Goal: Transaction & Acquisition: Purchase product/service

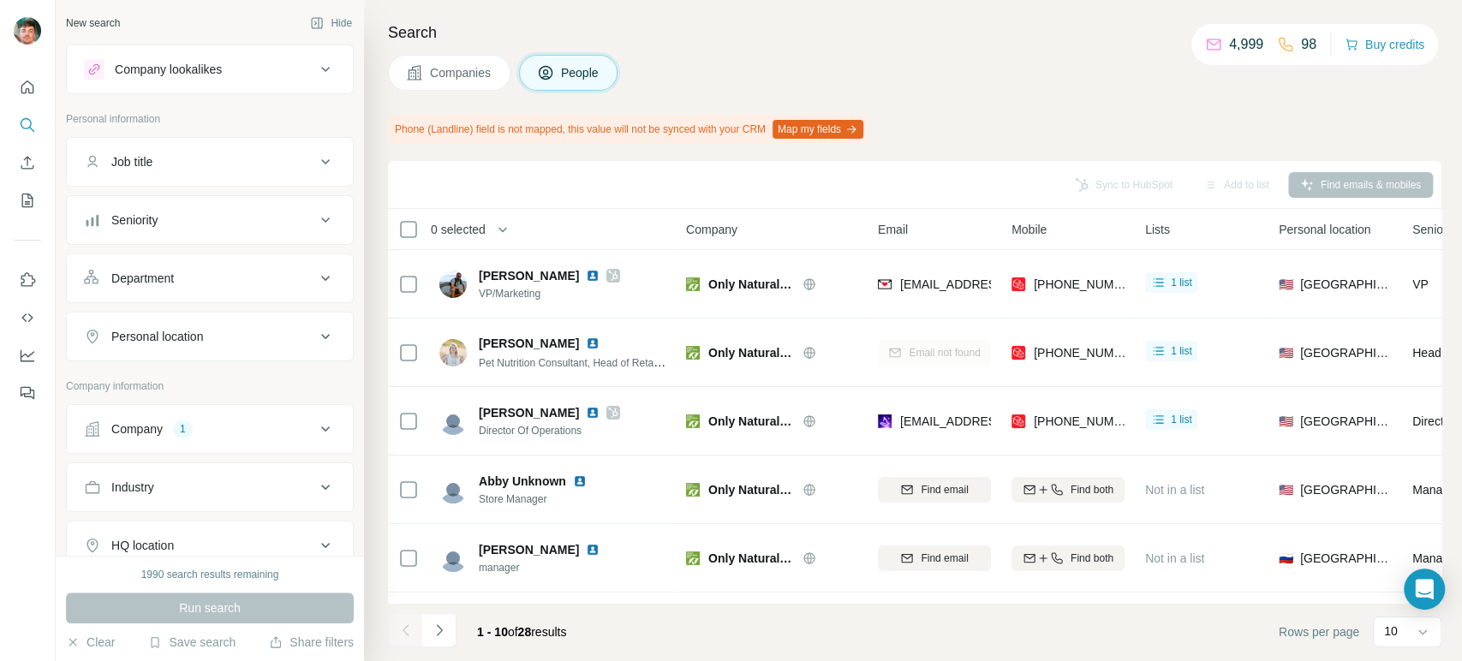
click at [235, 422] on div "Company 1" at bounding box center [199, 428] width 231 height 17
click at [192, 532] on ul "Only Natural Pet" at bounding box center [210, 540] width 252 height 21
click at [182, 539] on icon "button" at bounding box center [175, 541] width 14 height 14
click at [200, 516] on input "text" at bounding box center [210, 504] width 252 height 31
paste input "**********"
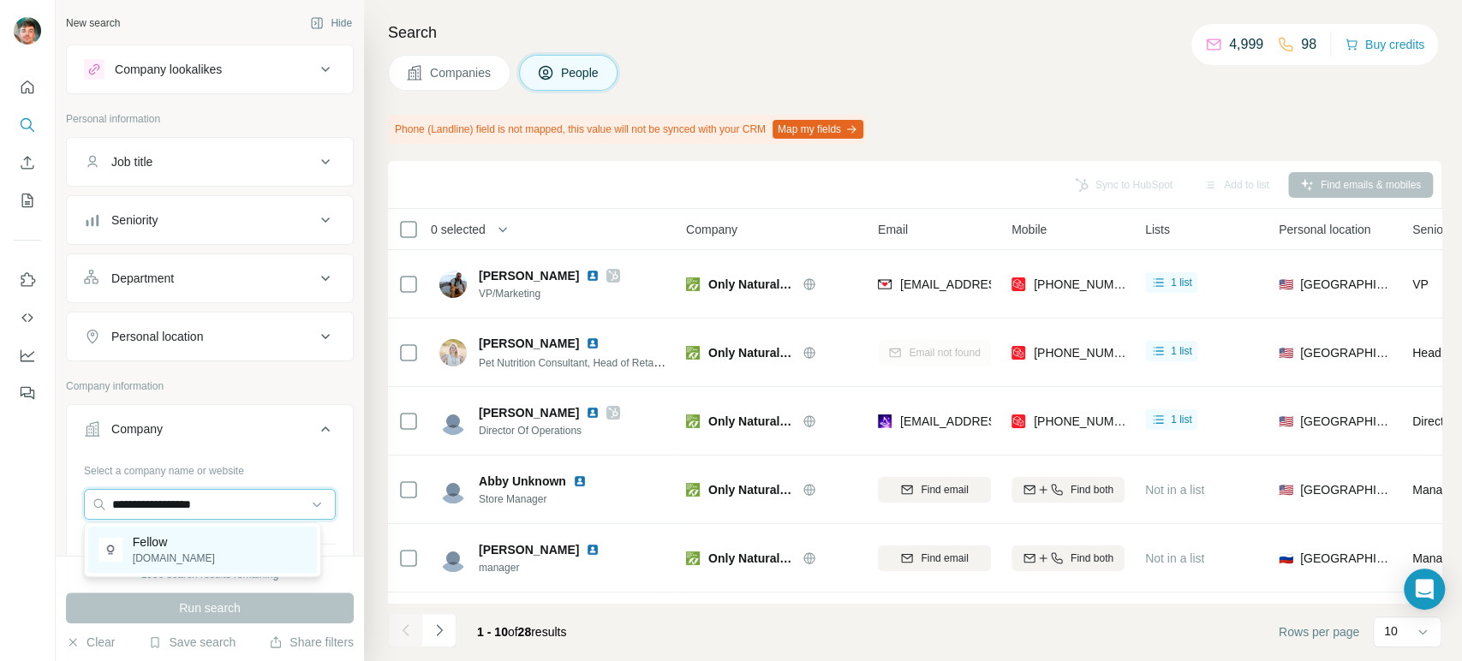
type input "**********"
click at [190, 547] on p "Fellow" at bounding box center [174, 541] width 82 height 17
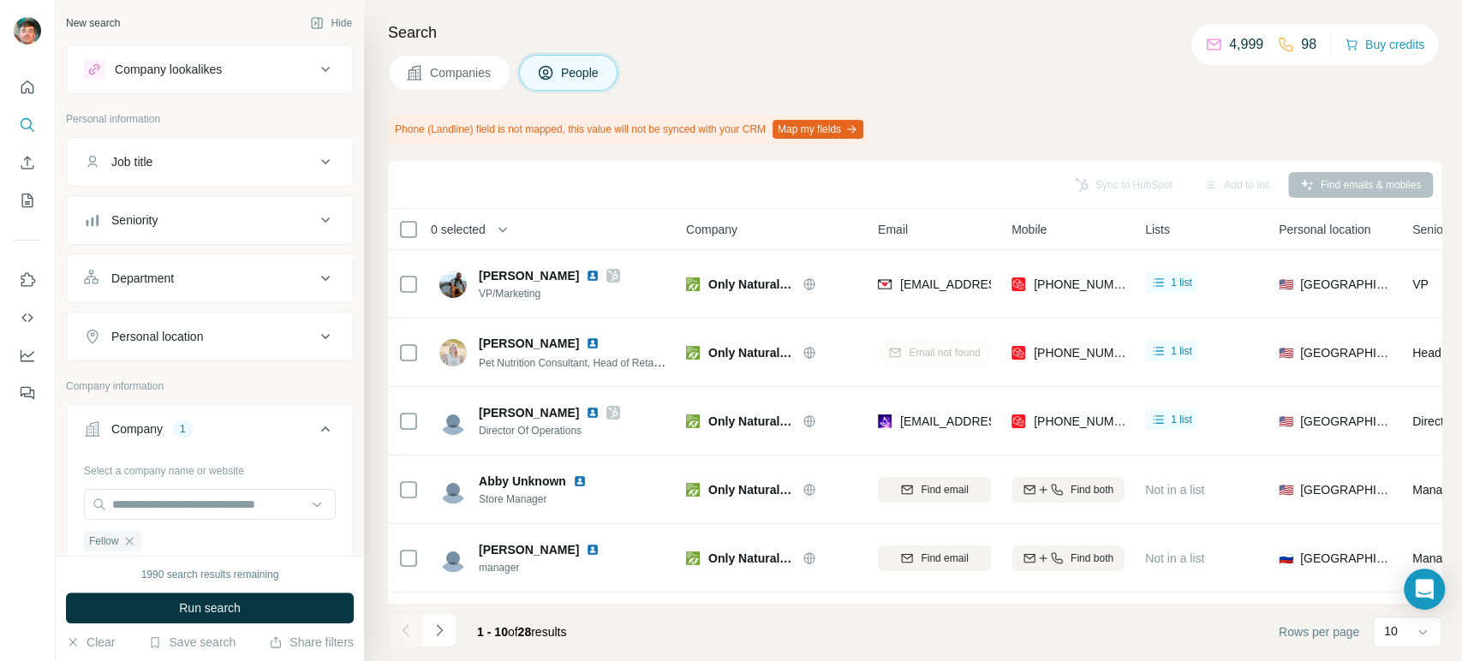
click at [430, 67] on span "Companies" at bounding box center [461, 72] width 63 height 17
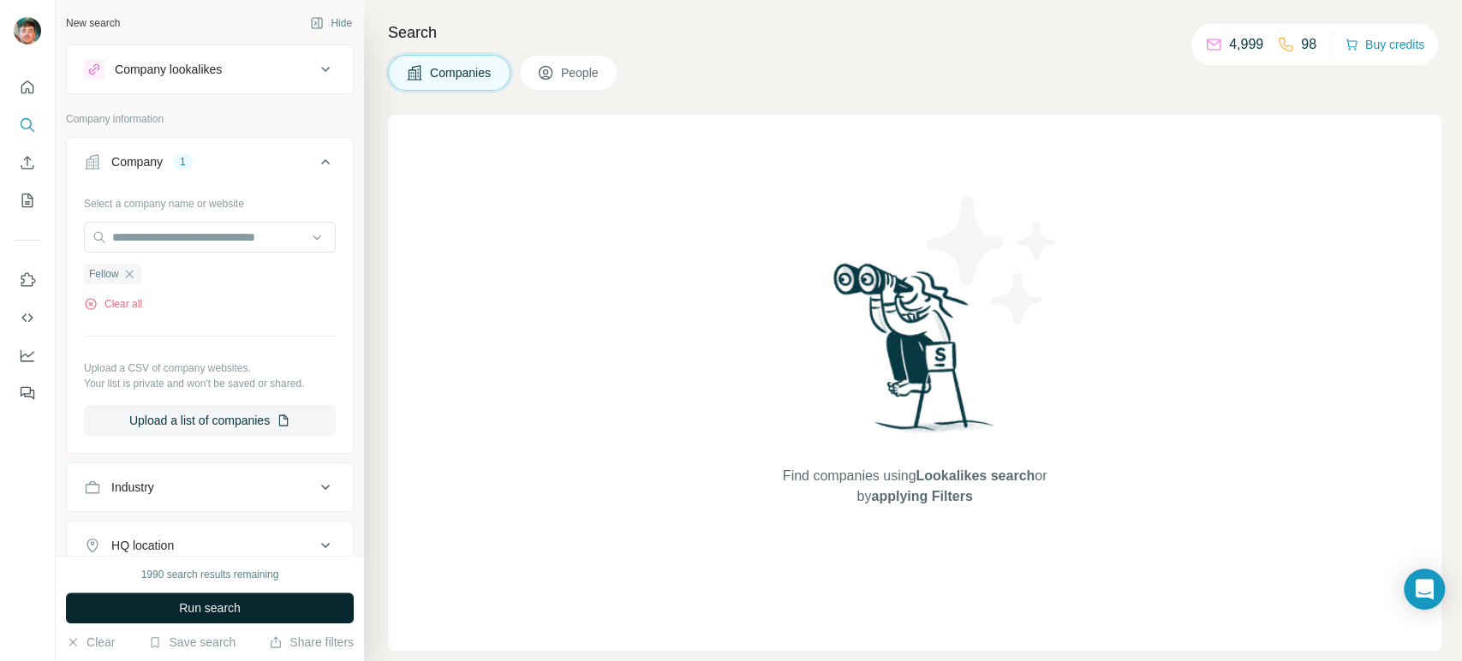
click at [199, 600] on span "Run search" at bounding box center [210, 607] width 62 height 17
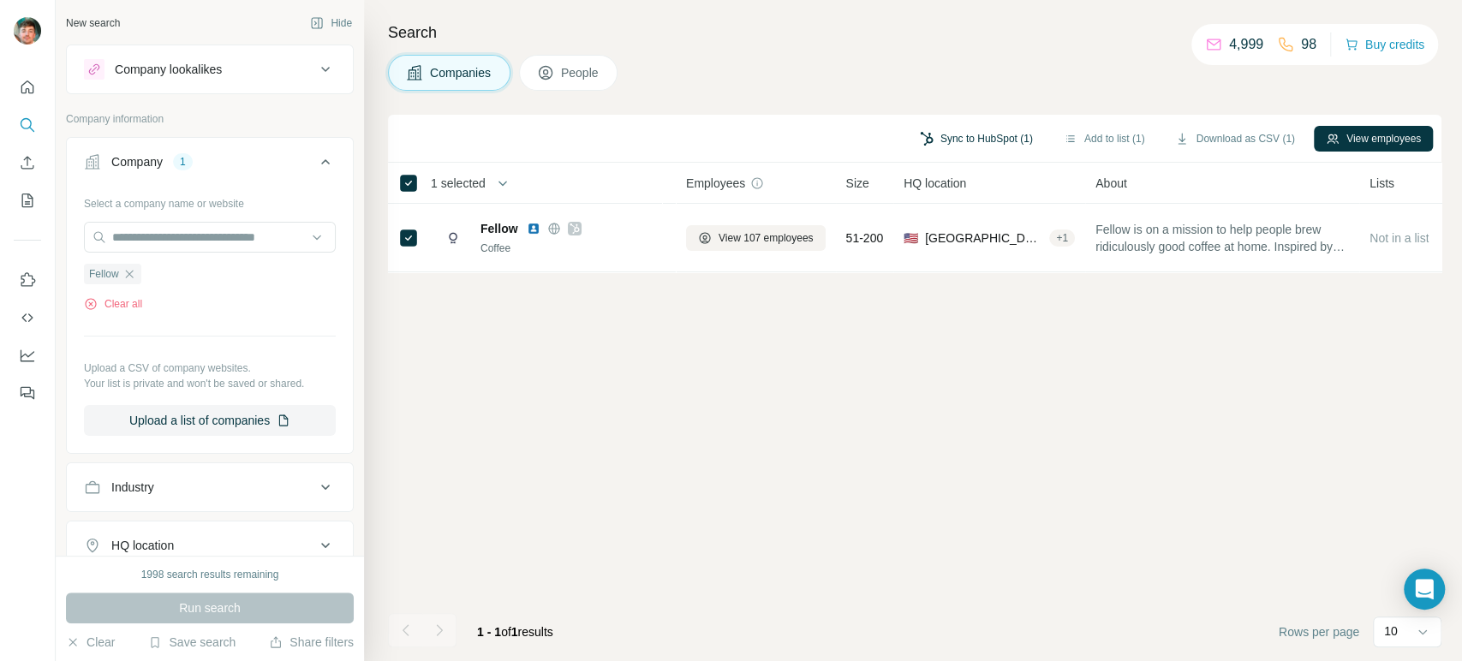
click at [938, 128] on button "Sync to HubSpot (1)" at bounding box center [976, 139] width 137 height 26
click at [818, 391] on div "Sync to HubSpot (1) Add to list (1) Download as CSV (1) View employees 1 select…" at bounding box center [914, 388] width 1053 height 546
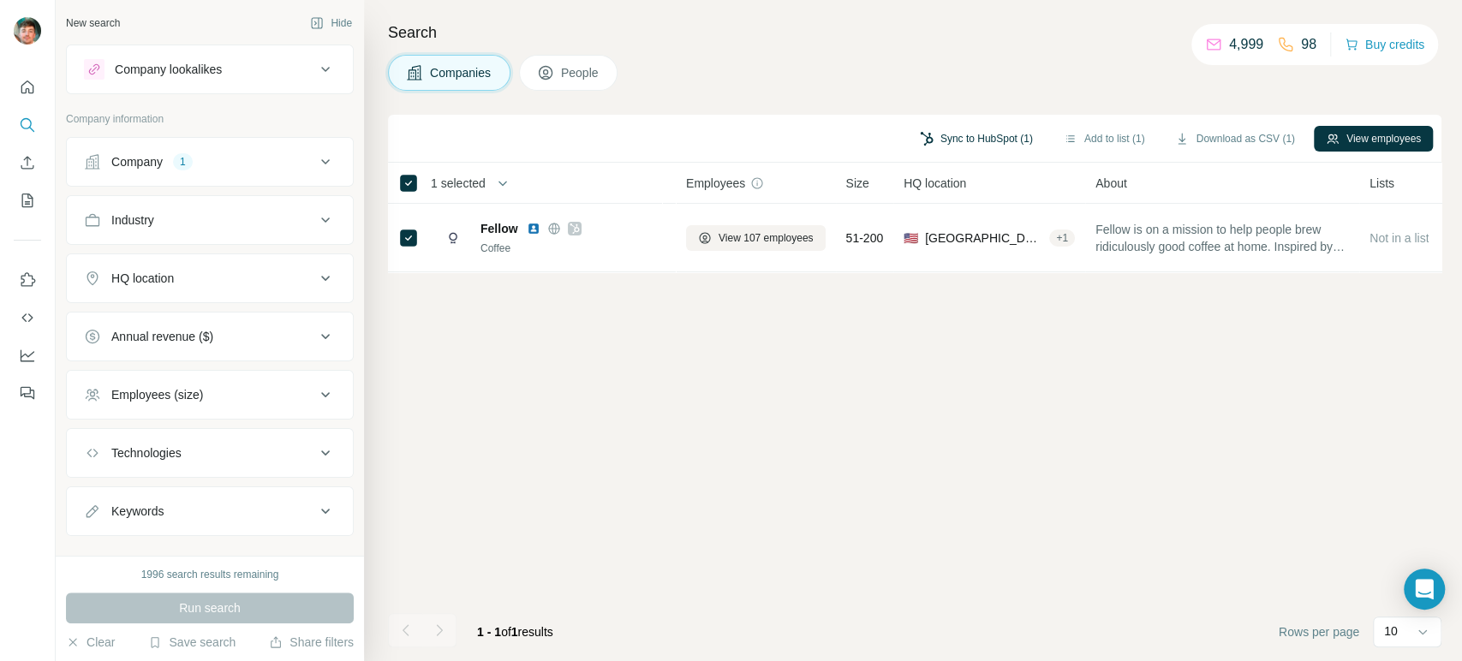
click at [936, 131] on button "Sync to HubSpot (1)" at bounding box center [976, 139] width 137 height 26
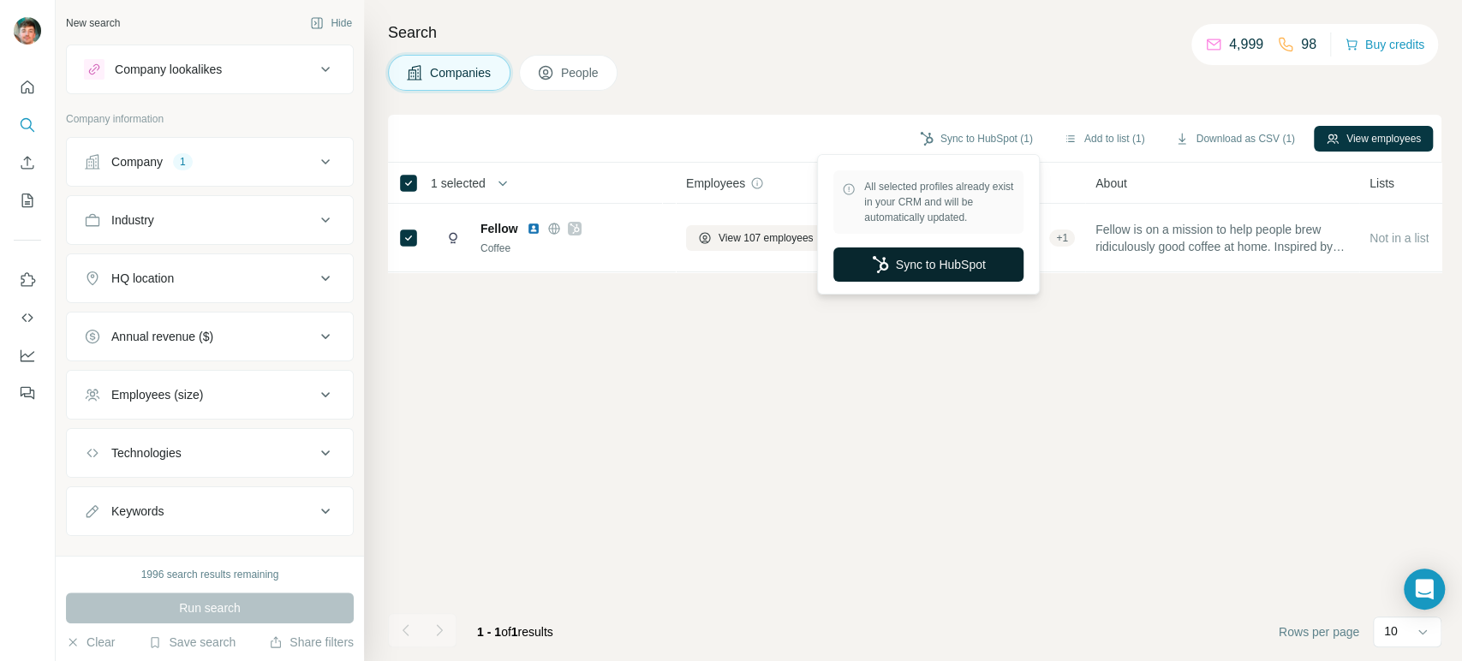
click at [915, 271] on button "Sync to HubSpot" at bounding box center [928, 264] width 190 height 34
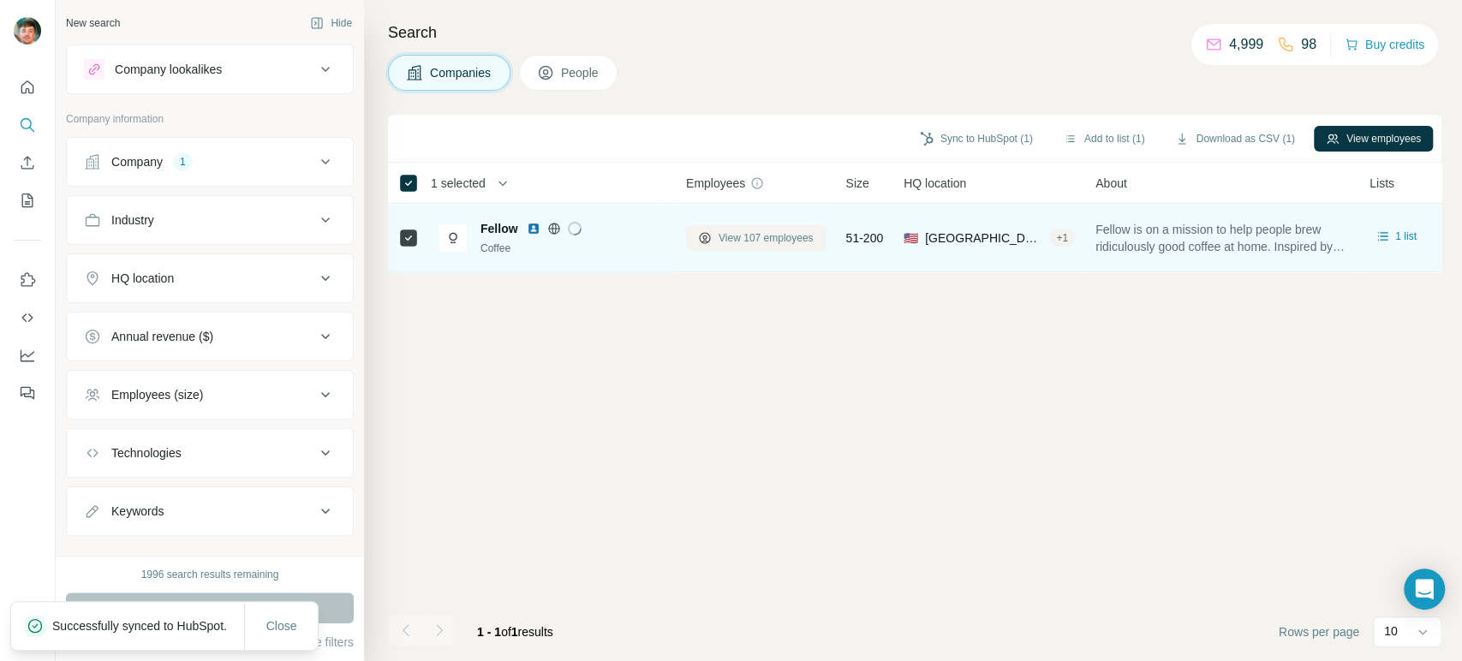
click at [737, 242] on span "View 107 employees" at bounding box center [765, 237] width 95 height 15
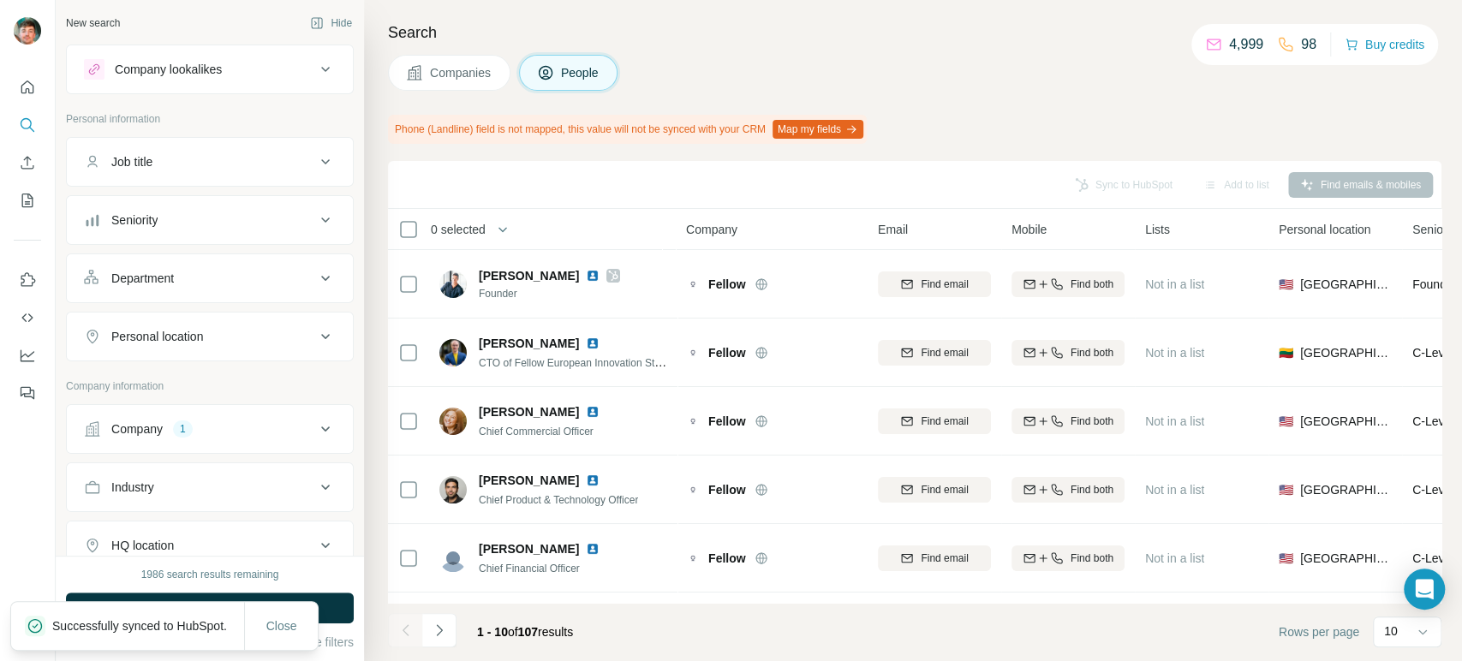
click at [236, 164] on div "Job title" at bounding box center [199, 161] width 231 height 17
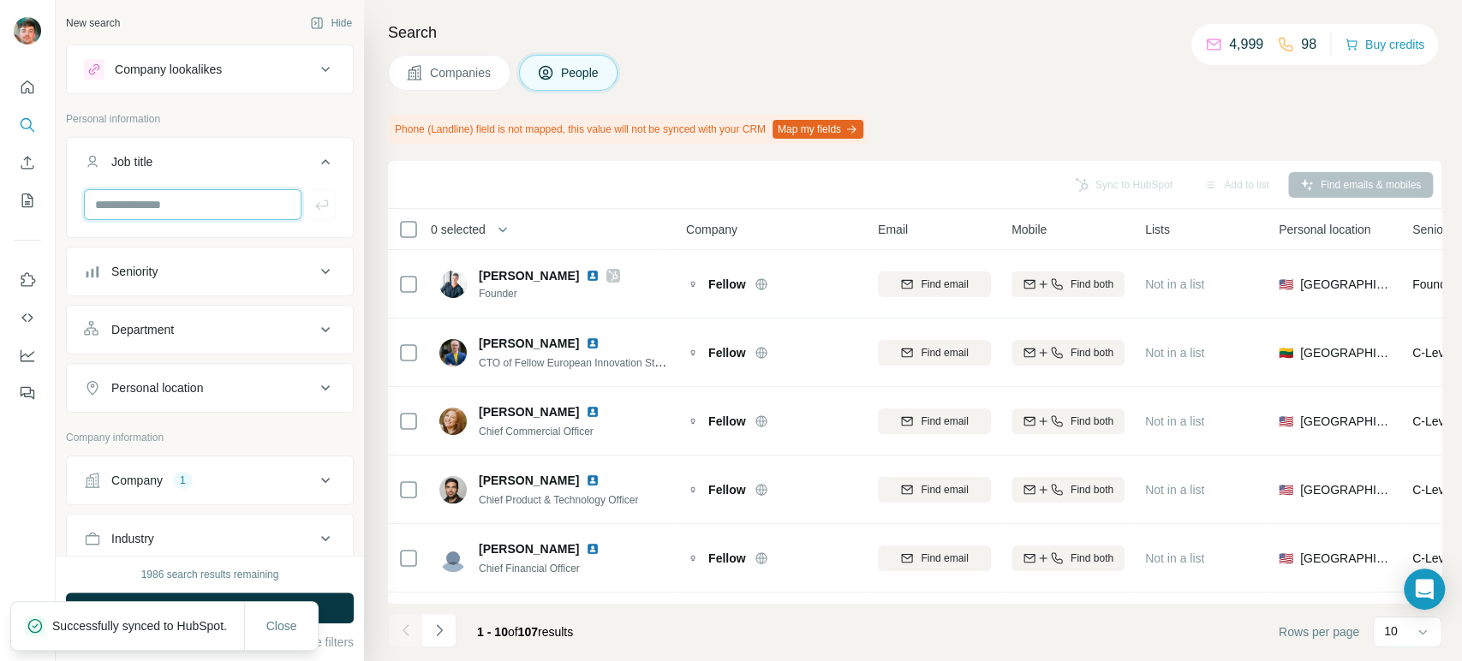
click at [177, 202] on input "text" at bounding box center [193, 204] width 218 height 31
type input "*****"
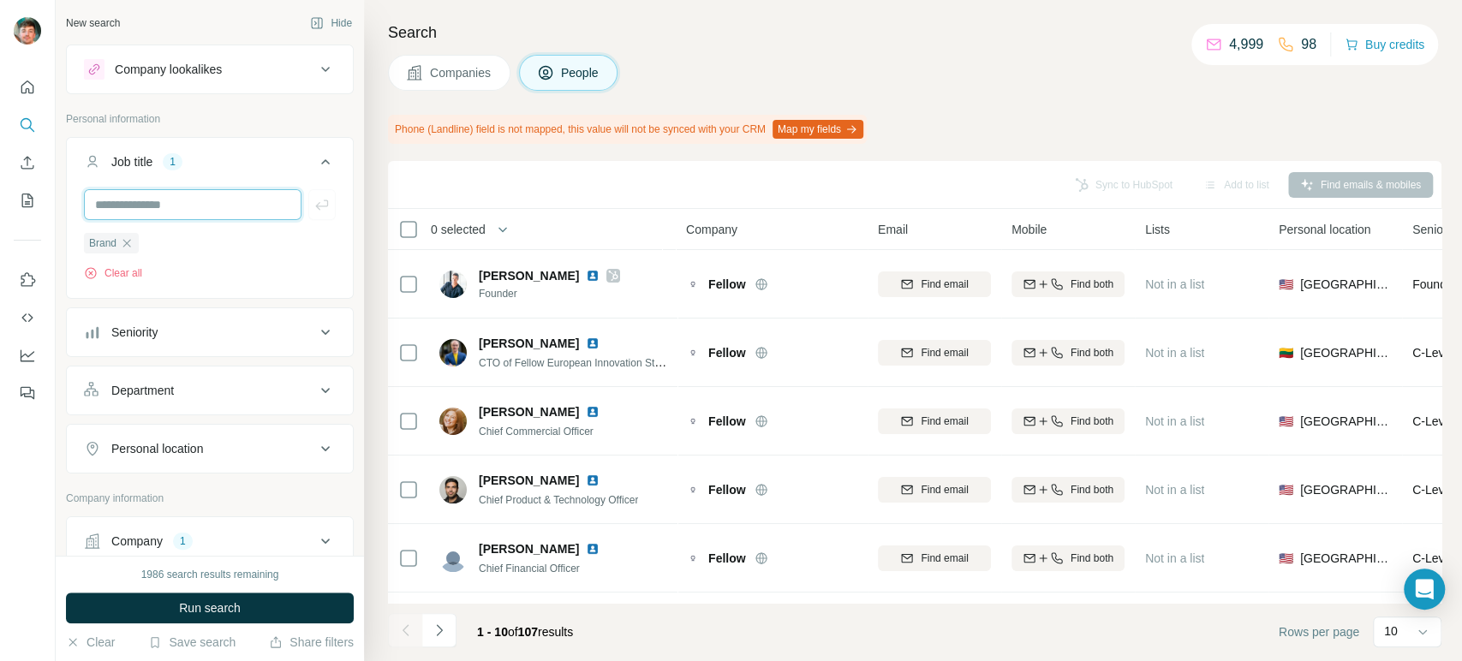
click at [170, 198] on input "text" at bounding box center [193, 204] width 218 height 31
type input "*****"
type input "**"
type input "*********"
type input "********"
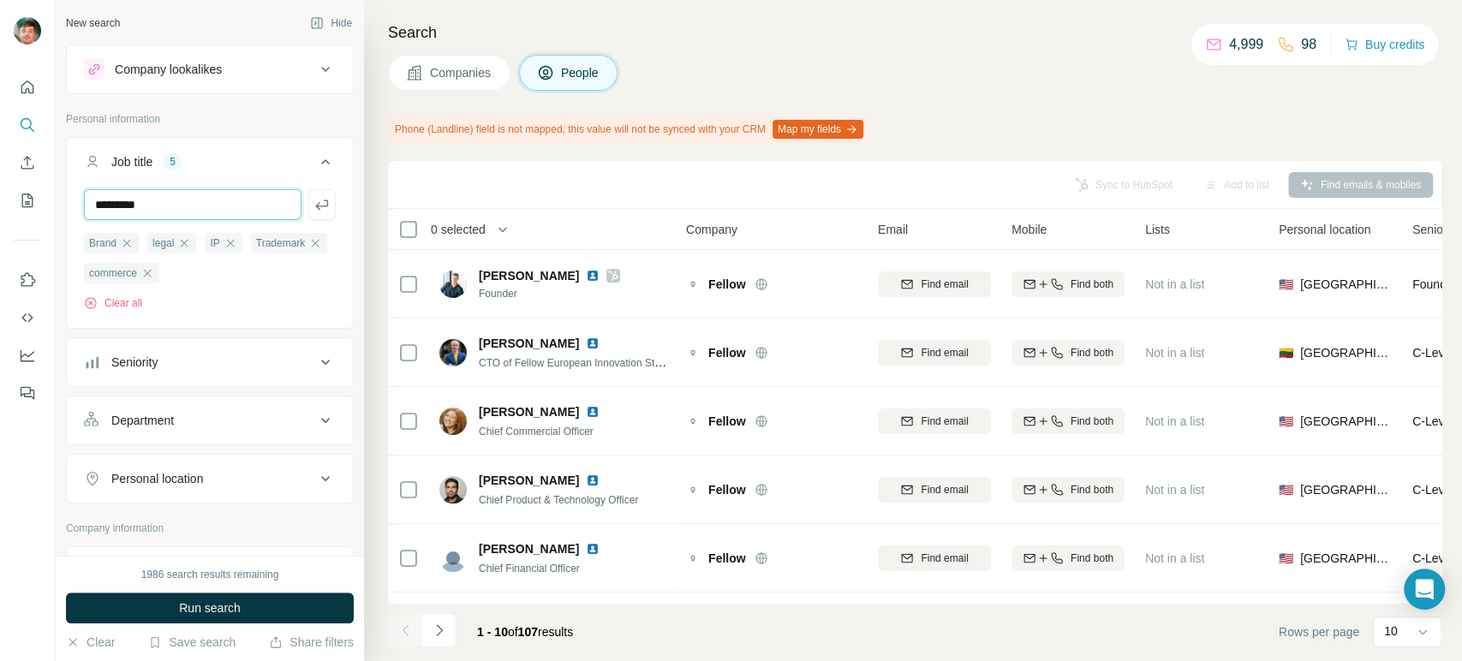
type input "*********"
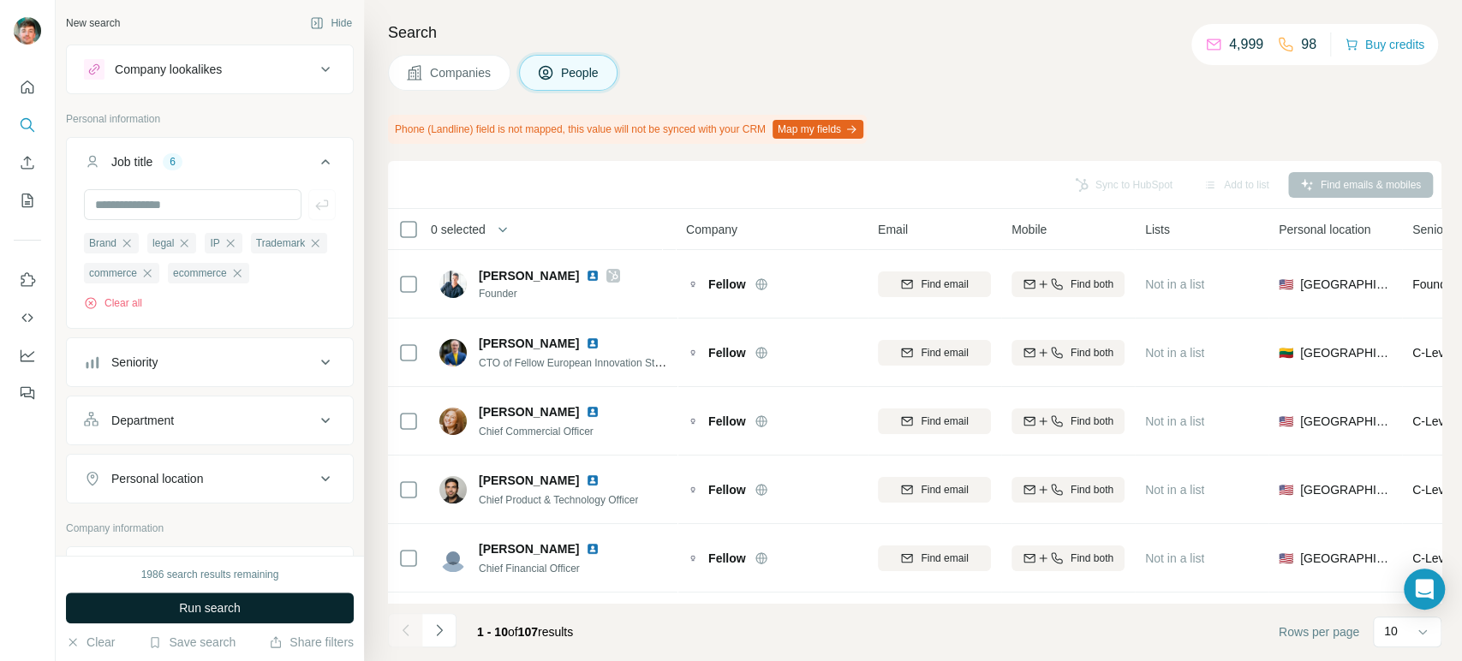
click at [157, 599] on button "Run search" at bounding box center [210, 608] width 288 height 31
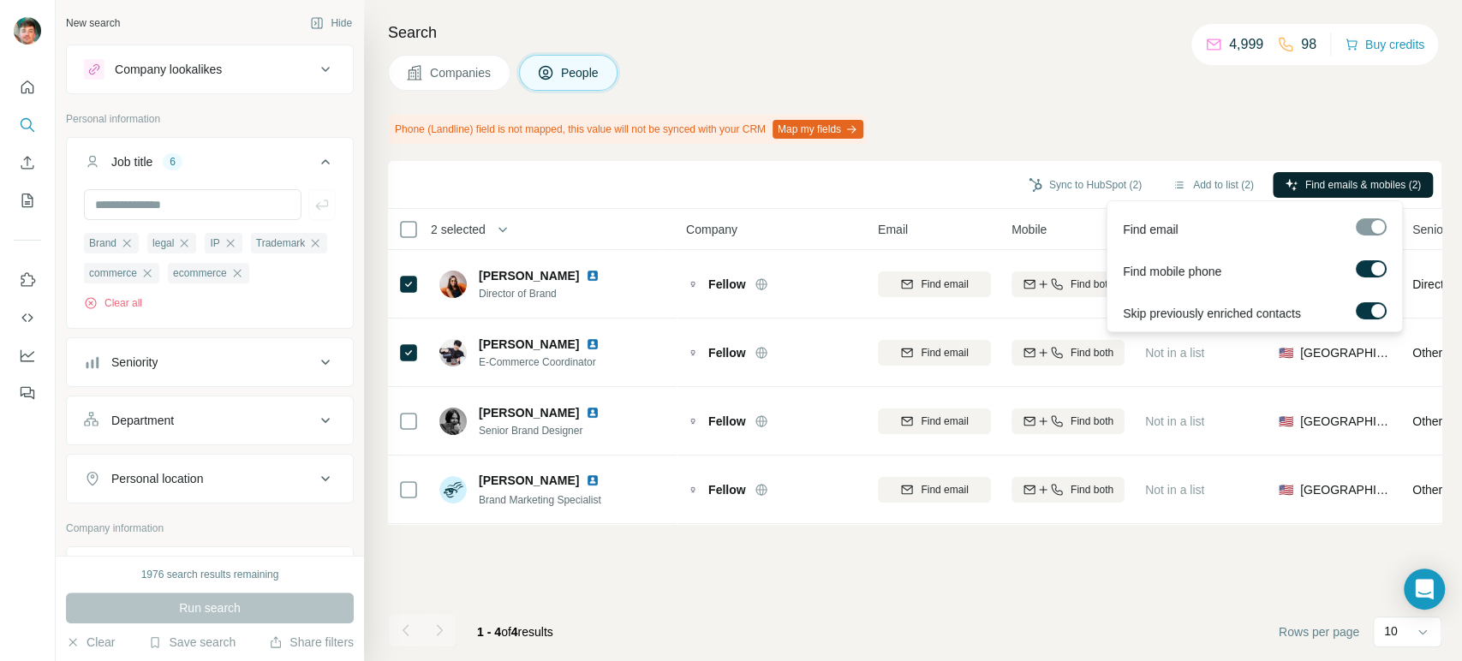
click at [1312, 191] on span "Find emails & mobiles (2)" at bounding box center [1363, 184] width 116 height 15
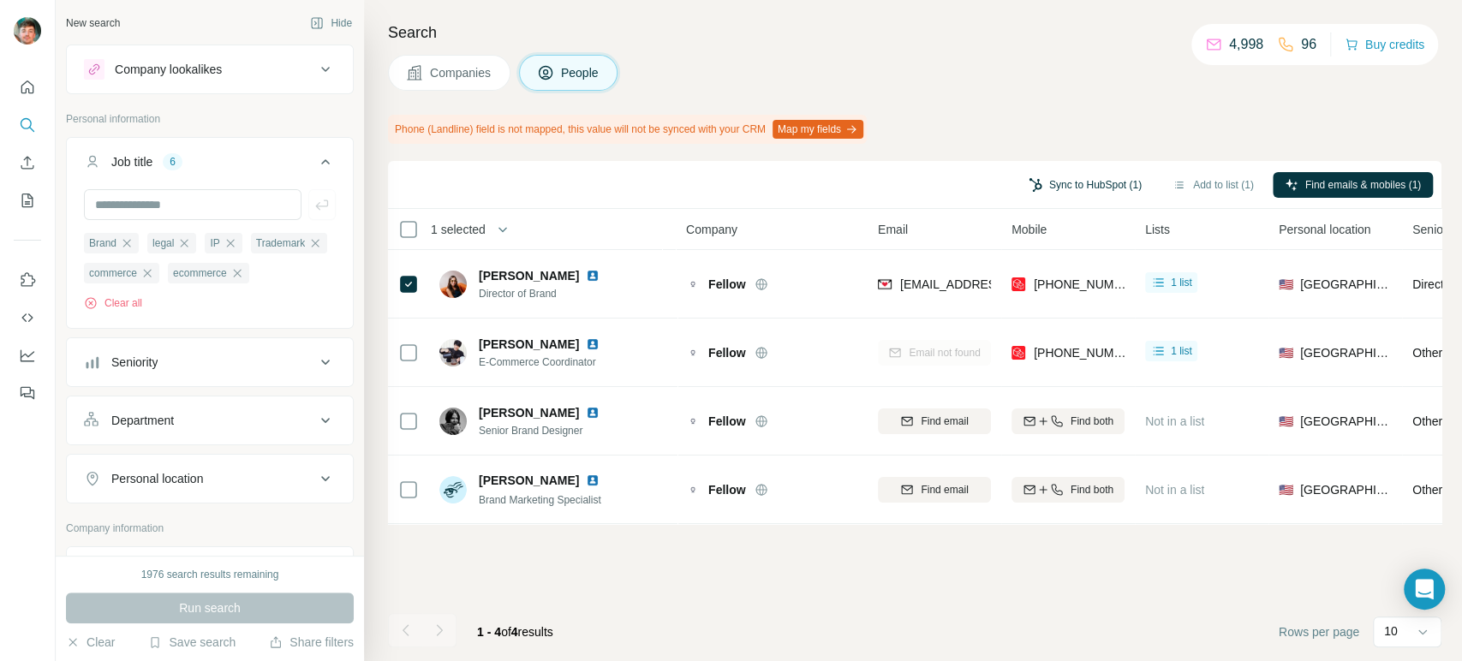
click at [1051, 185] on button "Sync to HubSpot (1)" at bounding box center [1084, 185] width 137 height 26
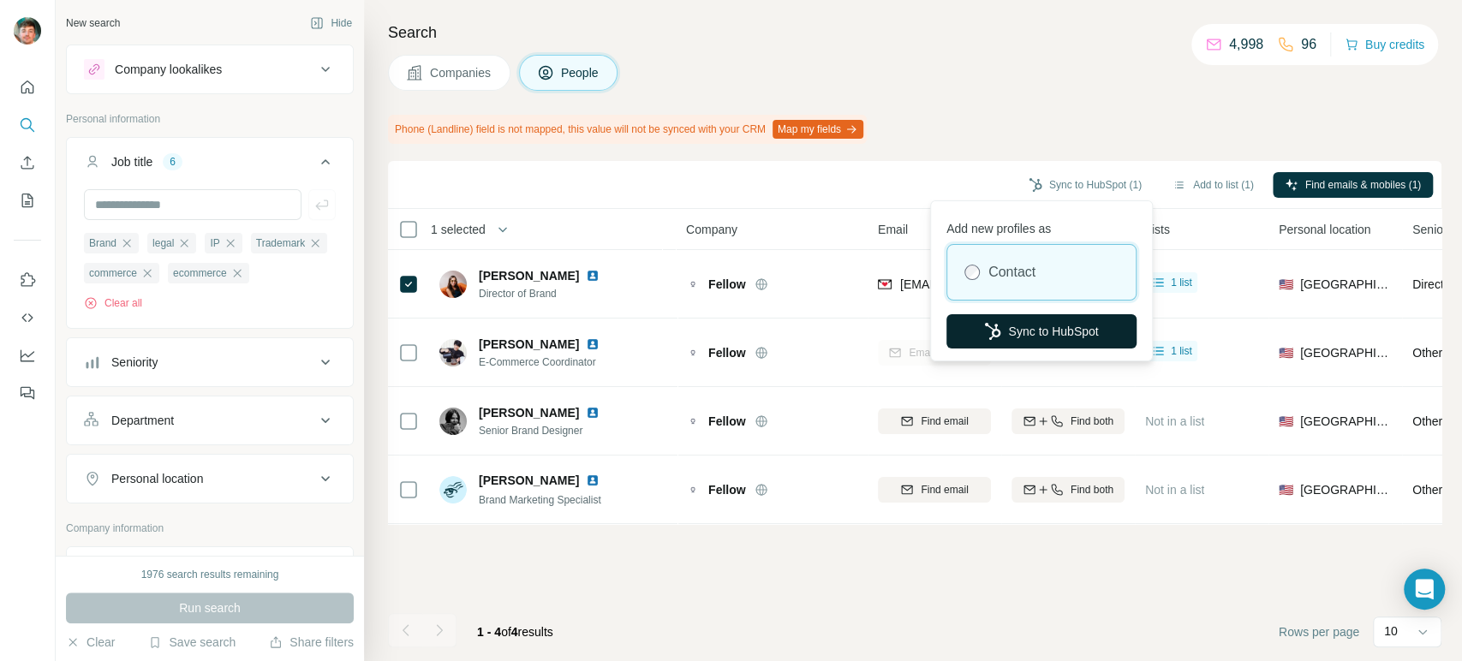
click at [986, 334] on icon "button" at bounding box center [992, 331] width 17 height 17
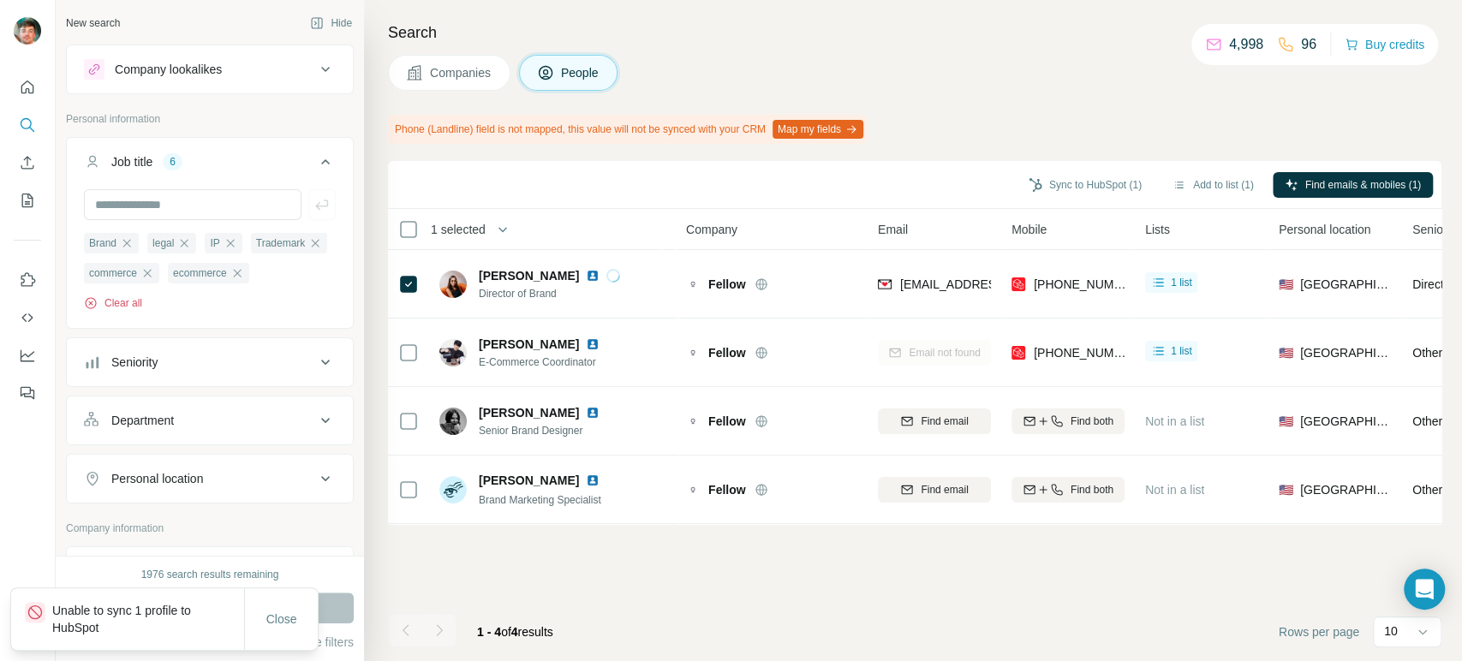
click at [126, 311] on button "Clear all" at bounding box center [113, 302] width 58 height 15
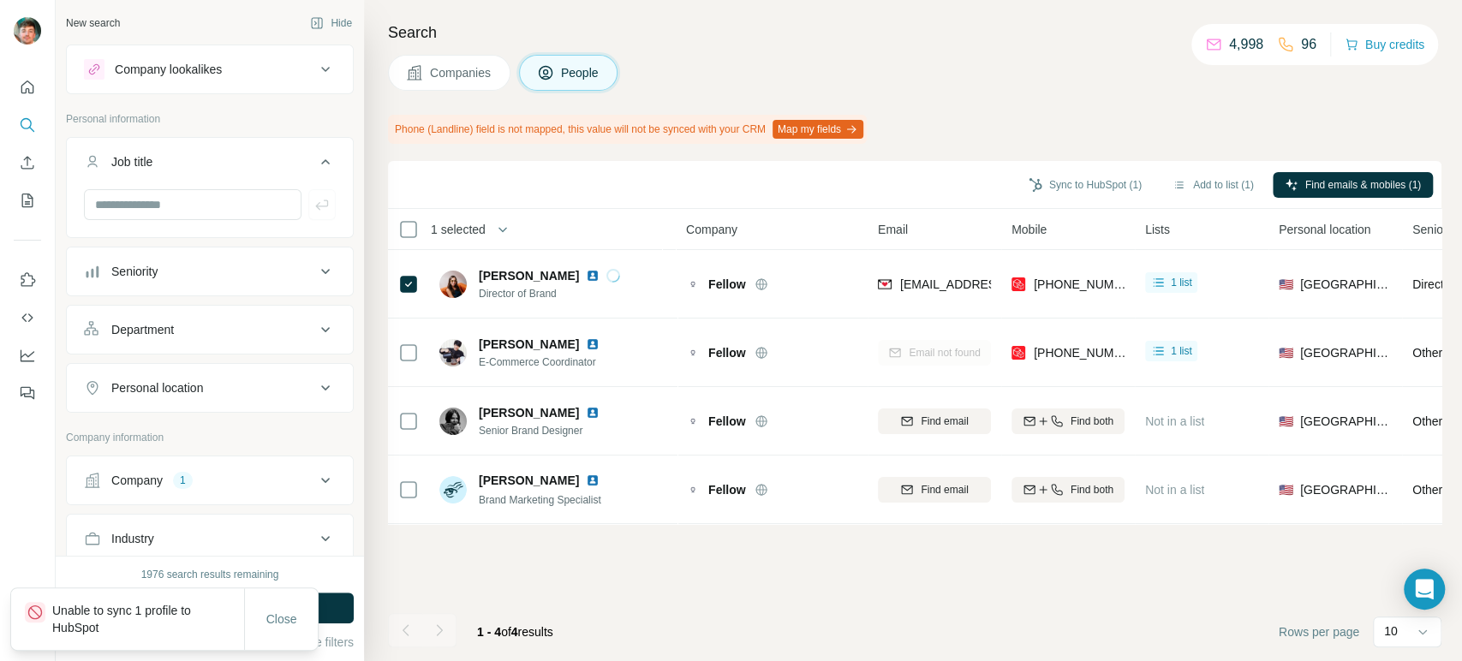
click at [340, 598] on button "Run search" at bounding box center [210, 608] width 288 height 31
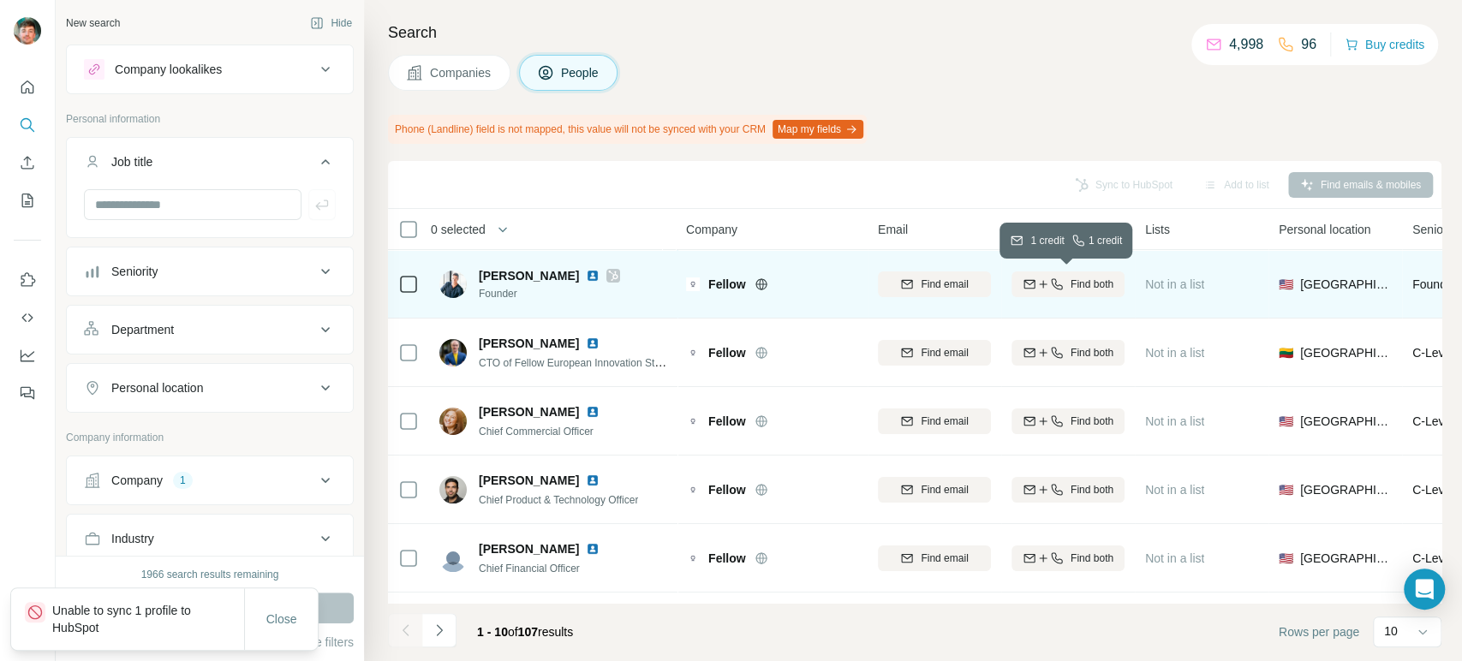
click at [1051, 280] on icon "button" at bounding box center [1057, 284] width 14 height 14
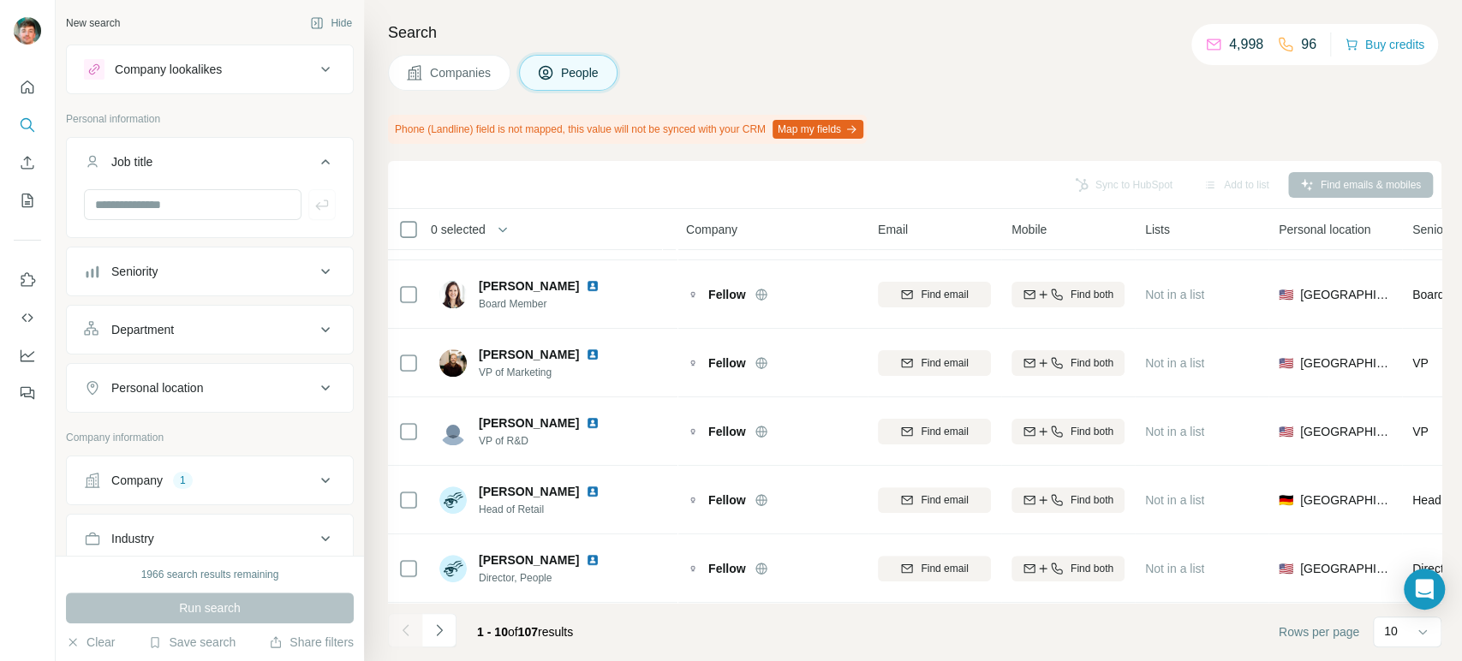
scroll to position [341, 0]
click at [446, 635] on icon "Navigate to next page" at bounding box center [439, 630] width 17 height 17
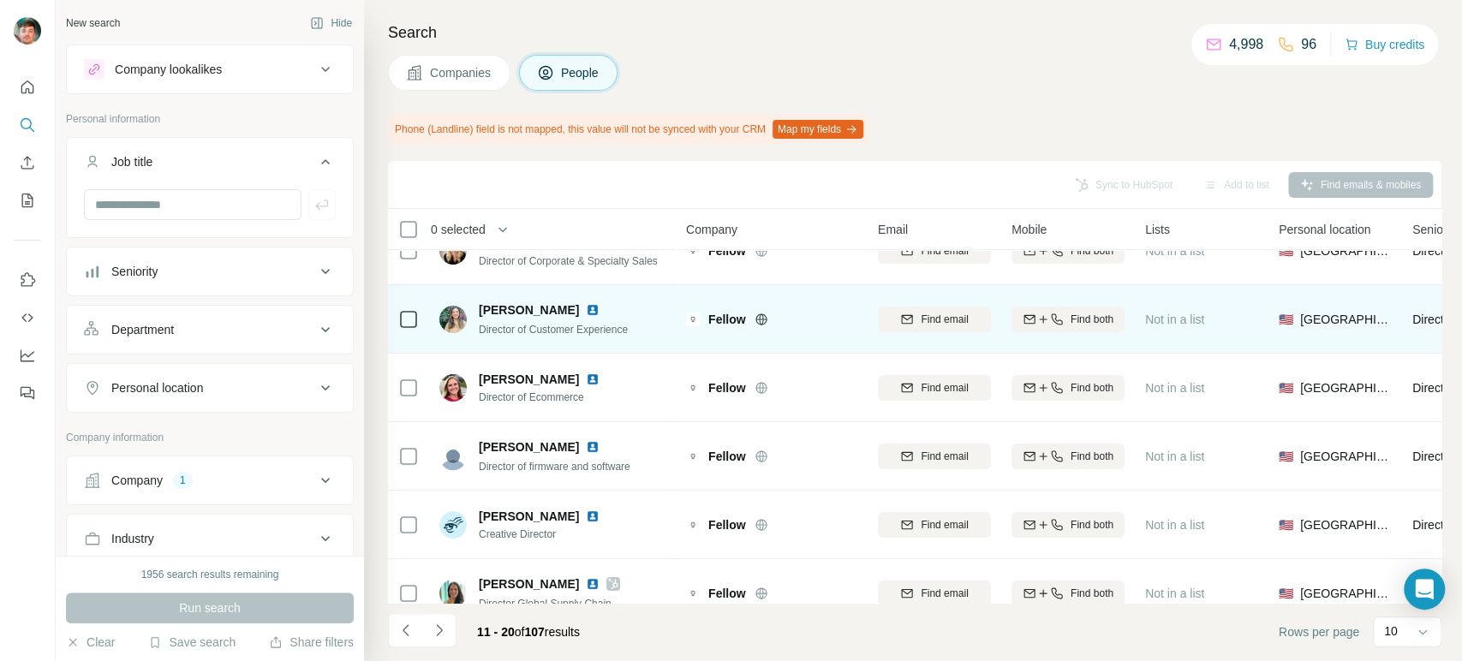
scroll to position [40, 0]
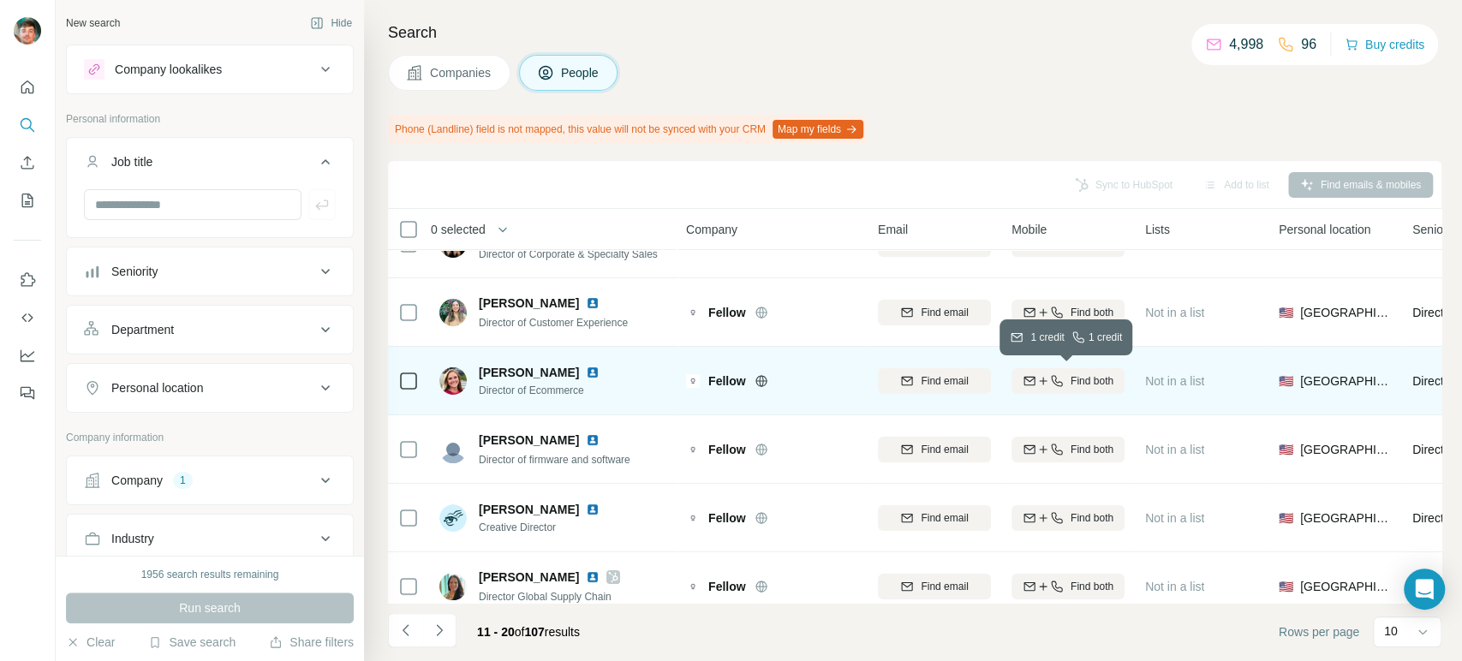
click at [1028, 380] on icon "button" at bounding box center [1028, 379] width 11 height 5
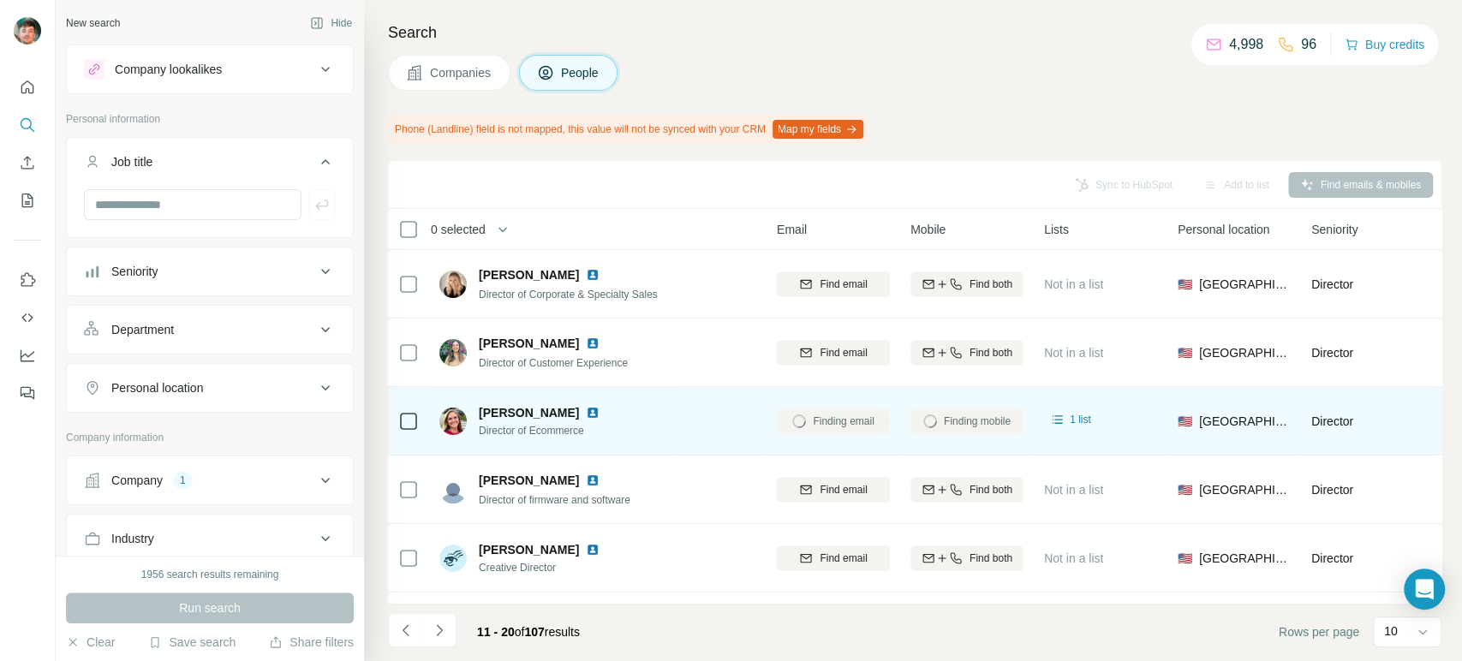
scroll to position [0, 0]
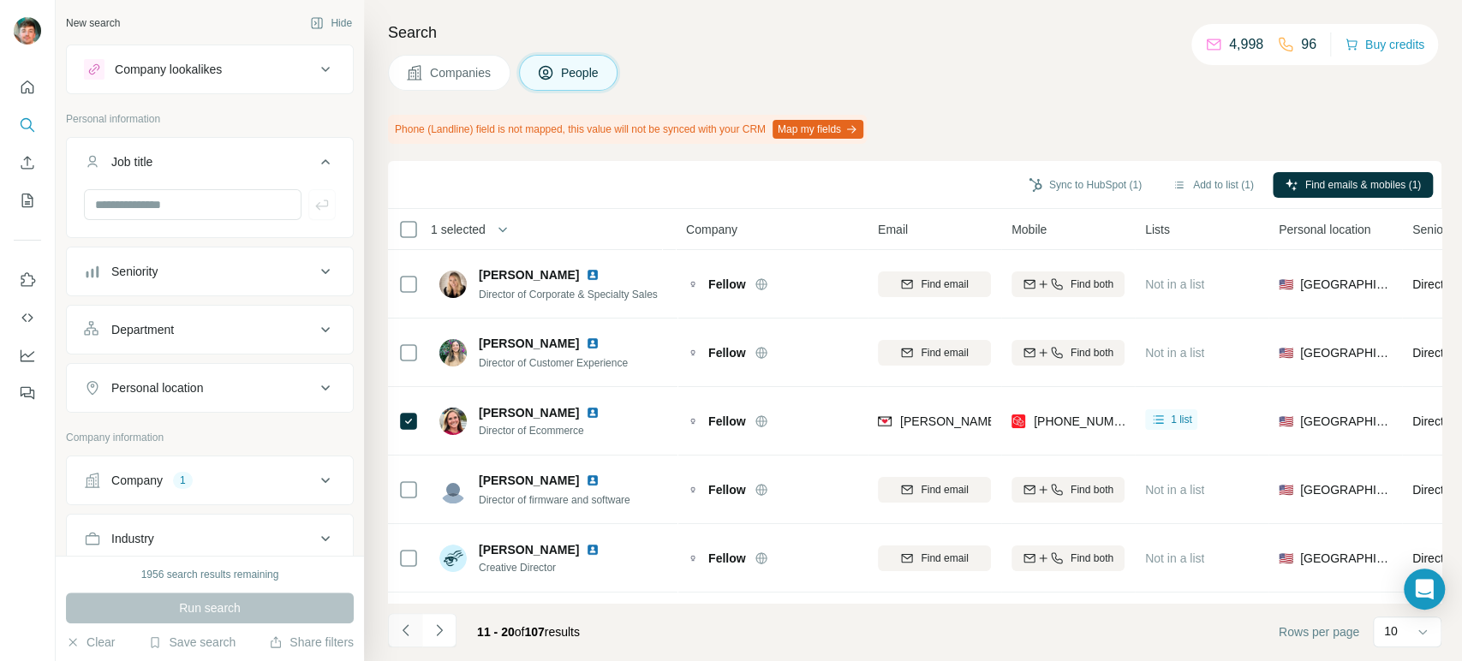
click at [397, 631] on icon "Navigate to previous page" at bounding box center [405, 630] width 17 height 17
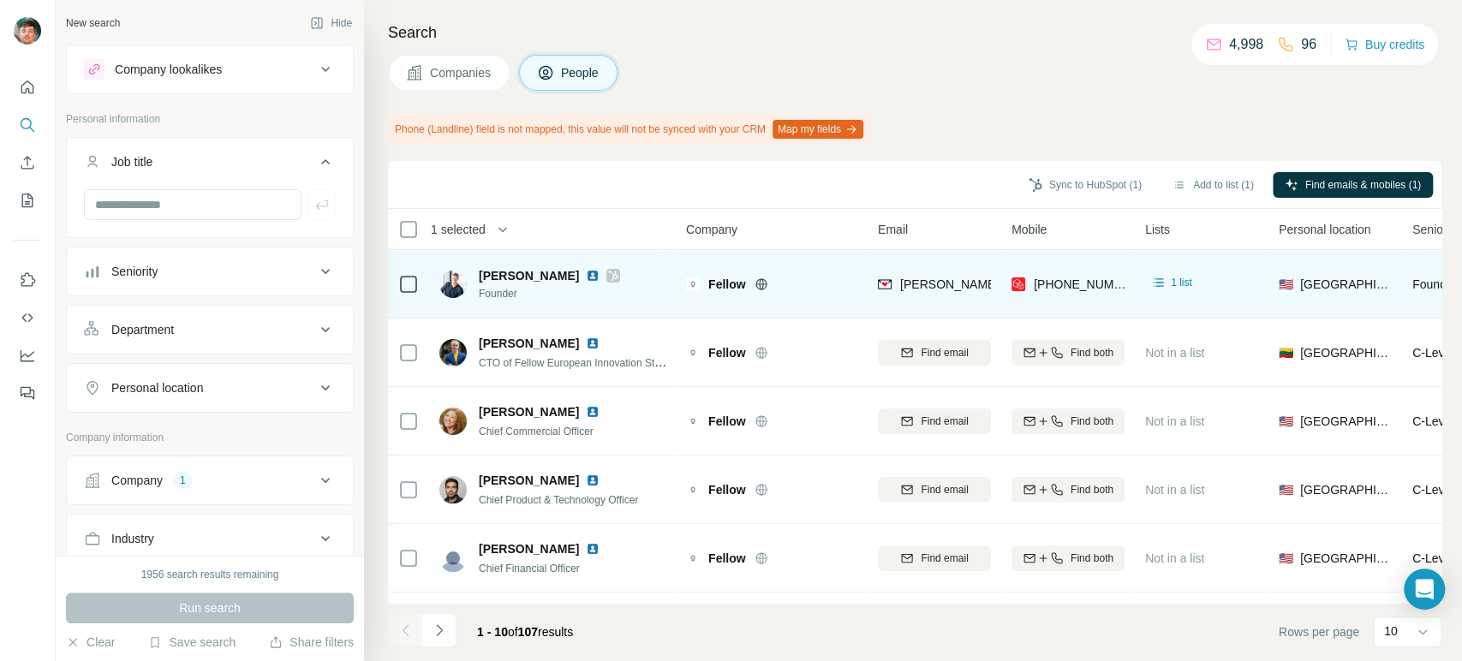
click at [413, 271] on div at bounding box center [408, 283] width 21 height 47
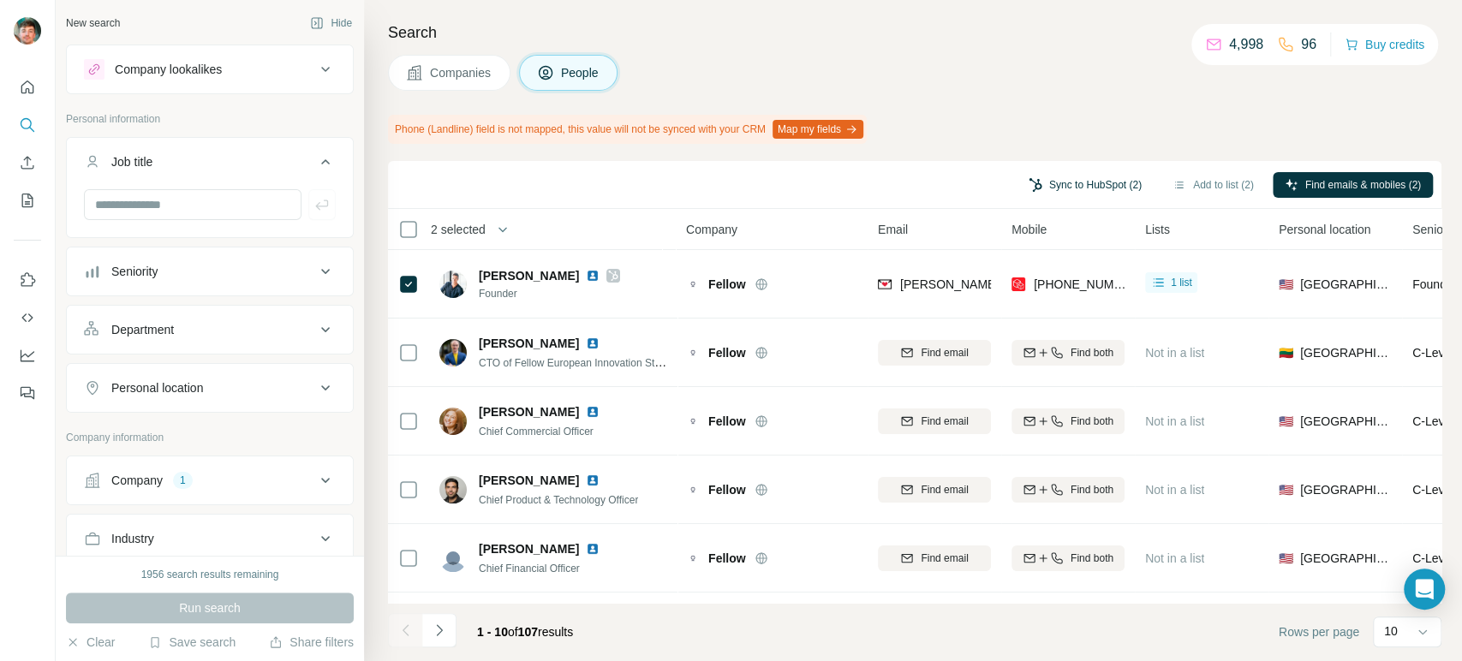
click at [1052, 174] on button "Sync to HubSpot (2)" at bounding box center [1084, 185] width 137 height 26
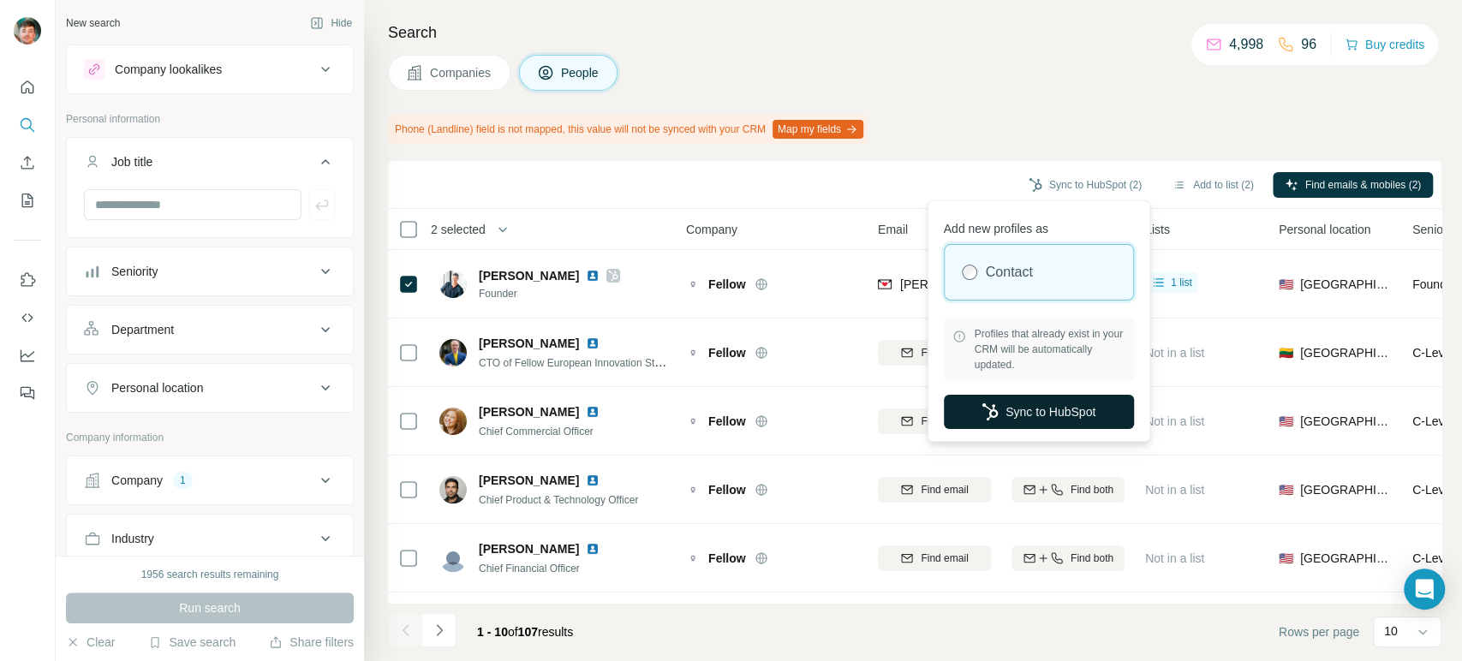
click at [1002, 402] on button "Sync to HubSpot" at bounding box center [1039, 412] width 190 height 34
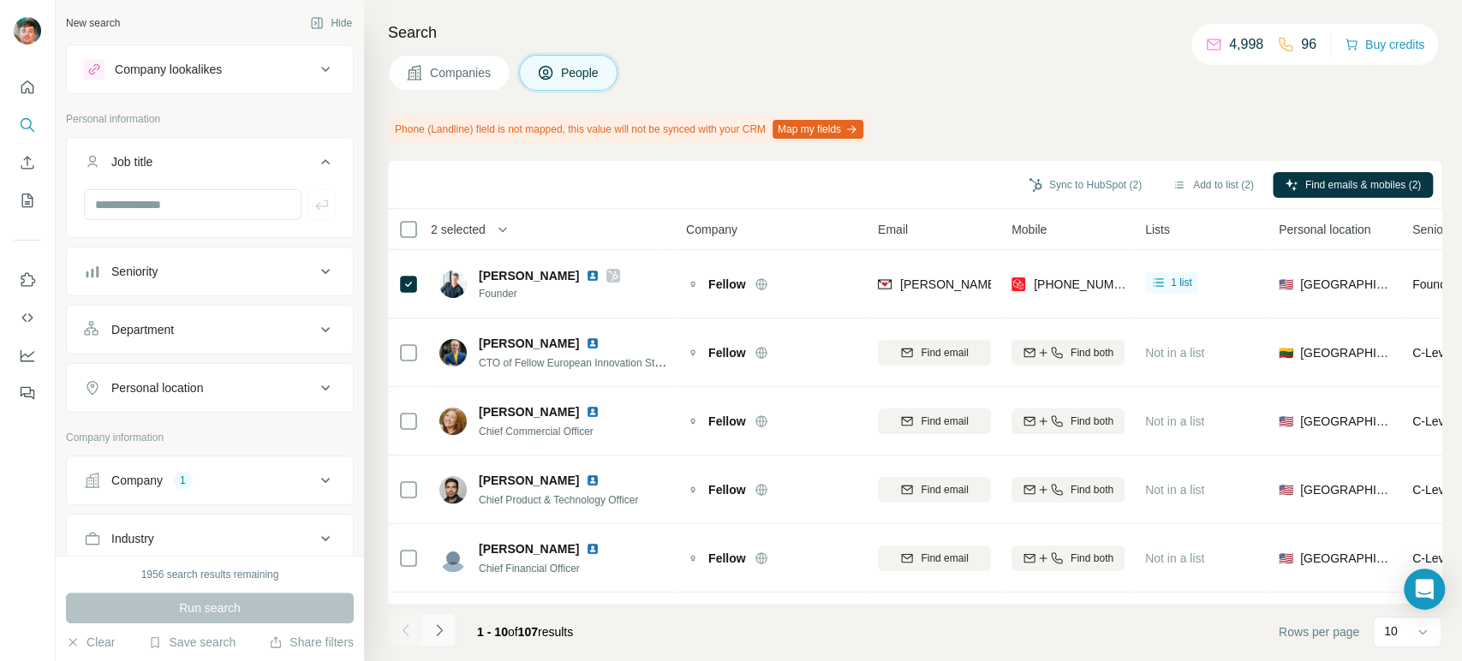
click at [445, 639] on button "Navigate to next page" at bounding box center [439, 630] width 34 height 34
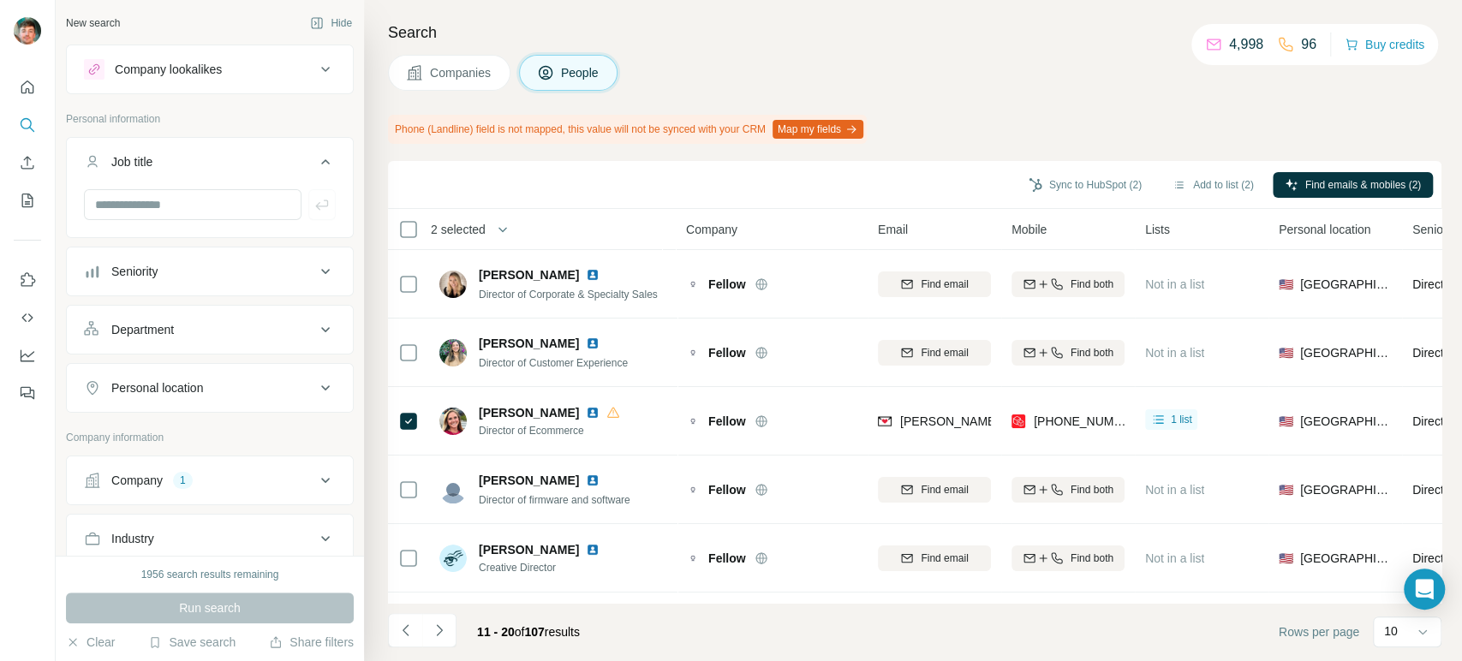
click at [436, 84] on button "Companies" at bounding box center [449, 73] width 122 height 36
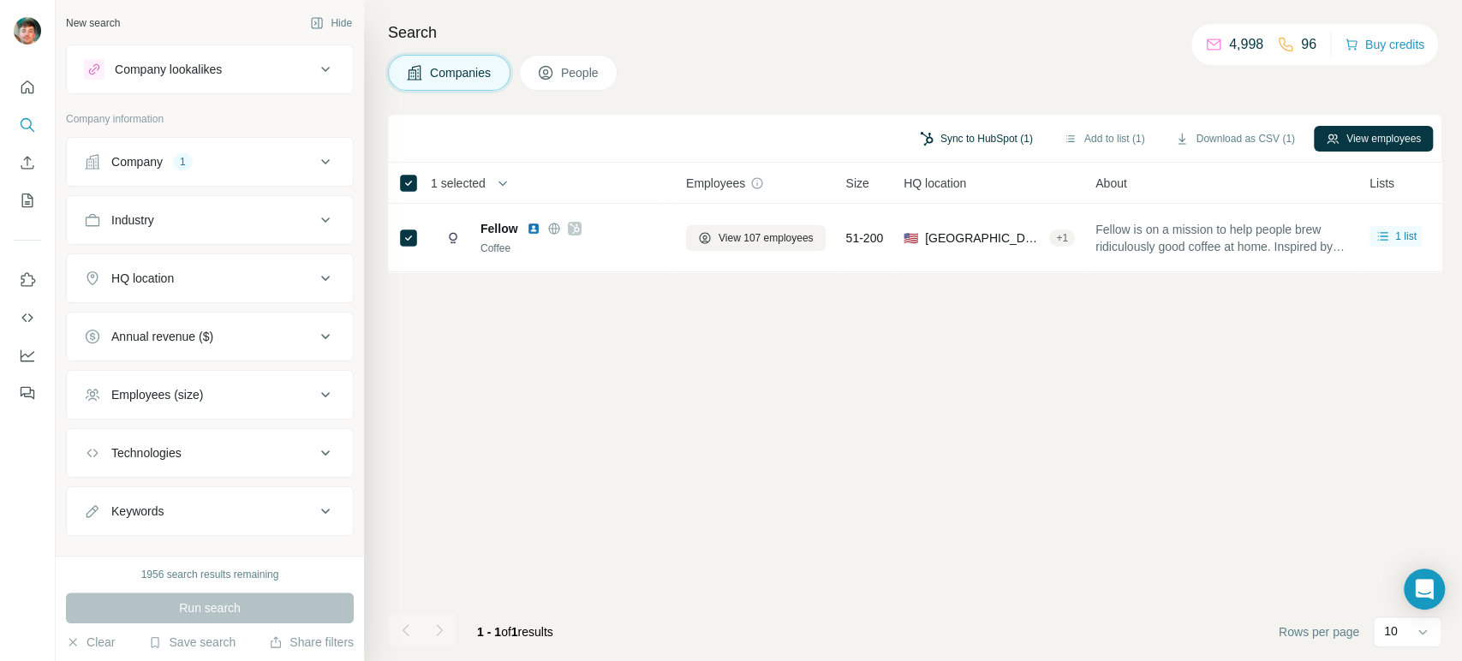
click at [956, 129] on button "Sync to HubSpot (1)" at bounding box center [976, 139] width 137 height 26
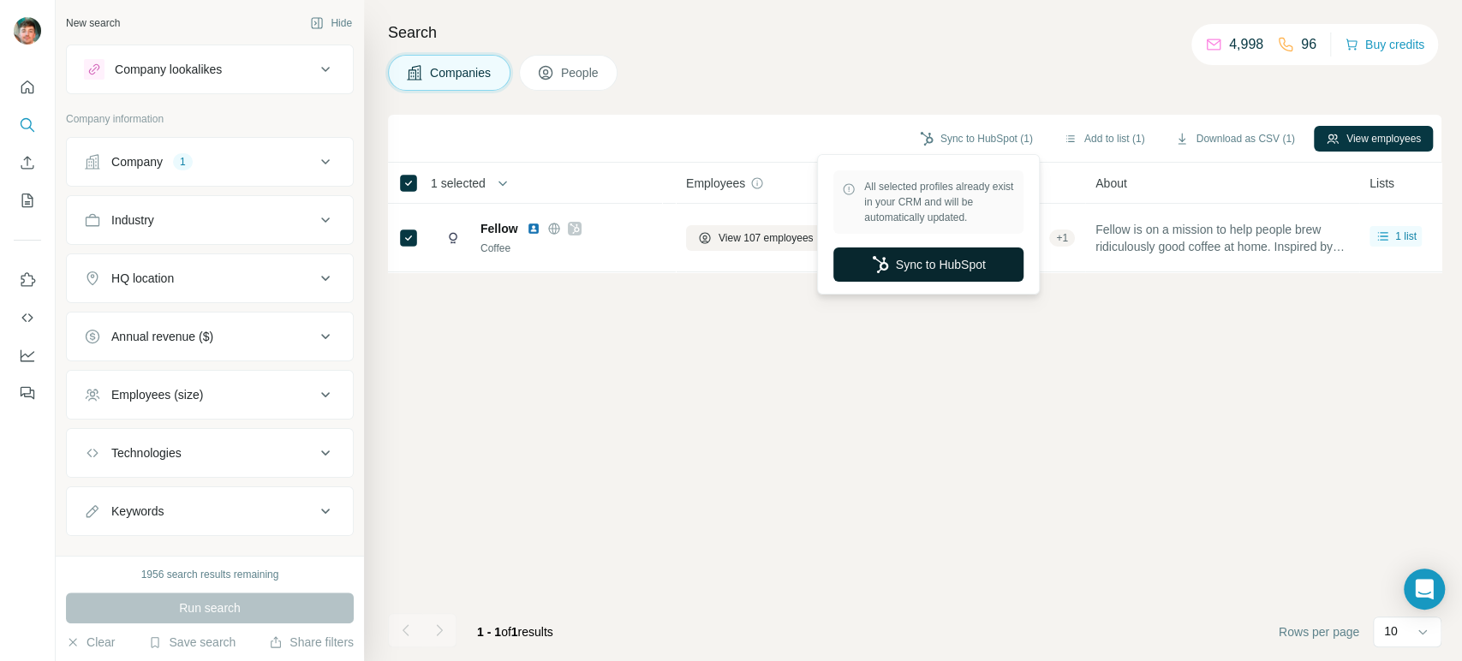
click at [899, 269] on button "Sync to HubSpot" at bounding box center [928, 264] width 190 height 34
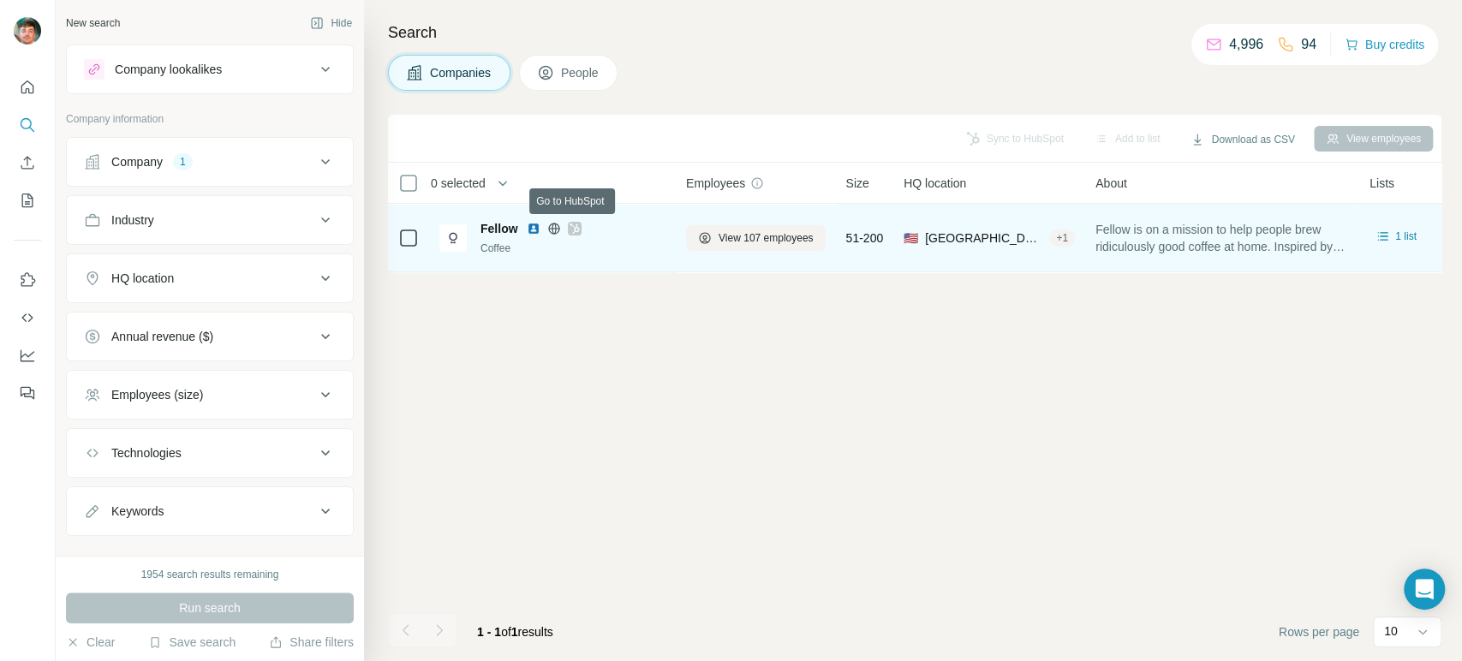
click at [576, 227] on icon at bounding box center [573, 228] width 9 height 10
click at [555, 227] on icon at bounding box center [553, 228] width 4 height 11
click at [418, 236] on td at bounding box center [408, 238] width 41 height 69
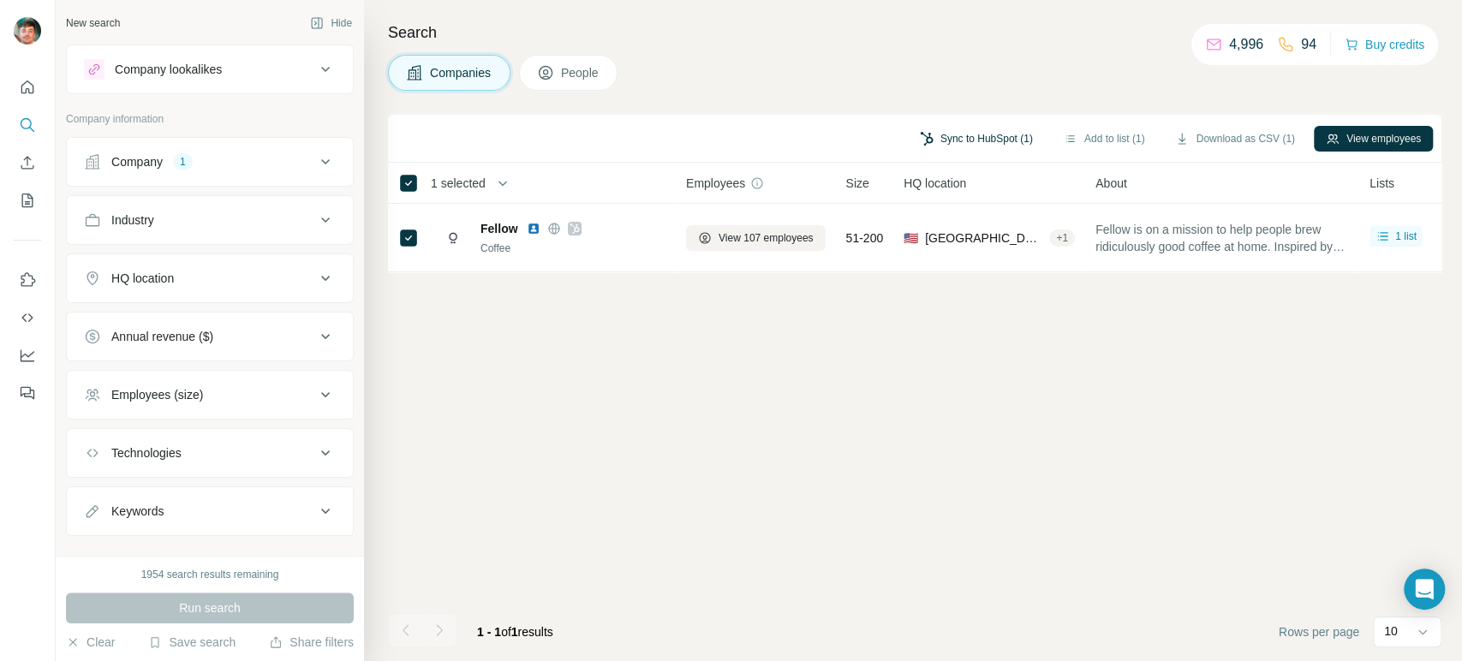
click at [951, 144] on button "Sync to HubSpot (1)" at bounding box center [976, 139] width 137 height 26
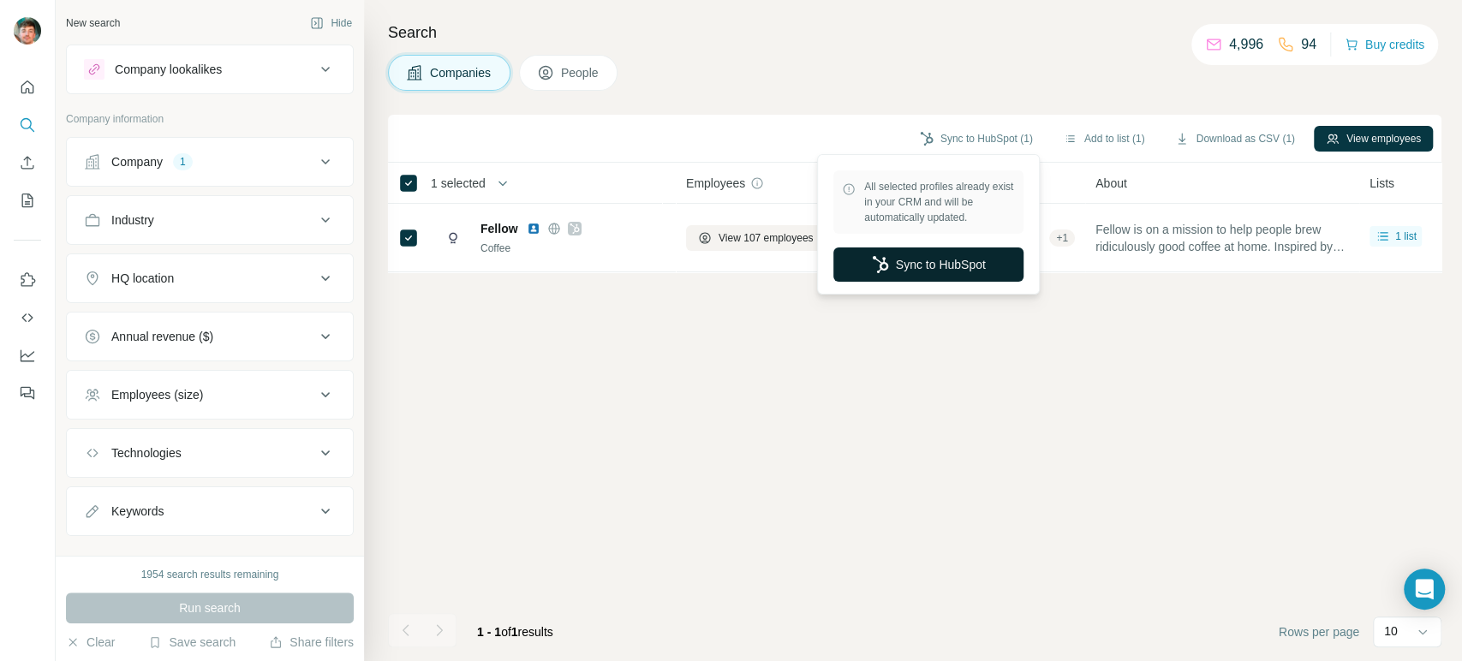
click at [872, 264] on icon "button" at bounding box center [880, 264] width 17 height 17
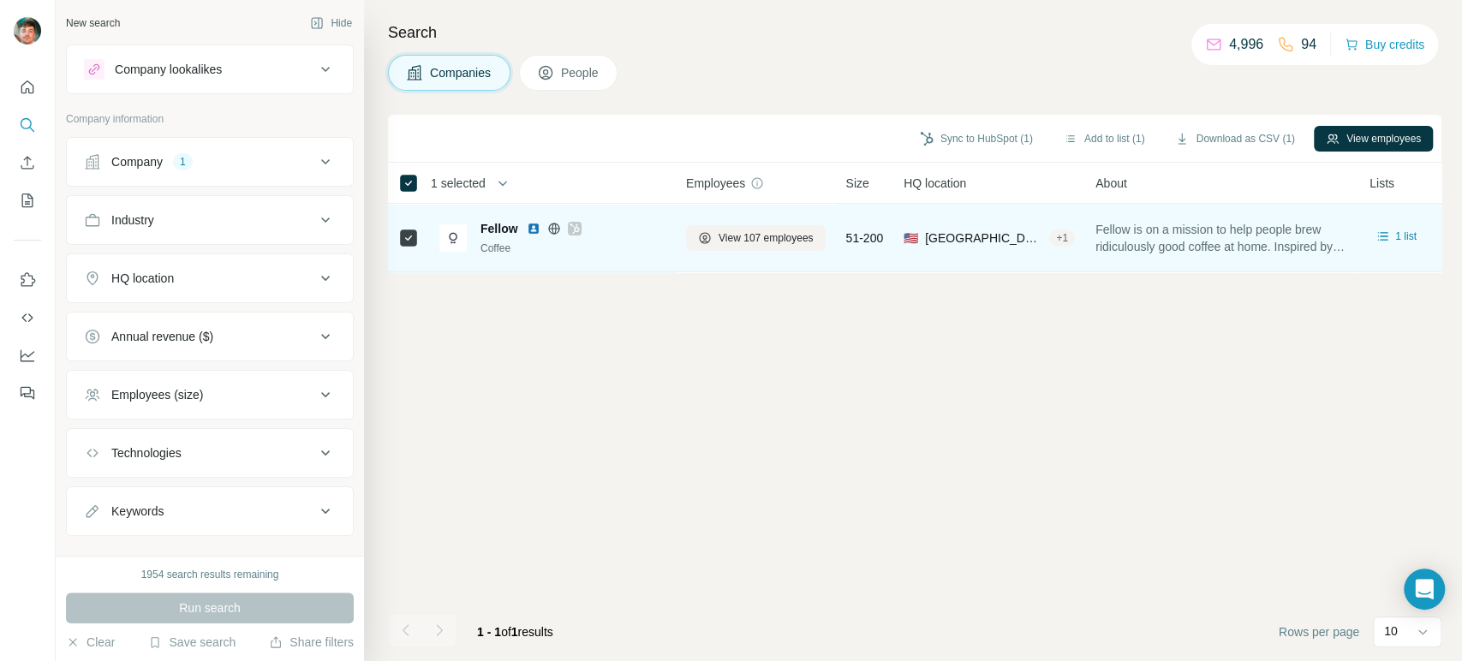
click at [565, 224] on div at bounding box center [554, 229] width 55 height 14
click at [572, 232] on icon at bounding box center [573, 228] width 9 height 10
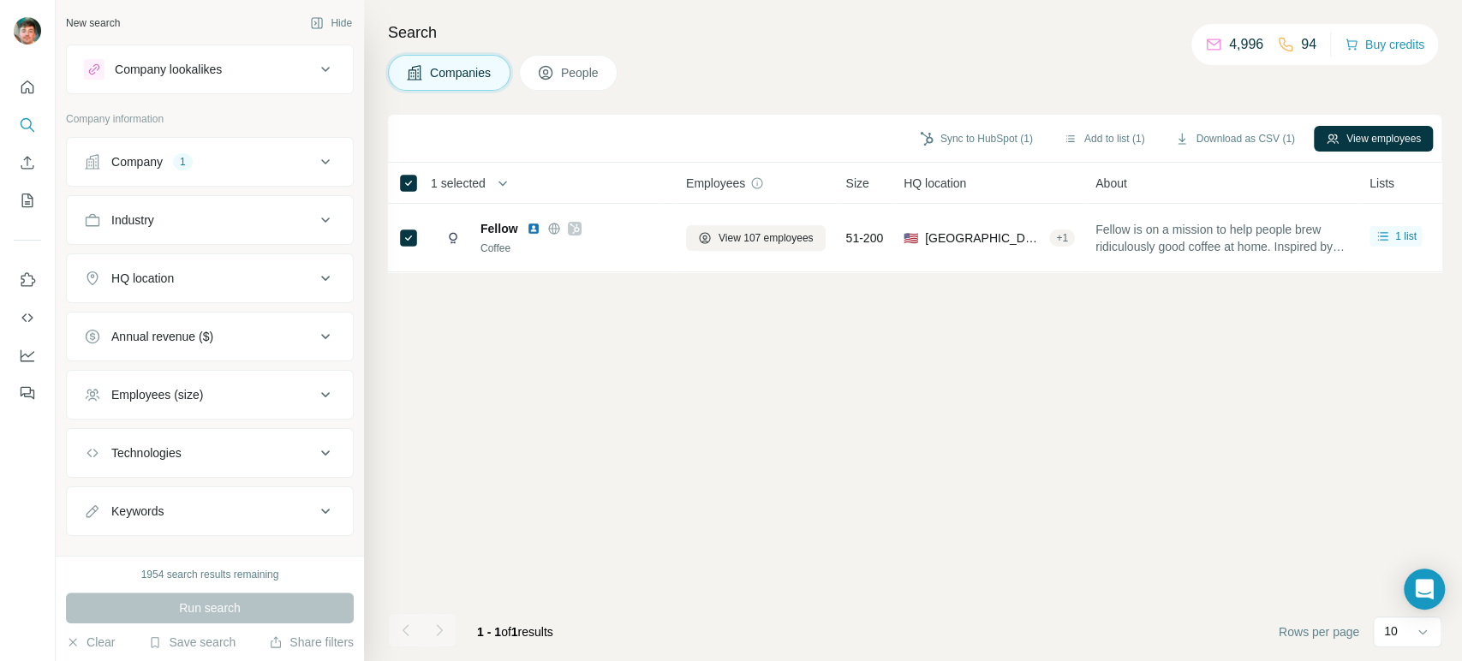
click at [559, 65] on button "People" at bounding box center [568, 73] width 99 height 36
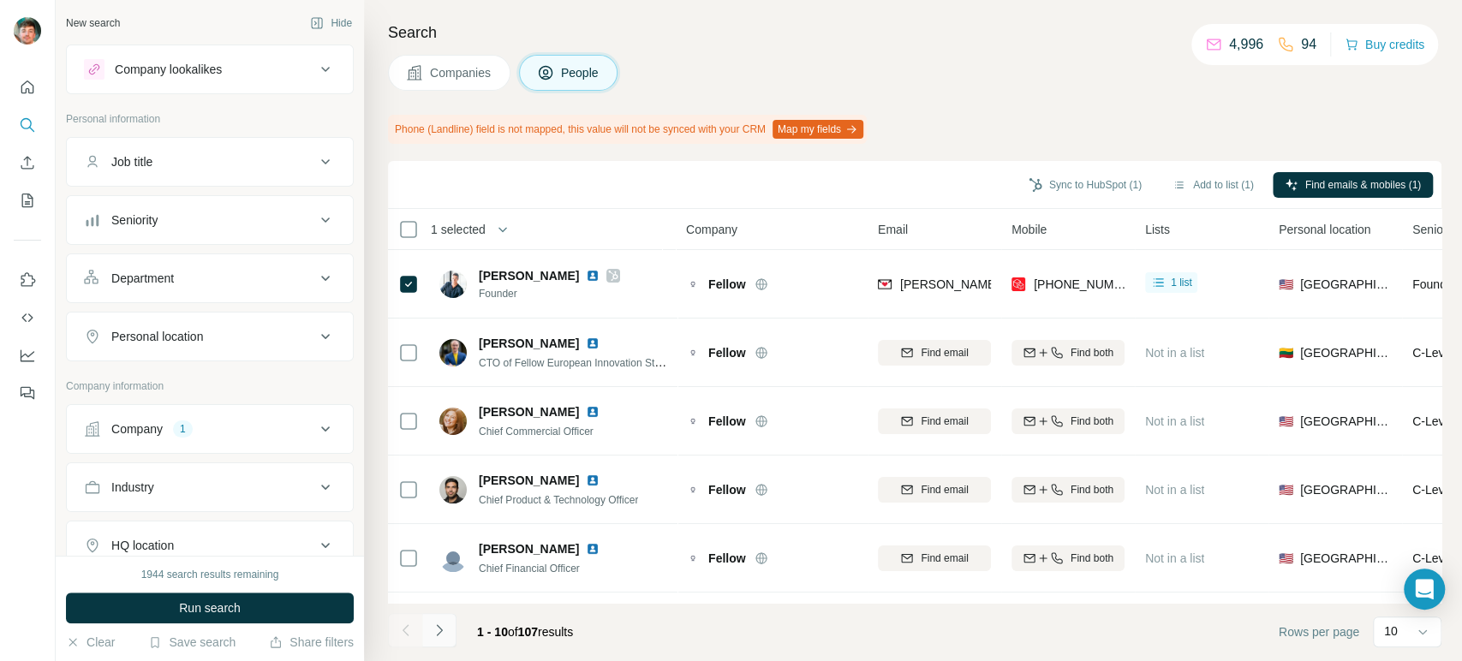
click at [443, 632] on icon "Navigate to next page" at bounding box center [439, 630] width 17 height 17
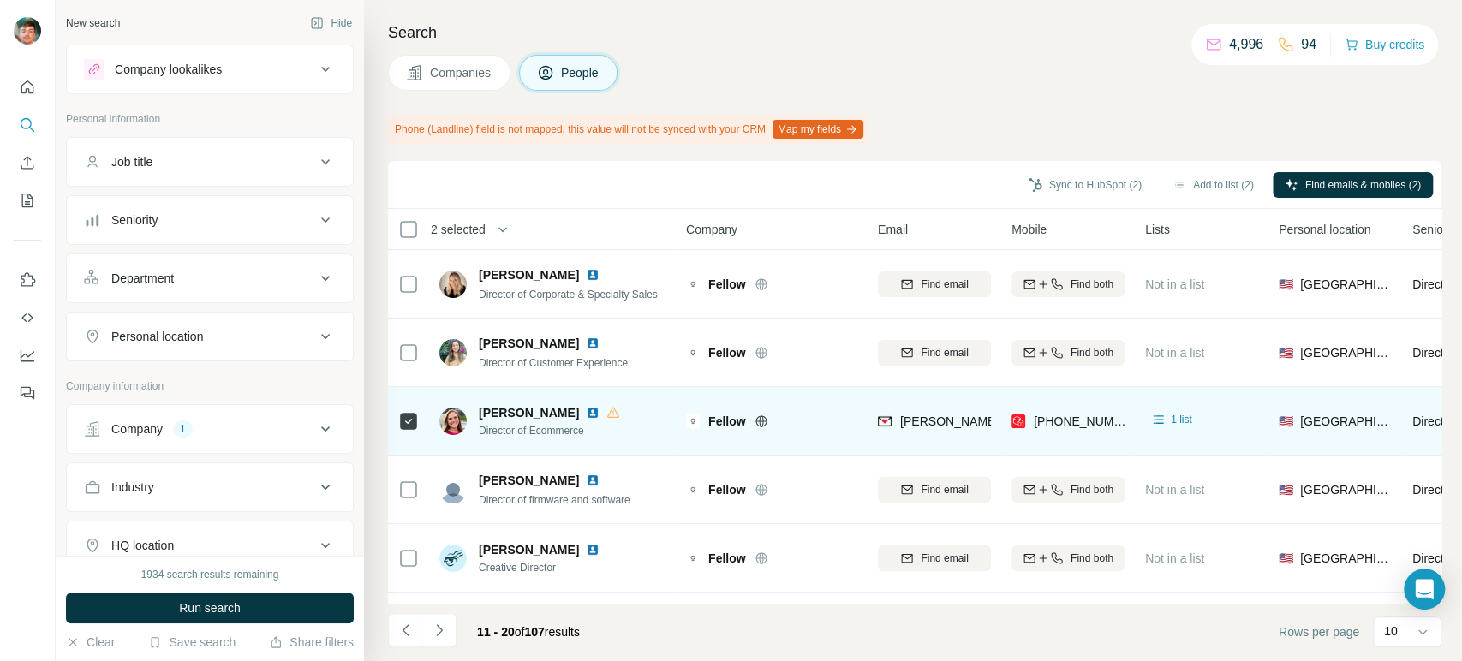
scroll to position [341, 0]
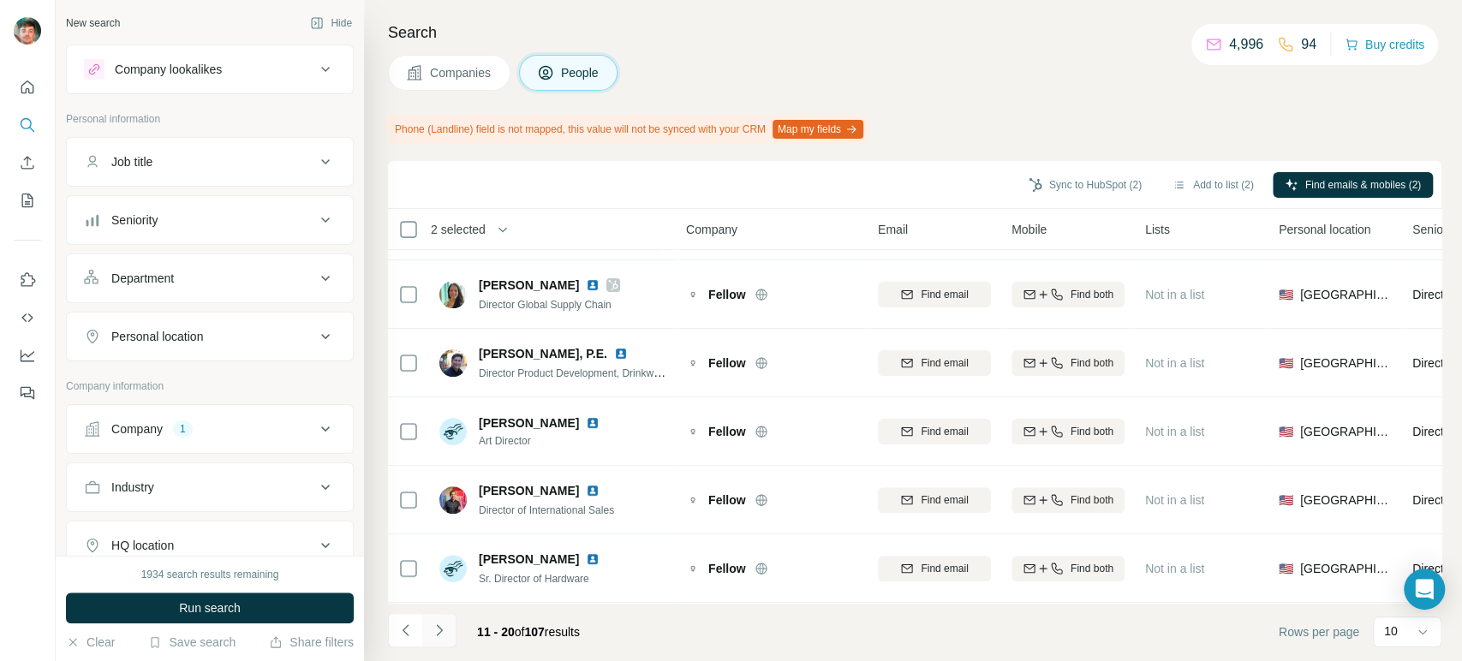
click at [432, 642] on button "Navigate to next page" at bounding box center [439, 630] width 34 height 34
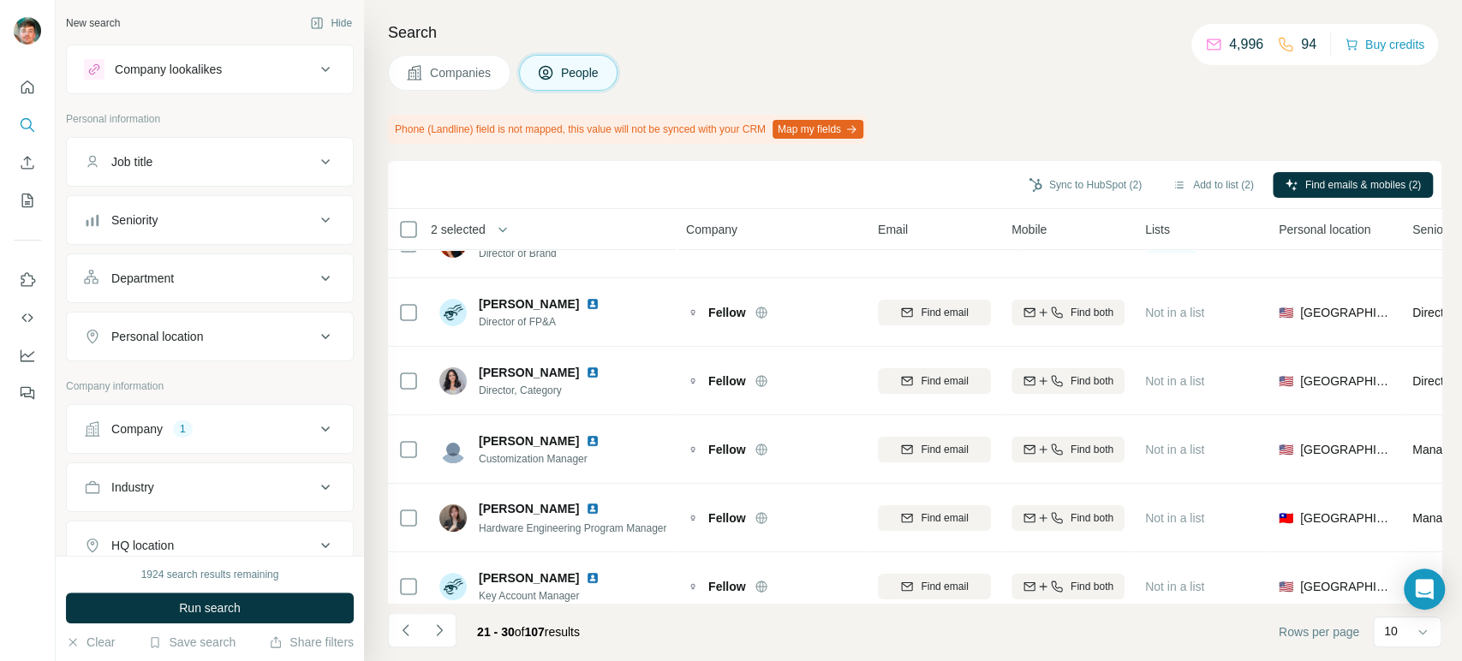
scroll to position [0, 0]
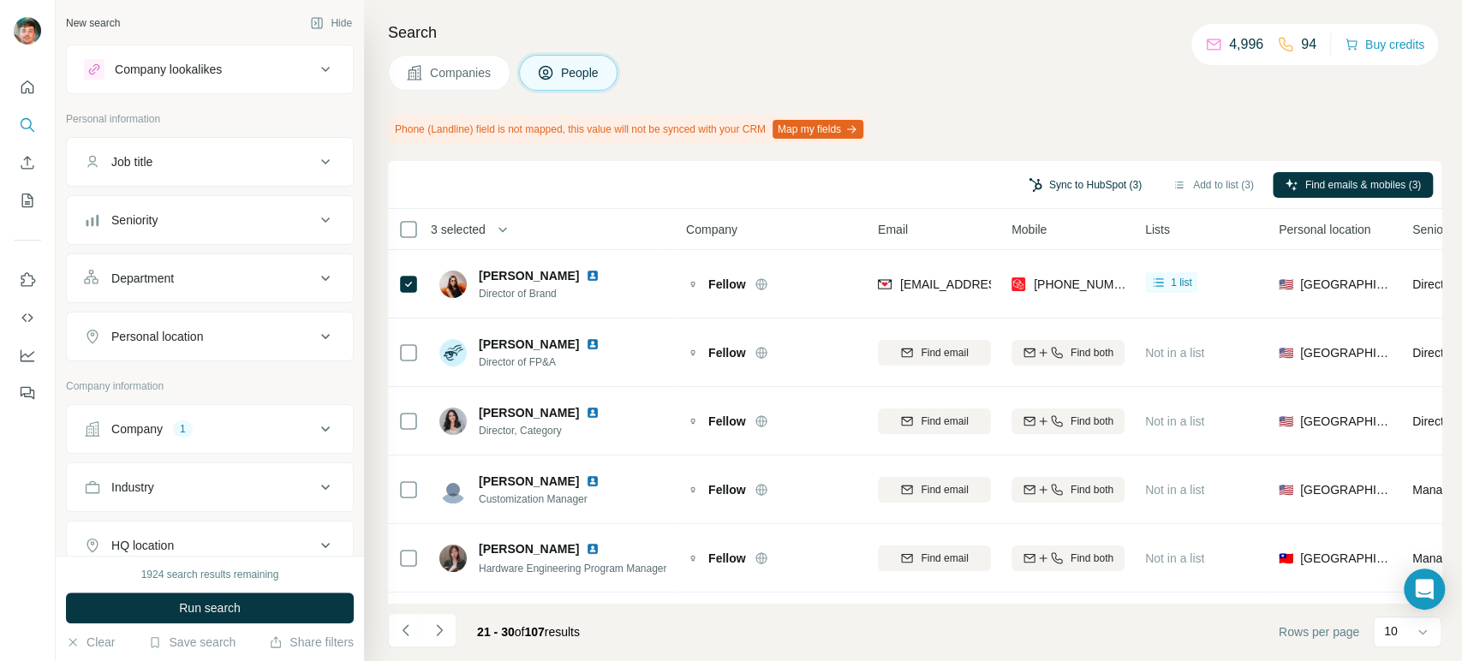
click at [1050, 176] on button "Sync to HubSpot (3)" at bounding box center [1084, 185] width 137 height 26
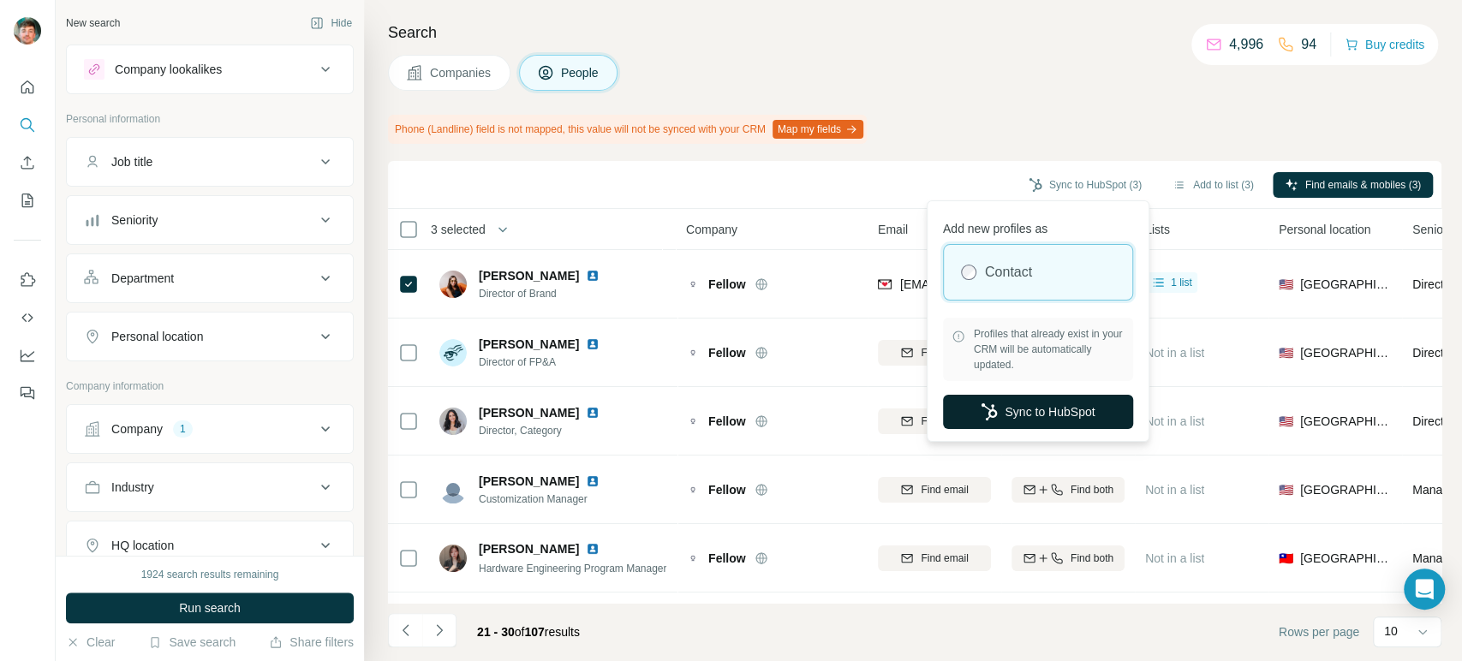
click at [986, 404] on icon "button" at bounding box center [988, 411] width 17 height 17
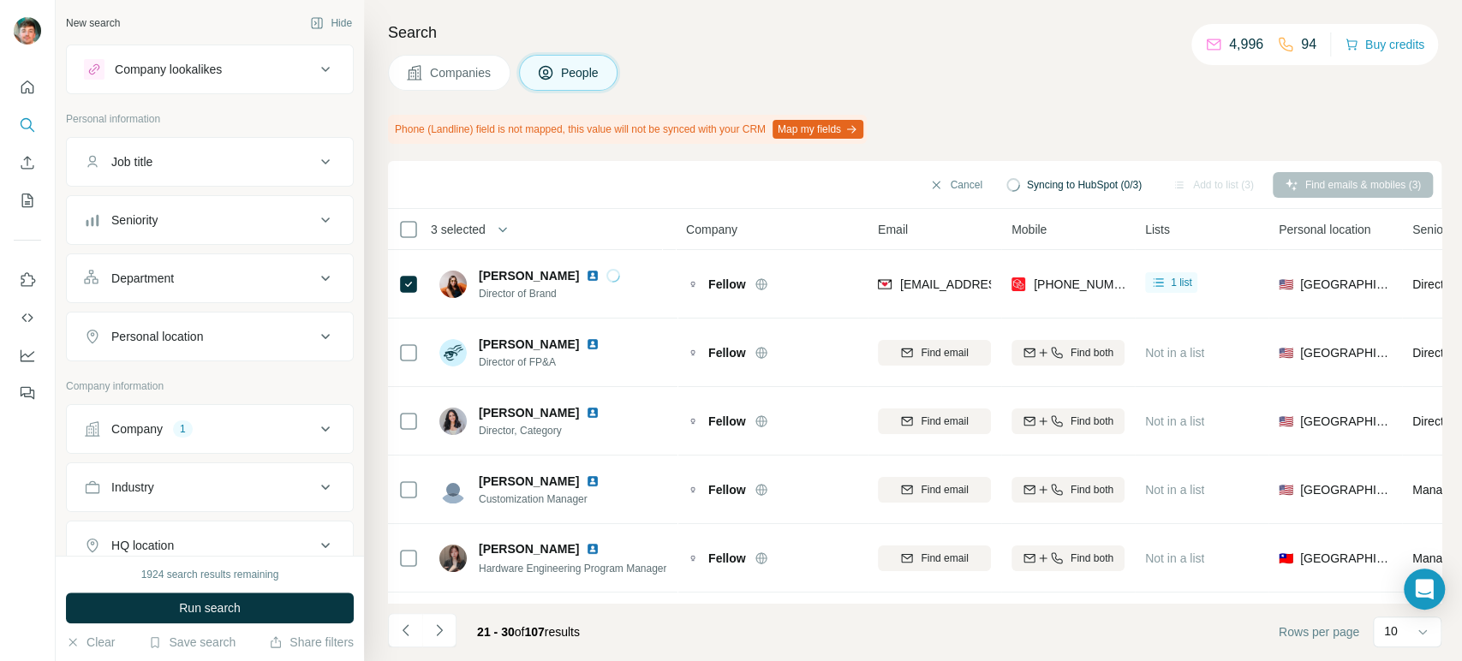
click at [986, 404] on div "Find email" at bounding box center [934, 420] width 113 height 47
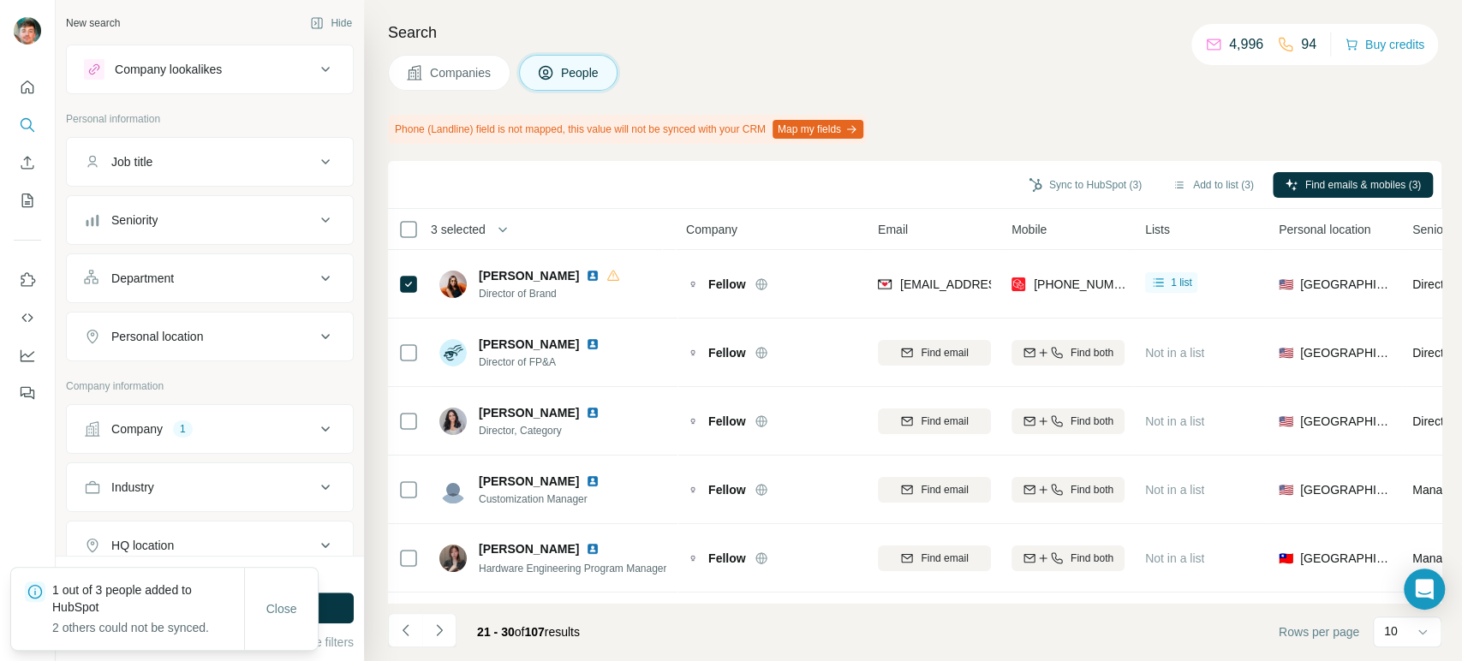
click at [110, 597] on p "1 out of 3 people added to HubSpot" at bounding box center [148, 598] width 192 height 34
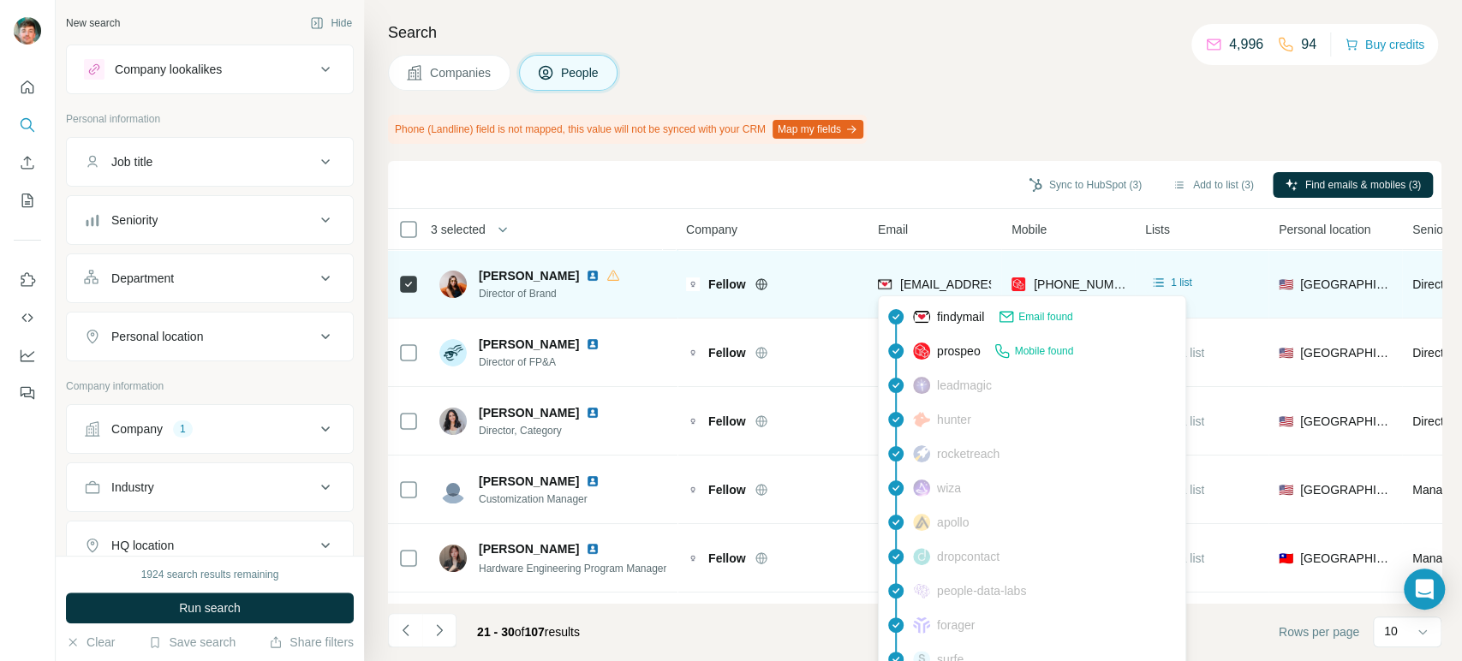
click at [909, 282] on span "[EMAIL_ADDRESS][DOMAIN_NAME]" at bounding box center [1001, 284] width 203 height 14
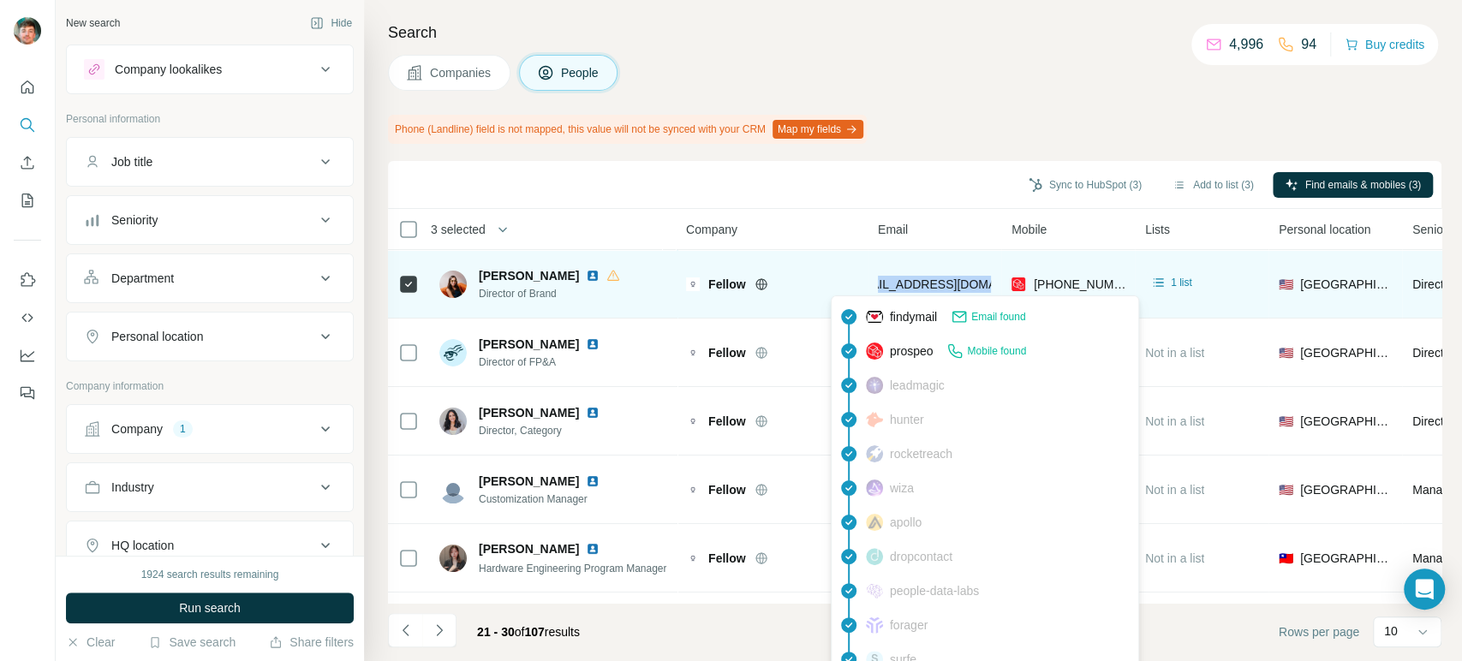
scroll to position [0, 14]
click at [909, 282] on span "[EMAIL_ADDRESS][DOMAIN_NAME]" at bounding box center [940, 284] width 203 height 14
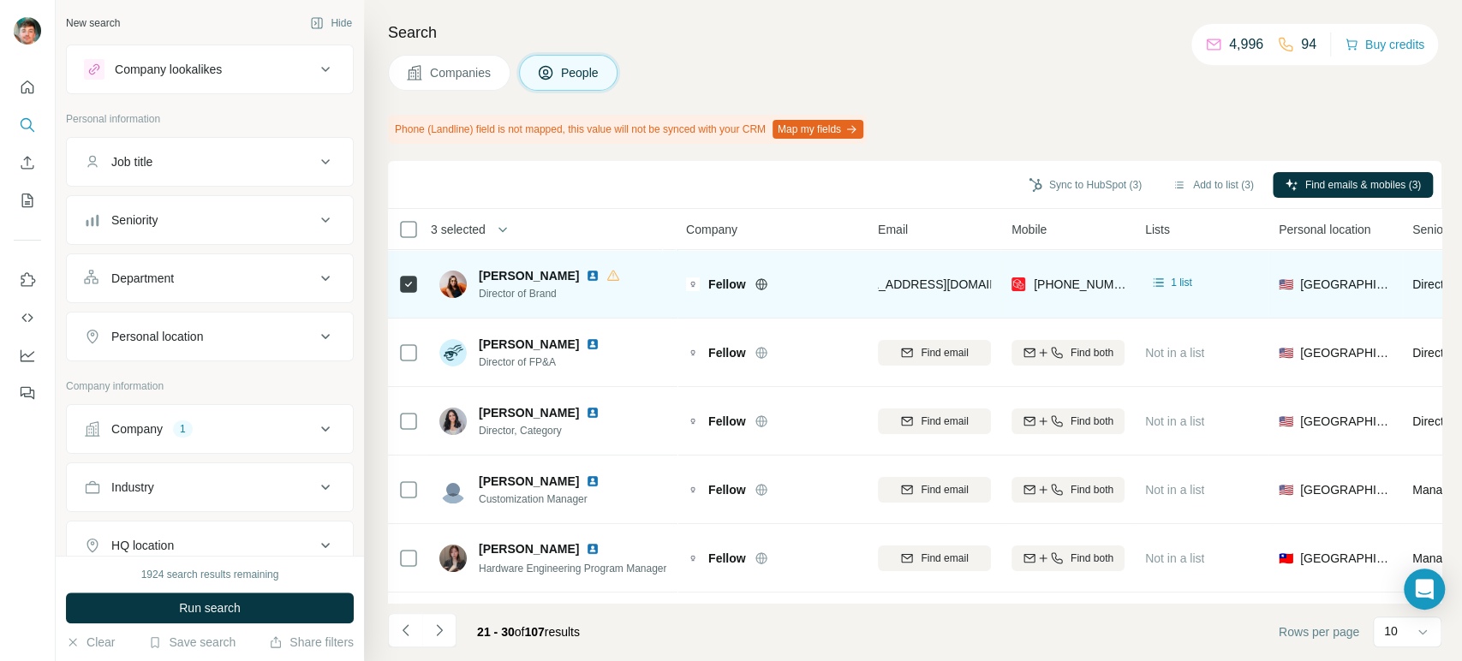
click at [795, 261] on div "Fellow" at bounding box center [771, 283] width 171 height 47
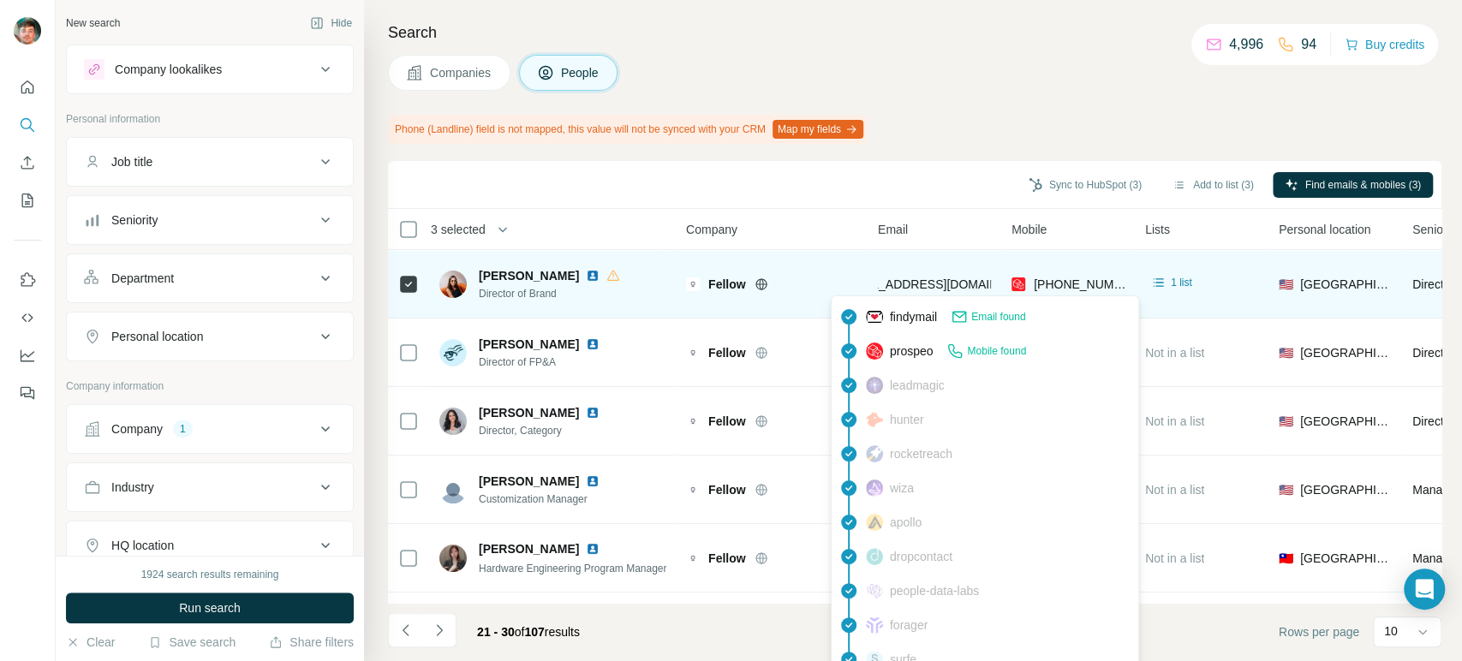
click at [925, 277] on span "[EMAIL_ADDRESS][DOMAIN_NAME]" at bounding box center [940, 284] width 203 height 14
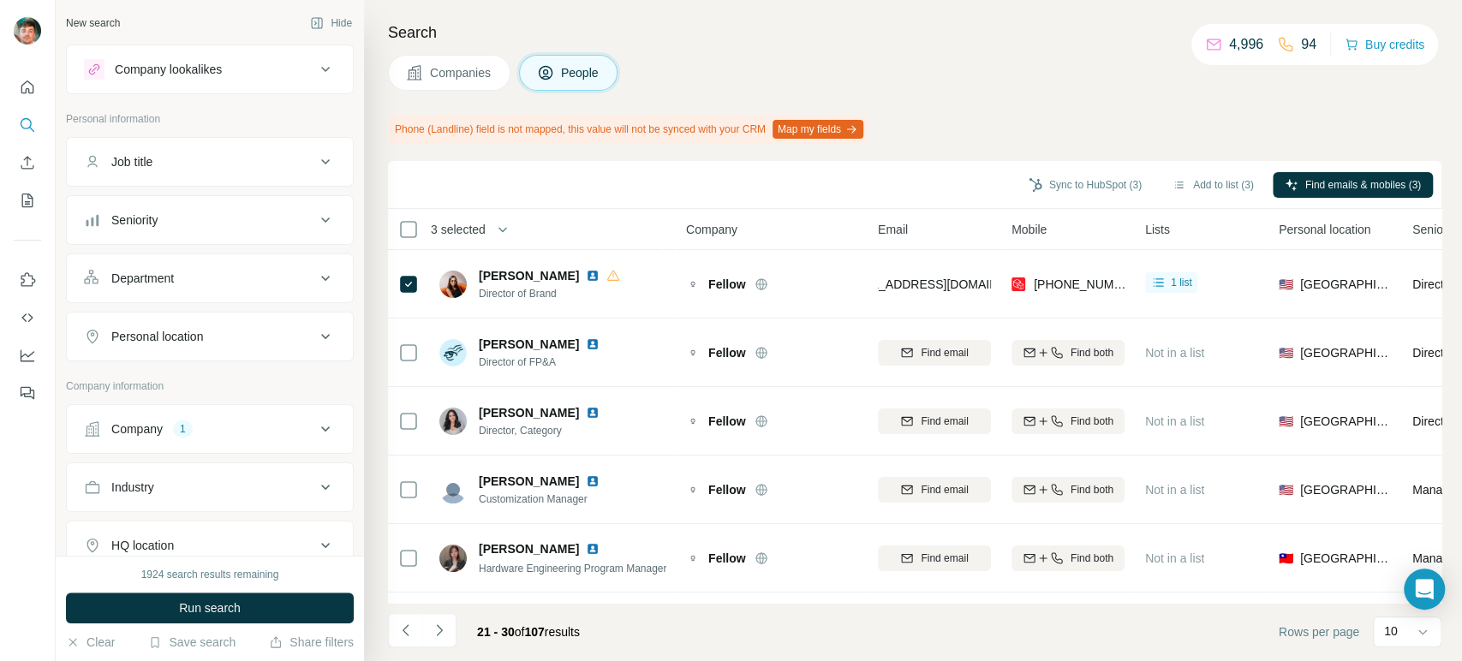
click at [1020, 84] on div "Companies People" at bounding box center [914, 73] width 1053 height 36
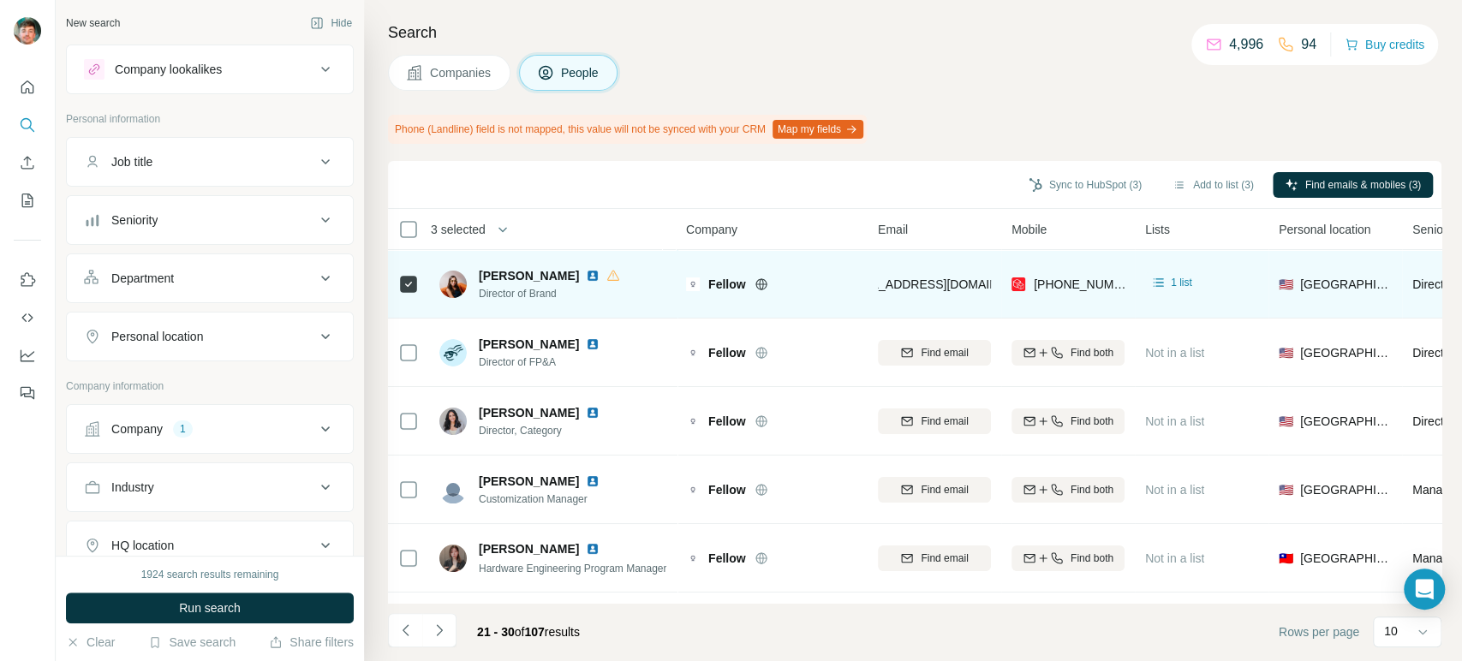
click at [808, 282] on div at bounding box center [781, 284] width 55 height 14
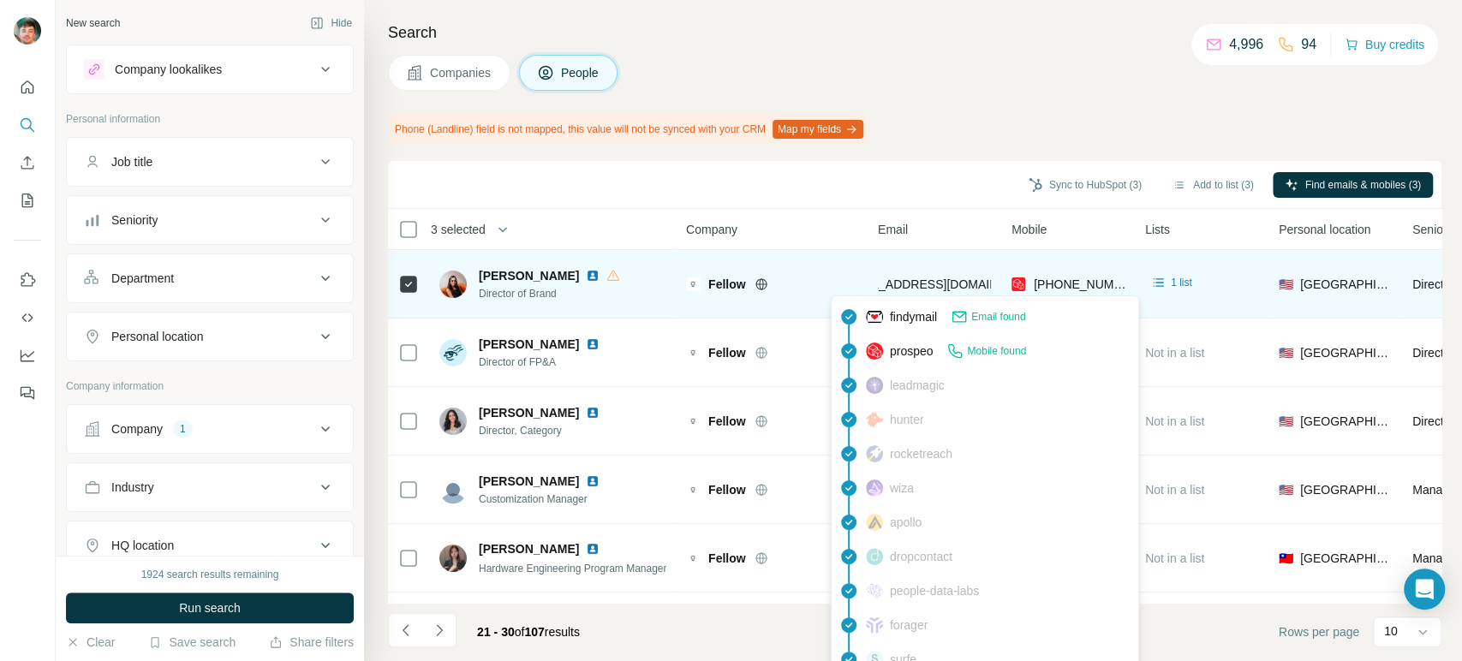
drag, startPoint x: 920, startPoint y: 282, endPoint x: 897, endPoint y: 279, distance: 22.4
click at [897, 279] on span "[EMAIL_ADDRESS][DOMAIN_NAME]" at bounding box center [940, 284] width 203 height 14
click at [897, 277] on span "[EMAIL_ADDRESS][DOMAIN_NAME]" at bounding box center [940, 284] width 203 height 14
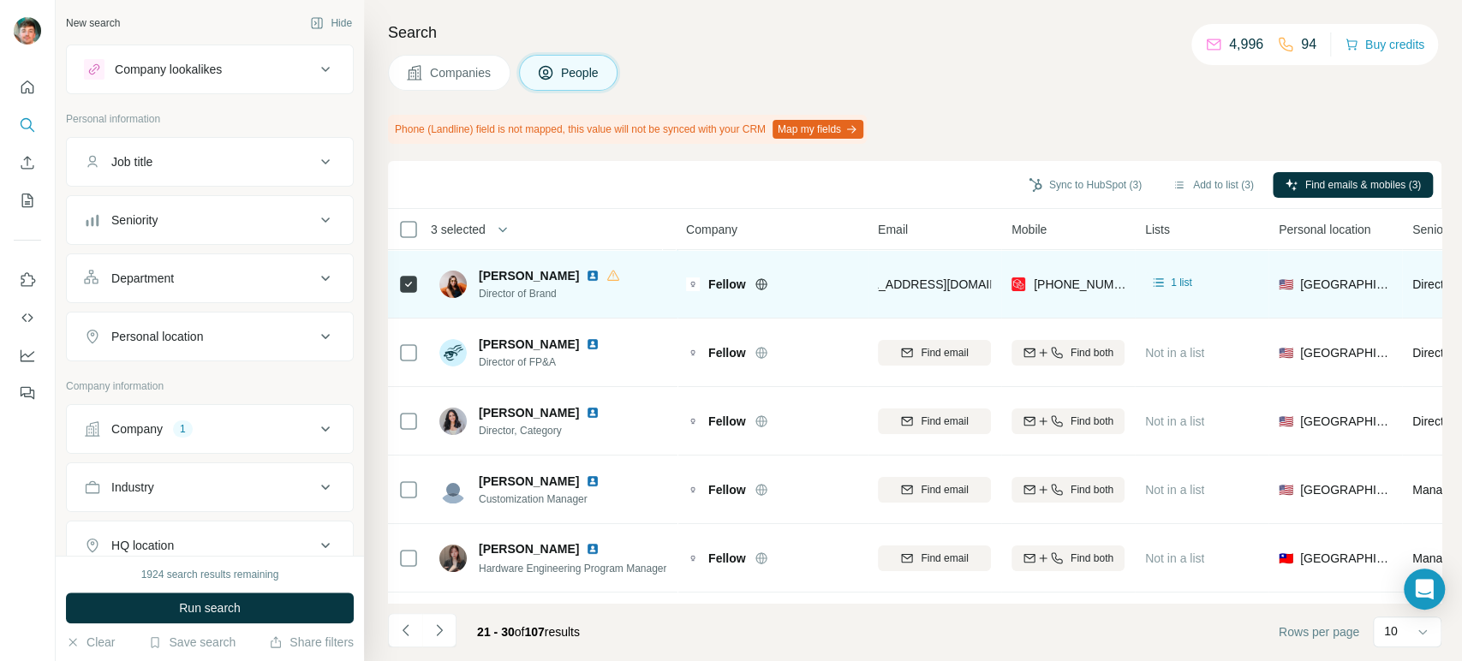
click at [840, 259] on td "Fellow" at bounding box center [772, 284] width 192 height 69
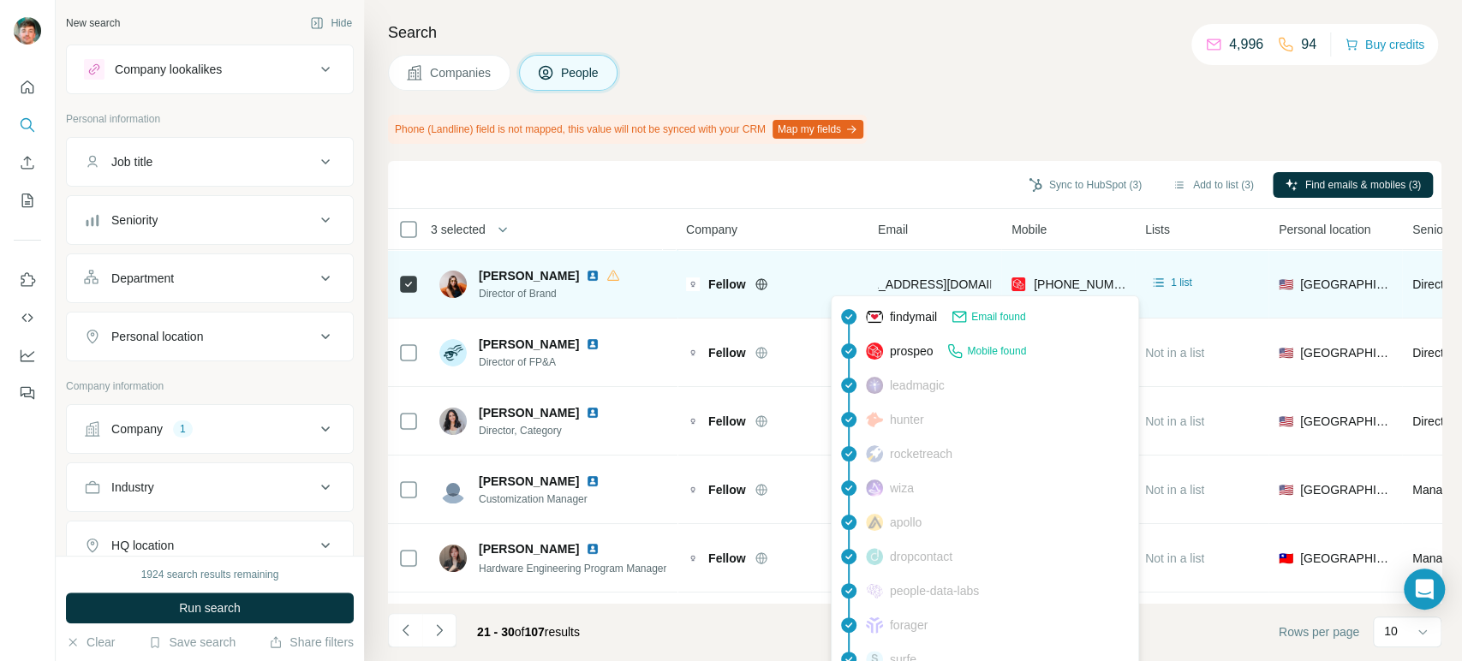
click at [904, 283] on span "[EMAIL_ADDRESS][DOMAIN_NAME]" at bounding box center [940, 284] width 203 height 14
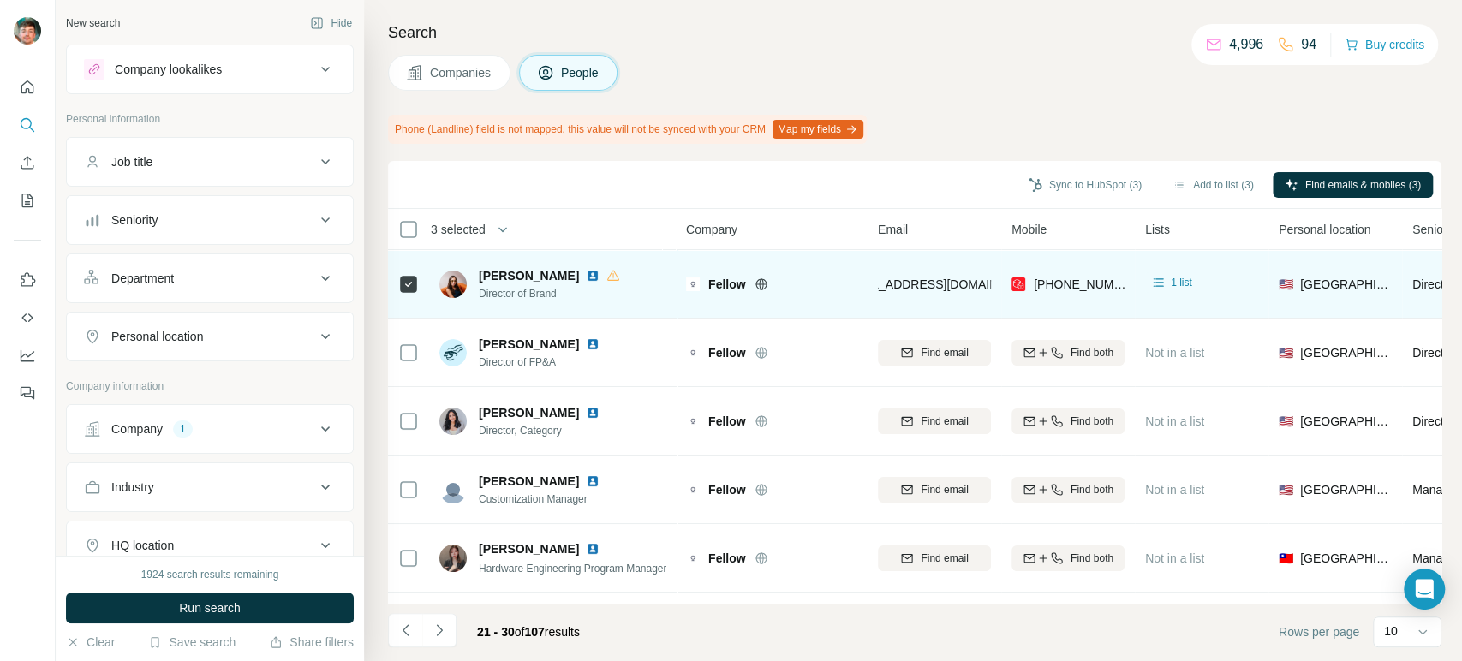
click at [849, 270] on div "Fellow" at bounding box center [771, 283] width 171 height 47
drag, startPoint x: 963, startPoint y: 279, endPoint x: 766, endPoint y: 297, distance: 197.8
click at [0, 0] on tr "[PERSON_NAME] Director of Brand Fellow [EMAIL_ADDRESS][DOMAIN_NAME] [PHONE_NUMB…" at bounding box center [0, 0] width 0 height 0
copy tr "lkase@fellowproducts"
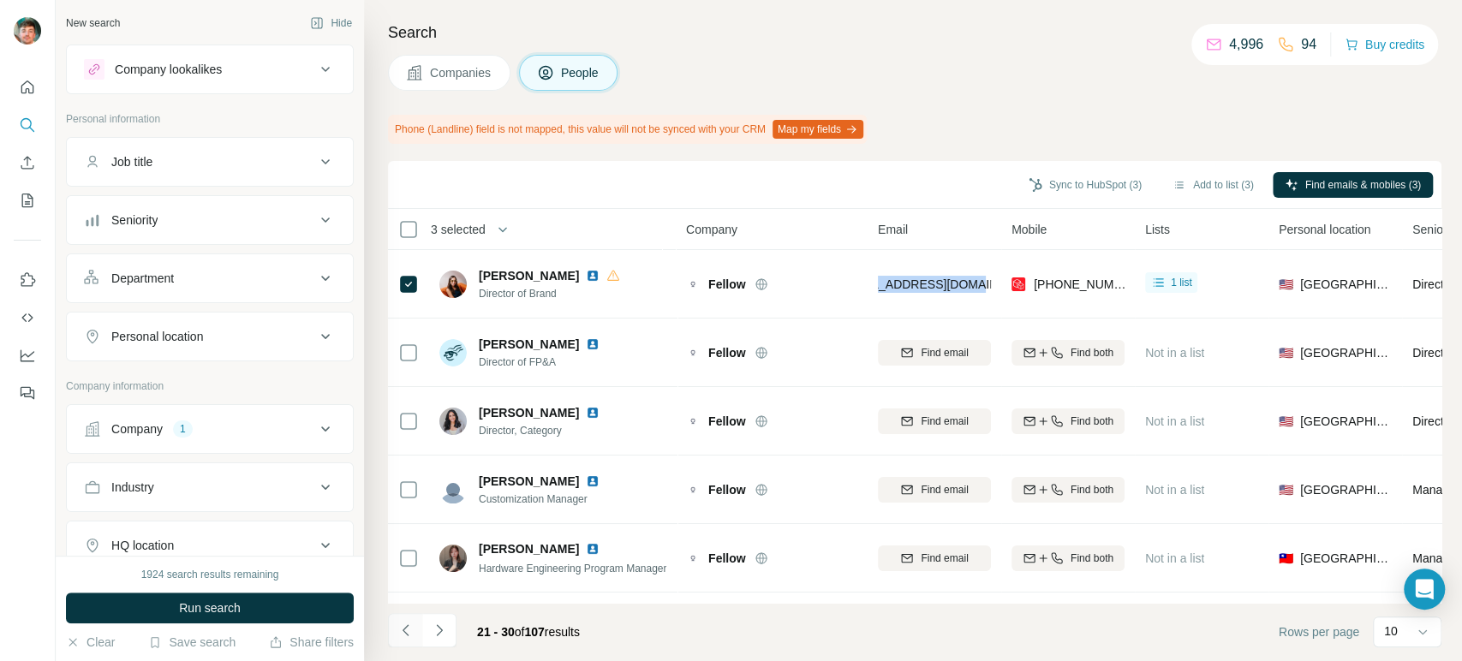
click at [408, 629] on icon "Navigate to previous page" at bounding box center [405, 630] width 17 height 17
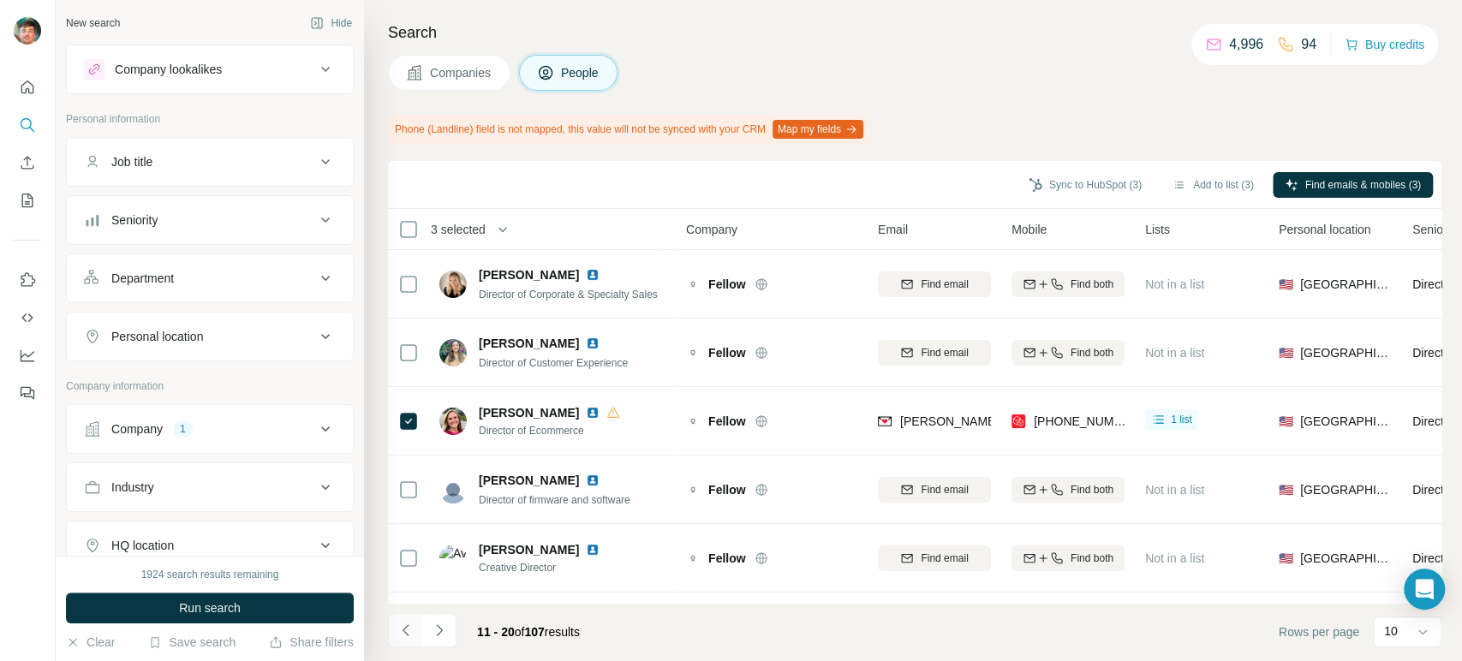
scroll to position [0, 0]
click at [408, 629] on icon "Navigate to previous page" at bounding box center [405, 630] width 17 height 17
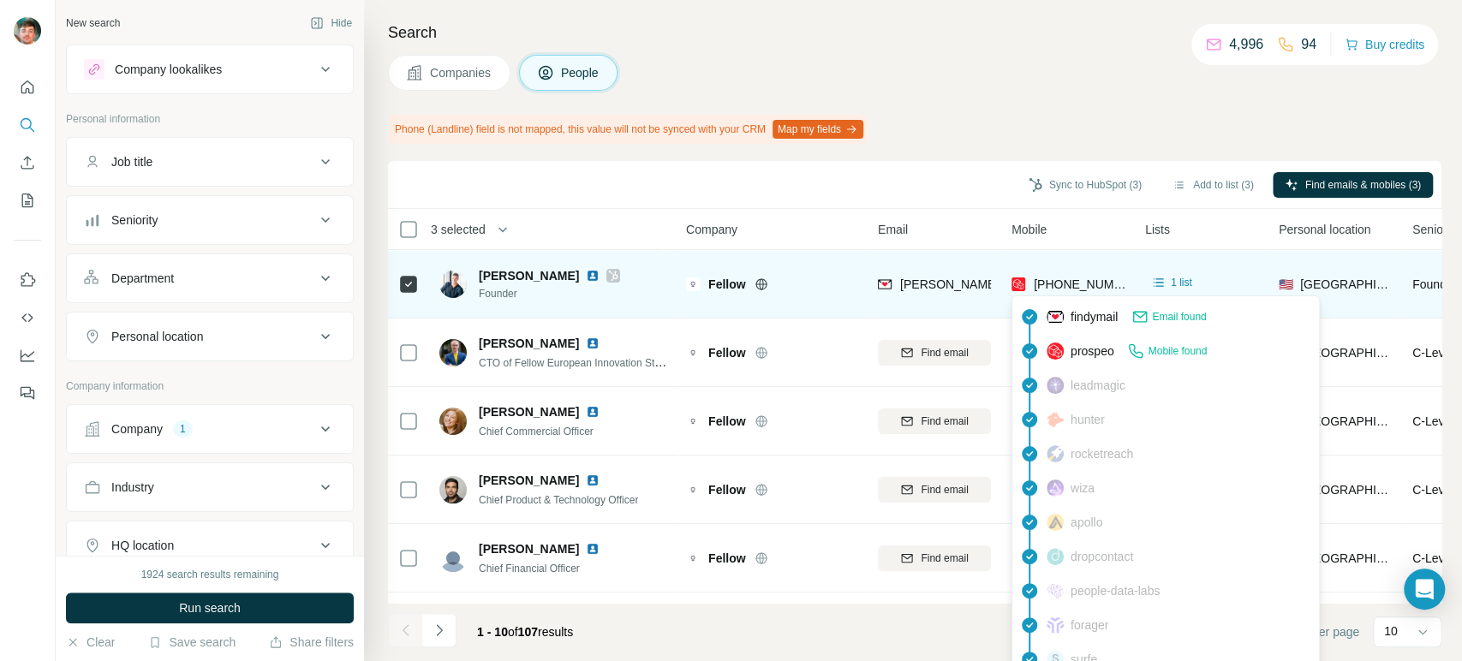
click at [1082, 285] on span "[PHONE_NUMBER]" at bounding box center [1088, 284] width 108 height 14
copy span "16622122589"
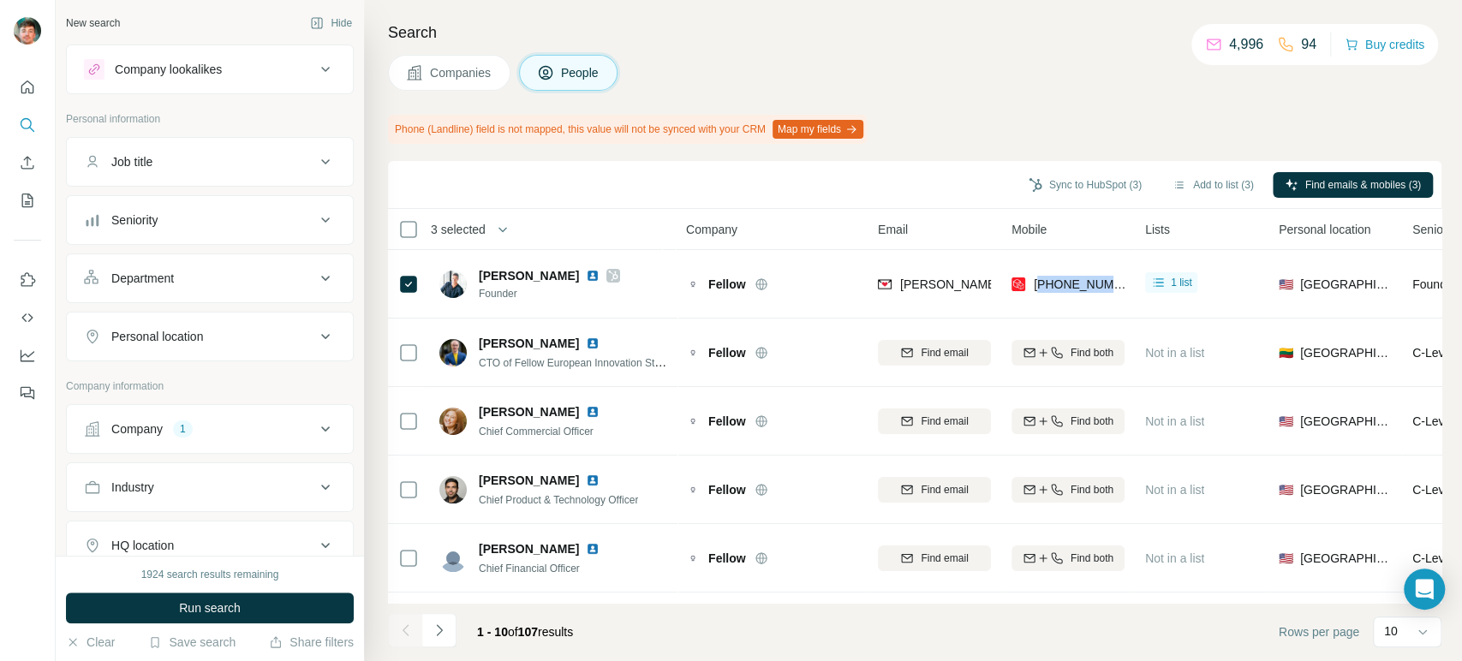
click at [448, 81] on button "Companies" at bounding box center [449, 73] width 122 height 36
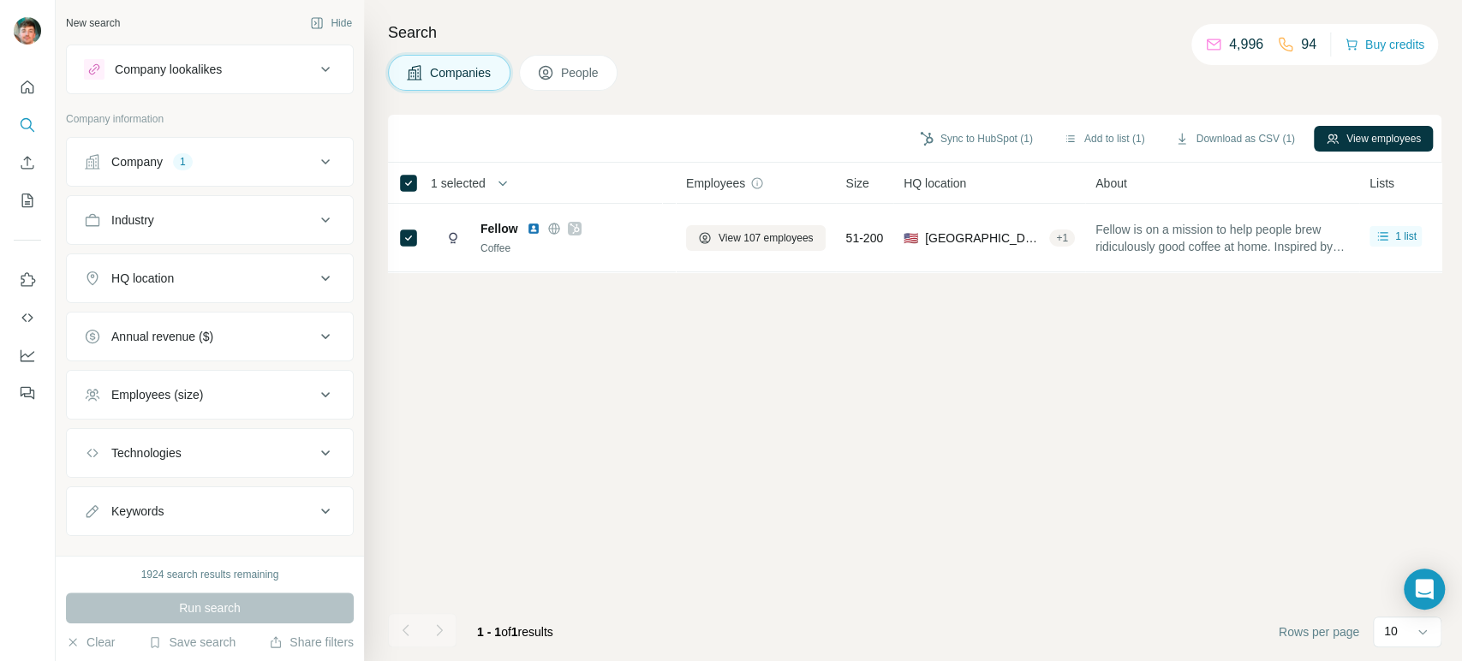
click at [211, 170] on button "Company 1" at bounding box center [210, 161] width 286 height 41
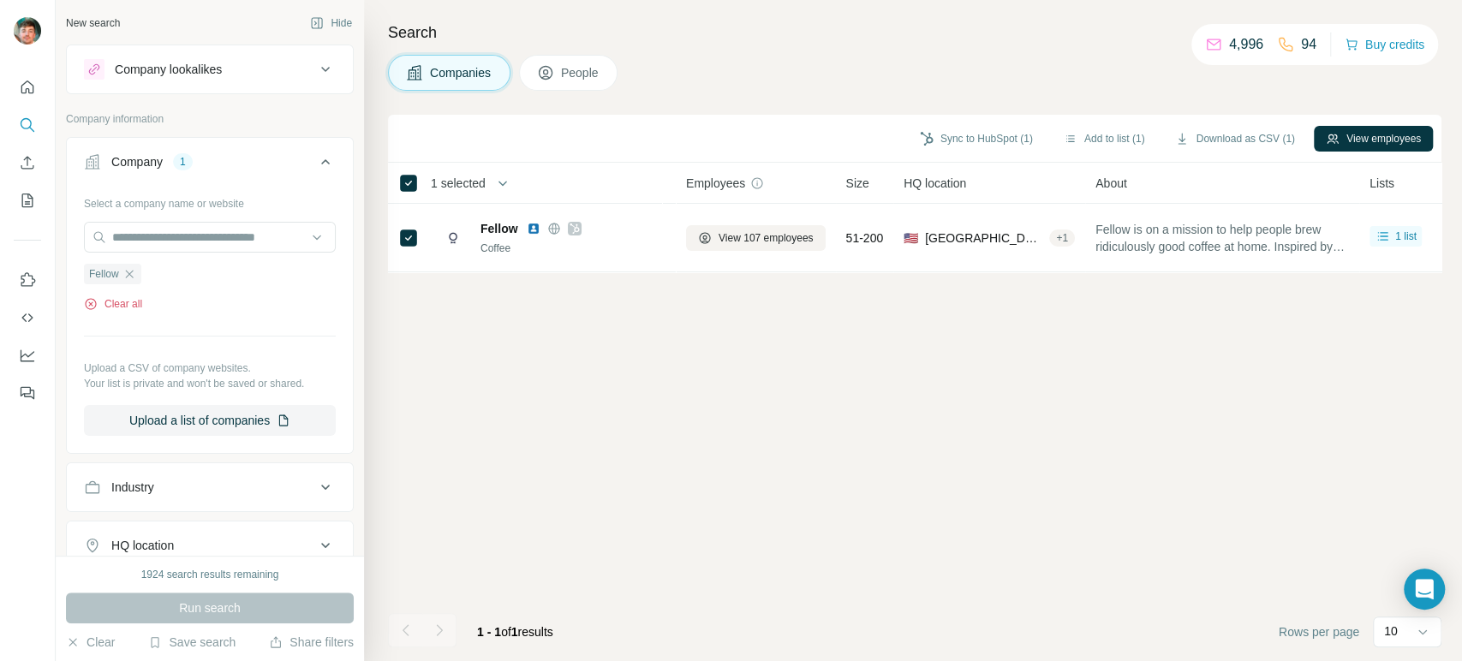
click at [123, 301] on button "Clear all" at bounding box center [113, 303] width 58 height 15
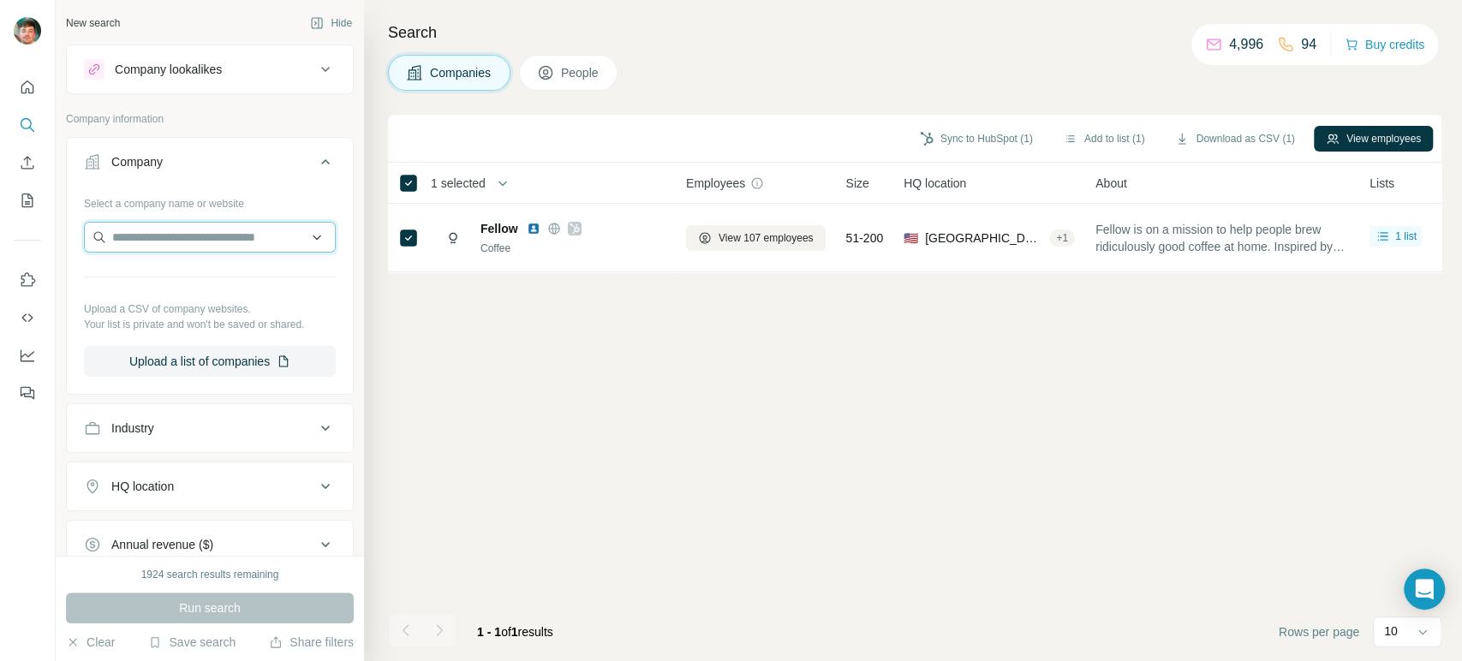
click at [186, 244] on input "text" at bounding box center [210, 237] width 252 height 31
paste input "**********"
type input "**********"
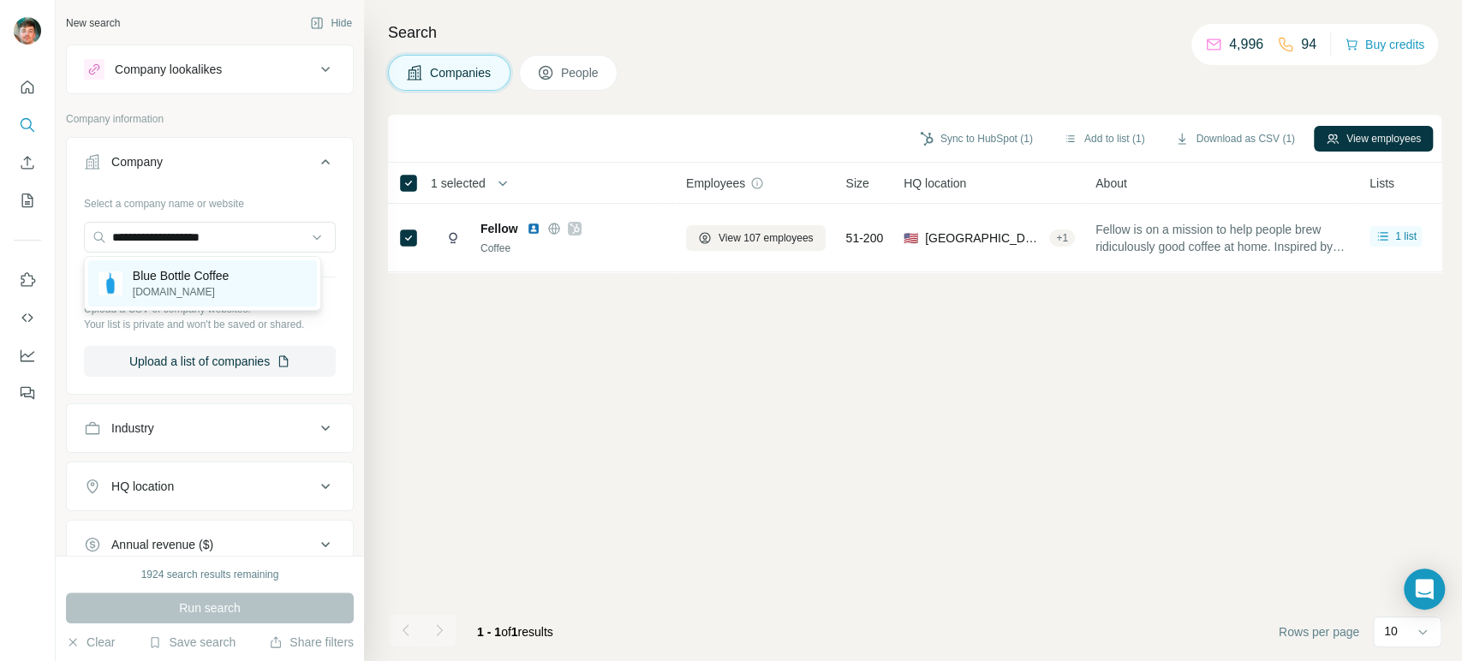
click at [185, 289] on p "[DOMAIN_NAME]" at bounding box center [181, 291] width 97 height 15
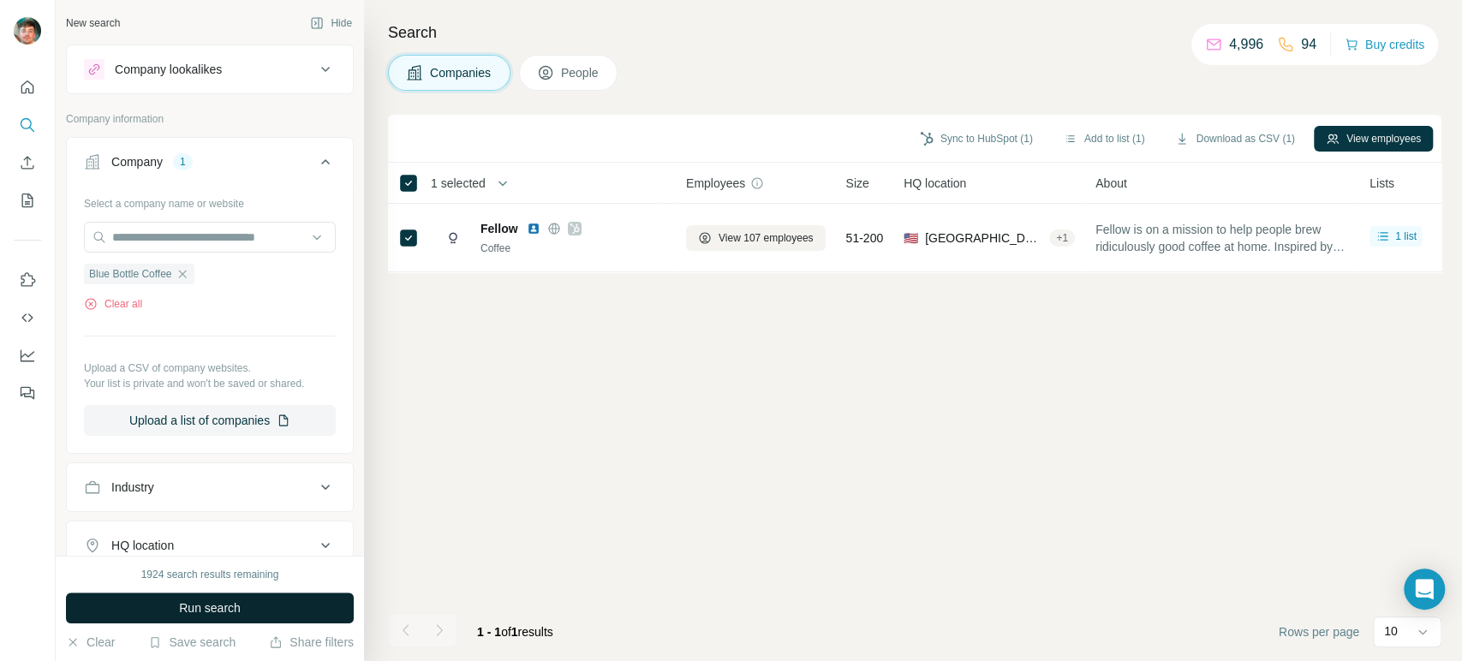
click at [190, 608] on span "Run search" at bounding box center [210, 607] width 62 height 17
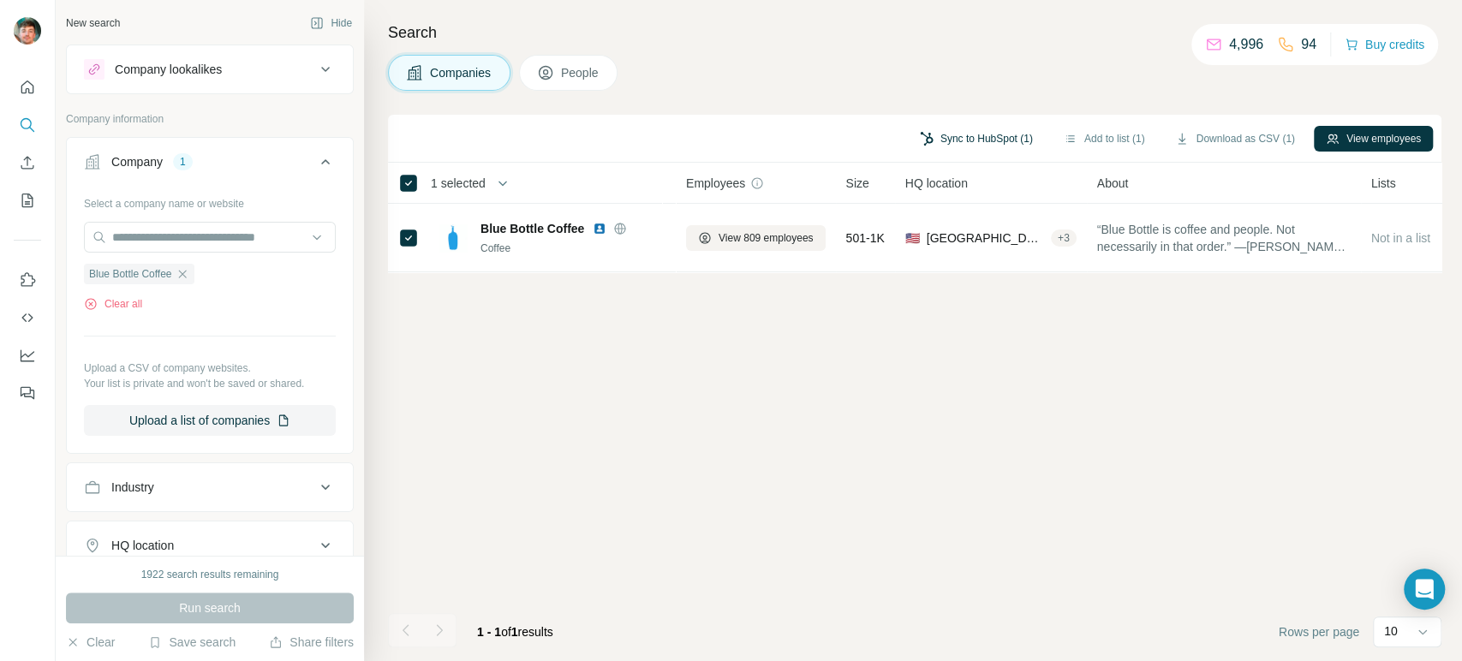
click at [953, 141] on button "Sync to HubSpot (1)" at bounding box center [976, 139] width 137 height 26
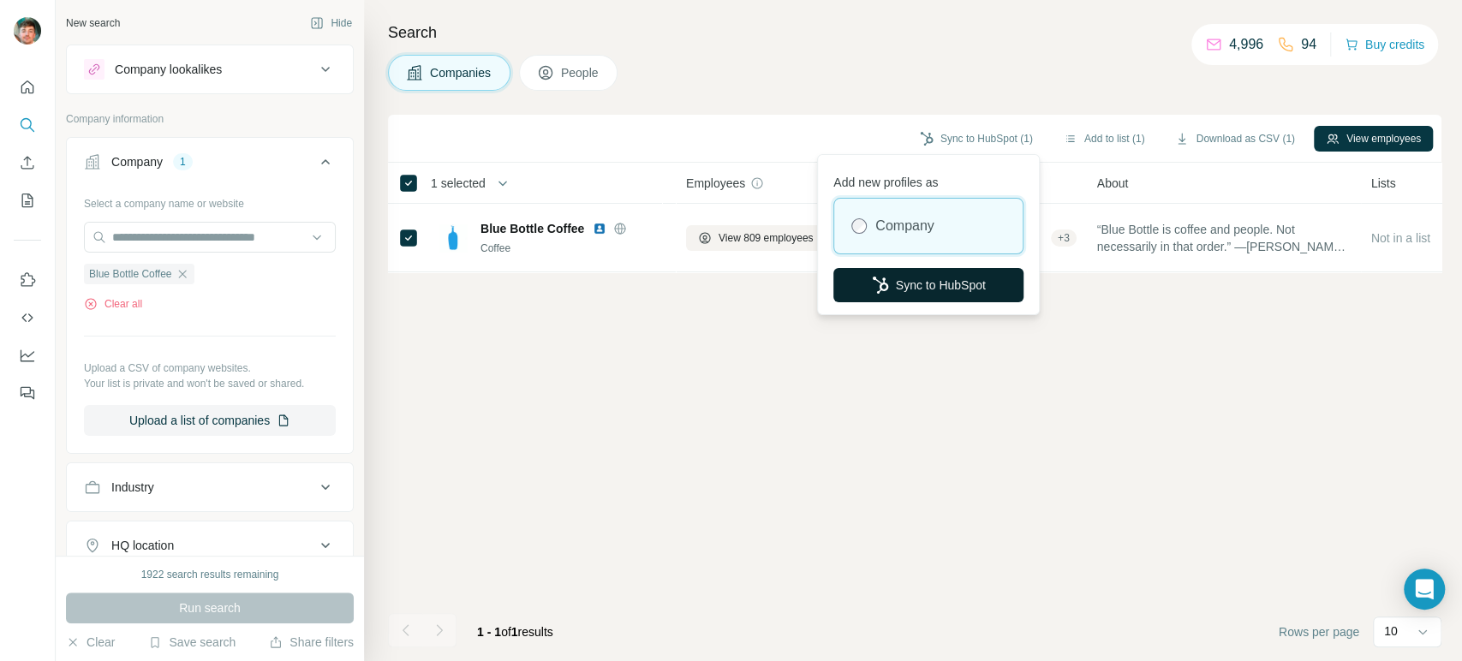
click at [889, 285] on button "Sync to HubSpot" at bounding box center [928, 285] width 190 height 34
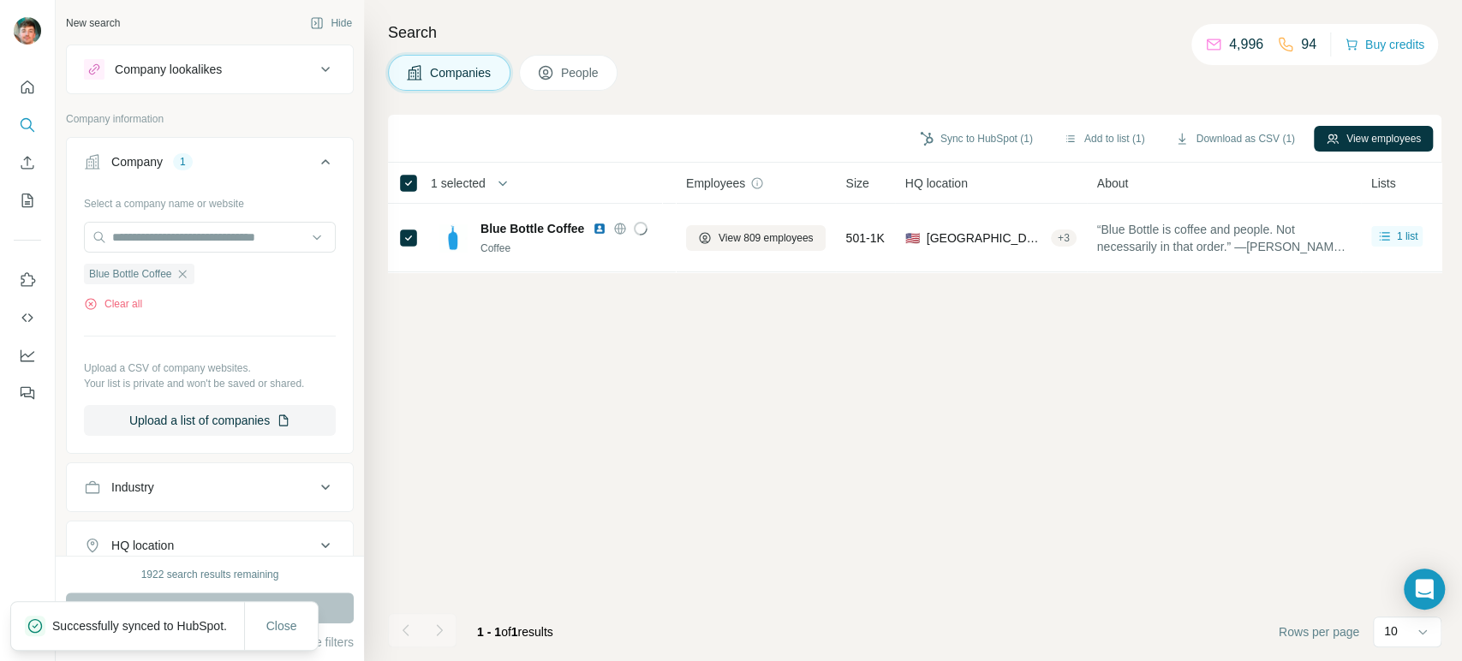
click at [315, 154] on icon at bounding box center [325, 162] width 21 height 21
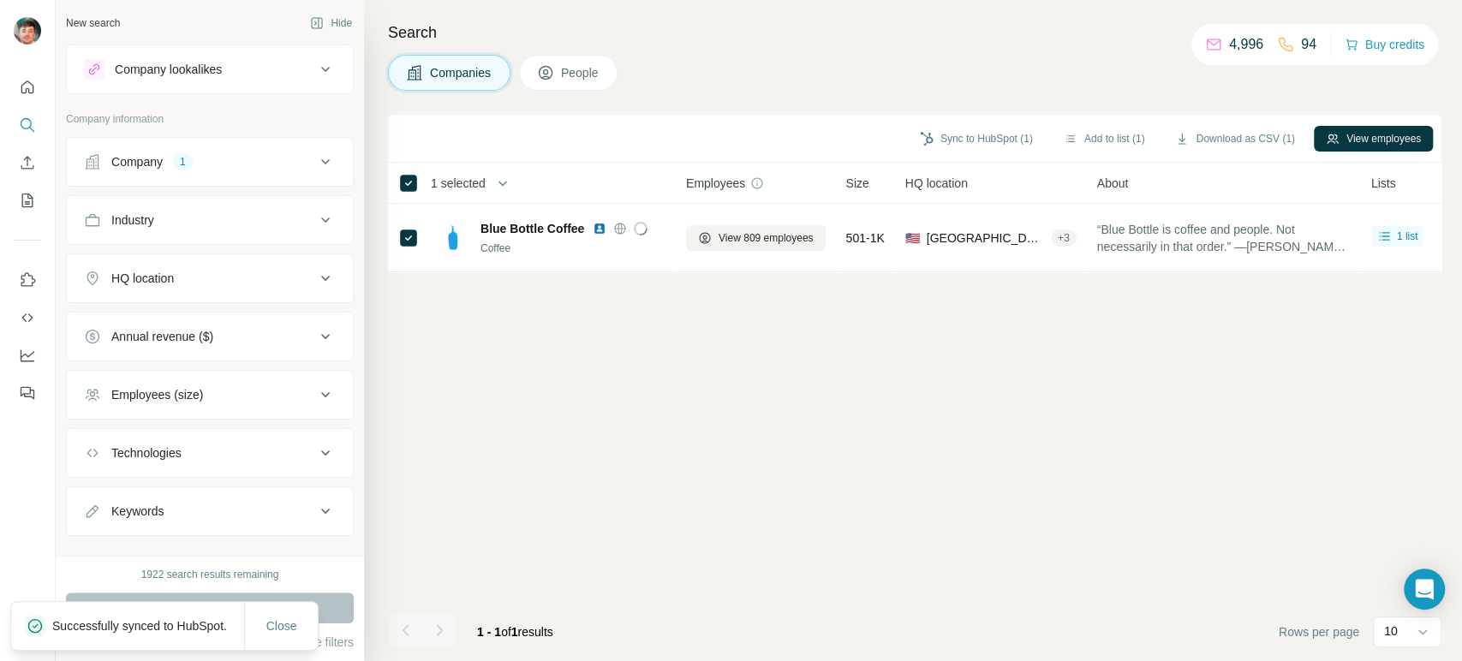
click at [561, 65] on button "People" at bounding box center [568, 73] width 99 height 36
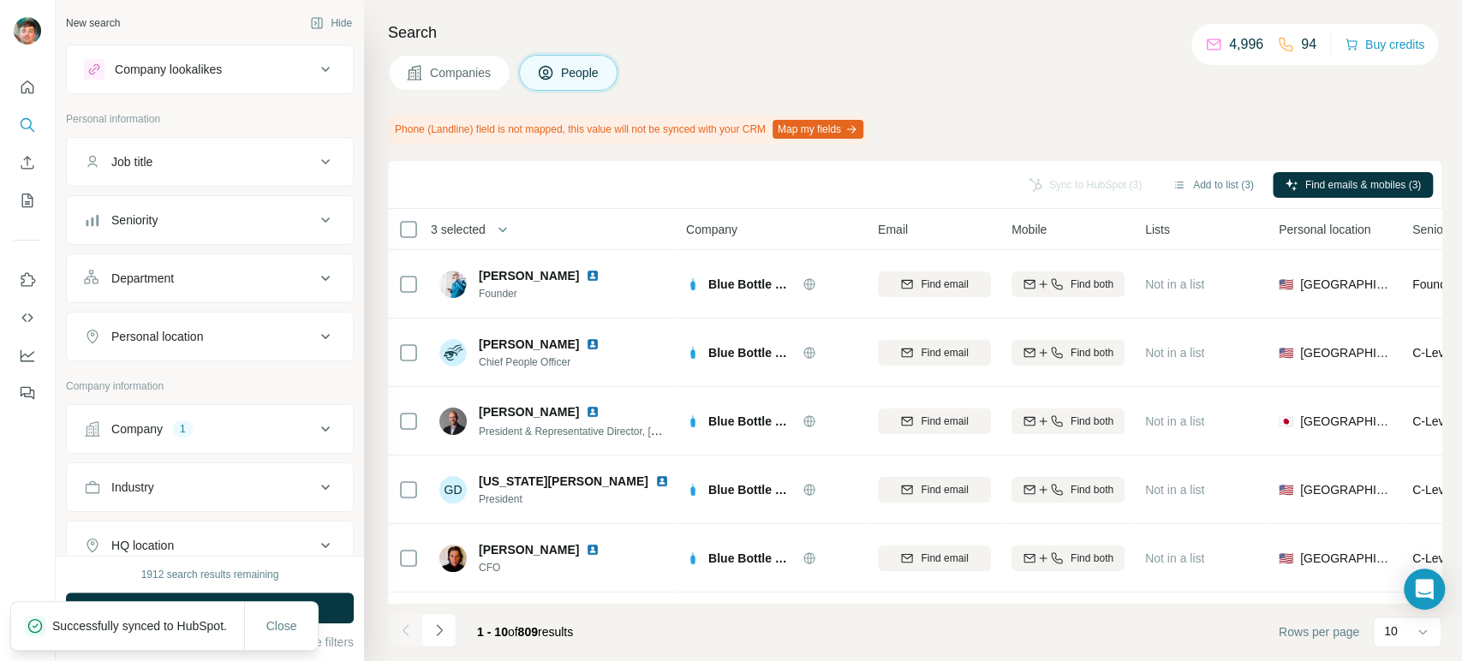
click at [274, 170] on button "Job title" at bounding box center [210, 161] width 286 height 41
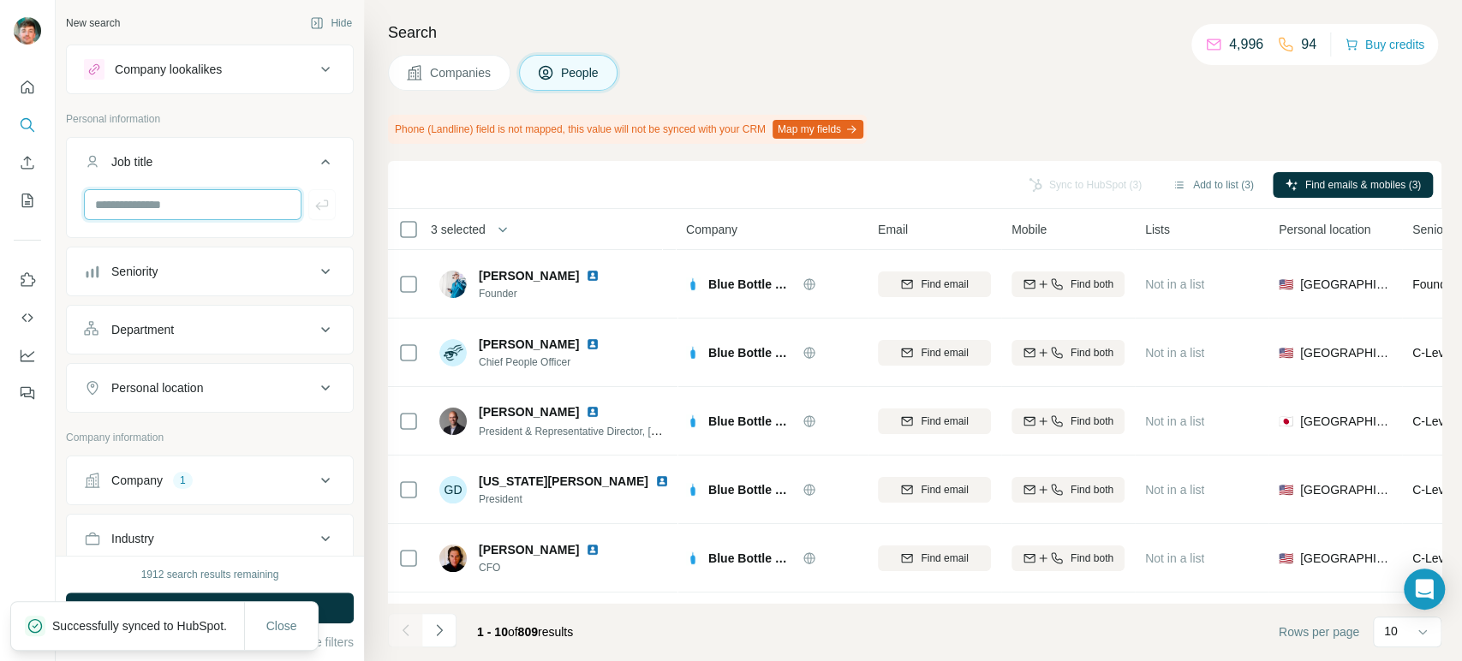
click at [188, 210] on input "text" at bounding box center [193, 204] width 218 height 31
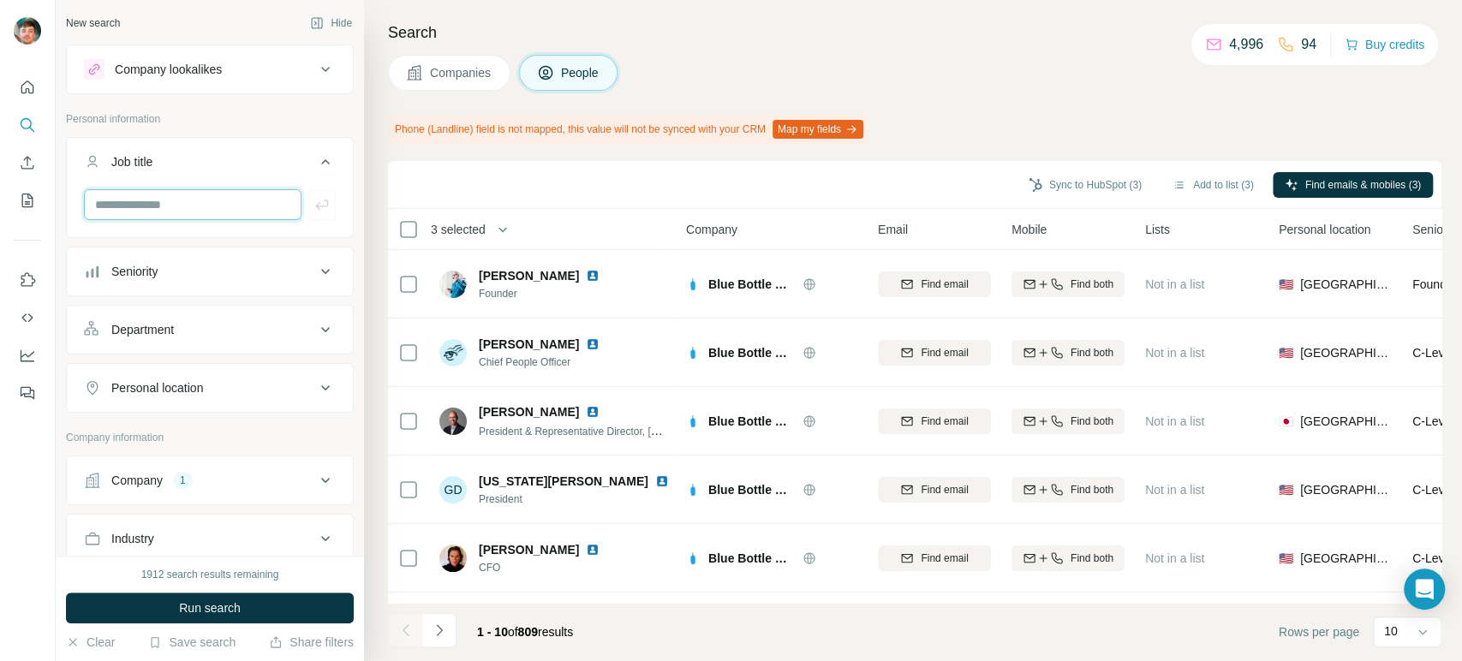
type input "*****"
click at [176, 207] on input "text" at bounding box center [193, 204] width 218 height 31
type input "*****"
click at [176, 206] on input "text" at bounding box center [193, 204] width 218 height 31
type input "**********"
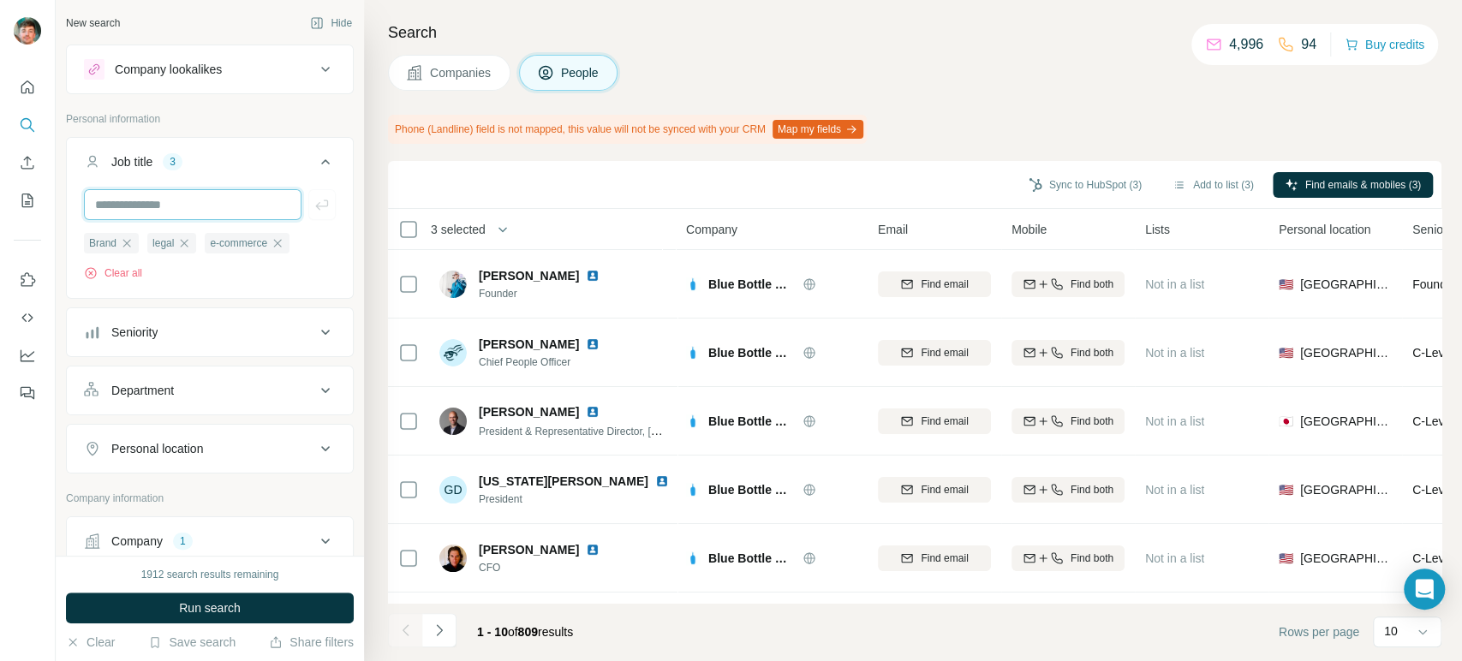
click at [182, 206] on input "text" at bounding box center [193, 204] width 218 height 31
type input "******"
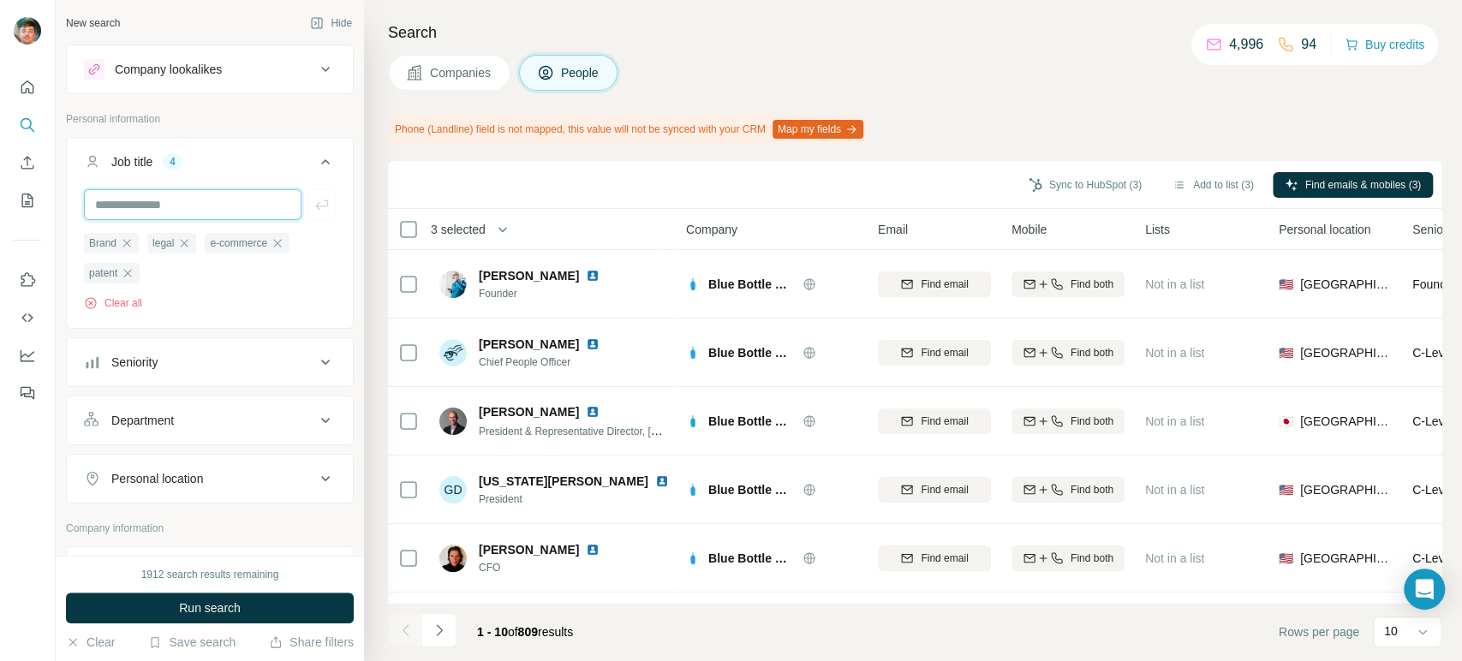
click at [219, 206] on input "text" at bounding box center [193, 204] width 218 height 31
type input "*******"
type input "*********"
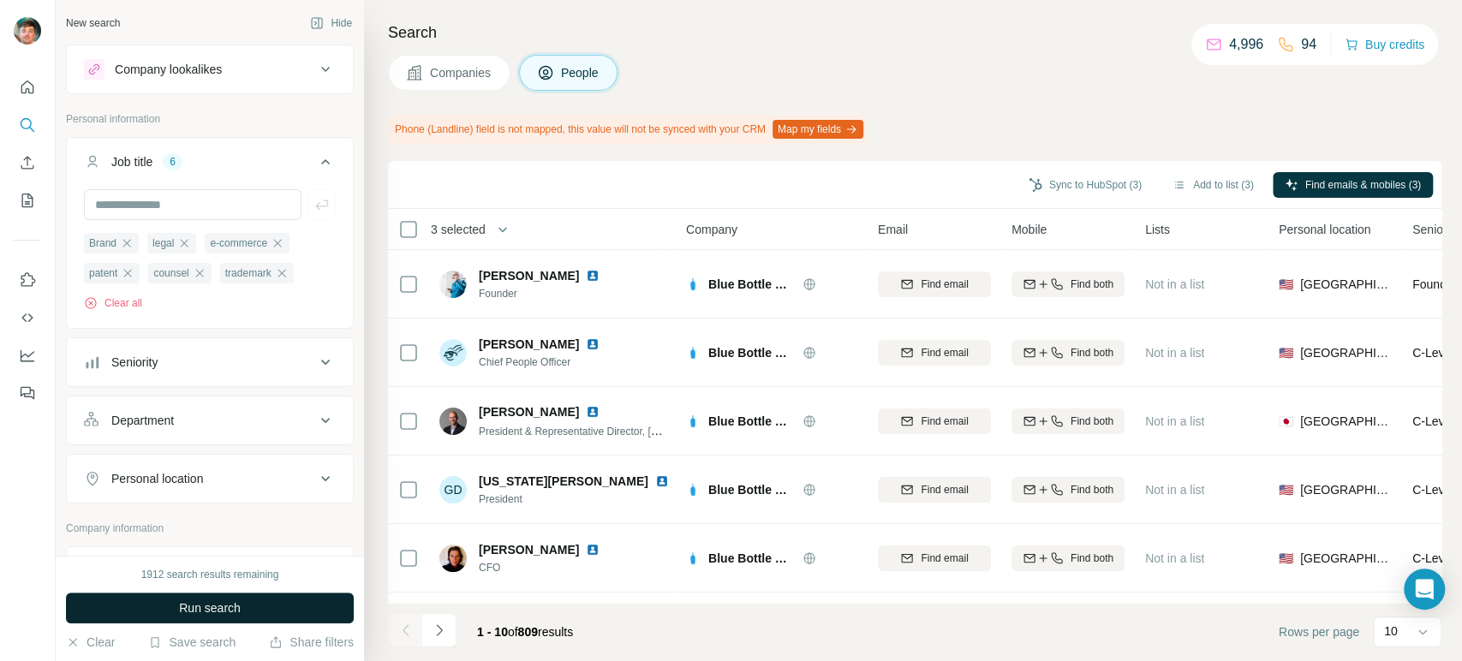
click at [170, 611] on button "Run search" at bounding box center [210, 608] width 288 height 31
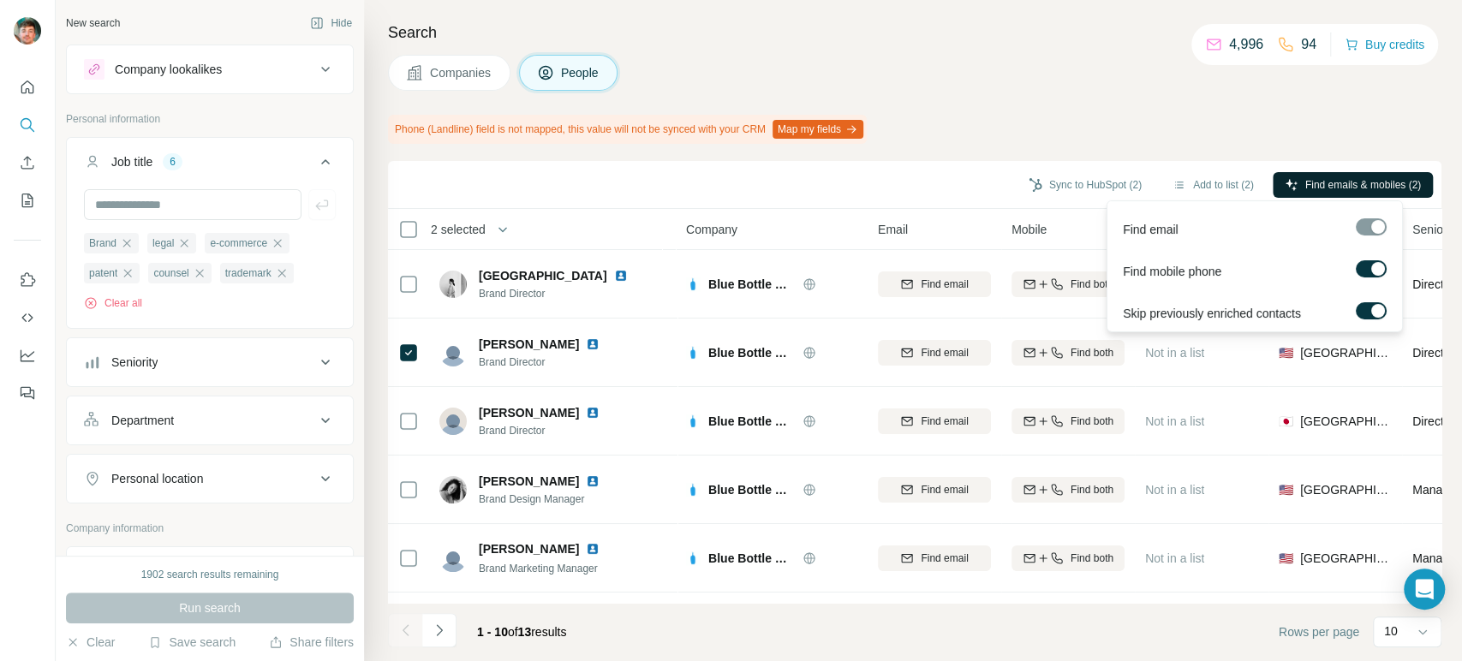
click at [1344, 192] on button "Find emails & mobiles (2)" at bounding box center [1352, 185] width 160 height 26
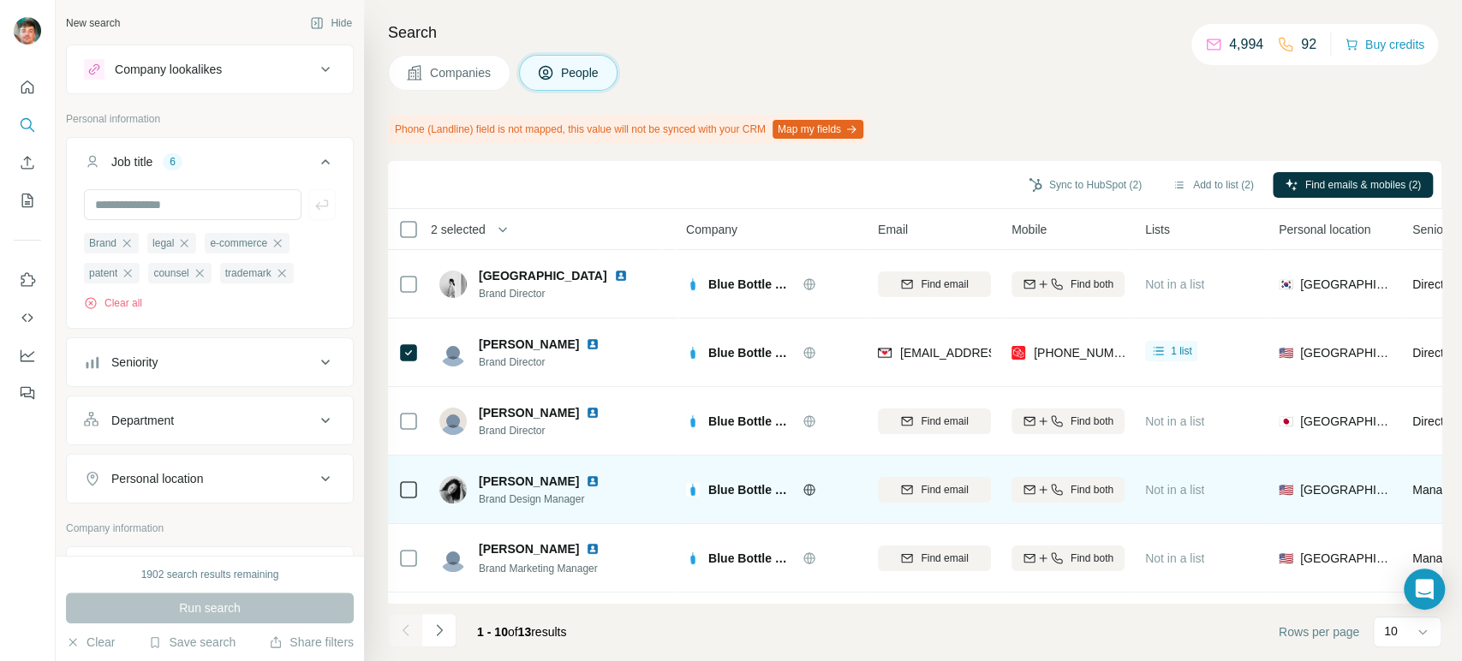
scroll to position [341, 0]
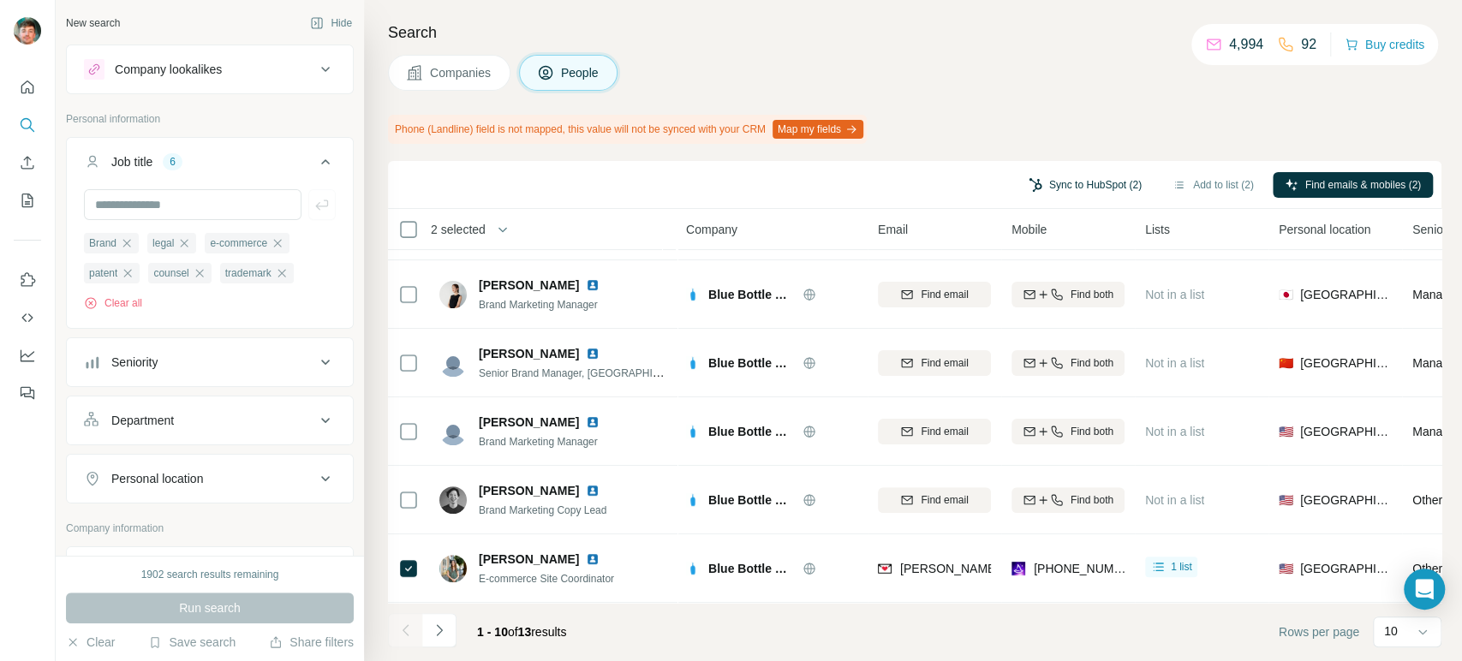
click at [1034, 182] on button "Sync to HubSpot (2)" at bounding box center [1084, 185] width 137 height 26
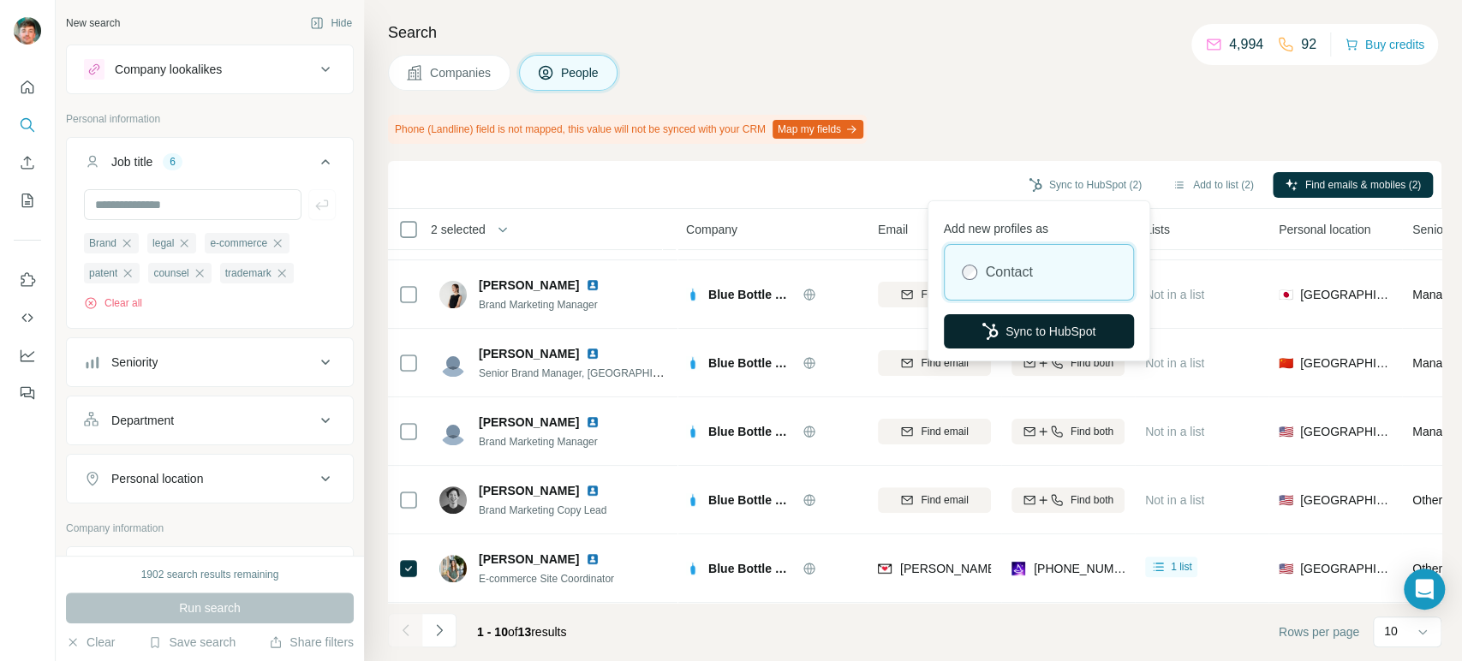
click at [987, 315] on button "Sync to HubSpot" at bounding box center [1039, 331] width 190 height 34
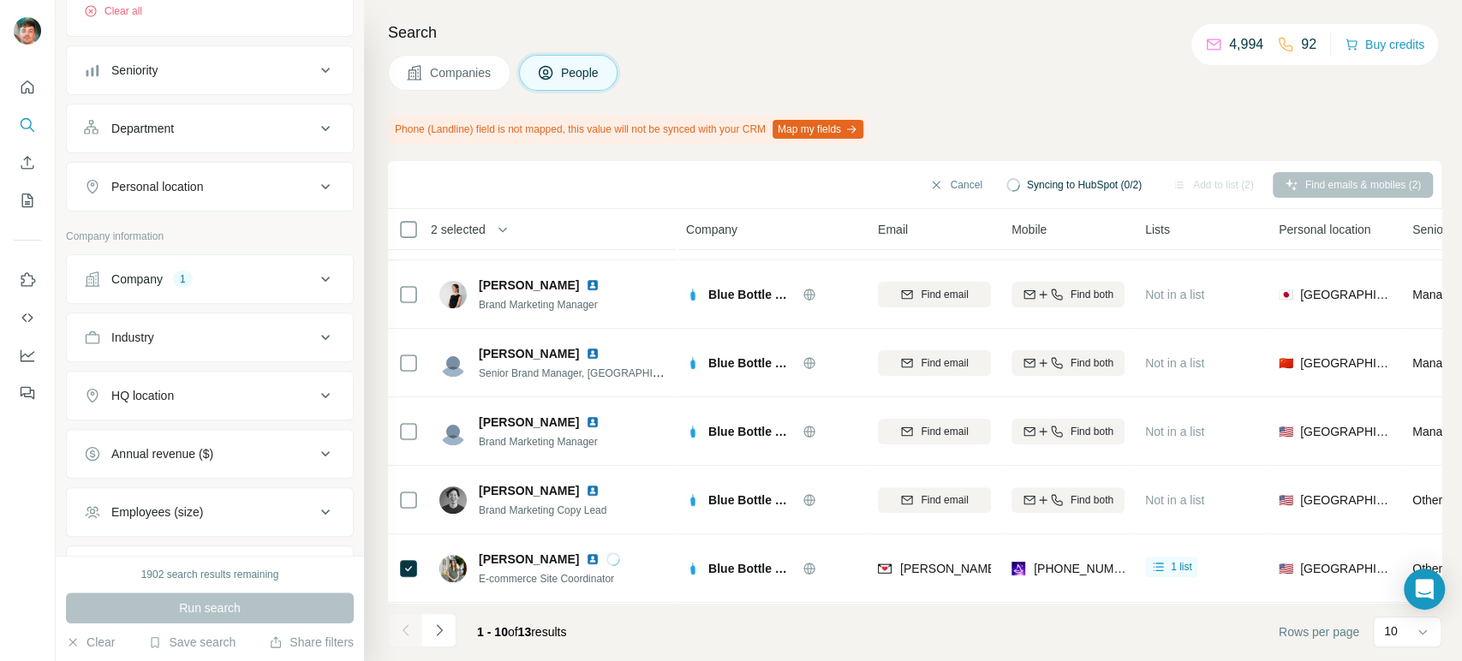
scroll to position [313, 0]
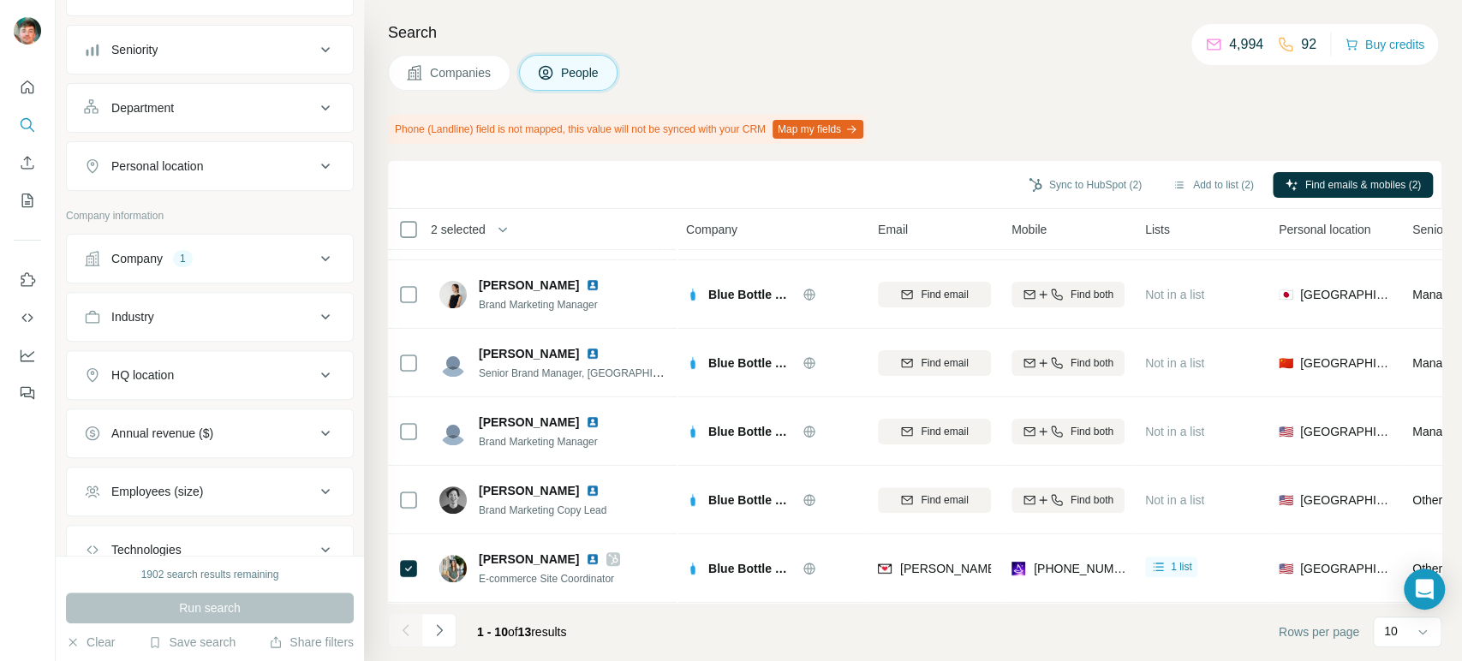
click at [206, 260] on div "Company 1" at bounding box center [199, 258] width 231 height 17
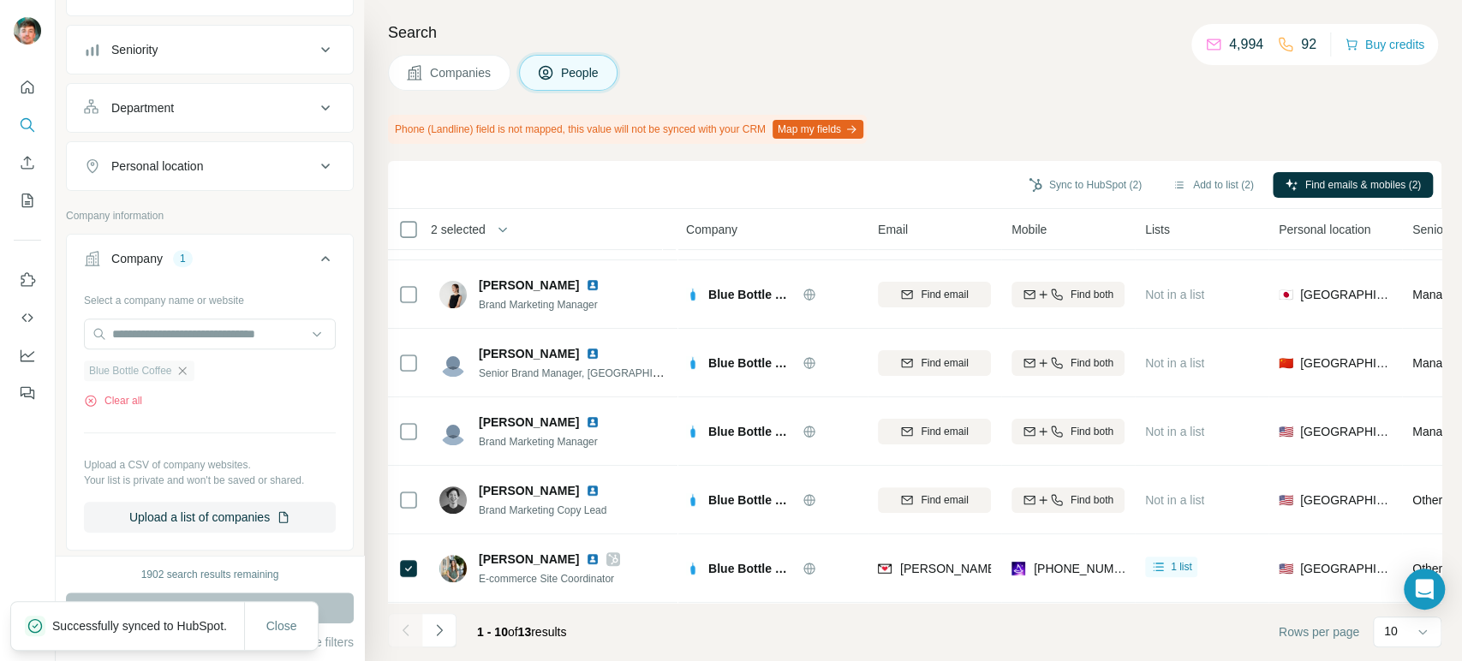
click at [186, 370] on icon "button" at bounding box center [182, 371] width 8 height 8
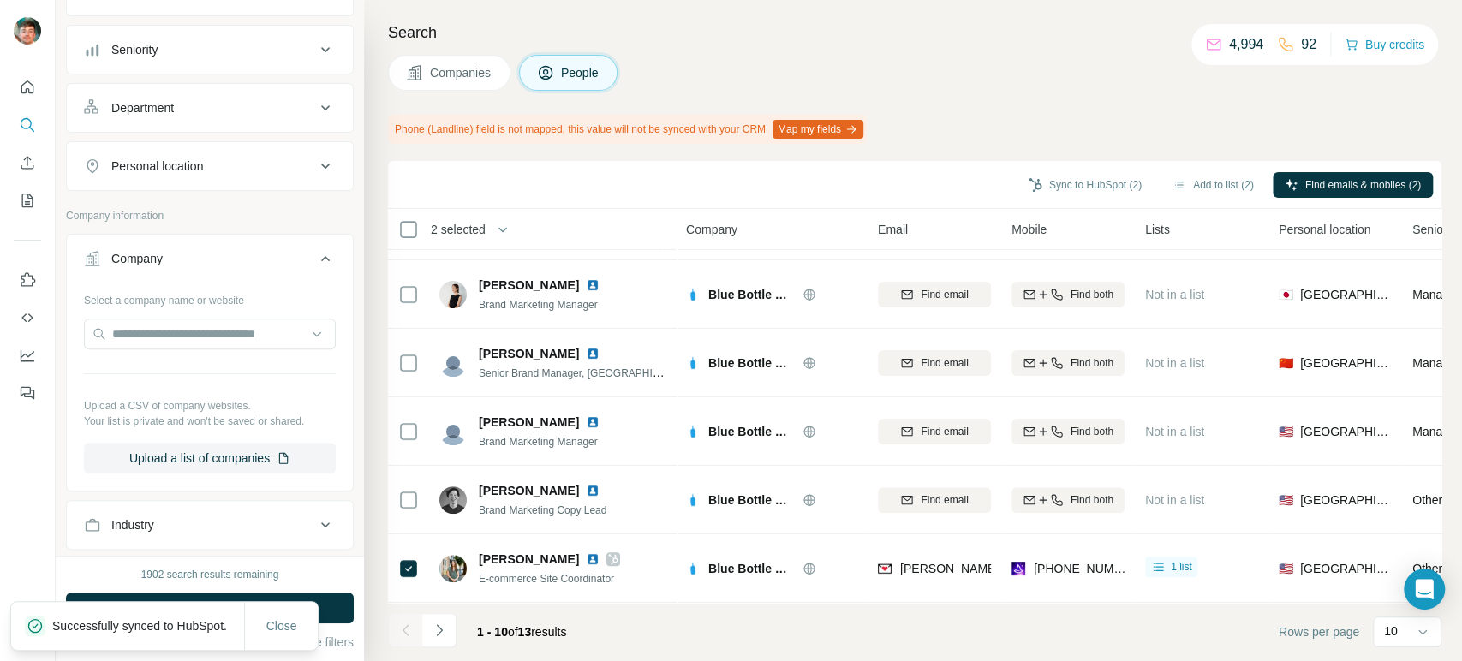
click at [464, 70] on span "Companies" at bounding box center [461, 72] width 63 height 17
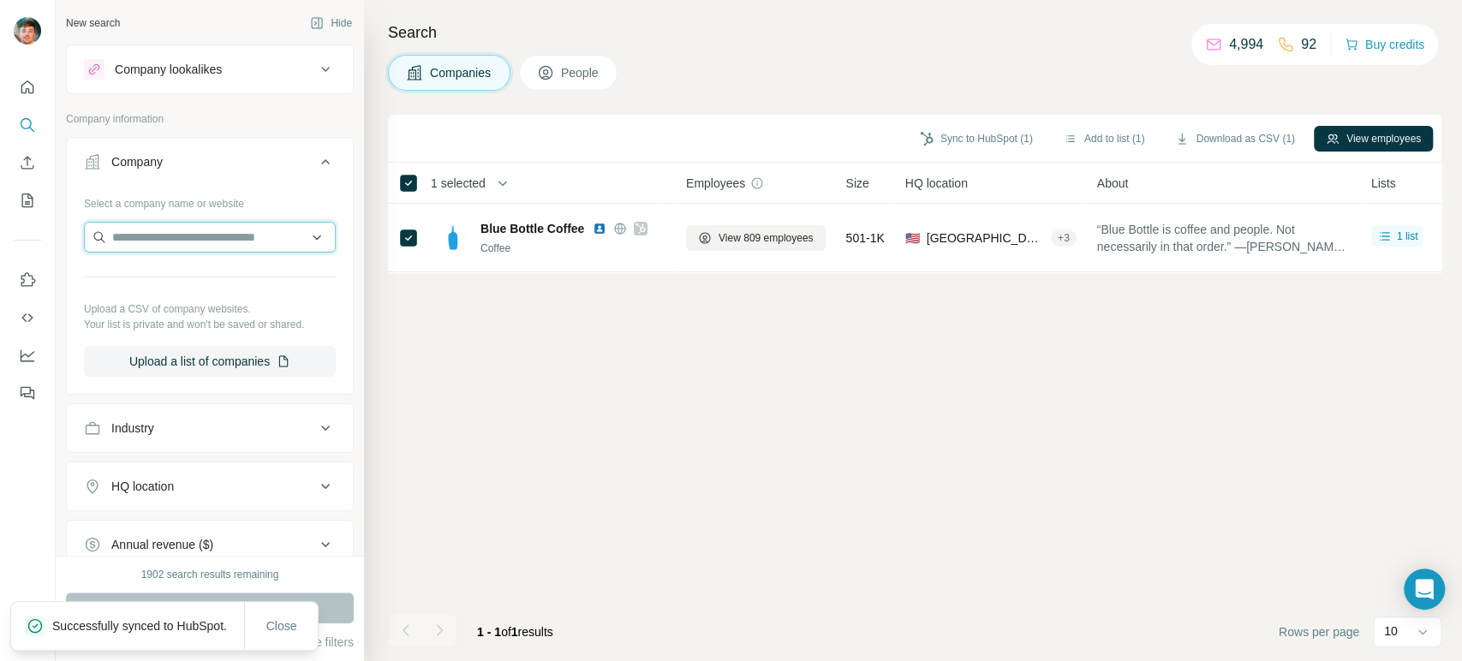
click at [215, 239] on input "text" at bounding box center [210, 237] width 252 height 31
paste input "*********"
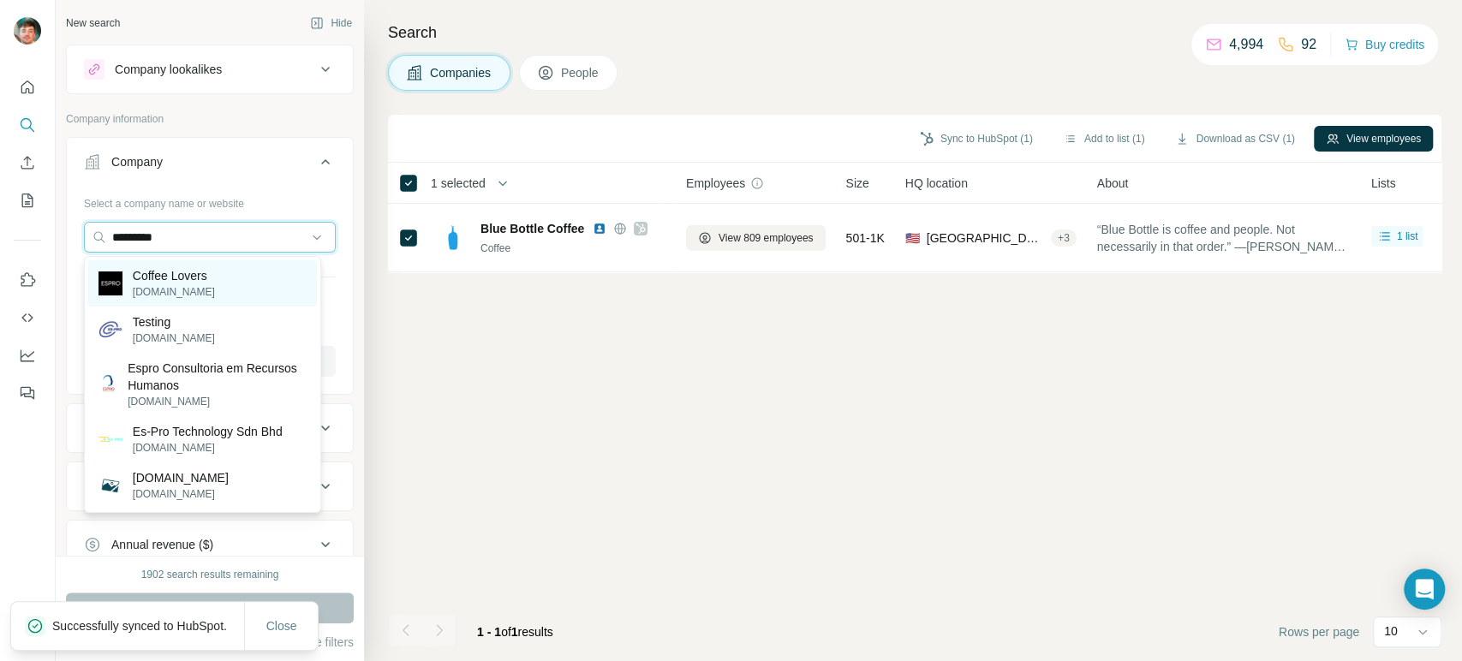
type input "*********"
click at [183, 262] on div "Coffee Lovers [DOMAIN_NAME]" at bounding box center [202, 283] width 229 height 46
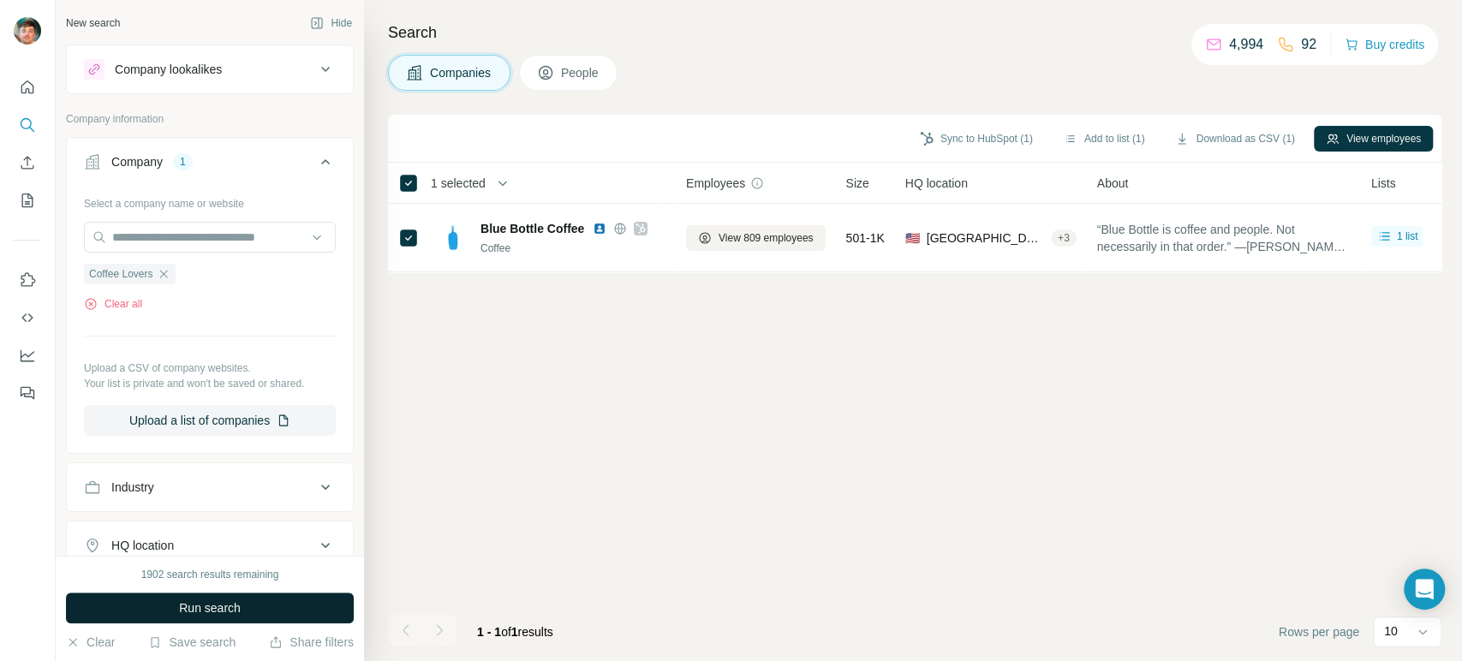
click at [154, 599] on button "Run search" at bounding box center [210, 608] width 288 height 31
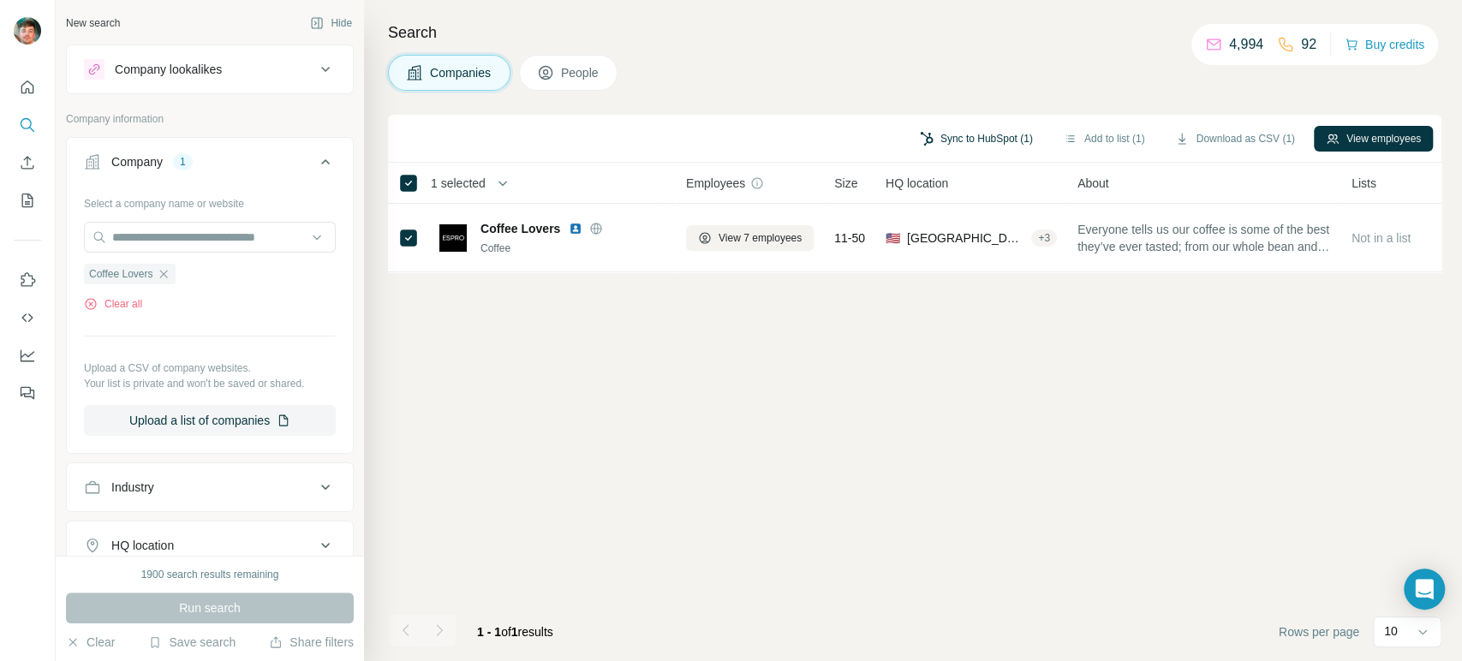
click at [940, 135] on button "Sync to HubSpot (1)" at bounding box center [976, 139] width 137 height 26
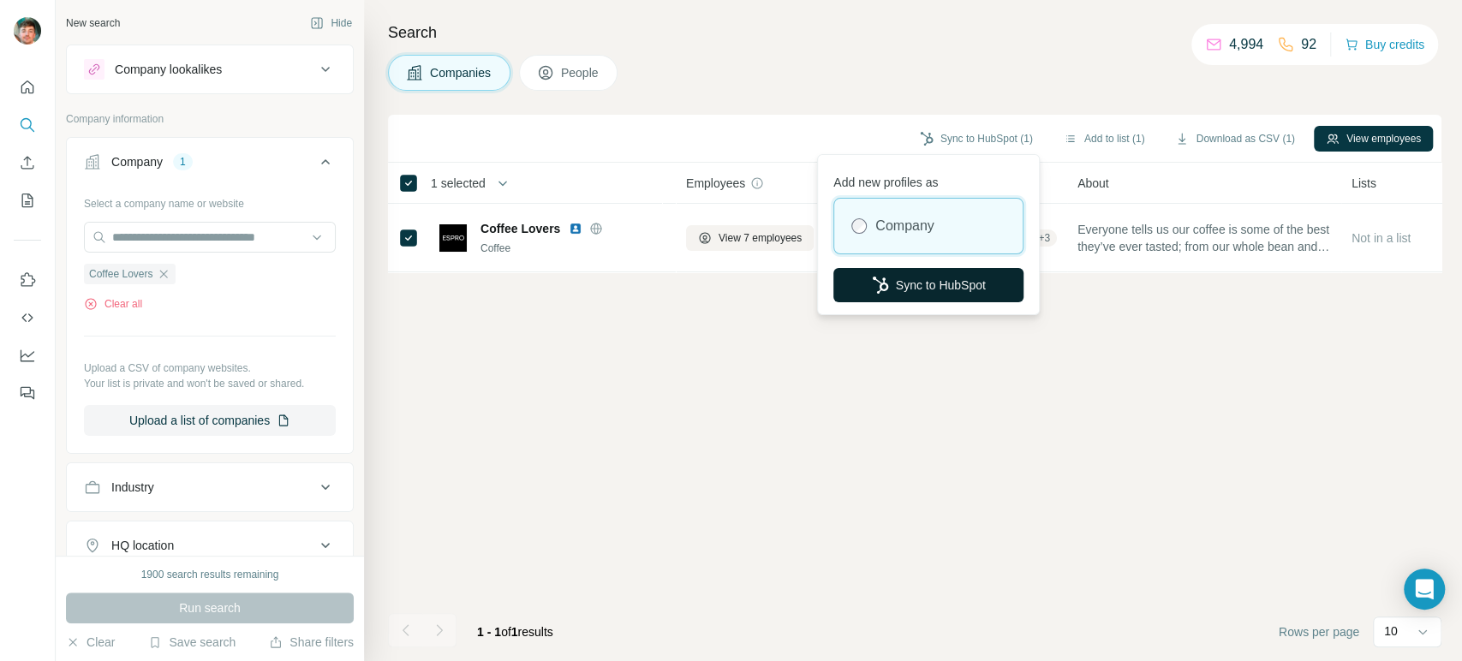
click at [911, 268] on button "Sync to HubSpot" at bounding box center [928, 285] width 190 height 34
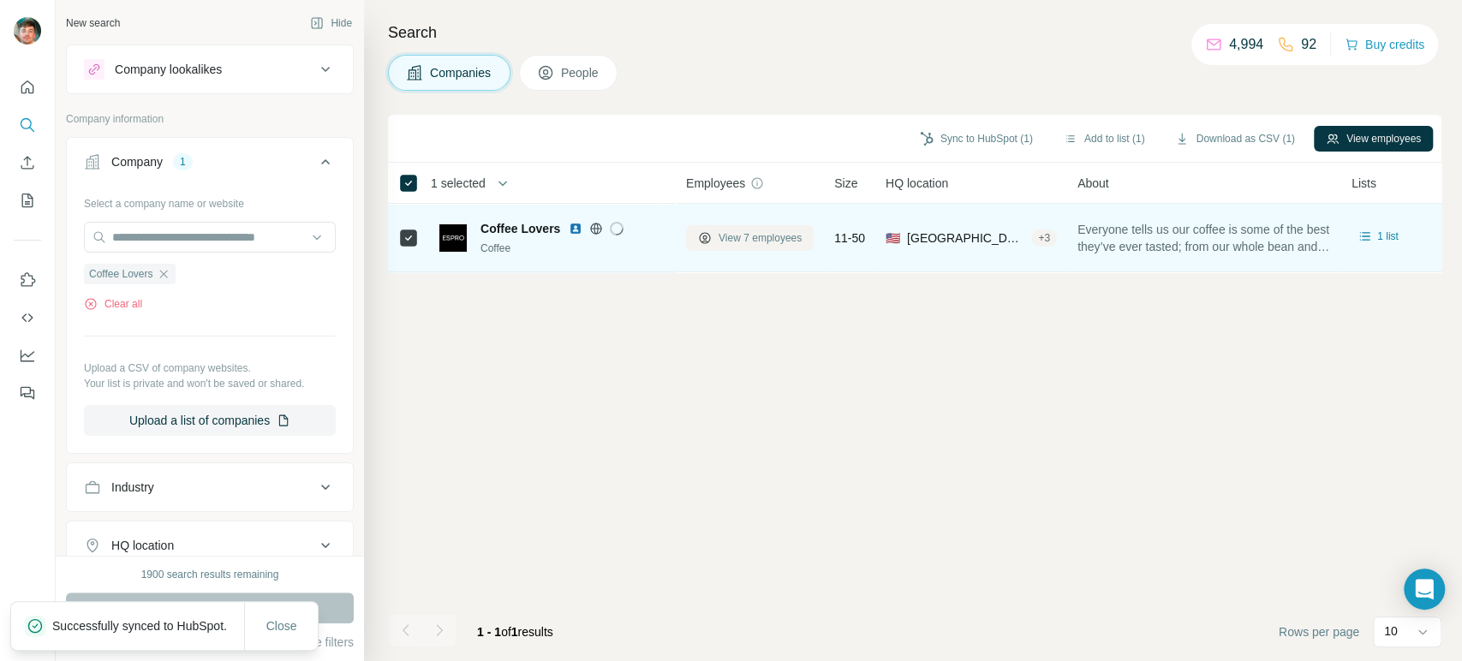
click at [771, 241] on span "View 7 employees" at bounding box center [759, 237] width 83 height 15
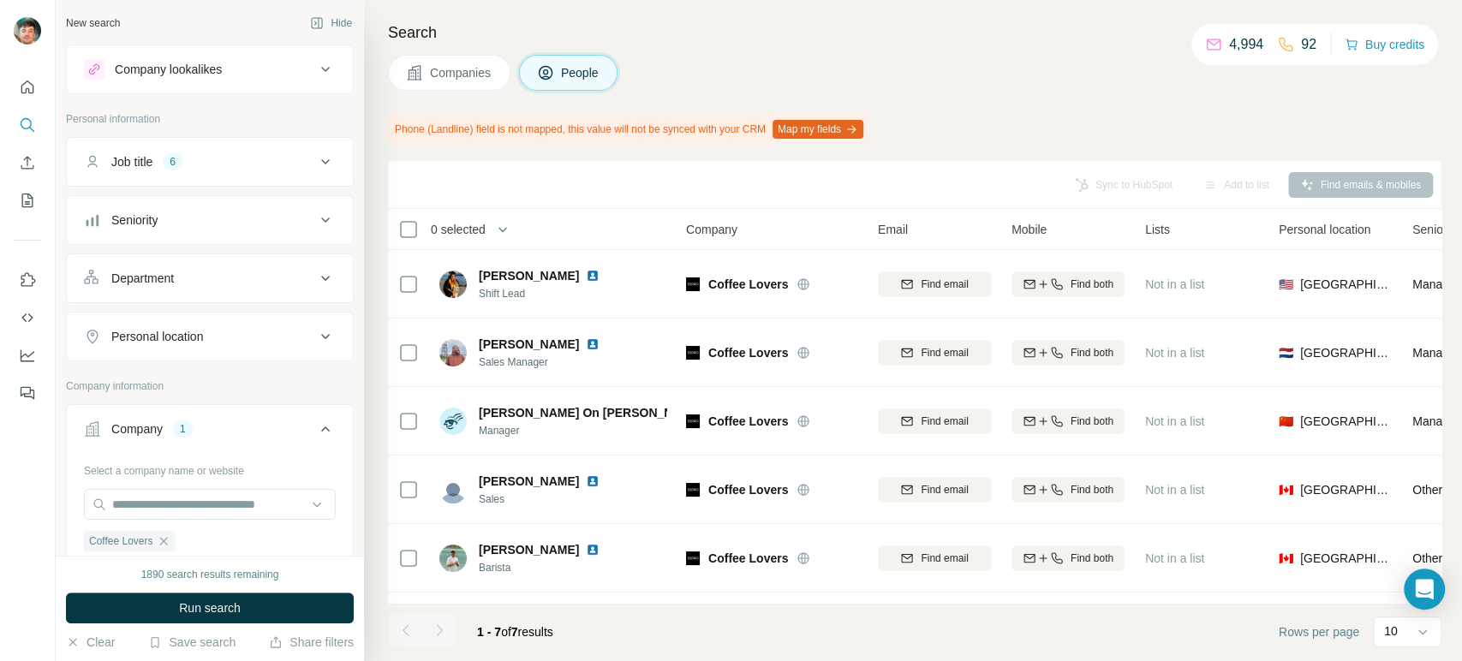
click at [465, 80] on span "Companies" at bounding box center [461, 72] width 63 height 17
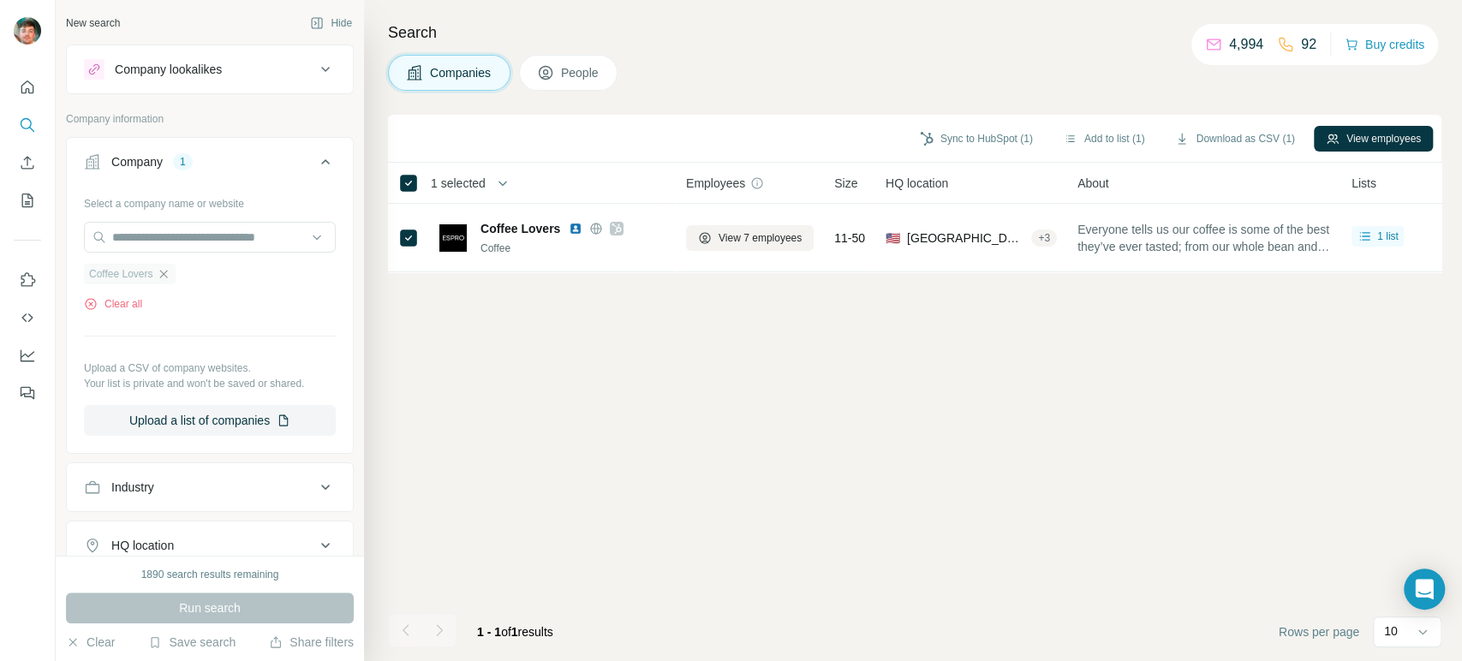
click at [166, 275] on icon "button" at bounding box center [163, 274] width 8 height 8
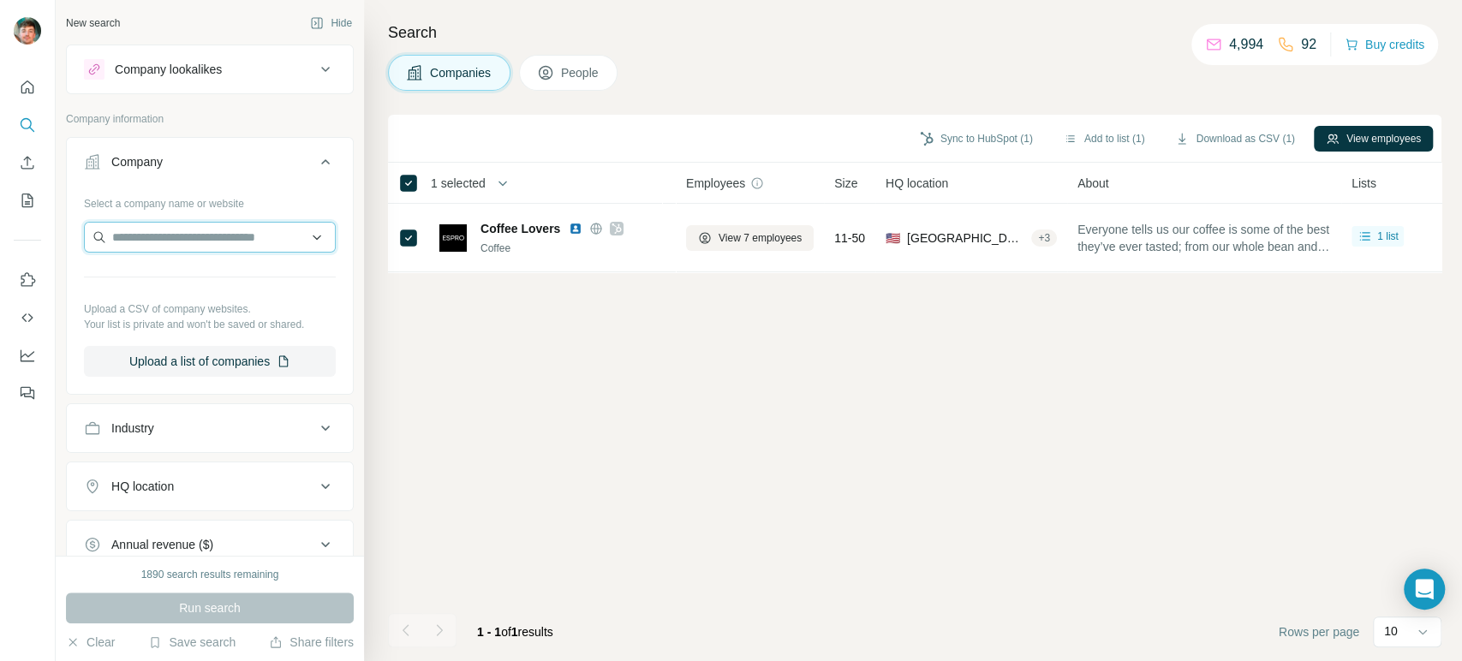
click at [188, 241] on input "text" at bounding box center [210, 237] width 252 height 31
type input "**********"
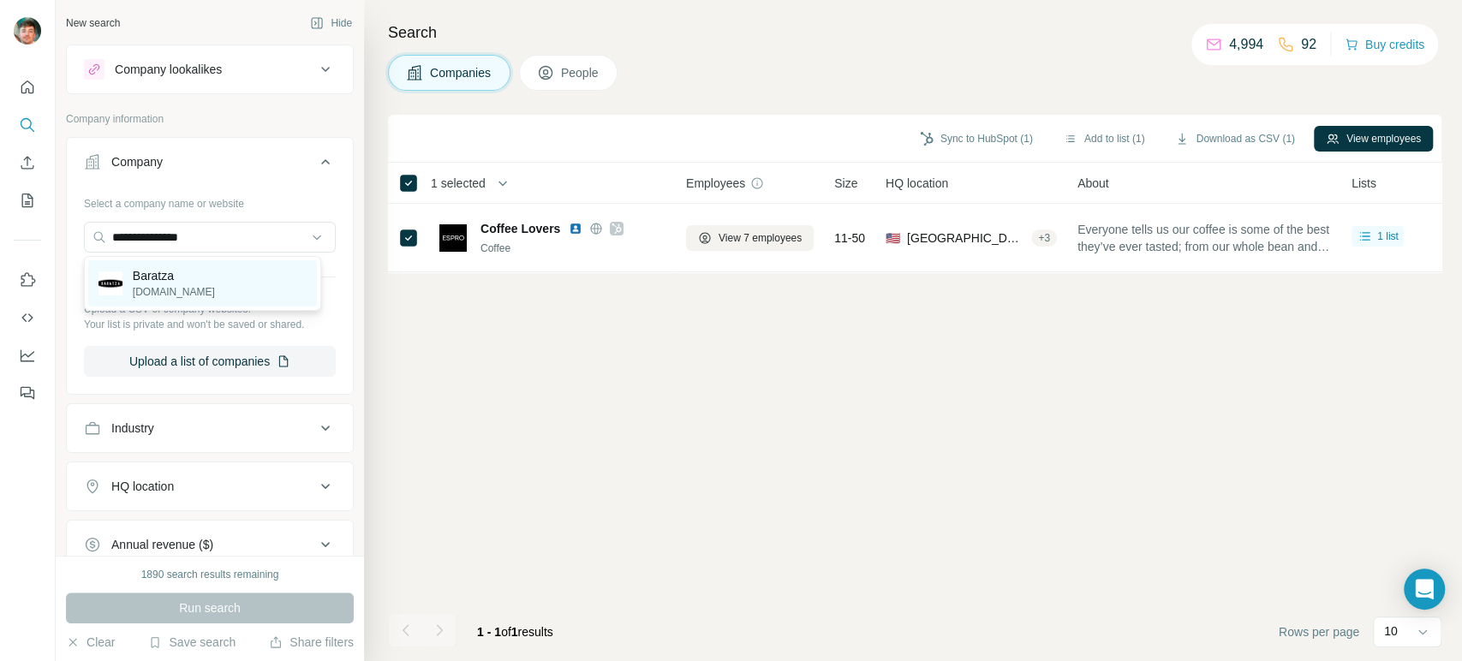
click at [193, 276] on div "Baratza [DOMAIN_NAME]" at bounding box center [202, 283] width 229 height 46
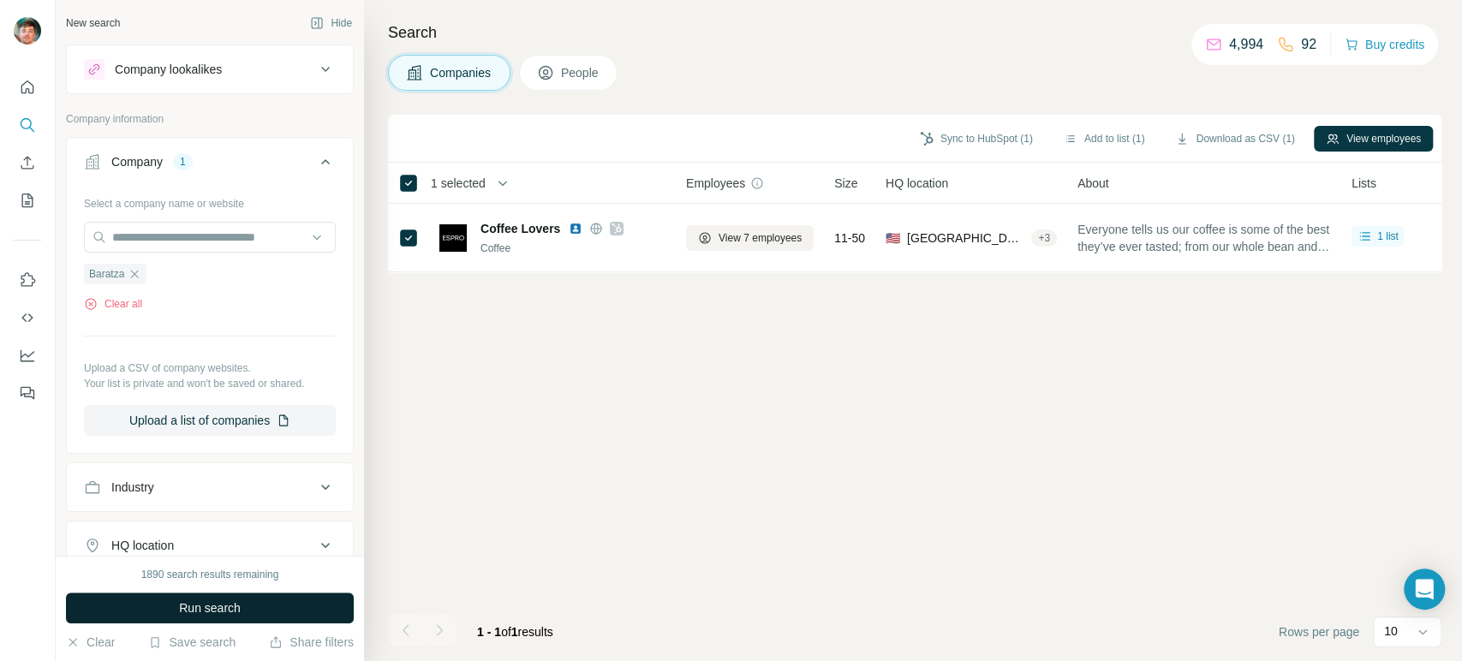
click at [166, 613] on button "Run search" at bounding box center [210, 608] width 288 height 31
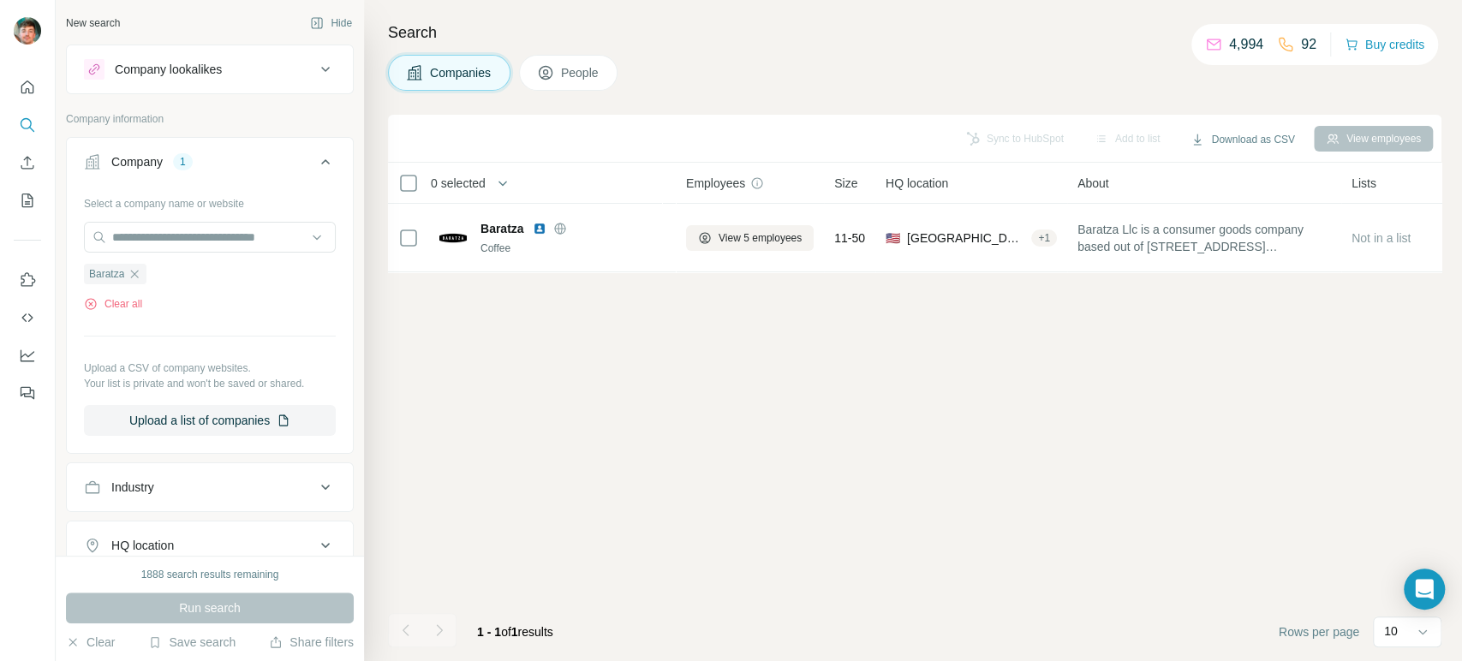
click at [605, 62] on button "People" at bounding box center [568, 73] width 99 height 36
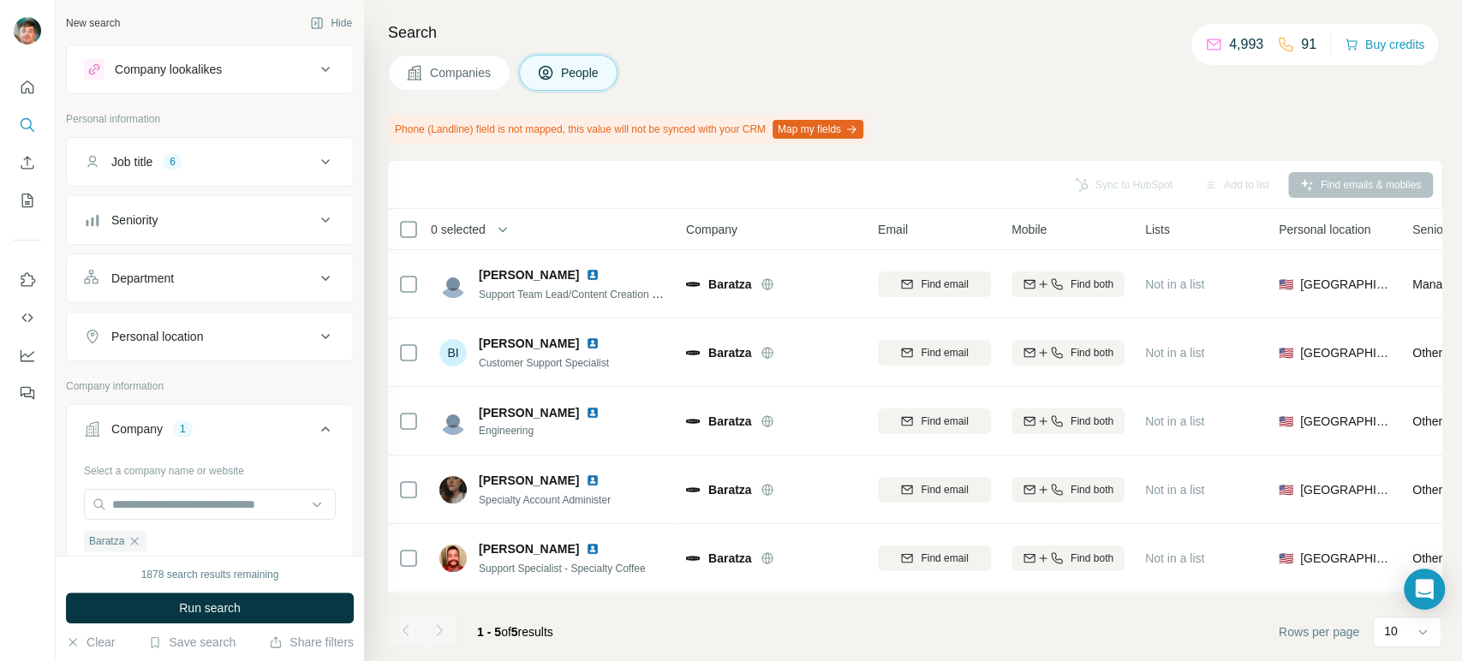
click at [462, 72] on span "Companies" at bounding box center [461, 72] width 63 height 17
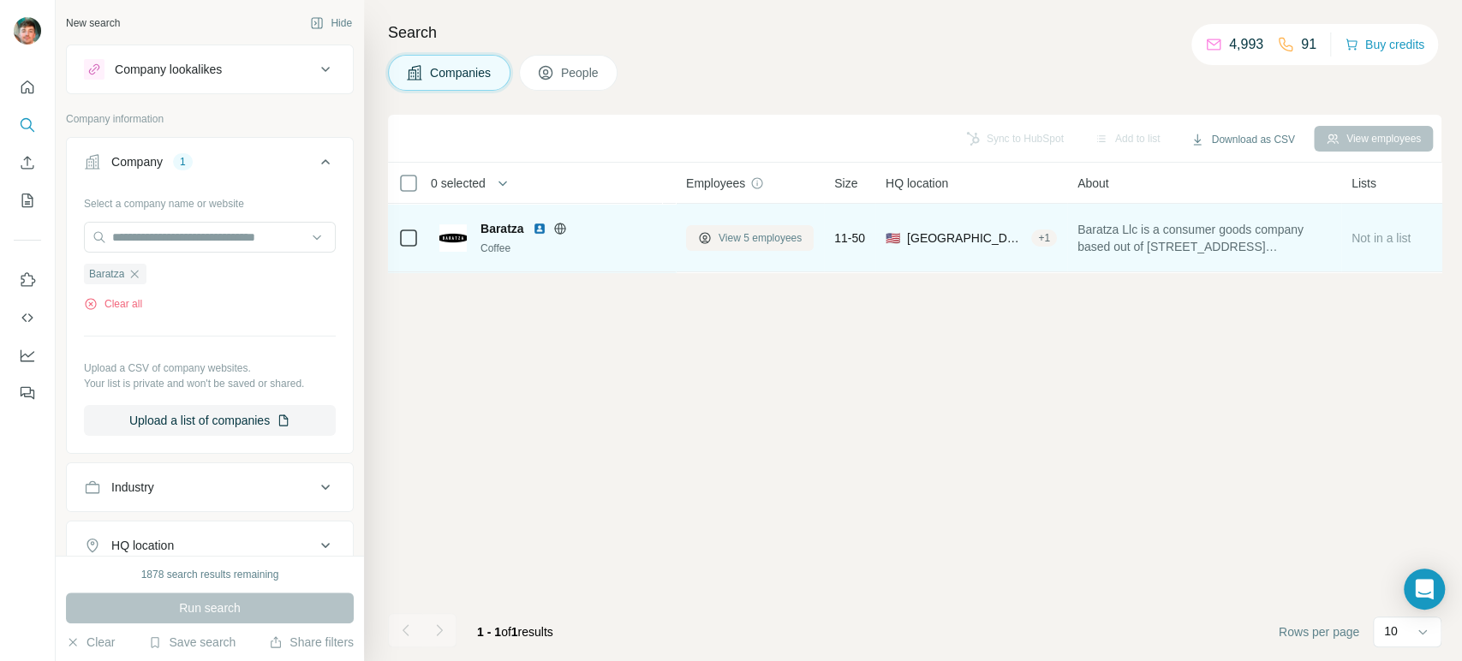
click at [710, 225] on button "View 5 employees" at bounding box center [750, 238] width 128 height 26
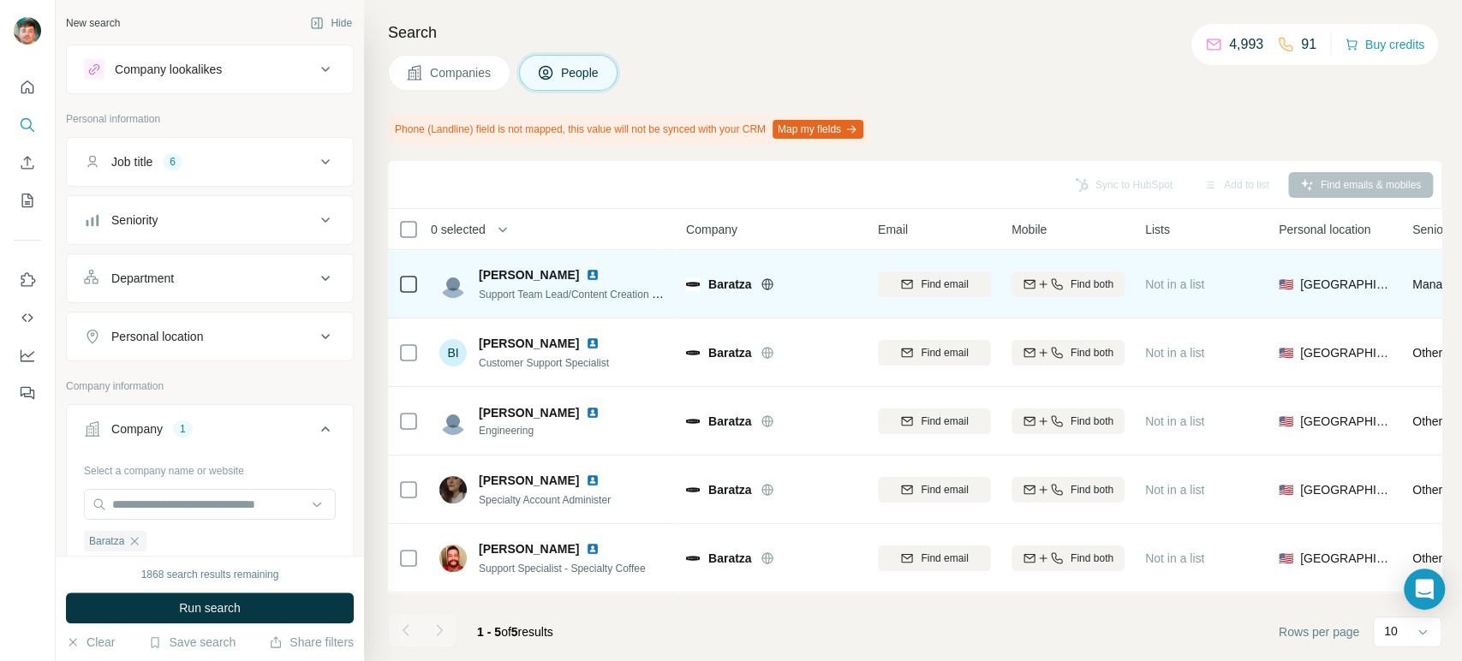
click at [454, 59] on button "Companies" at bounding box center [449, 73] width 122 height 36
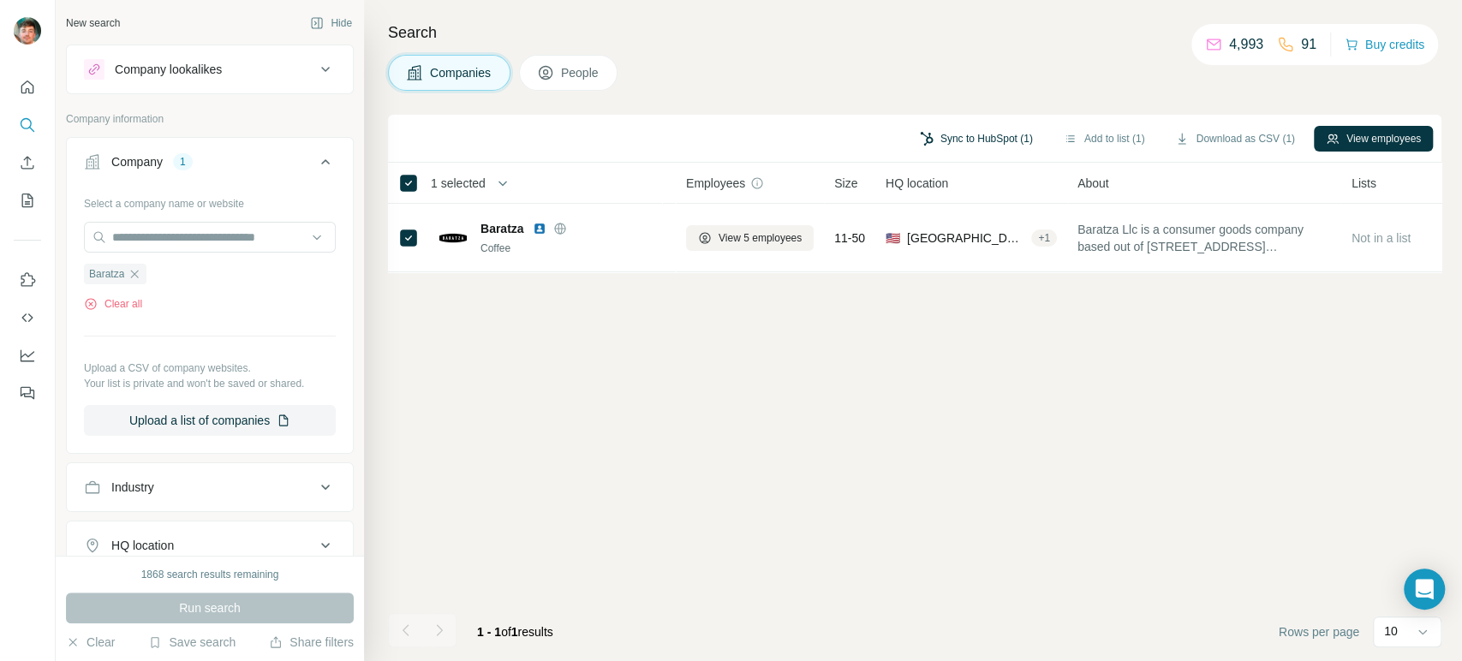
click at [972, 135] on button "Sync to HubSpot (1)" at bounding box center [976, 139] width 137 height 26
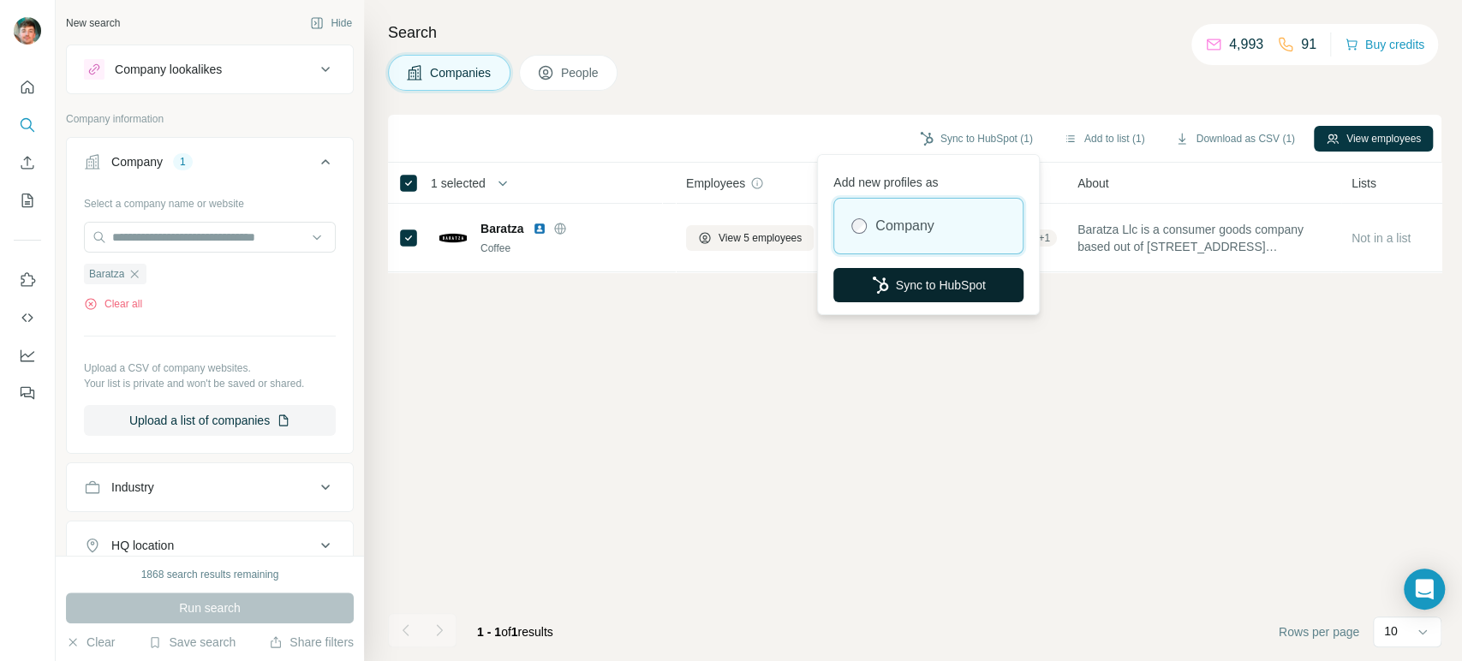
click at [917, 269] on button "Sync to HubSpot" at bounding box center [928, 285] width 190 height 34
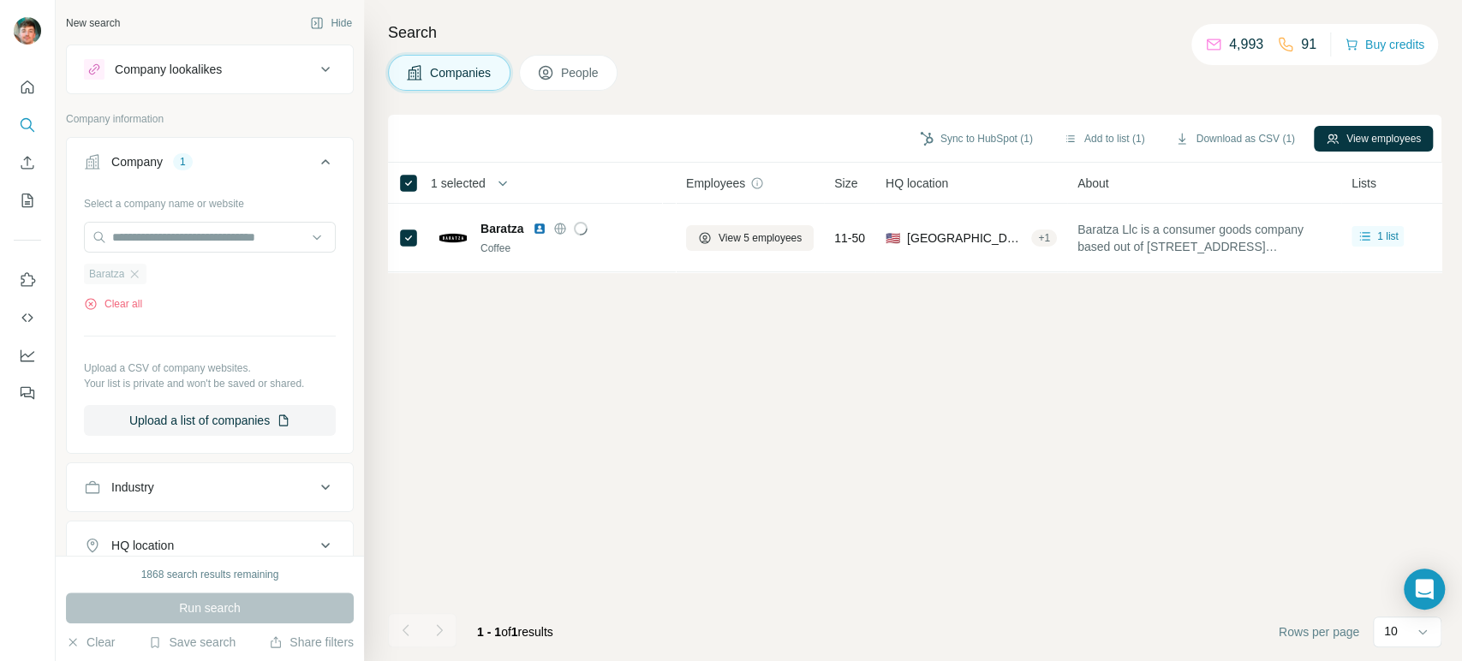
click at [138, 266] on div "Baratza" at bounding box center [115, 274] width 63 height 21
click at [190, 227] on input "text" at bounding box center [210, 237] width 252 height 31
paste input "********"
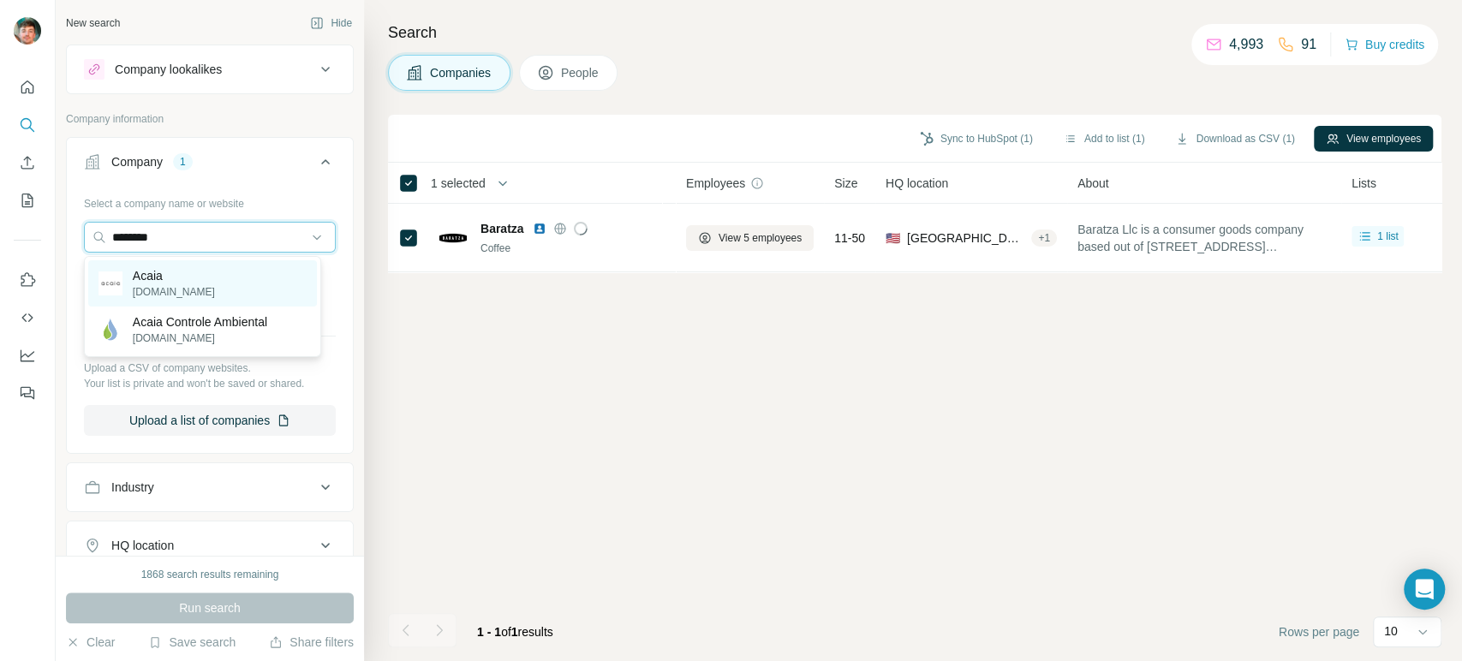
type input "********"
click at [164, 280] on p "Acaia" at bounding box center [174, 275] width 82 height 17
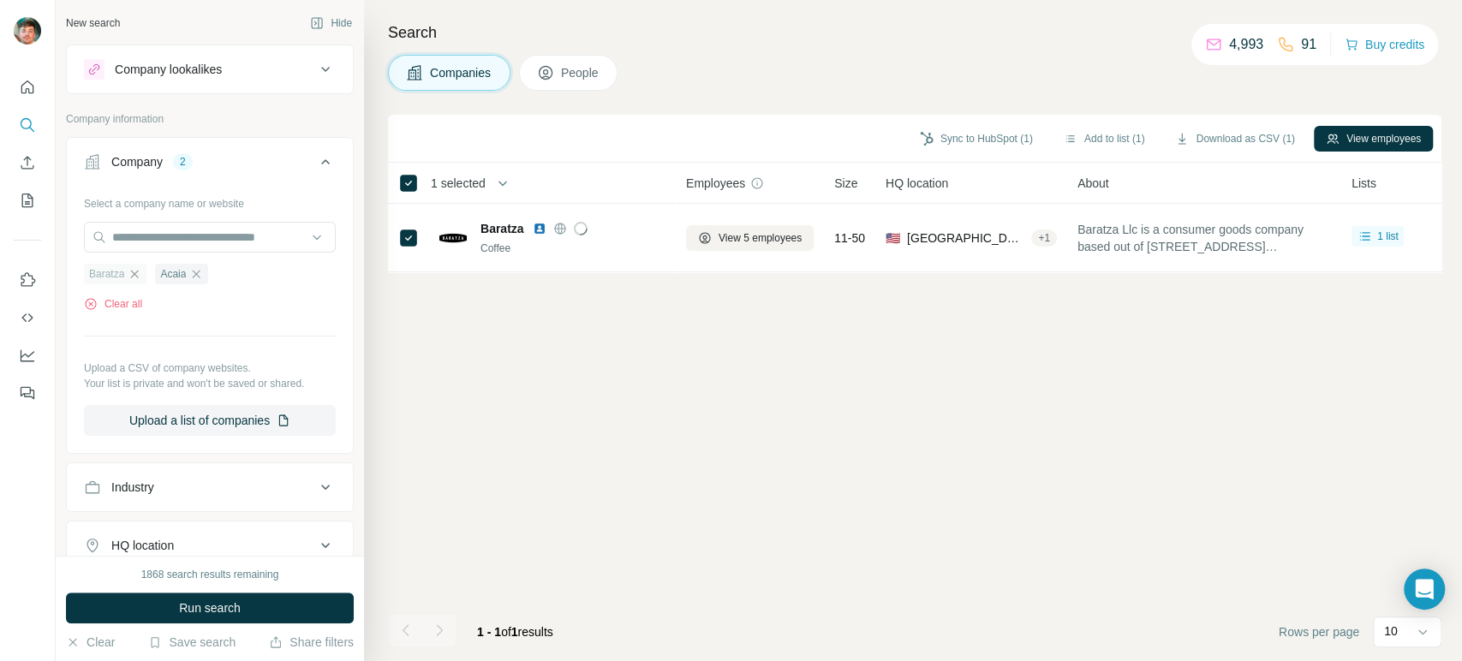
click at [130, 272] on icon "button" at bounding box center [135, 274] width 14 height 14
click at [163, 603] on button "Run search" at bounding box center [210, 608] width 288 height 31
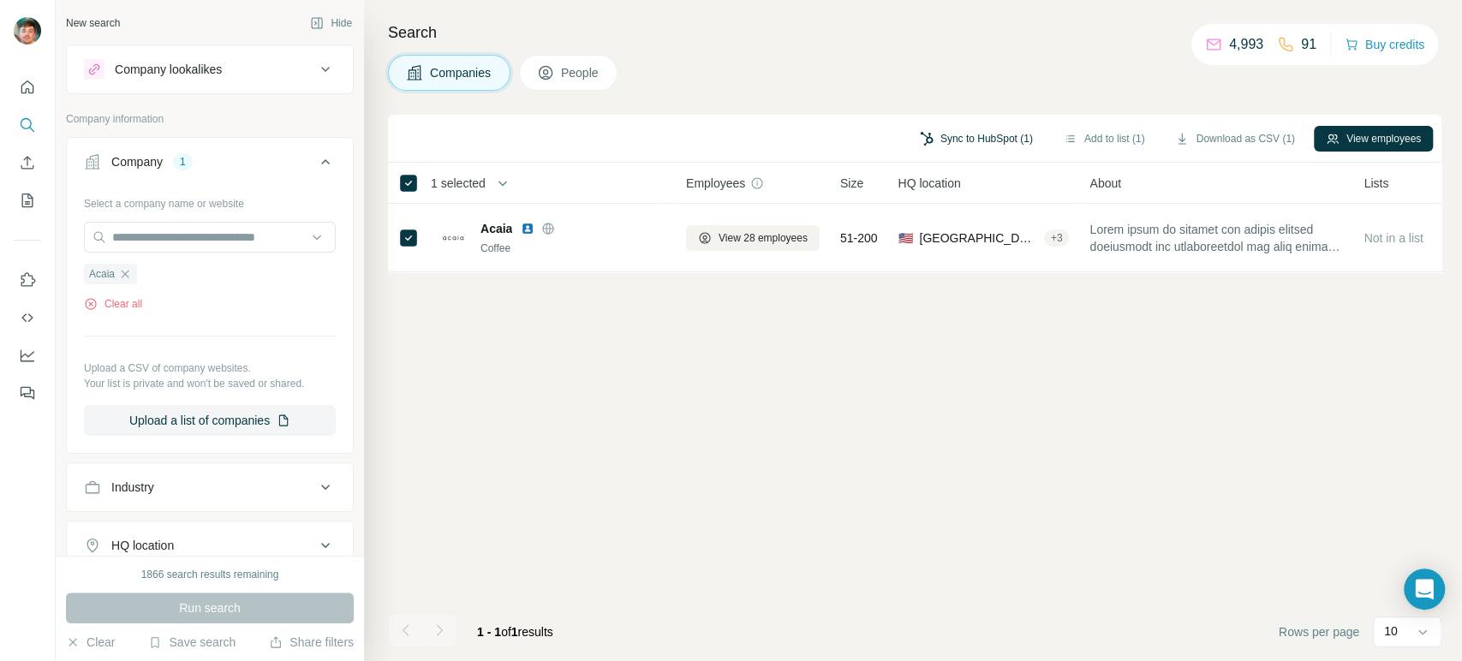
click at [951, 140] on button "Sync to HubSpot (1)" at bounding box center [976, 139] width 137 height 26
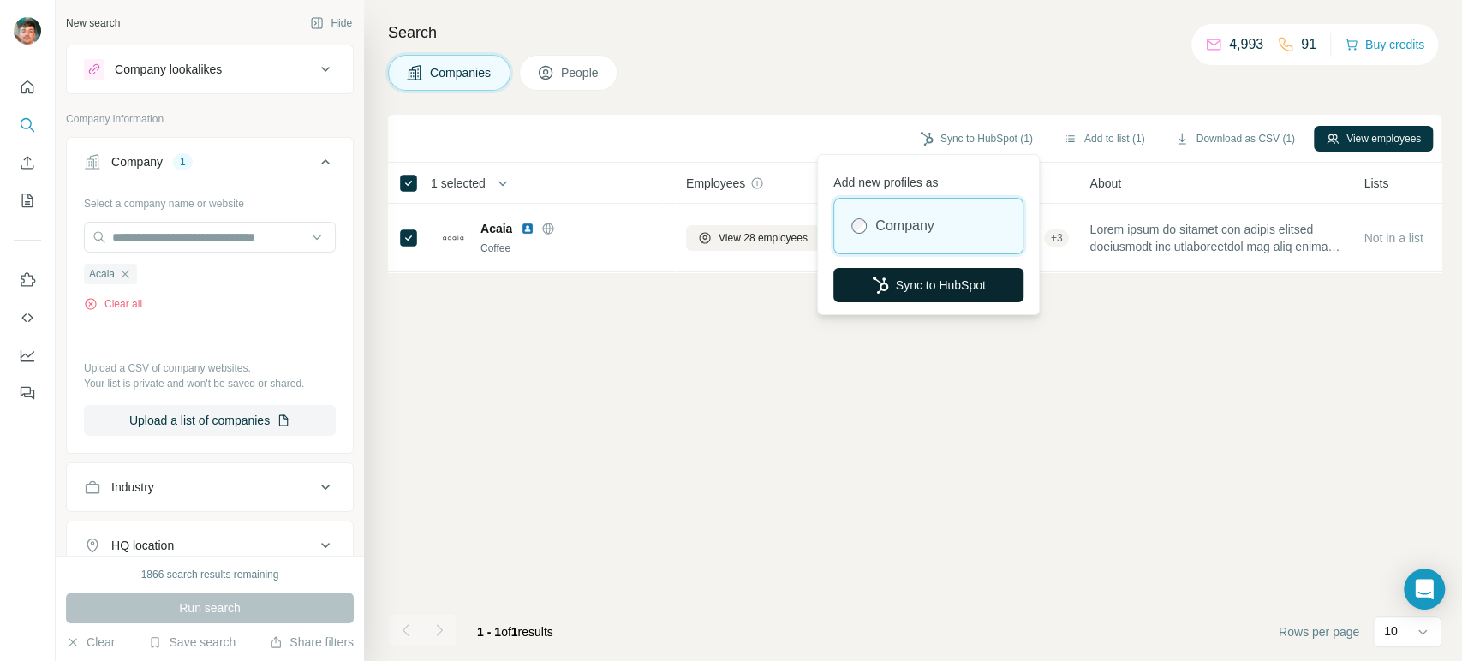
click at [915, 279] on button "Sync to HubSpot" at bounding box center [928, 285] width 190 height 34
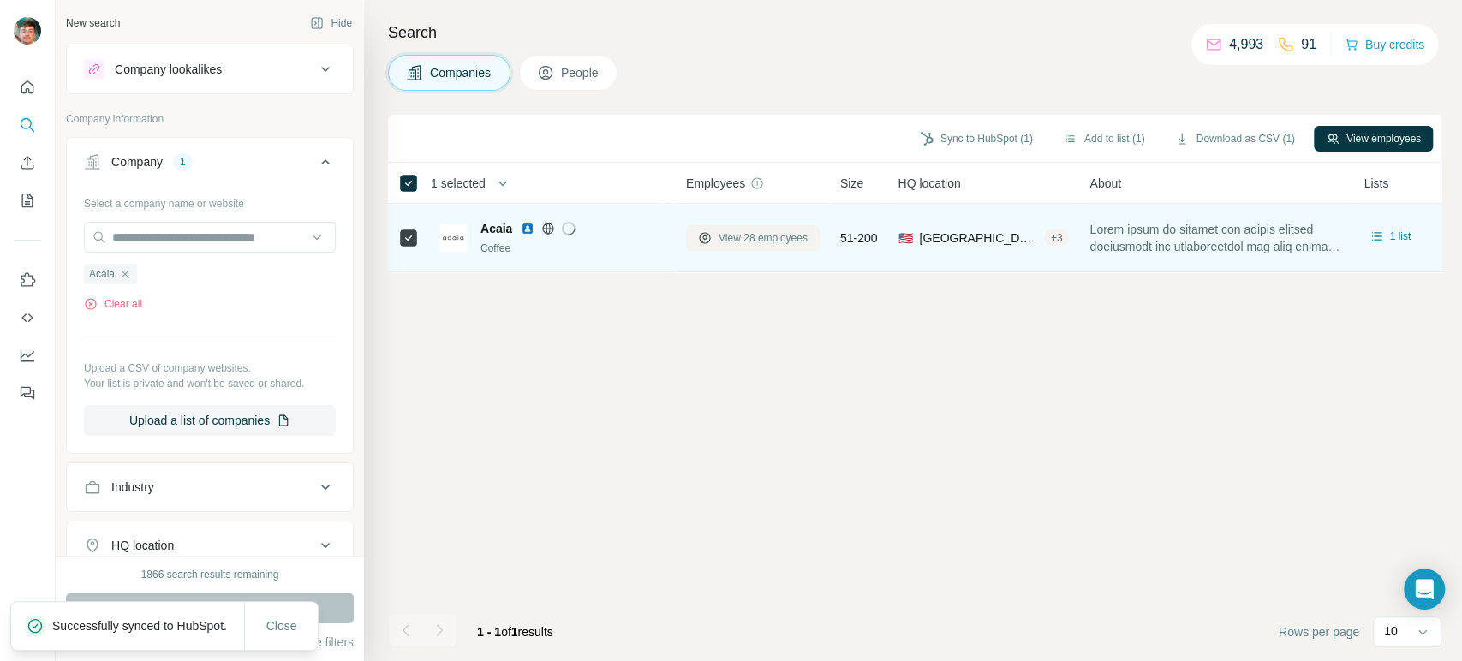
click at [760, 236] on span "View 28 employees" at bounding box center [762, 237] width 89 height 15
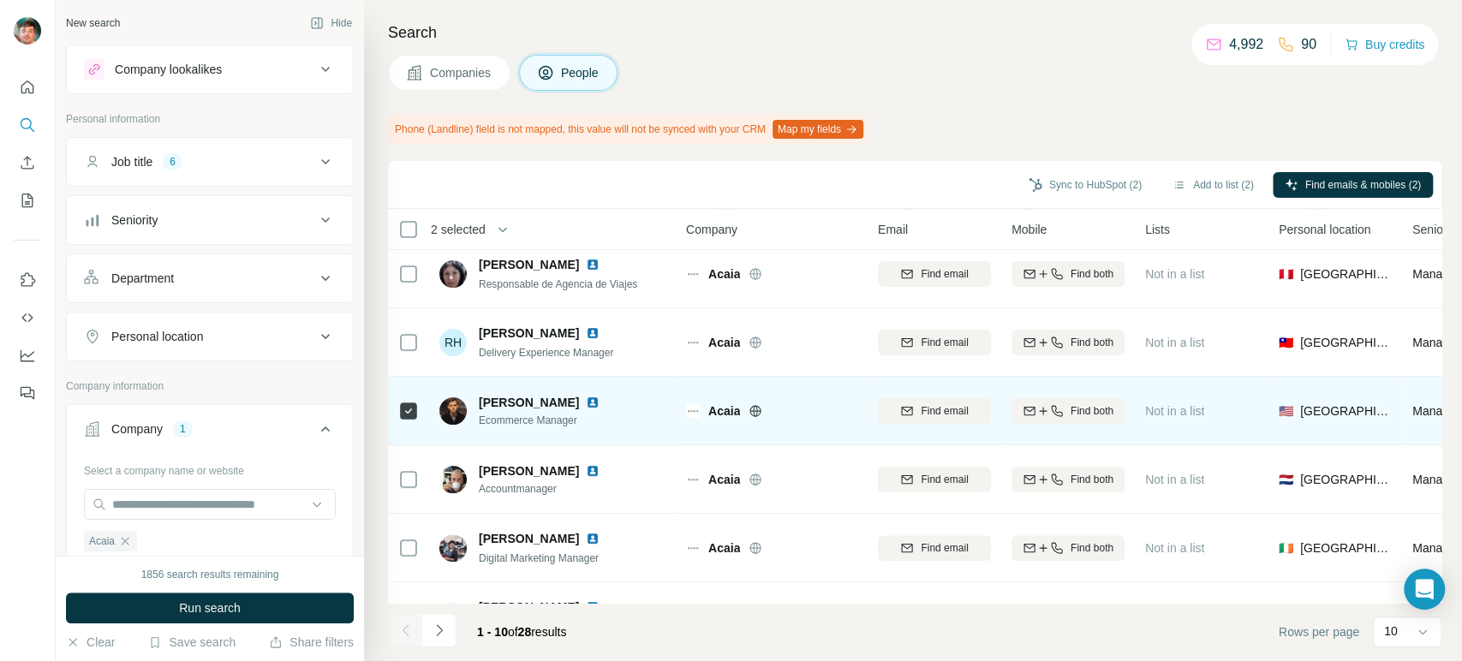
scroll to position [341, 0]
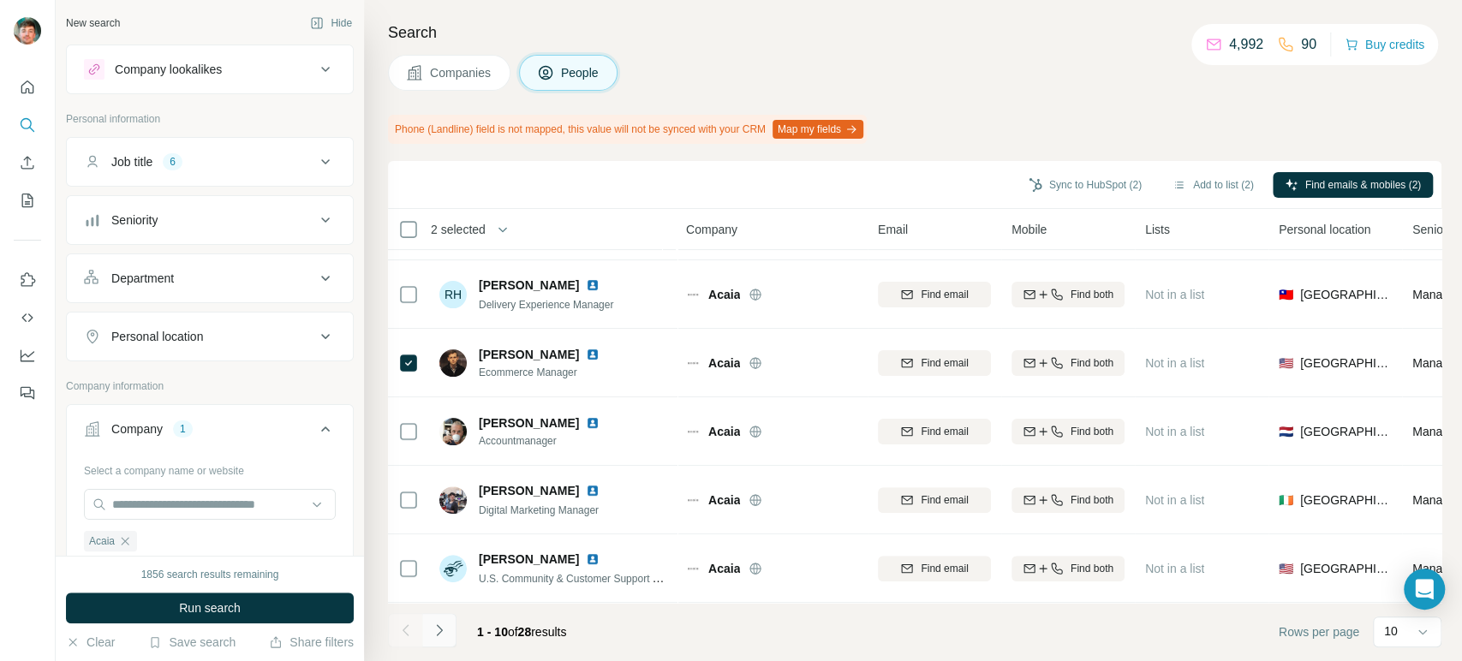
click at [431, 629] on icon "Navigate to next page" at bounding box center [439, 630] width 17 height 17
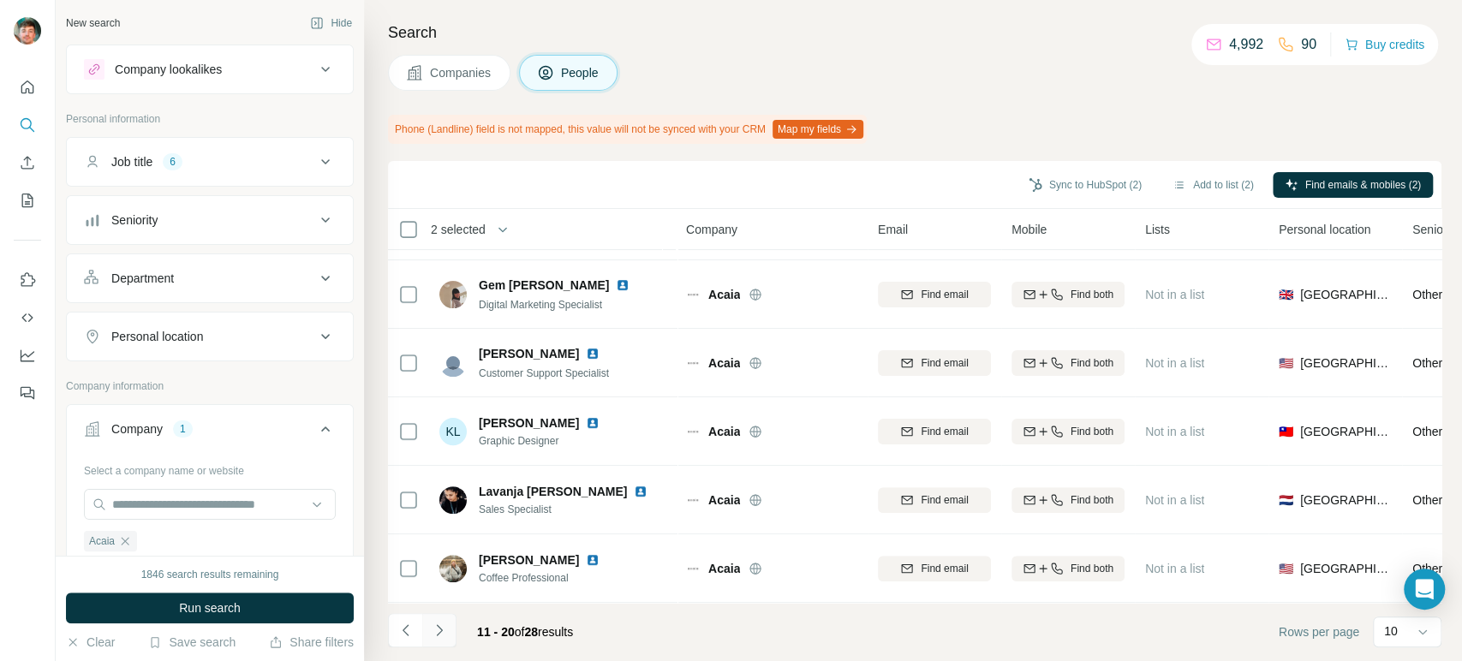
click at [437, 626] on icon "Navigate to next page" at bounding box center [439, 629] width 6 height 11
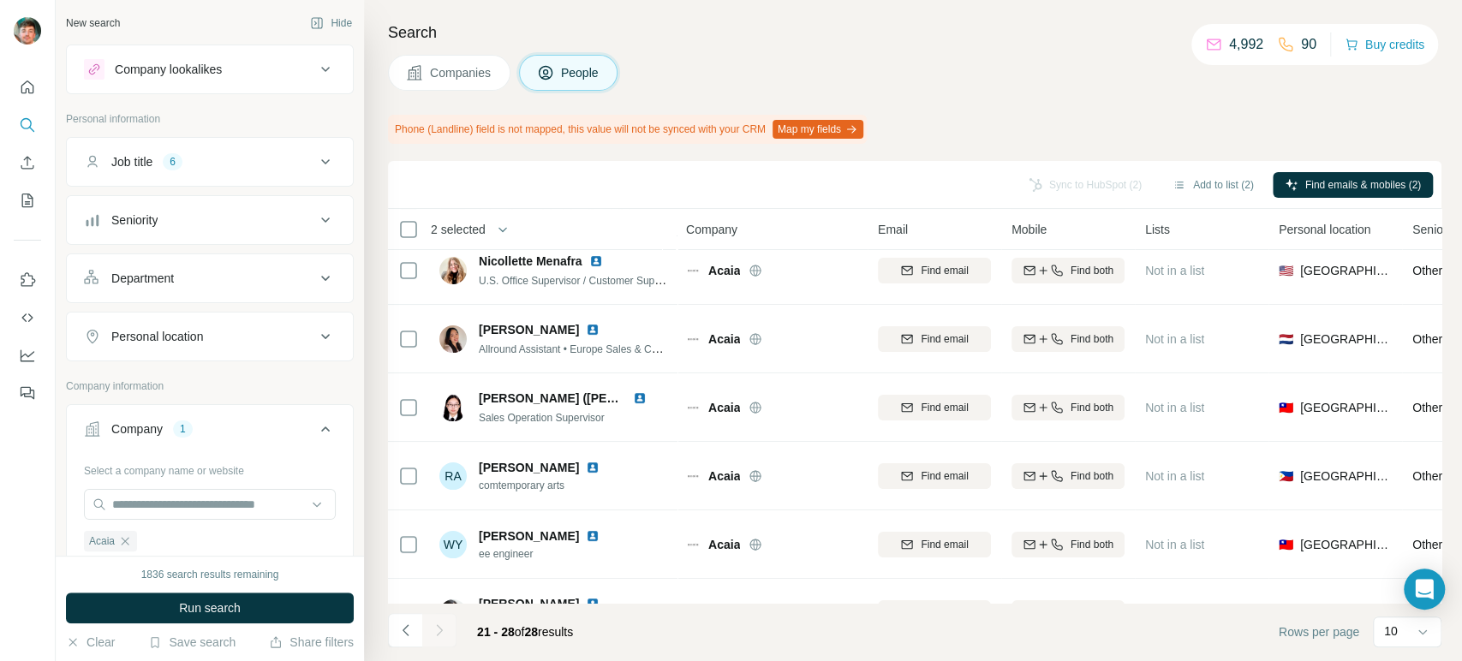
scroll to position [0, 0]
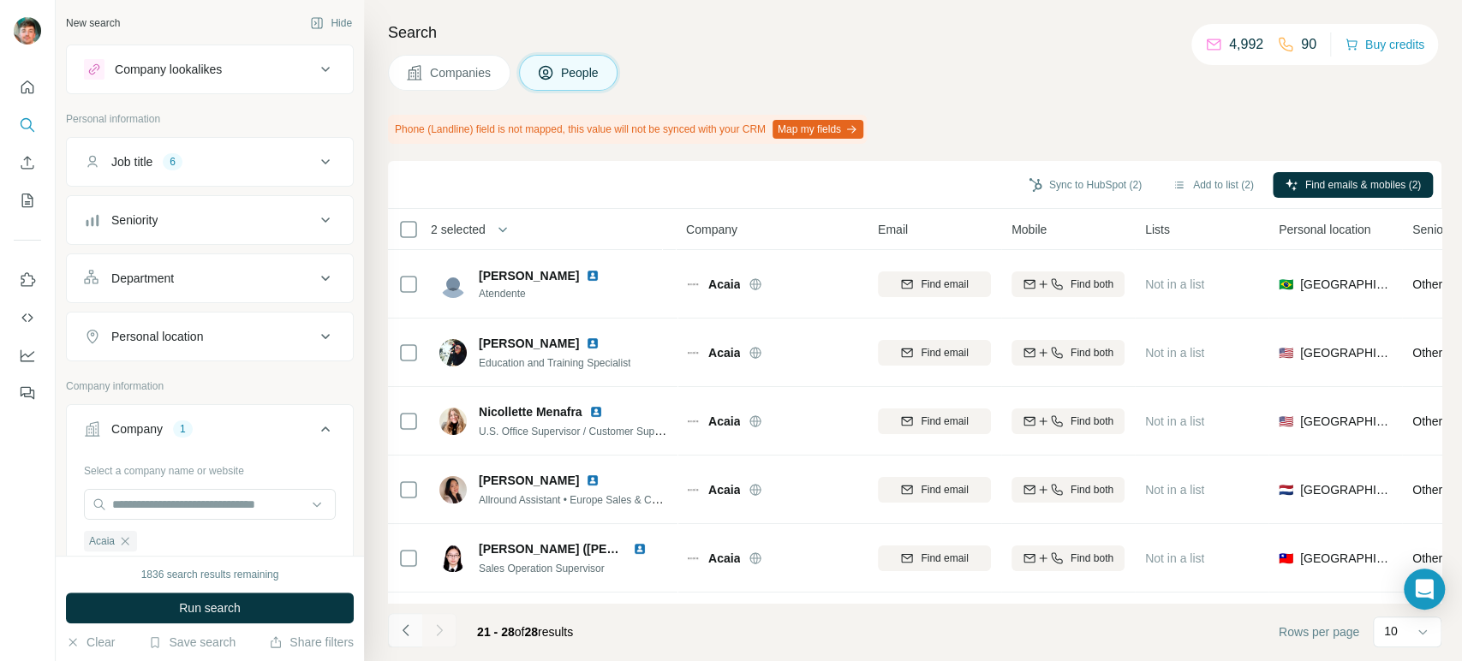
click at [408, 632] on icon "Navigate to previous page" at bounding box center [405, 630] width 17 height 17
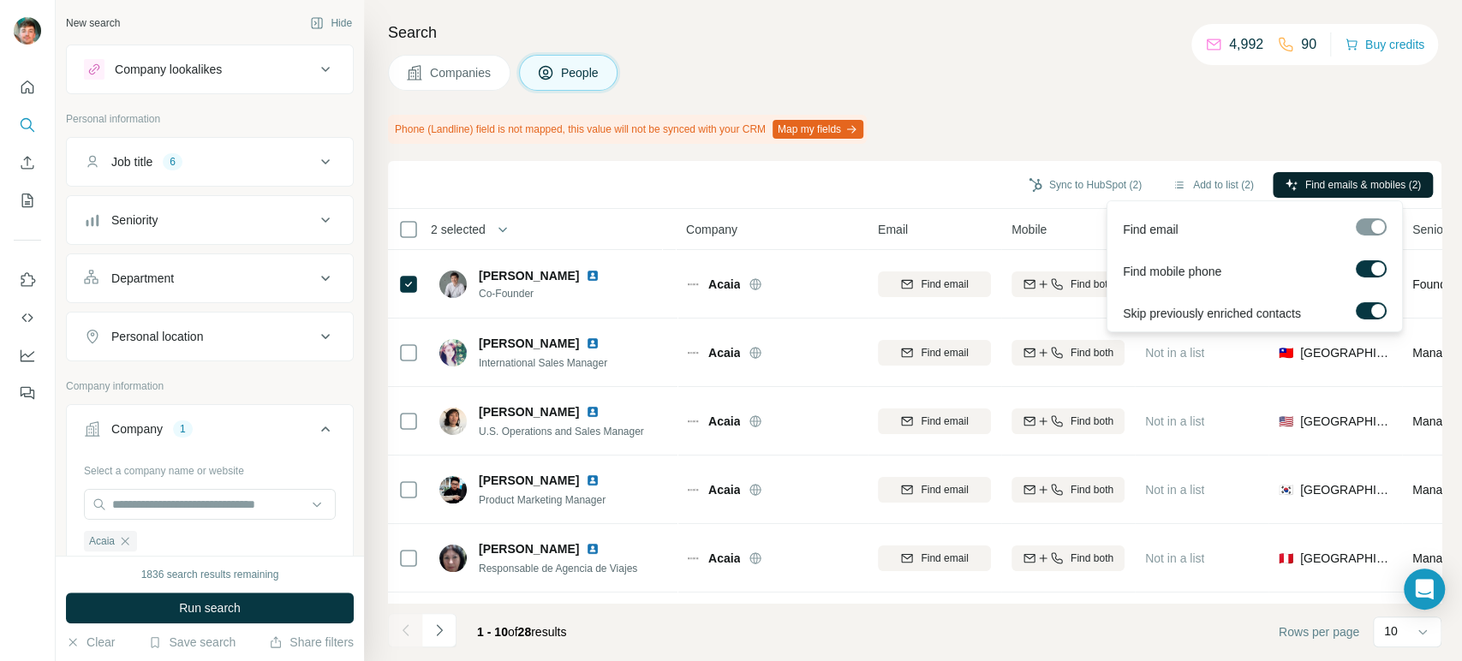
click at [1320, 172] on button "Find emails & mobiles (2)" at bounding box center [1352, 185] width 160 height 26
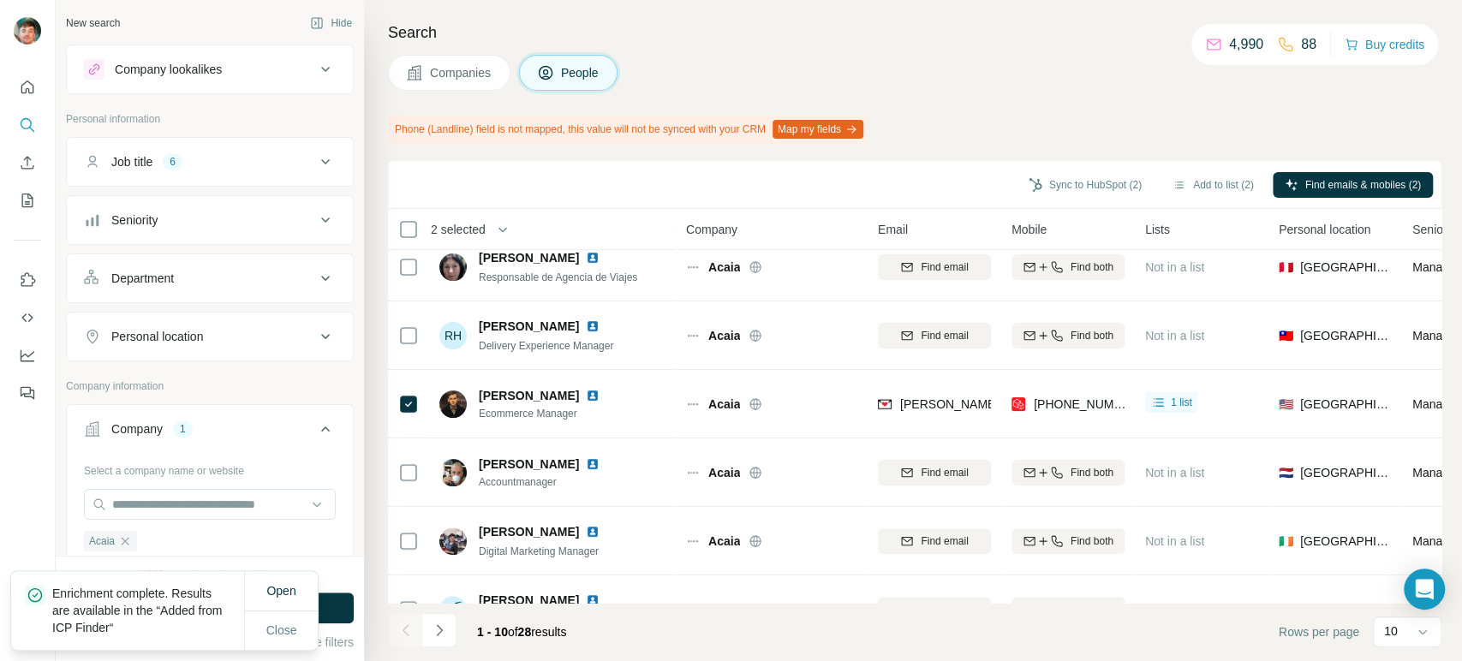
scroll to position [293, 0]
click at [1070, 188] on button "Sync to HubSpot (2)" at bounding box center [1084, 185] width 137 height 26
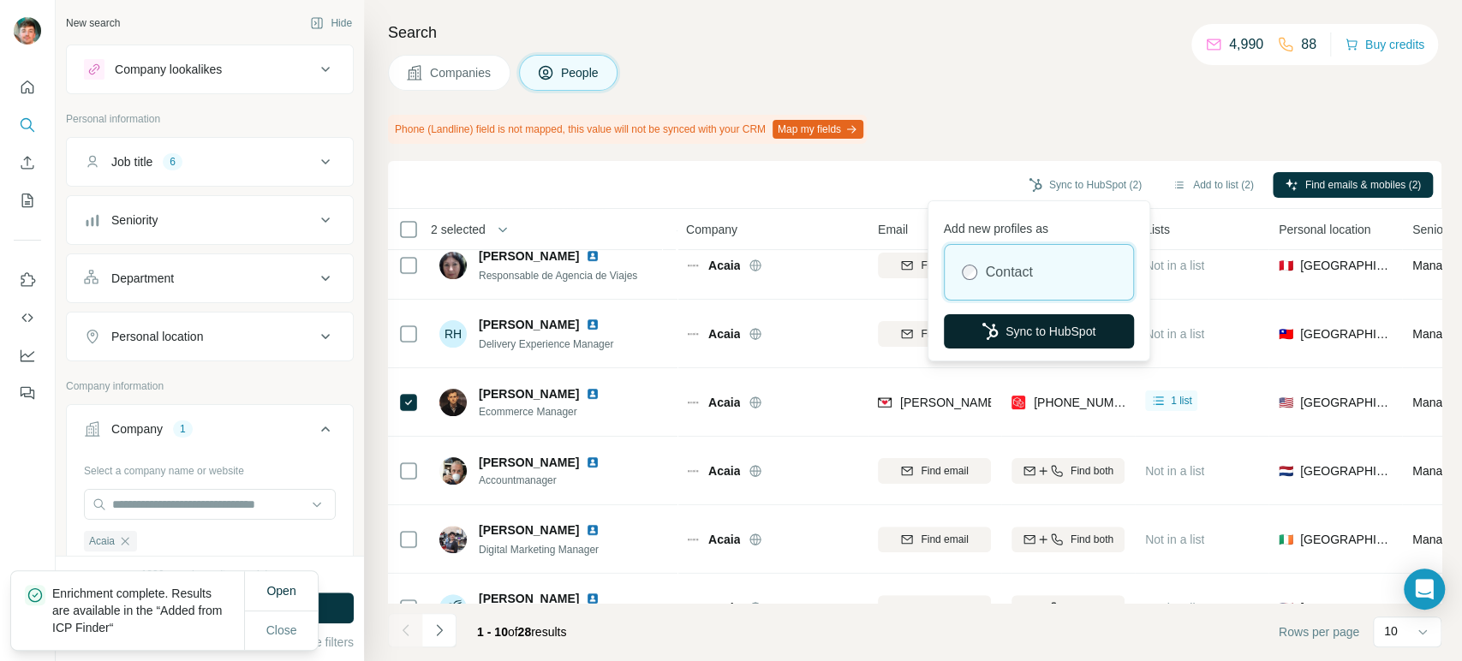
click at [1024, 319] on button "Sync to HubSpot" at bounding box center [1039, 331] width 190 height 34
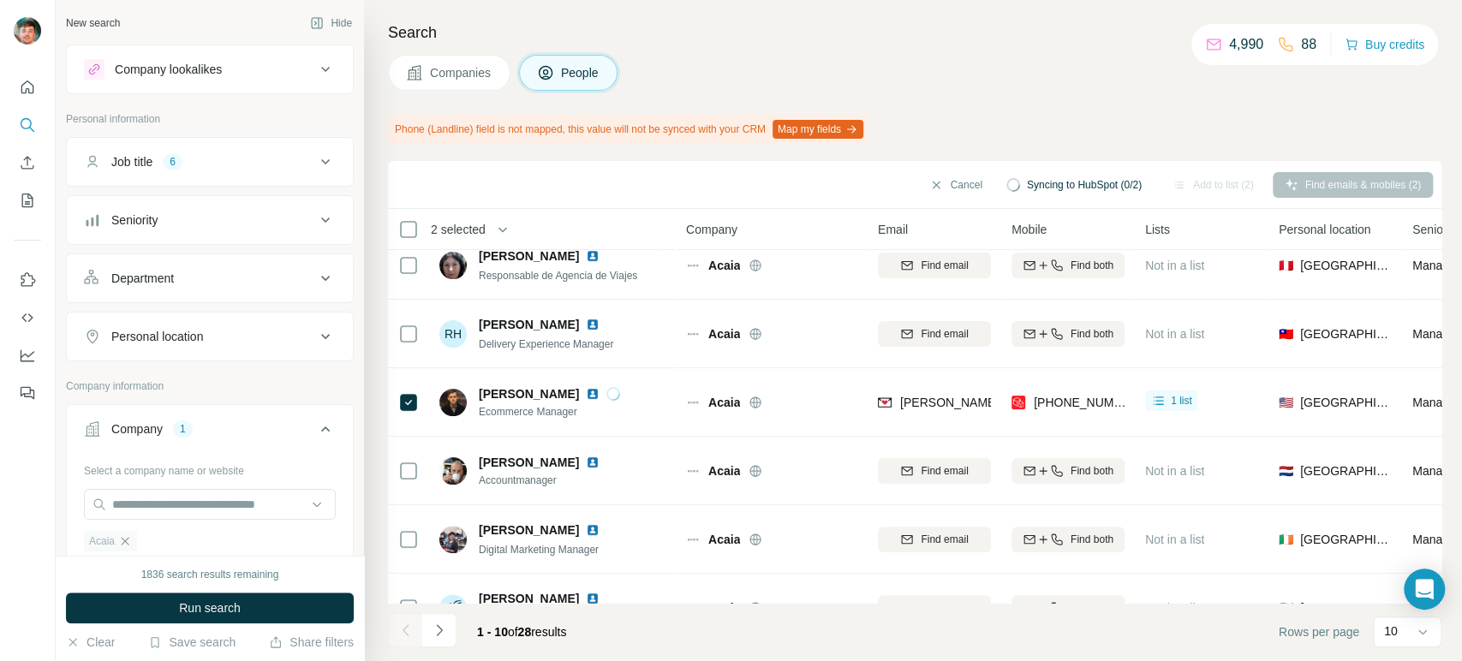
click at [126, 539] on icon "button" at bounding box center [125, 541] width 14 height 14
click at [164, 509] on input "text" at bounding box center [210, 504] width 252 height 31
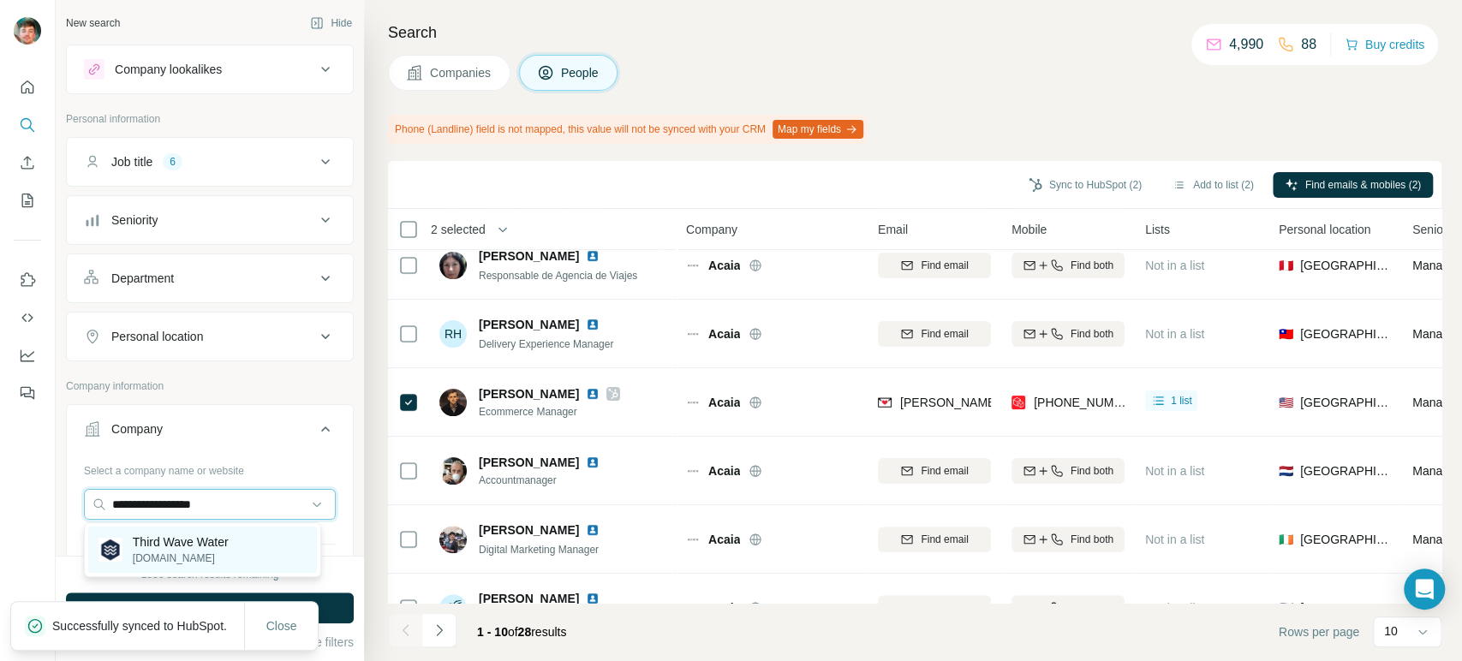
type input "**********"
click at [222, 543] on p "Third Wave Water" at bounding box center [181, 541] width 96 height 17
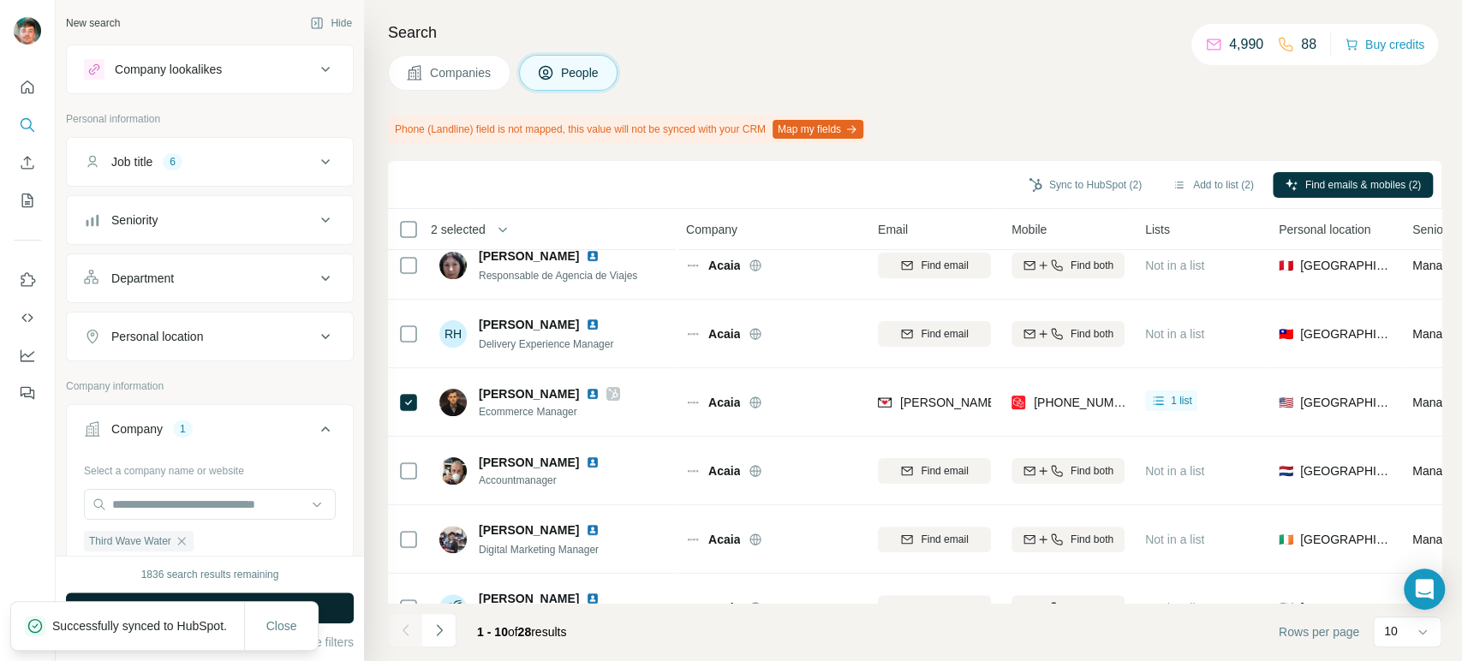
click at [345, 617] on button "Run search" at bounding box center [210, 608] width 288 height 31
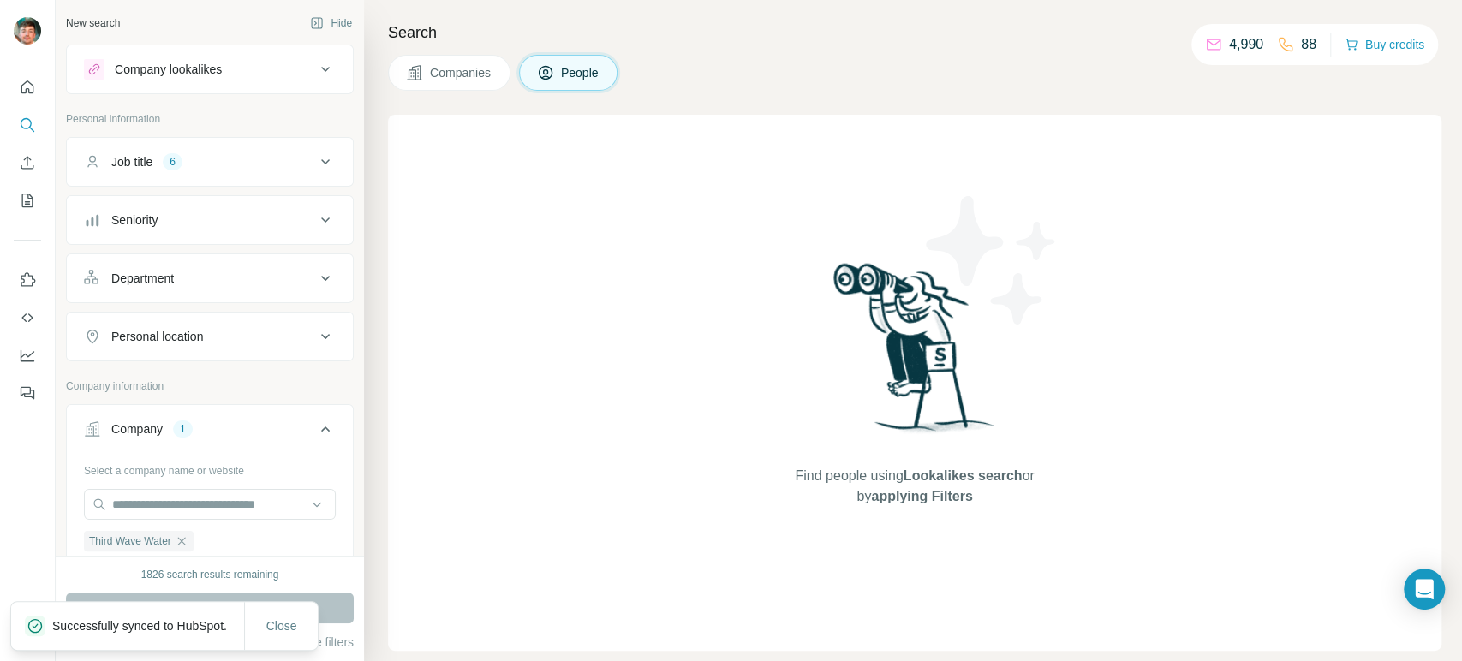
click at [459, 80] on span "Companies" at bounding box center [461, 72] width 63 height 17
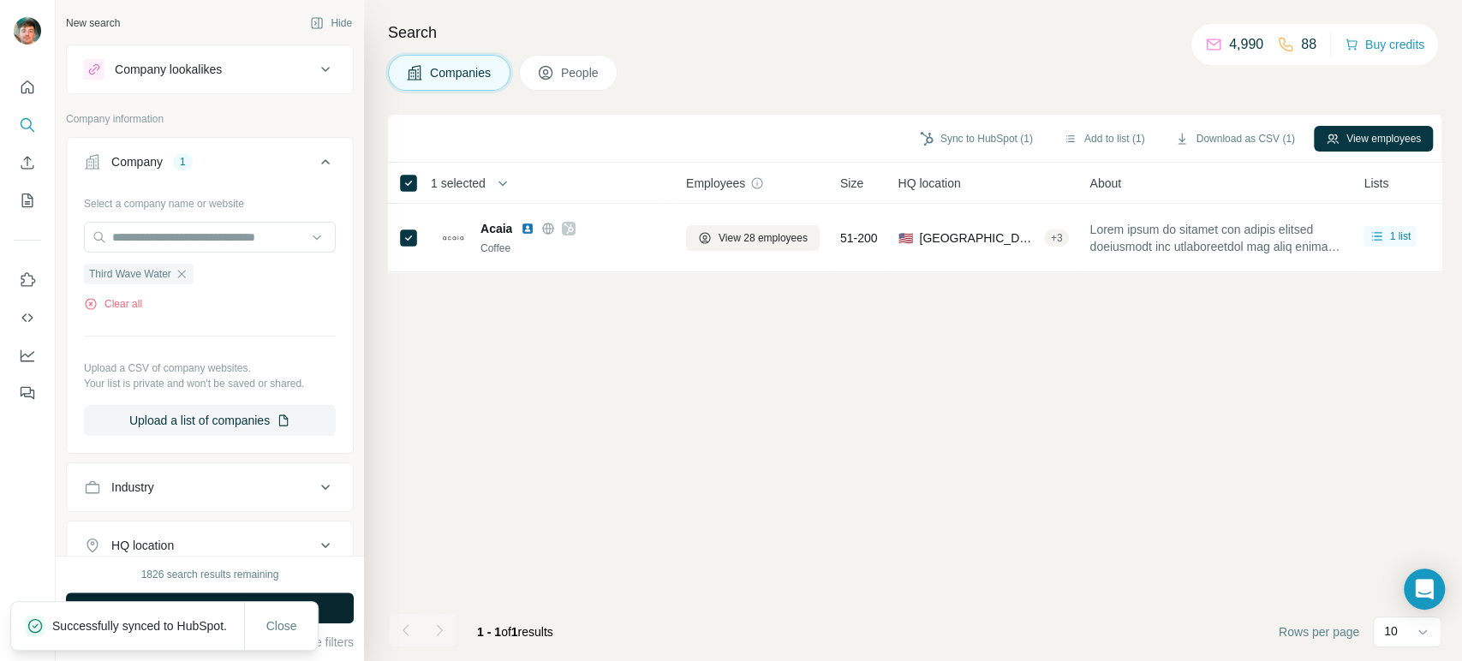
click at [326, 615] on button "Run search" at bounding box center [210, 608] width 288 height 31
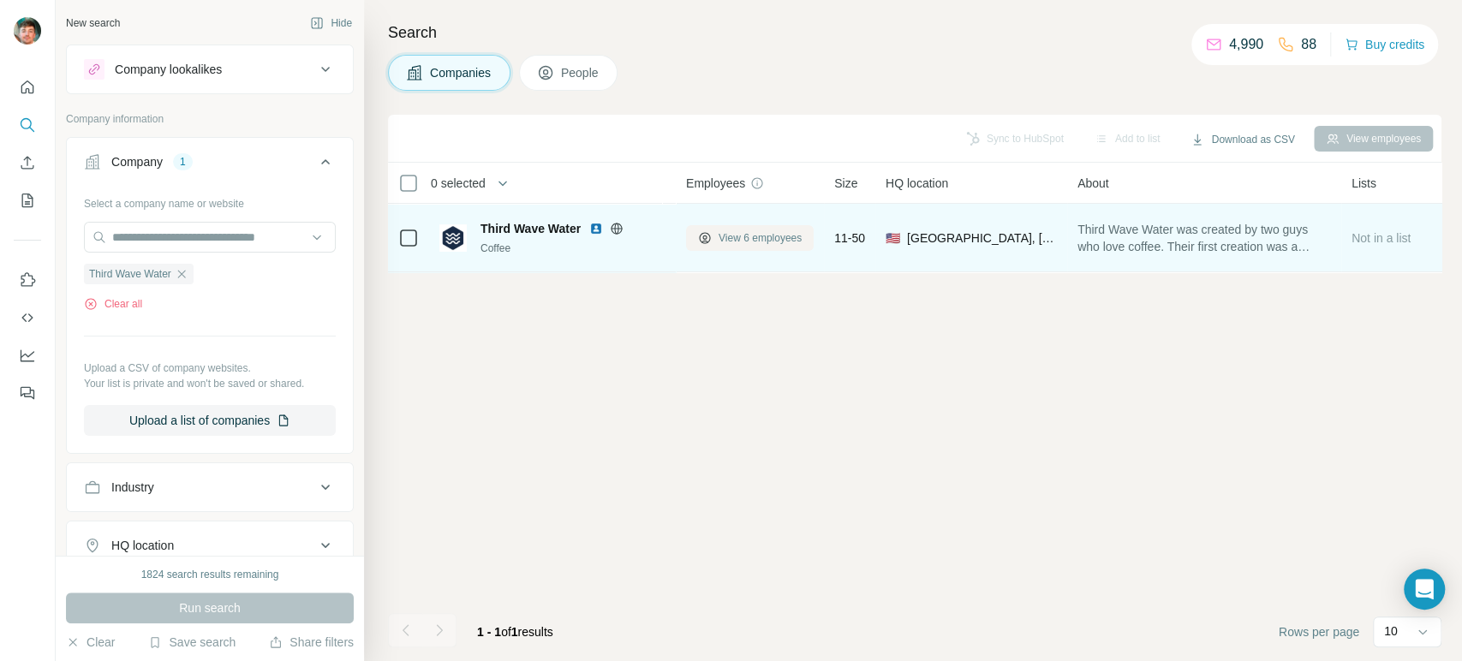
click at [760, 238] on span "View 6 employees" at bounding box center [759, 237] width 83 height 15
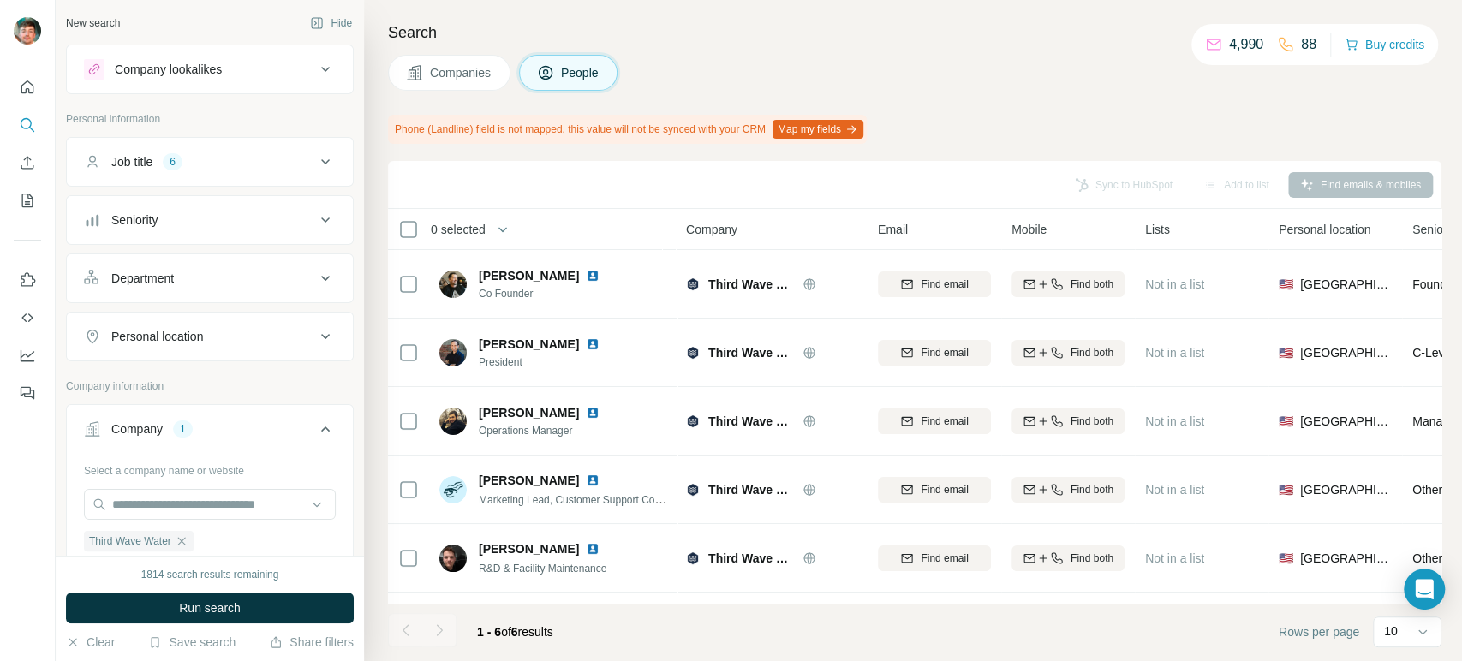
click at [465, 62] on button "Companies" at bounding box center [449, 73] width 122 height 36
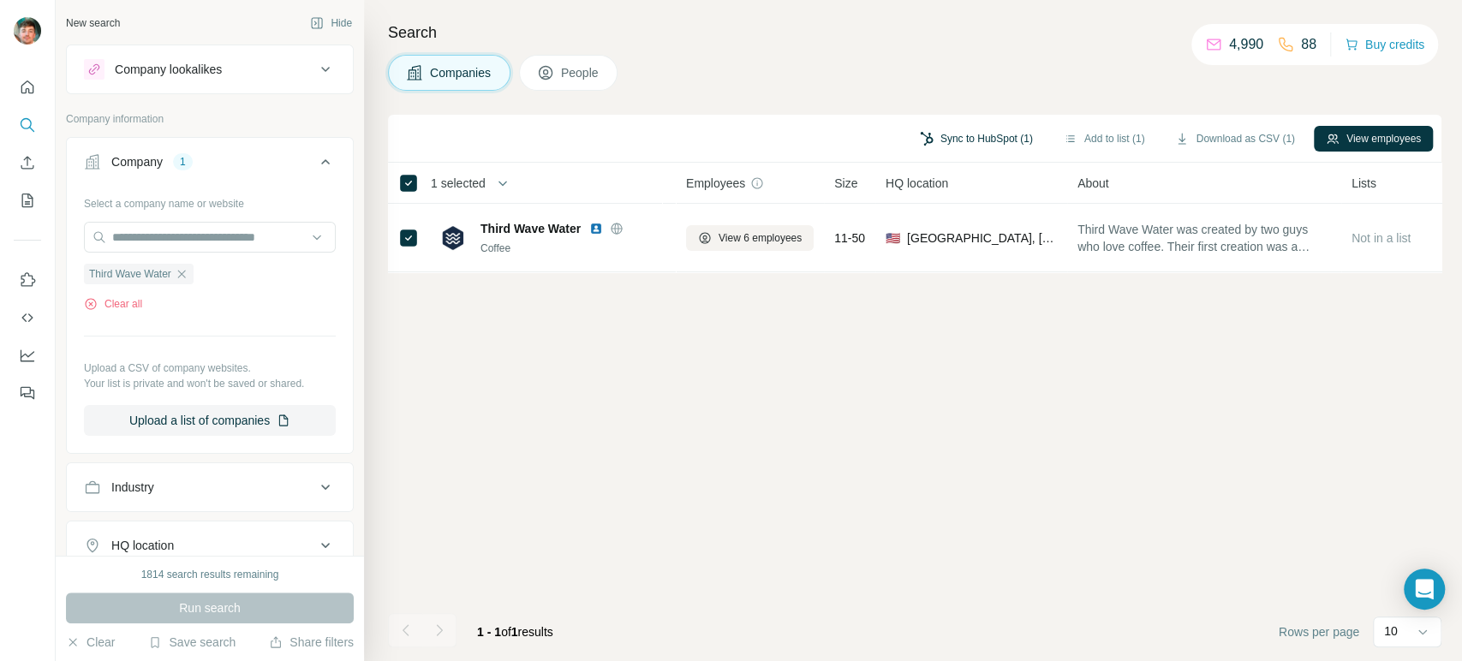
click at [939, 129] on button "Sync to HubSpot (1)" at bounding box center [976, 139] width 137 height 26
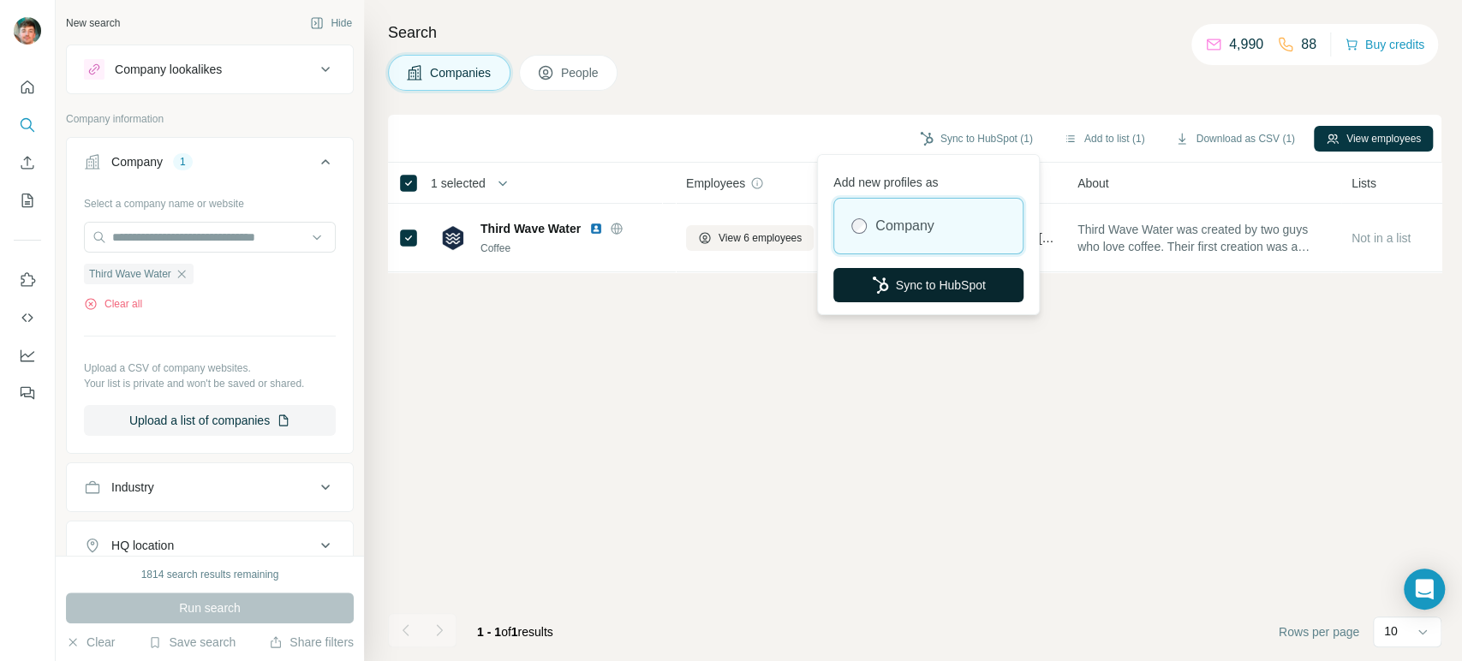
click at [910, 286] on button "Sync to HubSpot" at bounding box center [928, 285] width 190 height 34
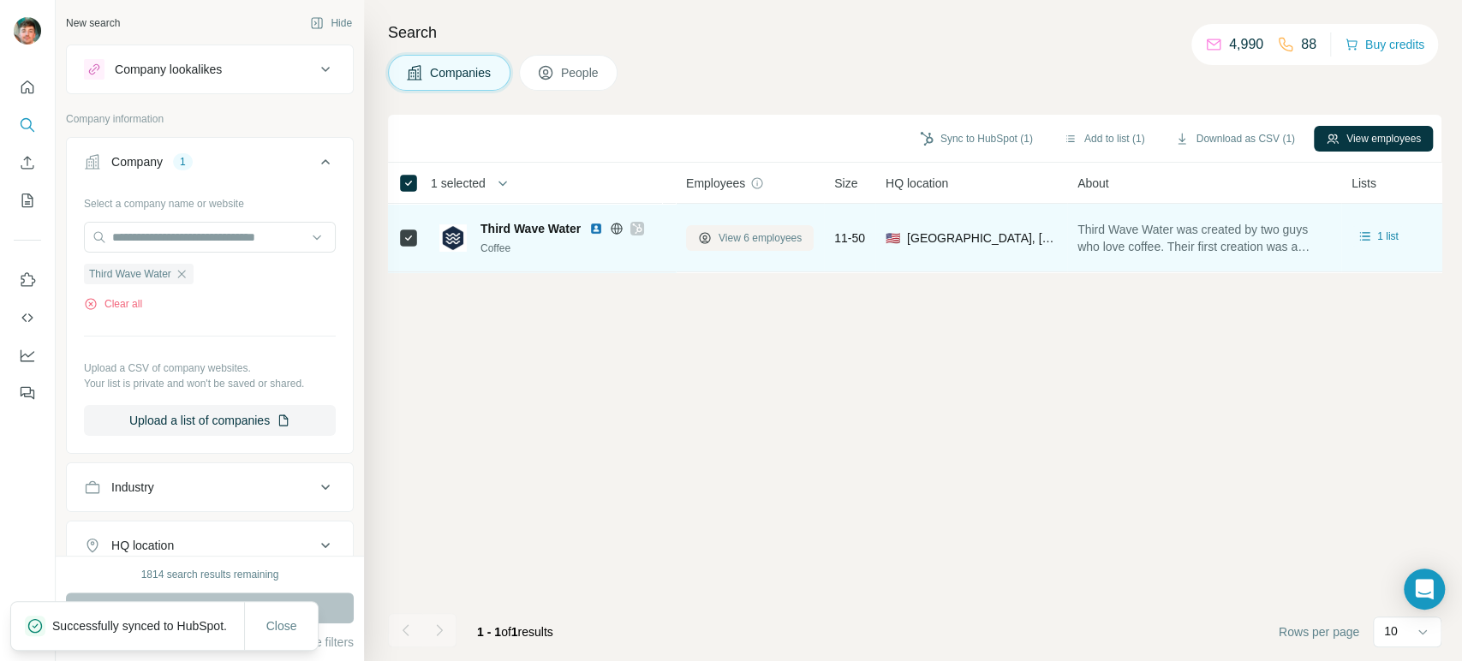
click at [727, 236] on span "View 6 employees" at bounding box center [759, 237] width 83 height 15
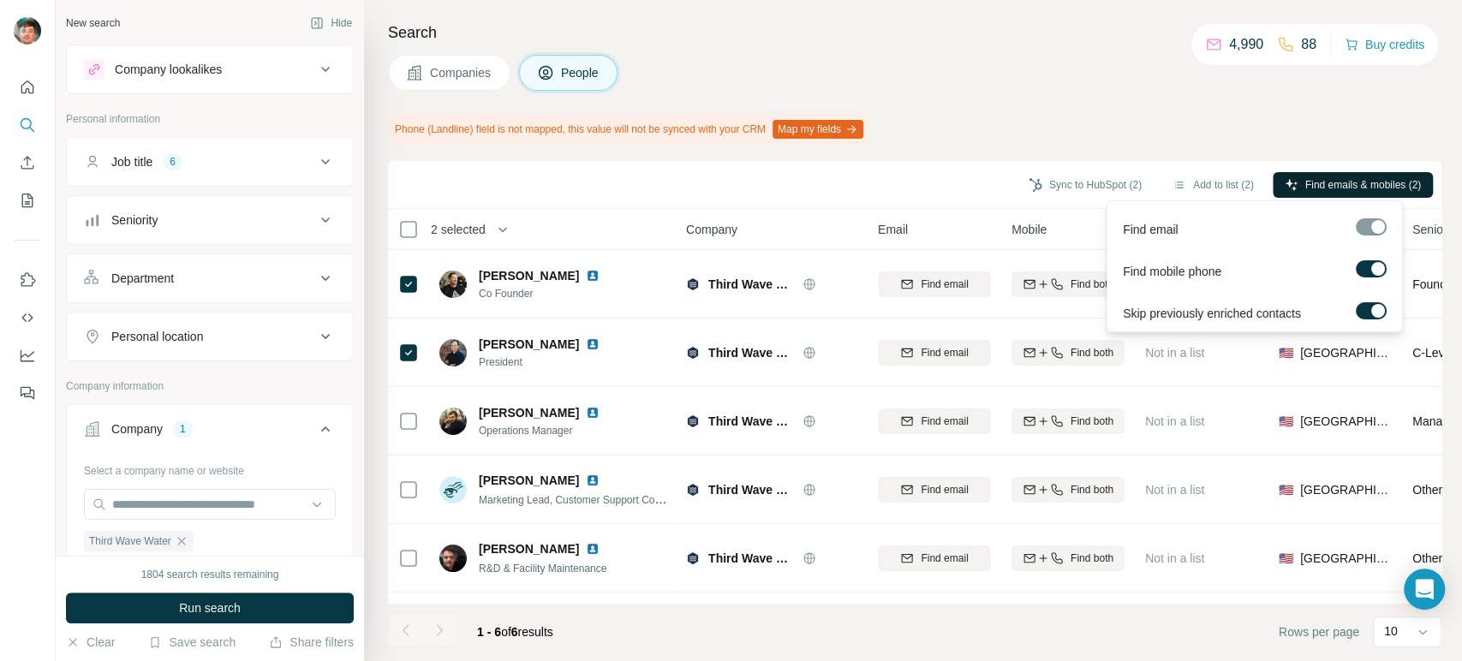
click at [1334, 189] on span "Find emails & mobiles (2)" at bounding box center [1363, 184] width 116 height 15
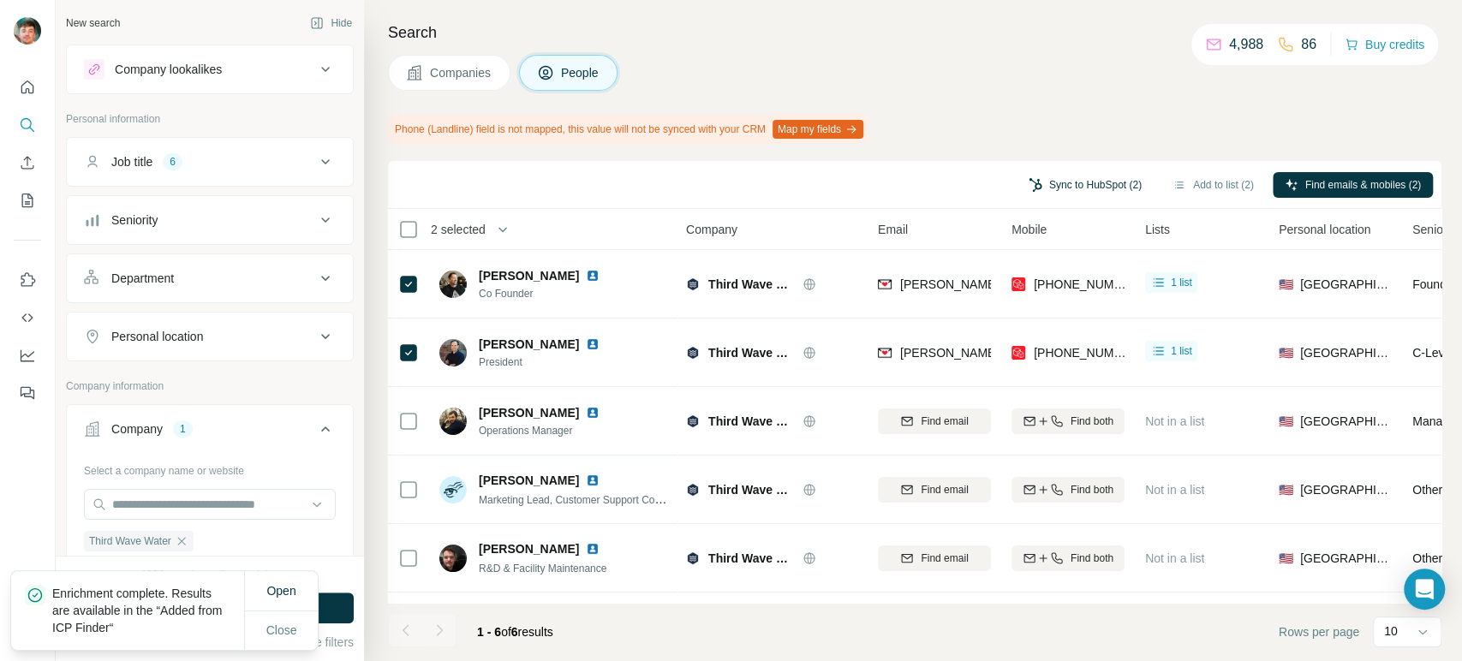
click at [1067, 177] on button "Sync to HubSpot (2)" at bounding box center [1084, 185] width 137 height 26
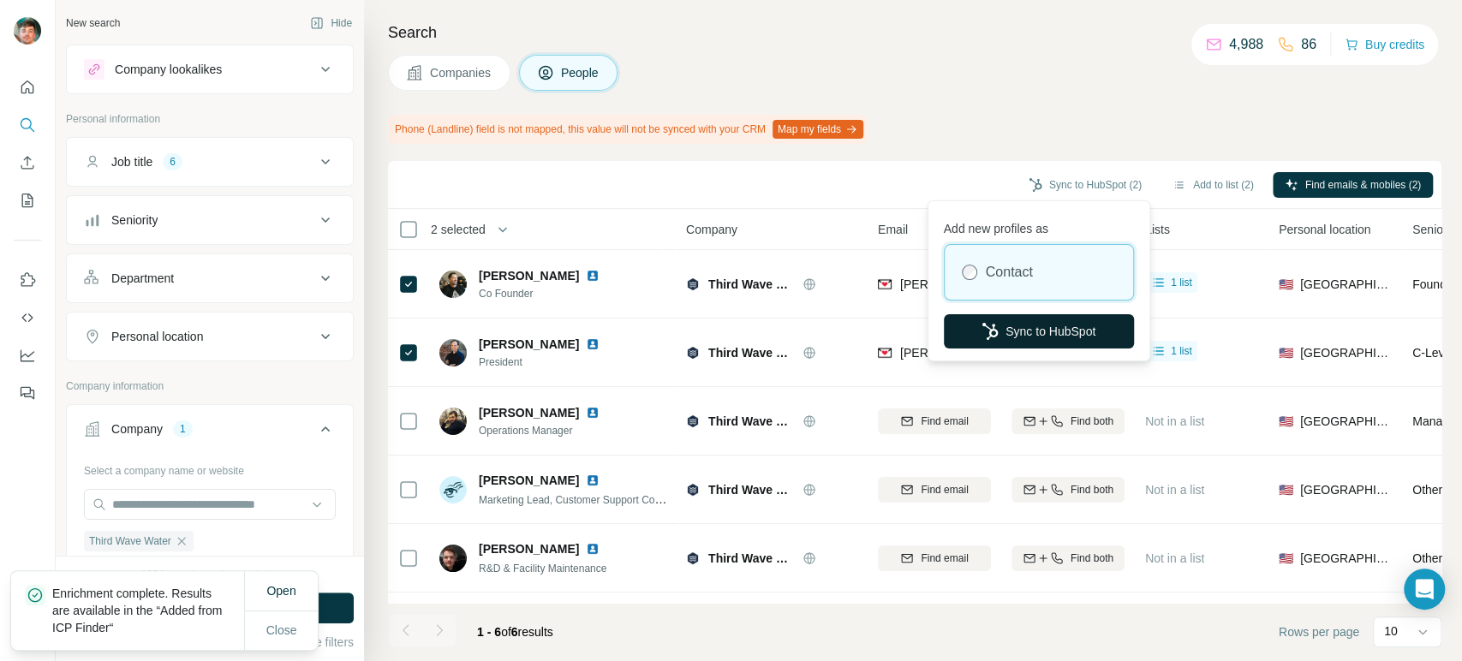
click at [1001, 325] on button "Sync to HubSpot" at bounding box center [1039, 331] width 190 height 34
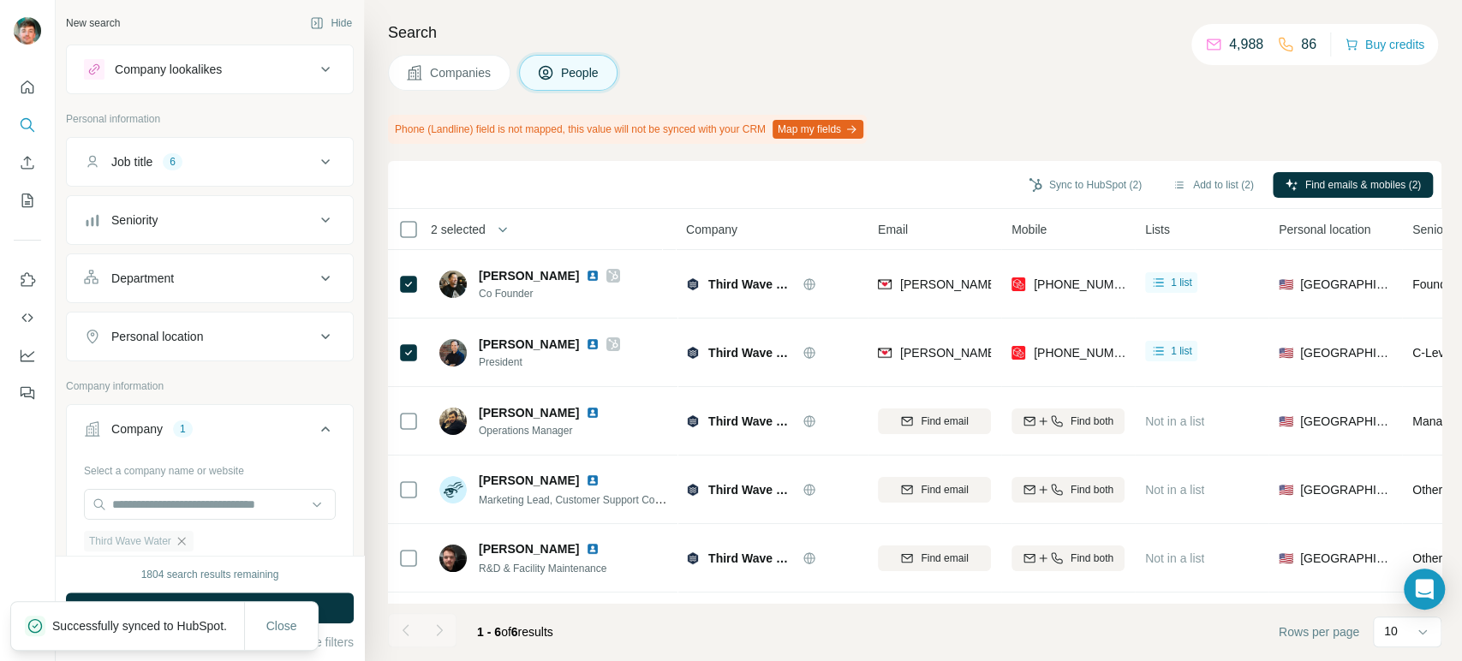
click at [185, 543] on icon "button" at bounding box center [182, 541] width 14 height 14
click at [223, 503] on input "text" at bounding box center [210, 504] width 252 height 31
paste input "**********"
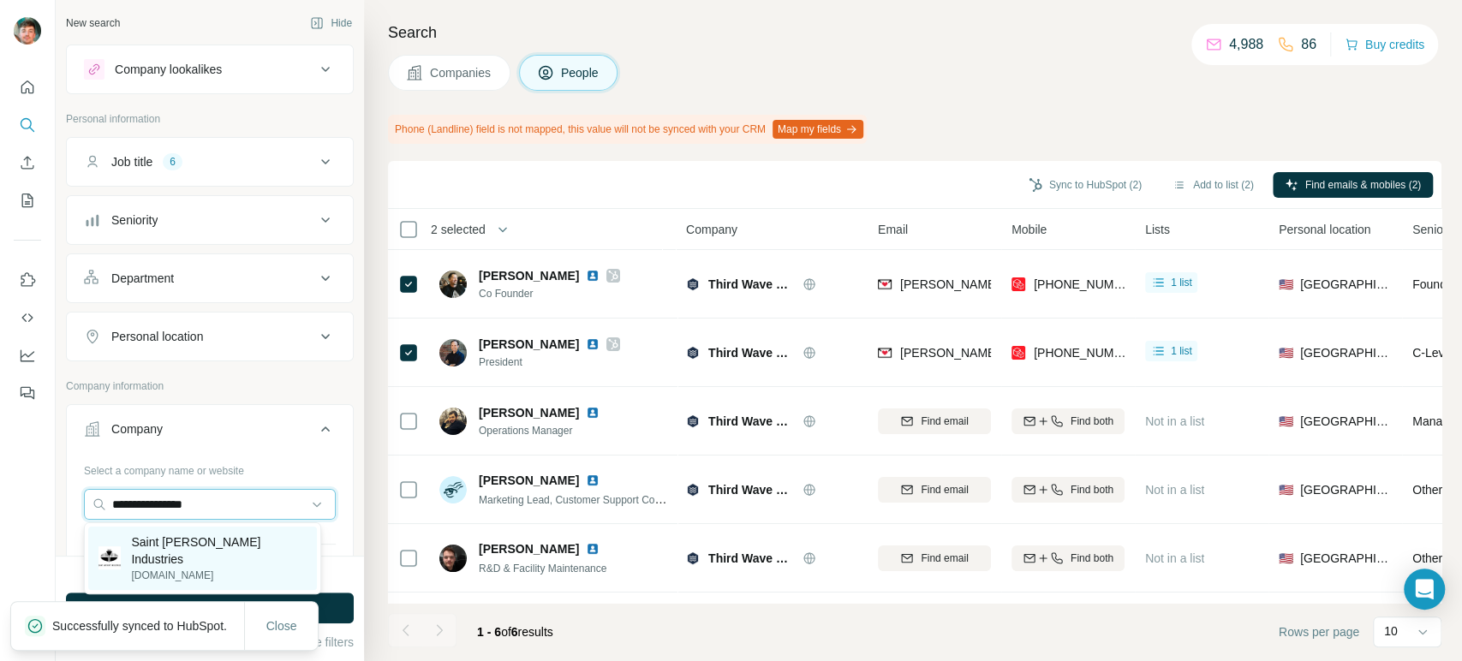
type input "**********"
click at [232, 545] on p "Saint [PERSON_NAME] Industries" at bounding box center [219, 550] width 176 height 34
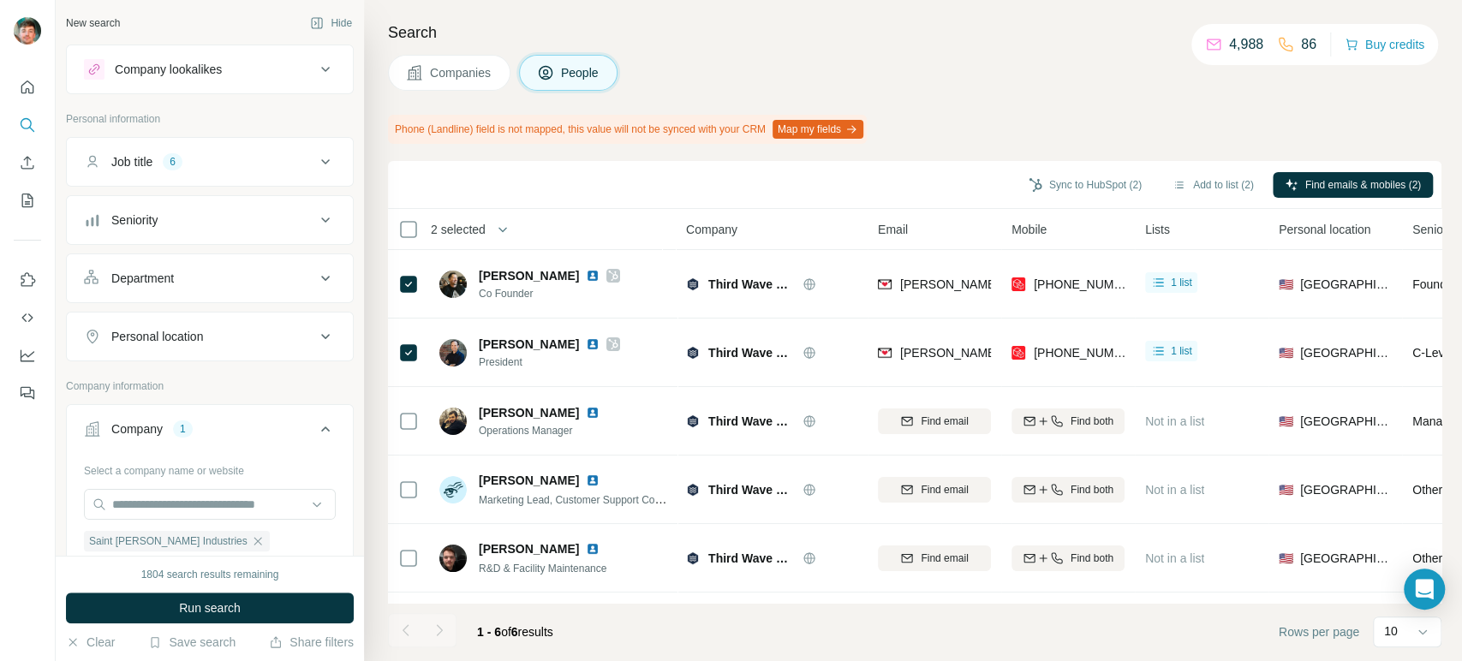
click at [442, 83] on button "Companies" at bounding box center [449, 73] width 122 height 36
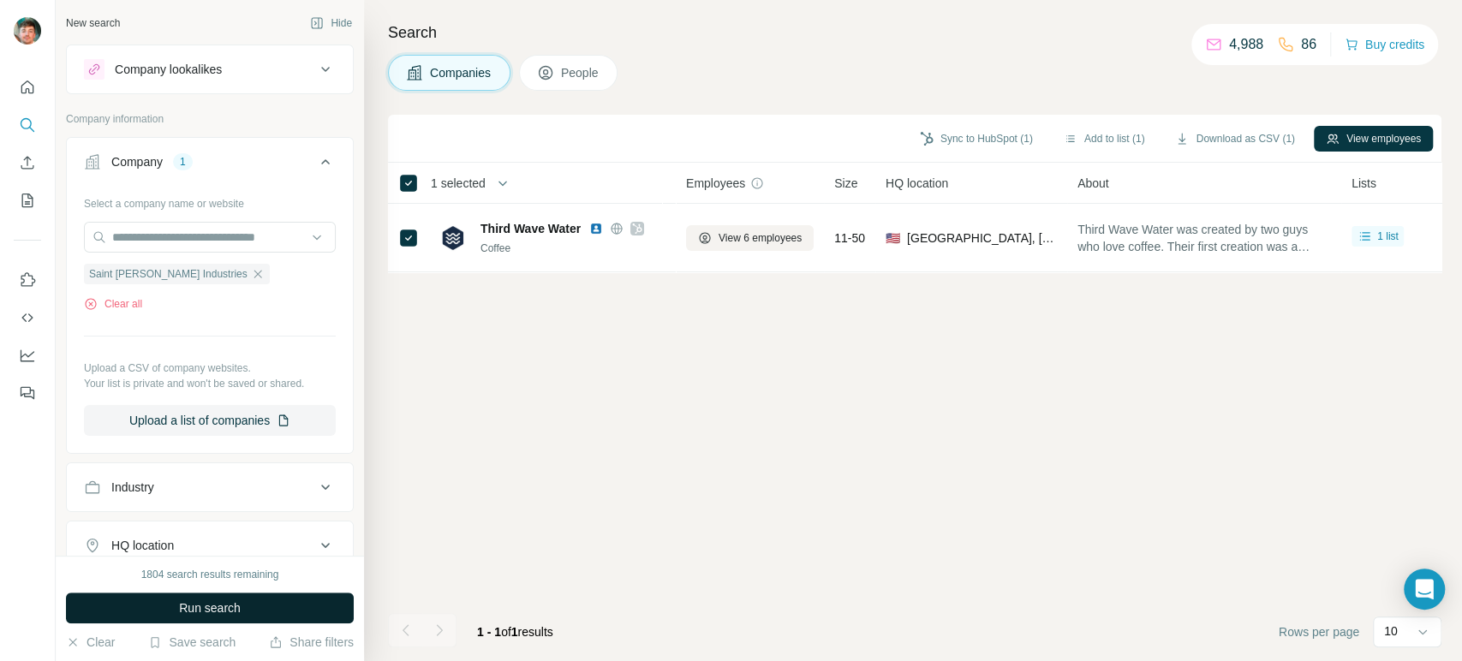
click at [225, 608] on span "Run search" at bounding box center [210, 607] width 62 height 17
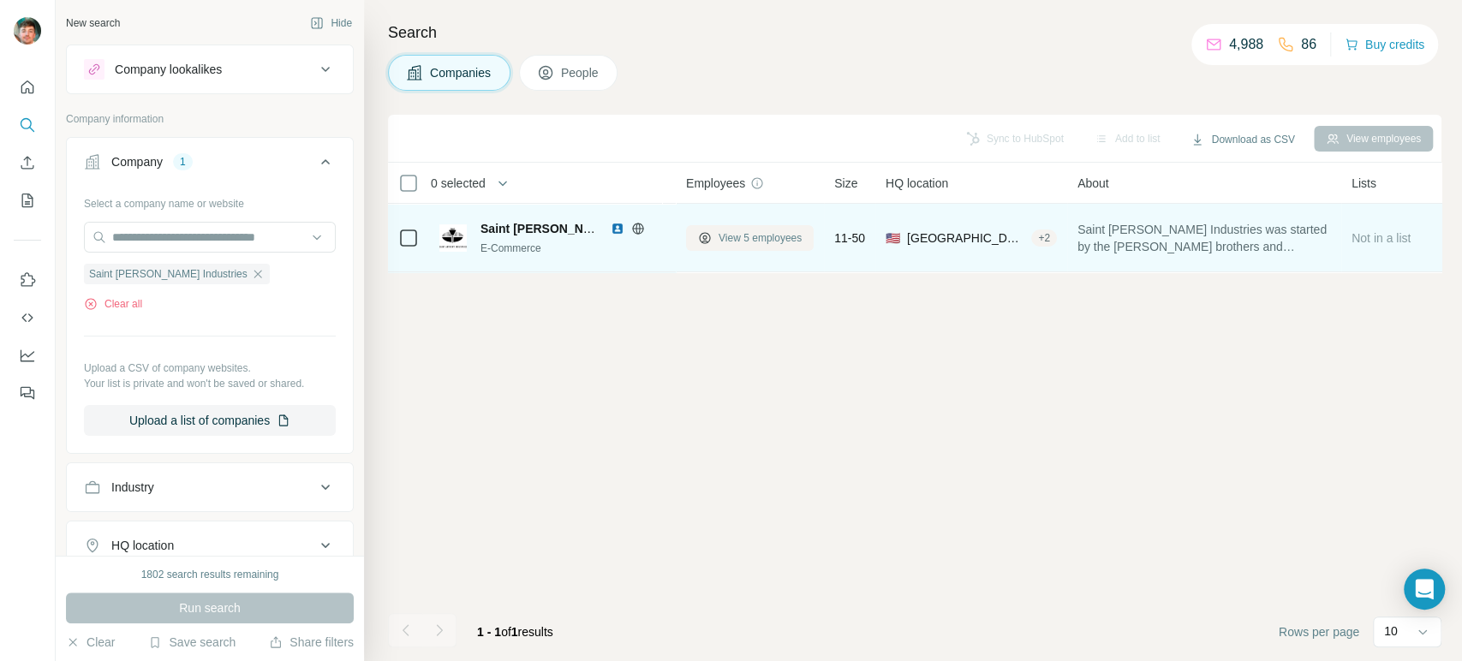
click at [783, 231] on span "View 5 employees" at bounding box center [759, 237] width 83 height 15
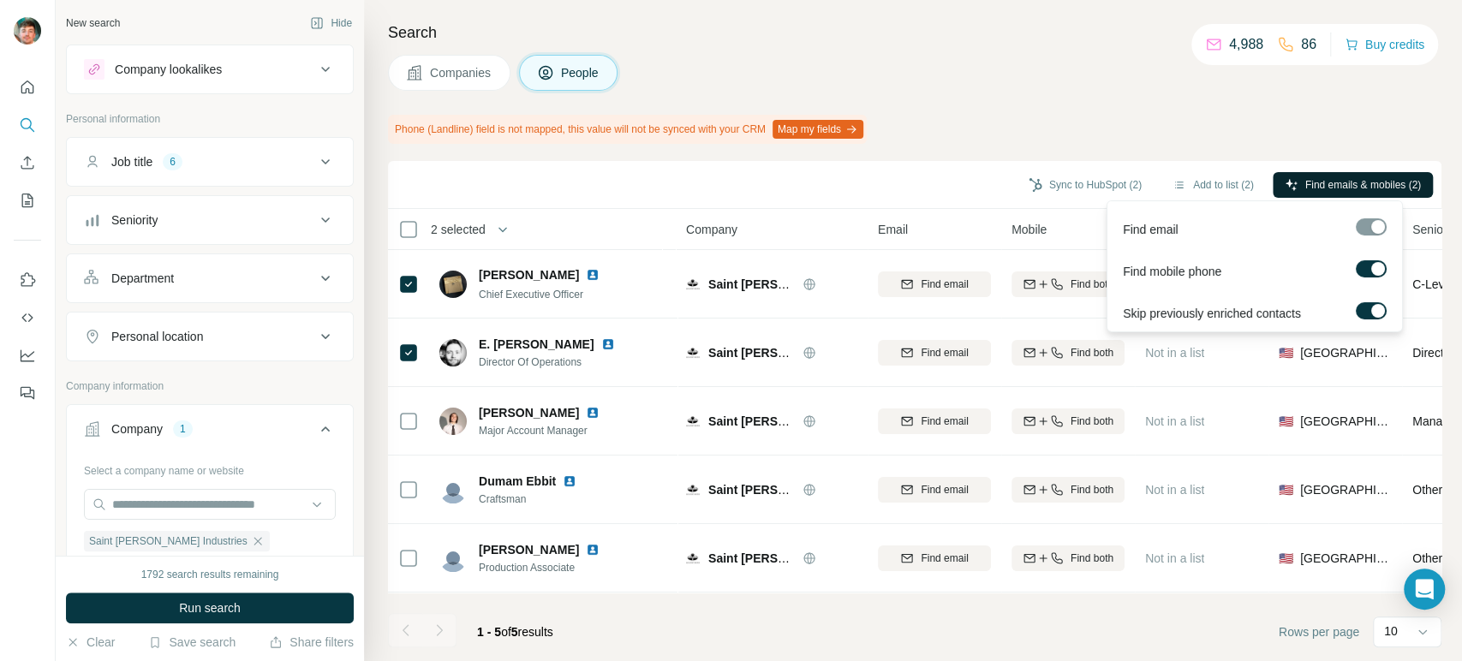
click at [1314, 190] on span "Find emails & mobiles (2)" at bounding box center [1363, 184] width 116 height 15
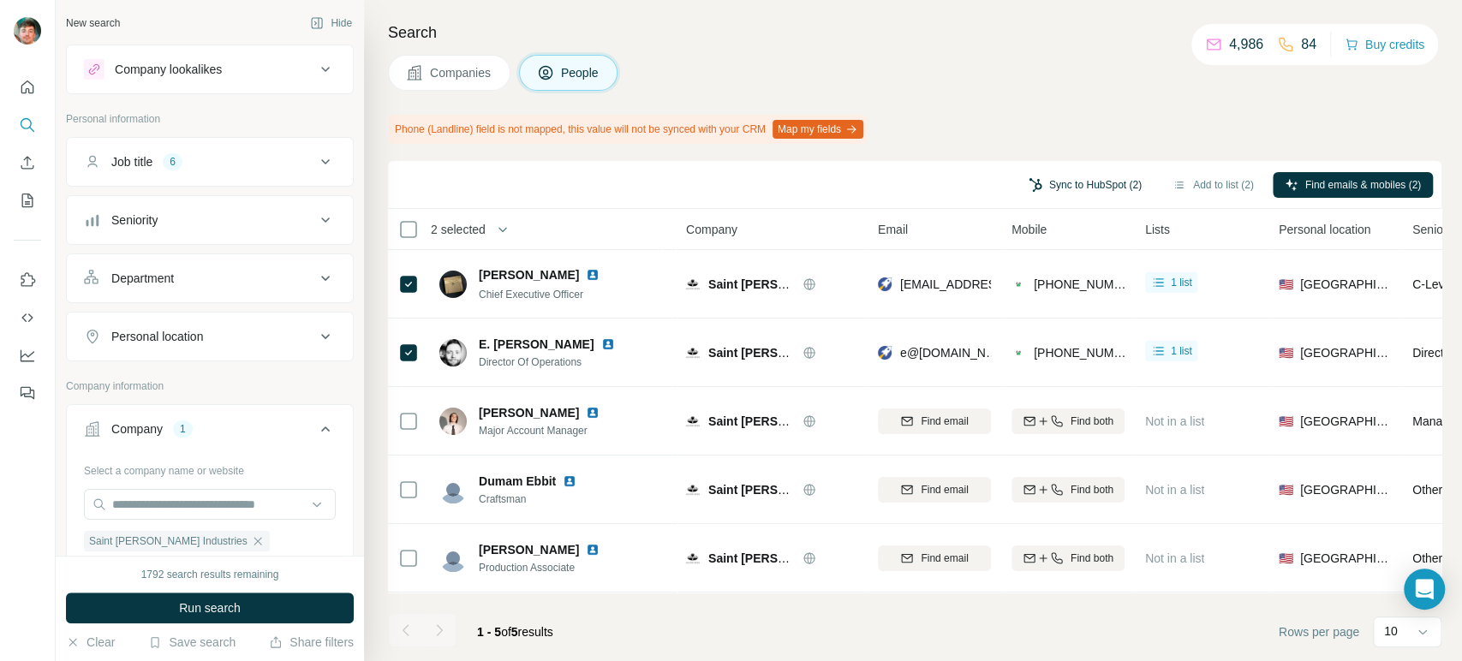
click at [1064, 182] on button "Sync to HubSpot (2)" at bounding box center [1084, 185] width 137 height 26
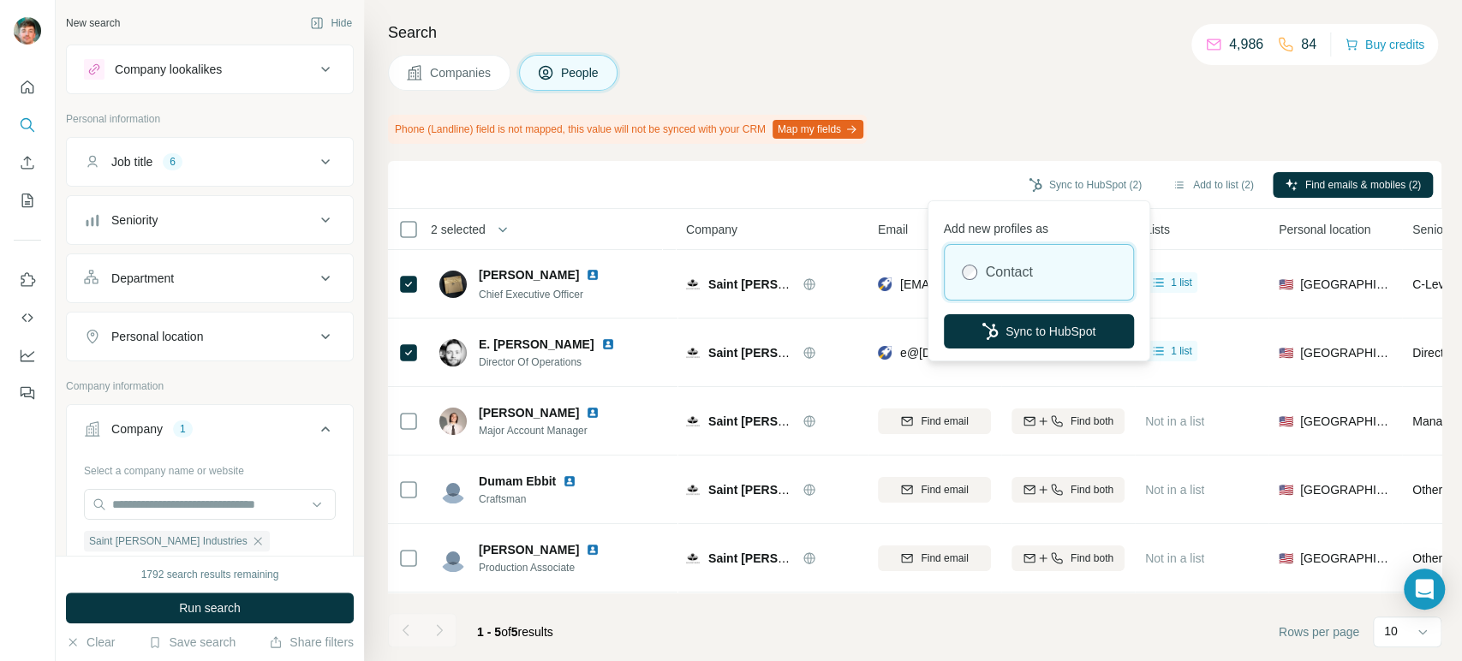
click at [466, 66] on span "Companies" at bounding box center [461, 72] width 63 height 17
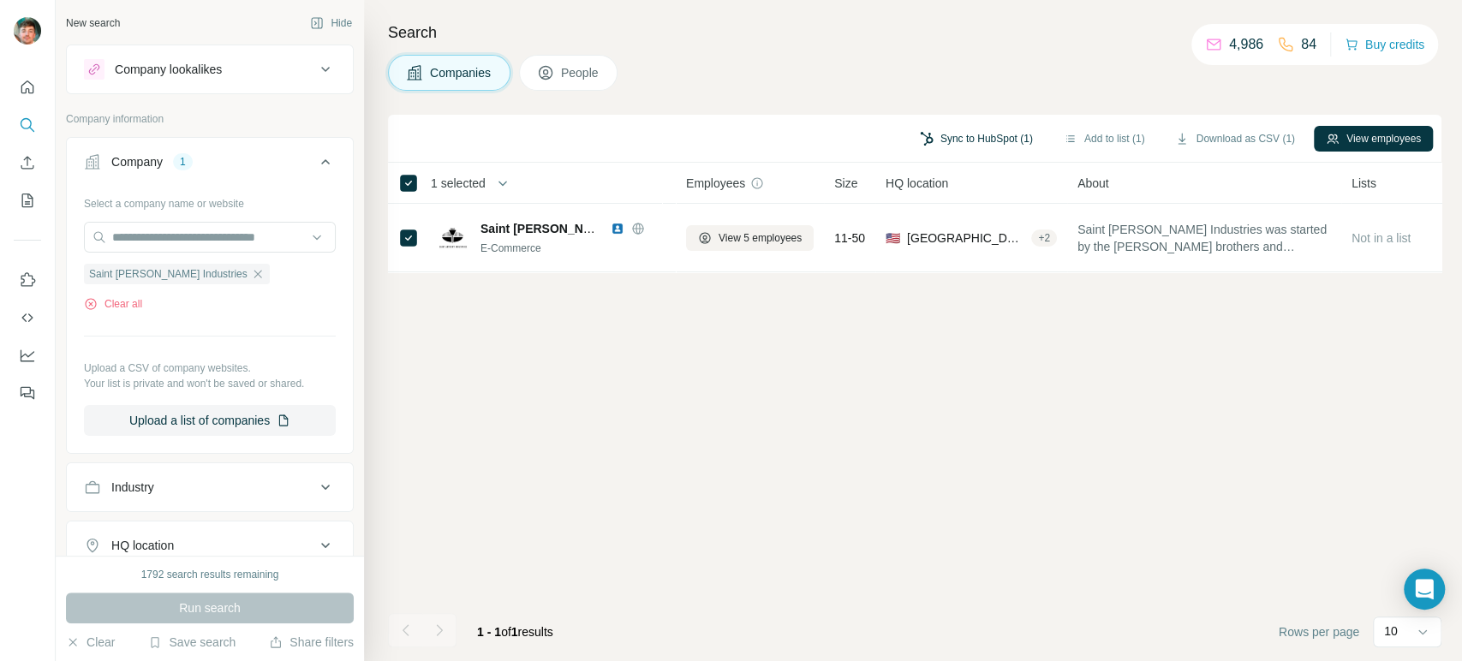
click at [967, 143] on button "Sync to HubSpot (1)" at bounding box center [976, 139] width 137 height 26
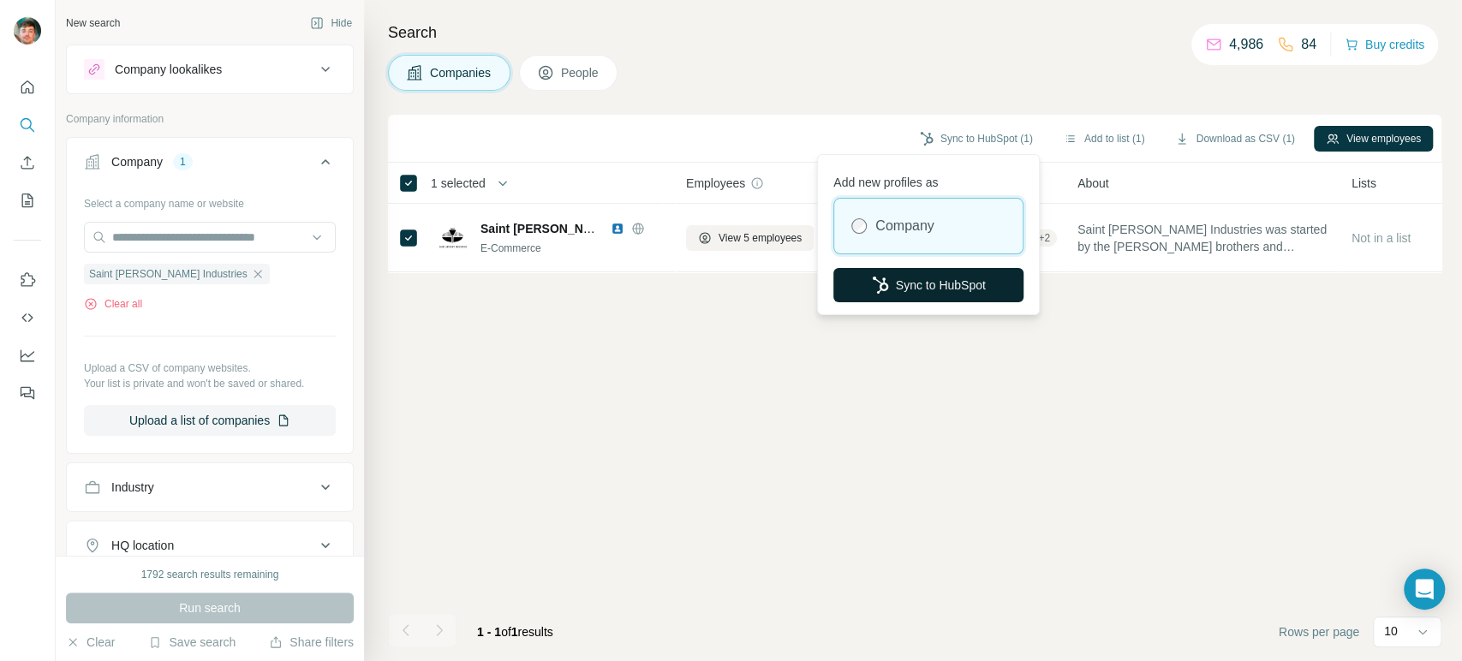
click at [923, 271] on button "Sync to HubSpot" at bounding box center [928, 285] width 190 height 34
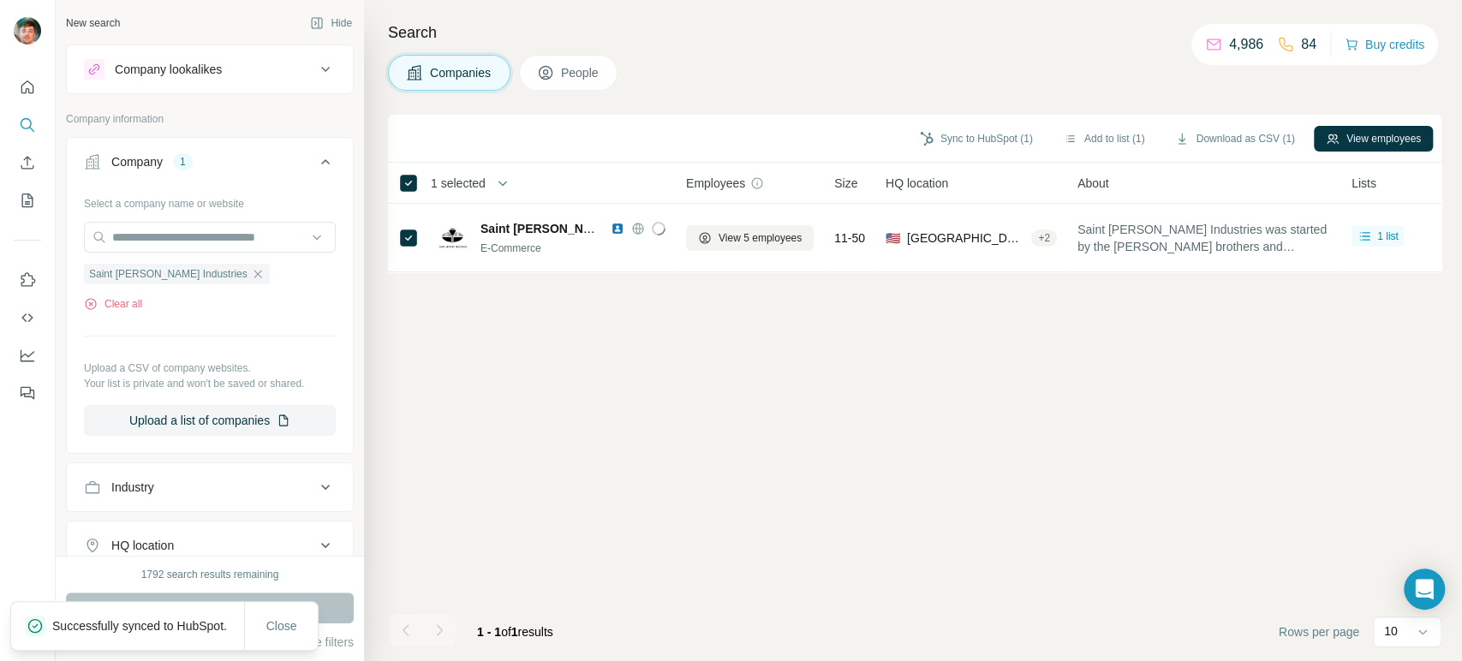
click at [568, 78] on span "People" at bounding box center [580, 72] width 39 height 17
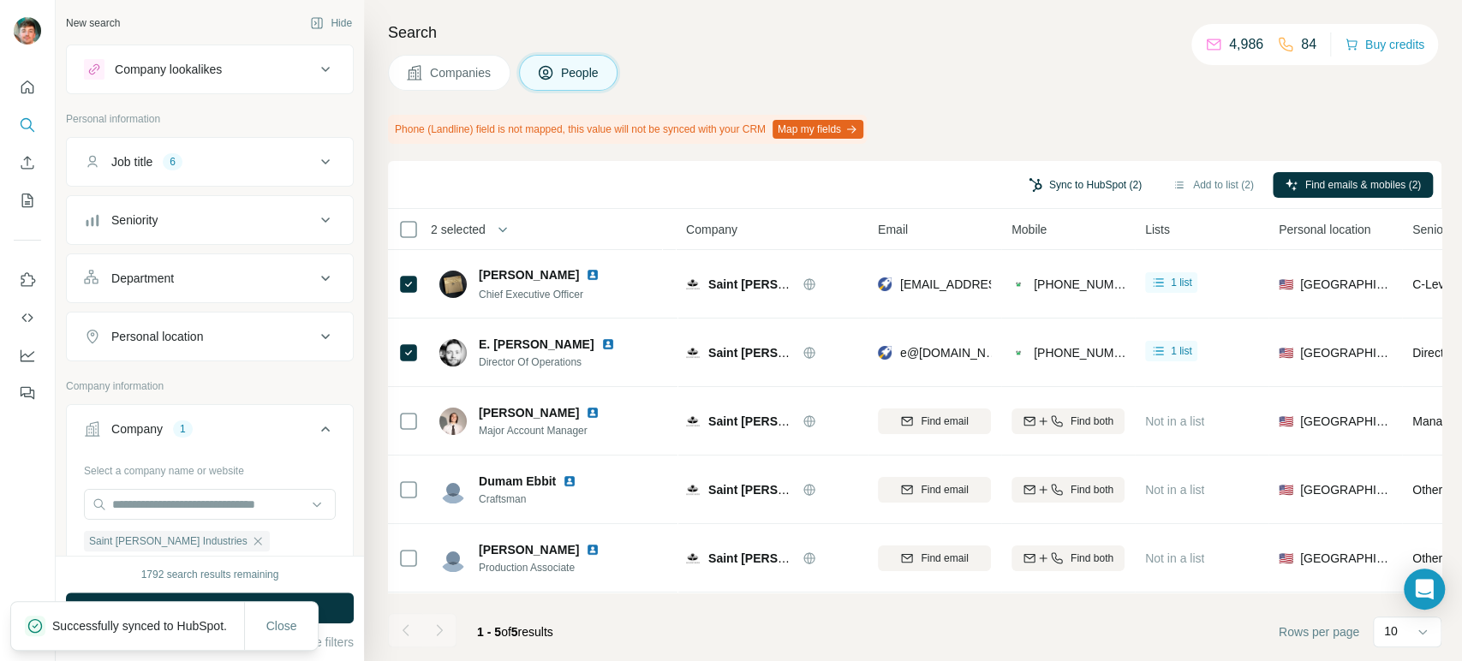
click at [1030, 190] on button "Sync to HubSpot (2)" at bounding box center [1084, 185] width 137 height 26
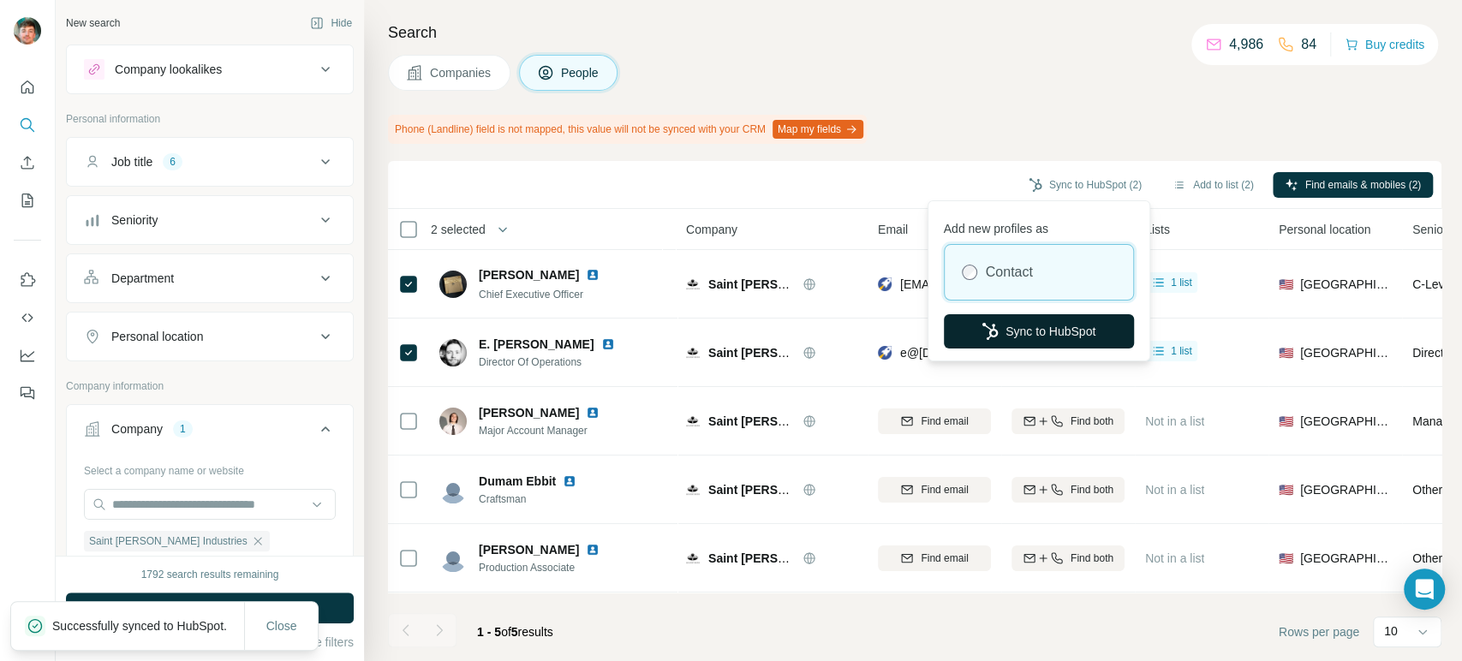
click at [996, 320] on button "Sync to HubSpot" at bounding box center [1039, 331] width 190 height 34
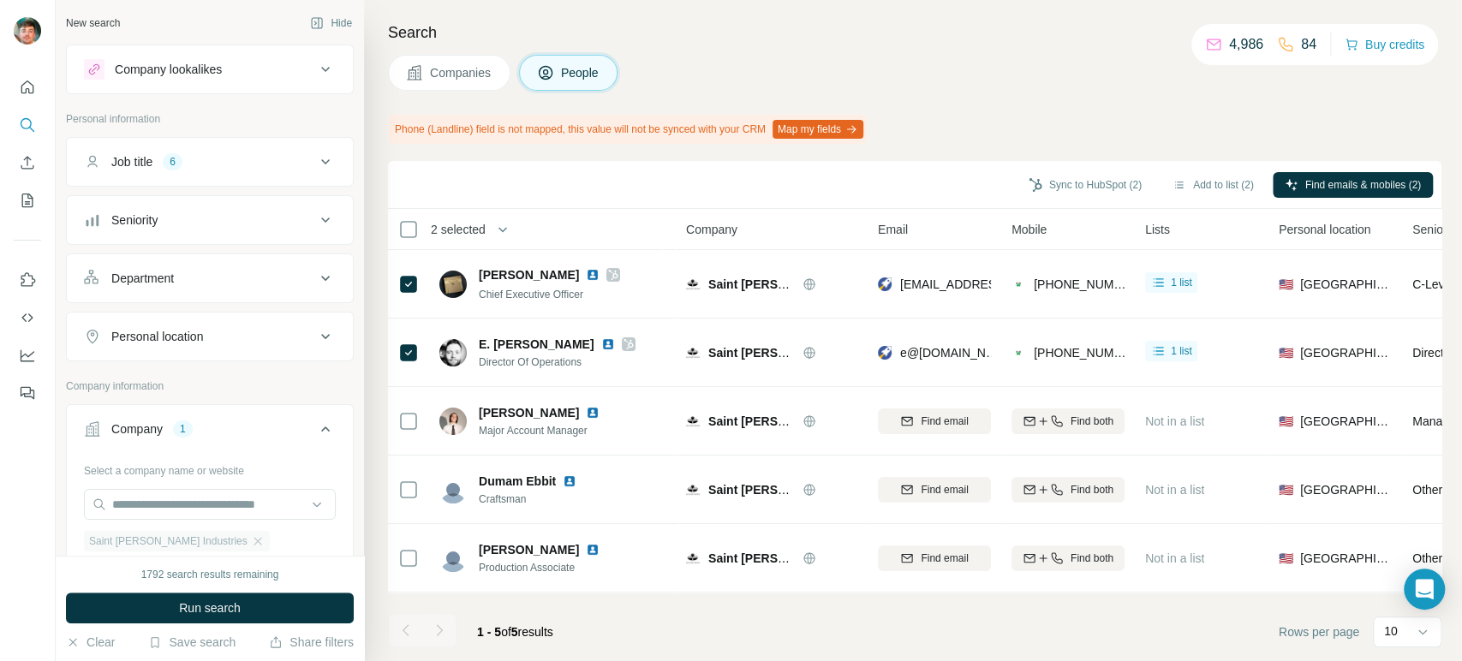
click at [210, 536] on div "Saint [PERSON_NAME] Industries" at bounding box center [177, 541] width 186 height 21
click at [251, 535] on icon "button" at bounding box center [258, 541] width 14 height 14
click at [230, 498] on input "text" at bounding box center [210, 504] width 252 height 31
type input "**********"
click at [474, 72] on span "Companies" at bounding box center [461, 72] width 63 height 17
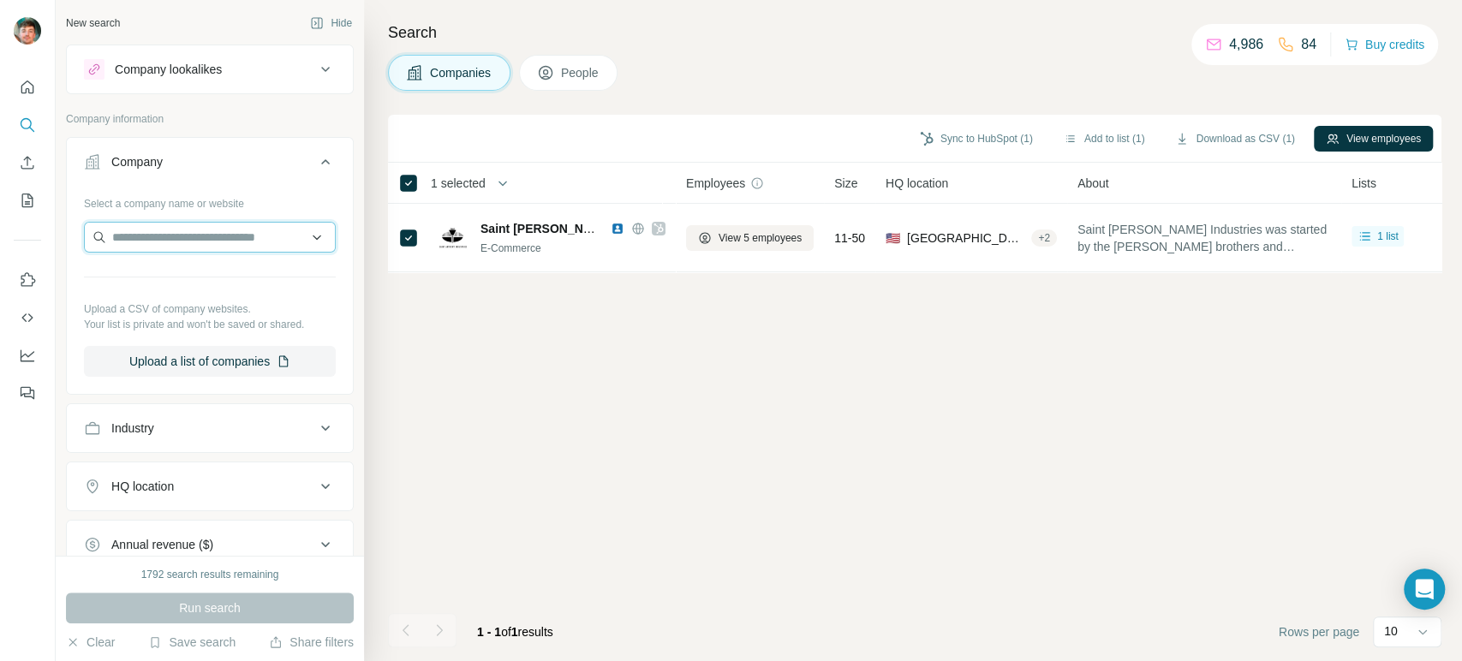
click at [206, 250] on input "text" at bounding box center [210, 237] width 252 height 31
paste input "**********"
type input "**********"
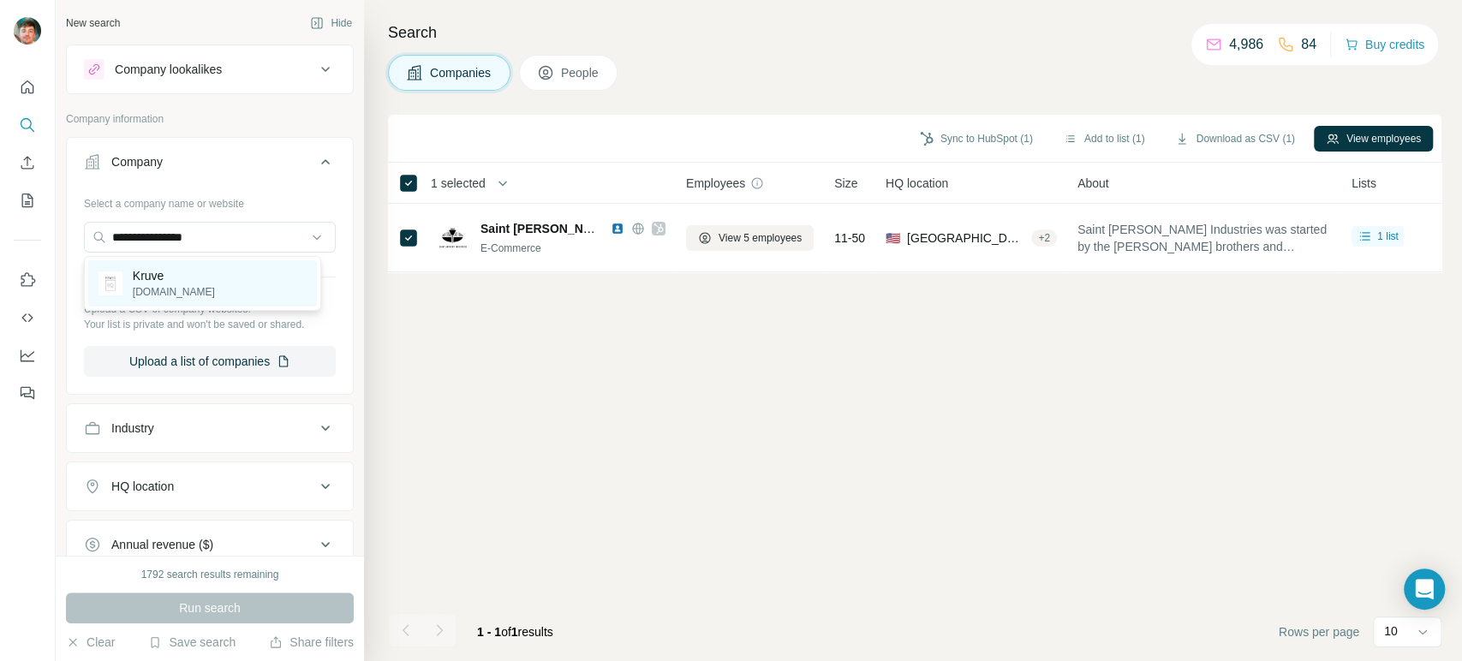
click at [179, 284] on p "[DOMAIN_NAME]" at bounding box center [174, 291] width 82 height 15
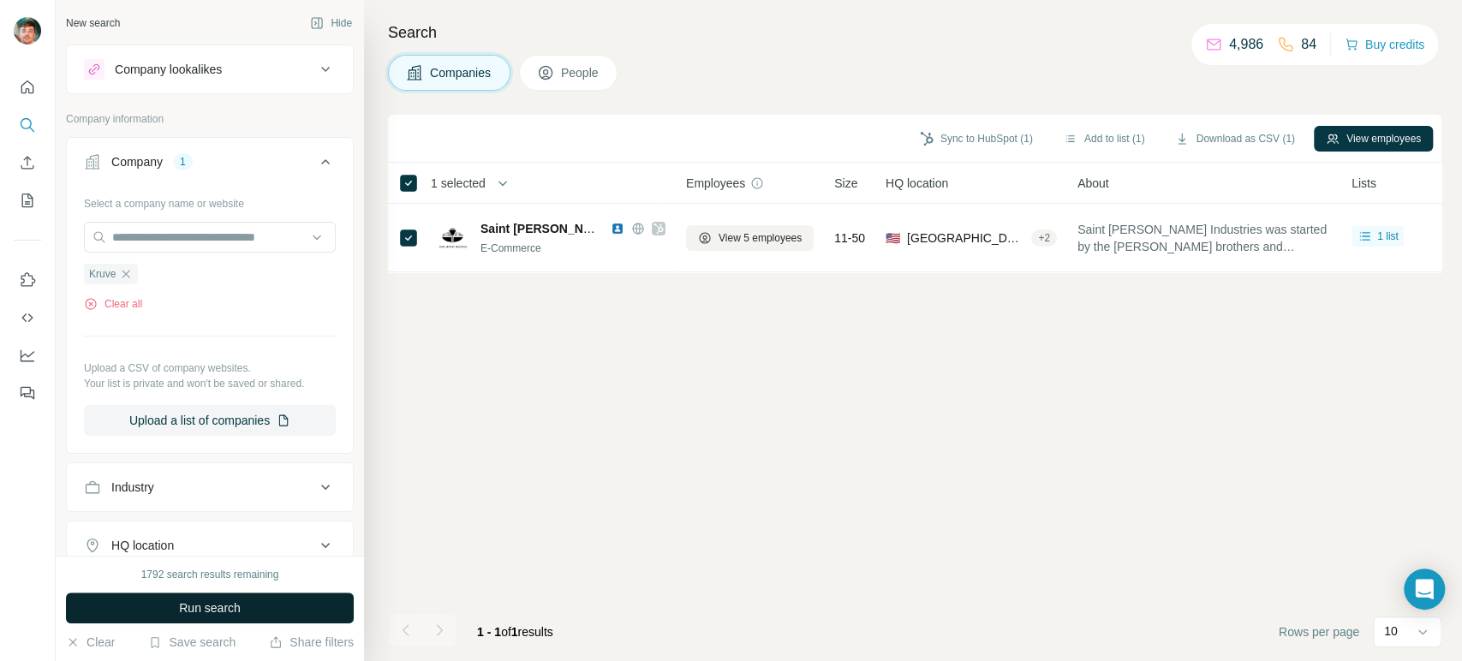
click at [202, 614] on span "Run search" at bounding box center [210, 607] width 62 height 17
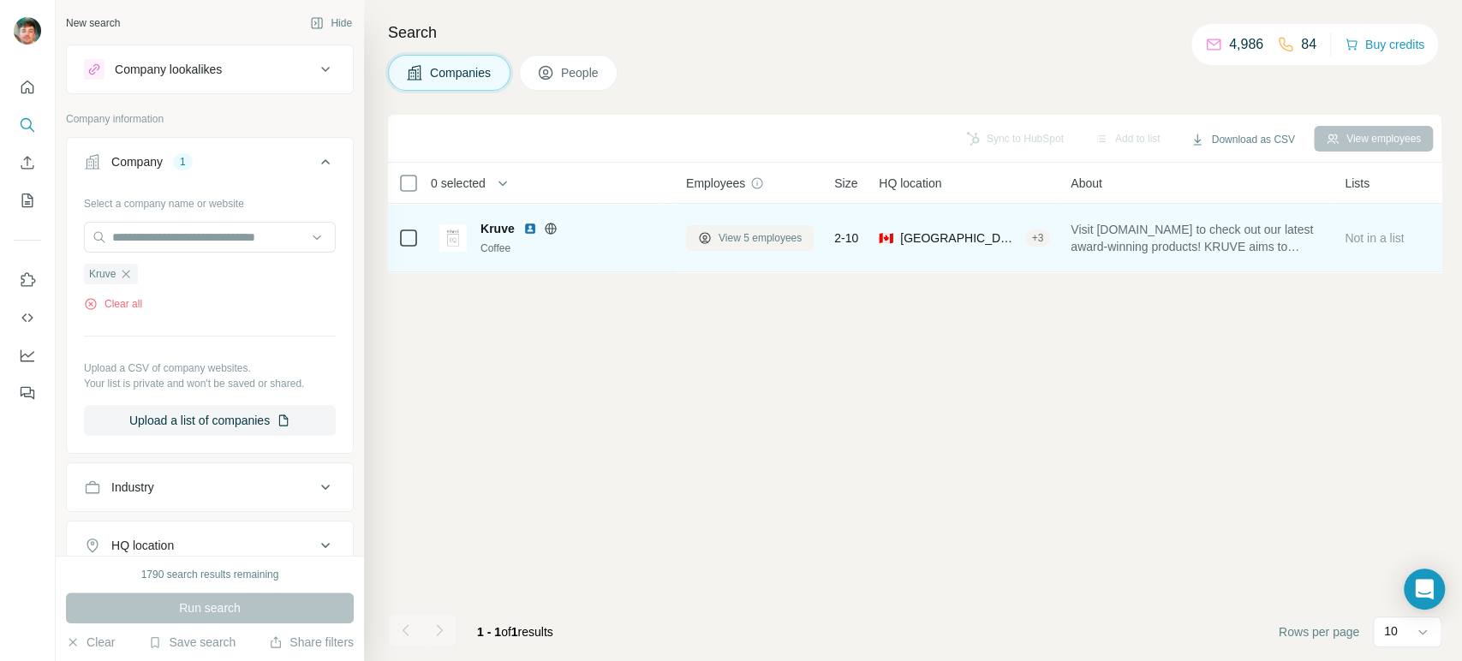
click at [731, 233] on span "View 5 employees" at bounding box center [759, 237] width 83 height 15
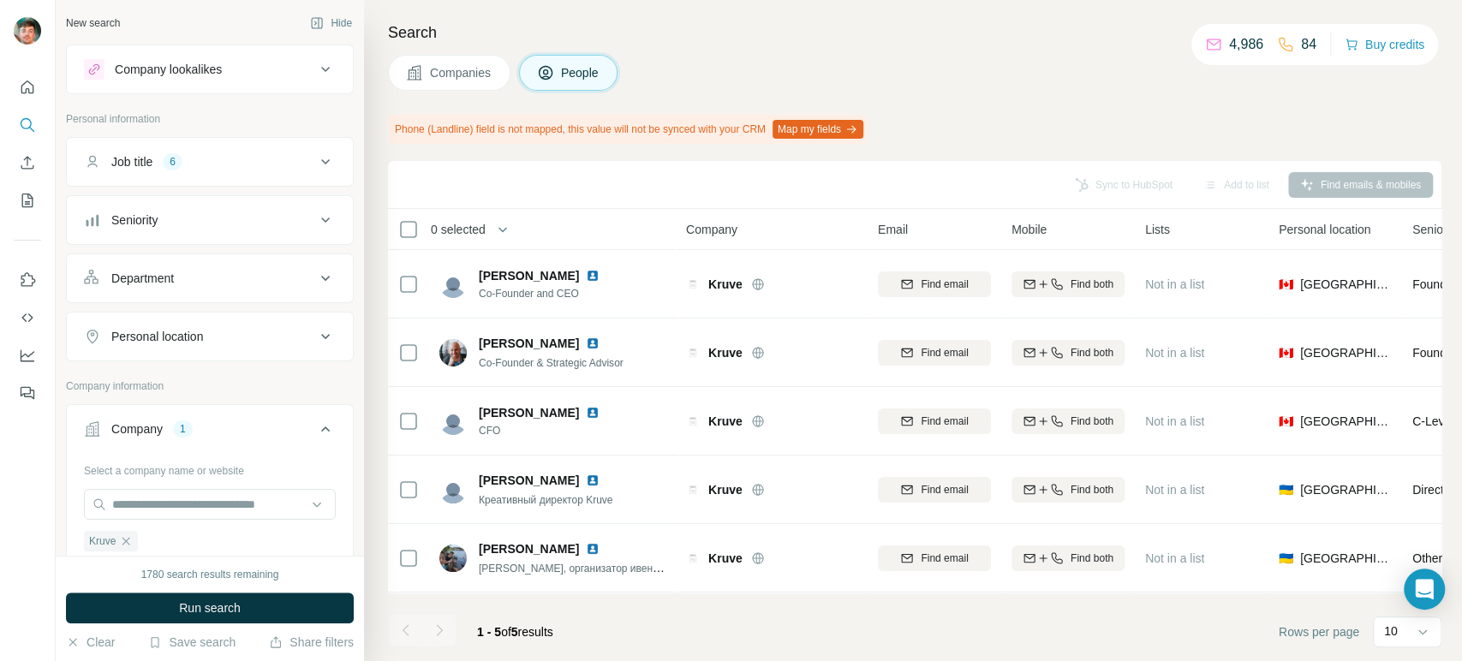
click at [435, 74] on span "Companies" at bounding box center [461, 72] width 63 height 17
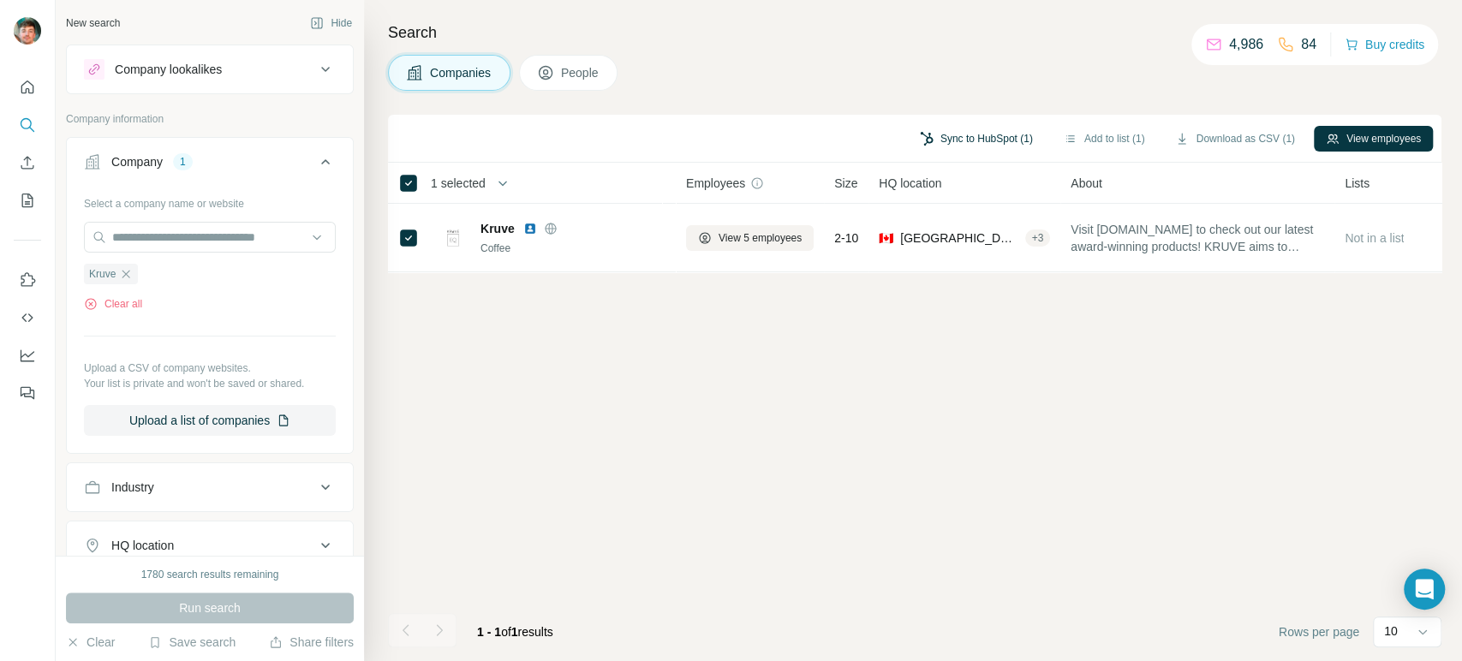
click at [927, 146] on button "Sync to HubSpot (1)" at bounding box center [976, 139] width 137 height 26
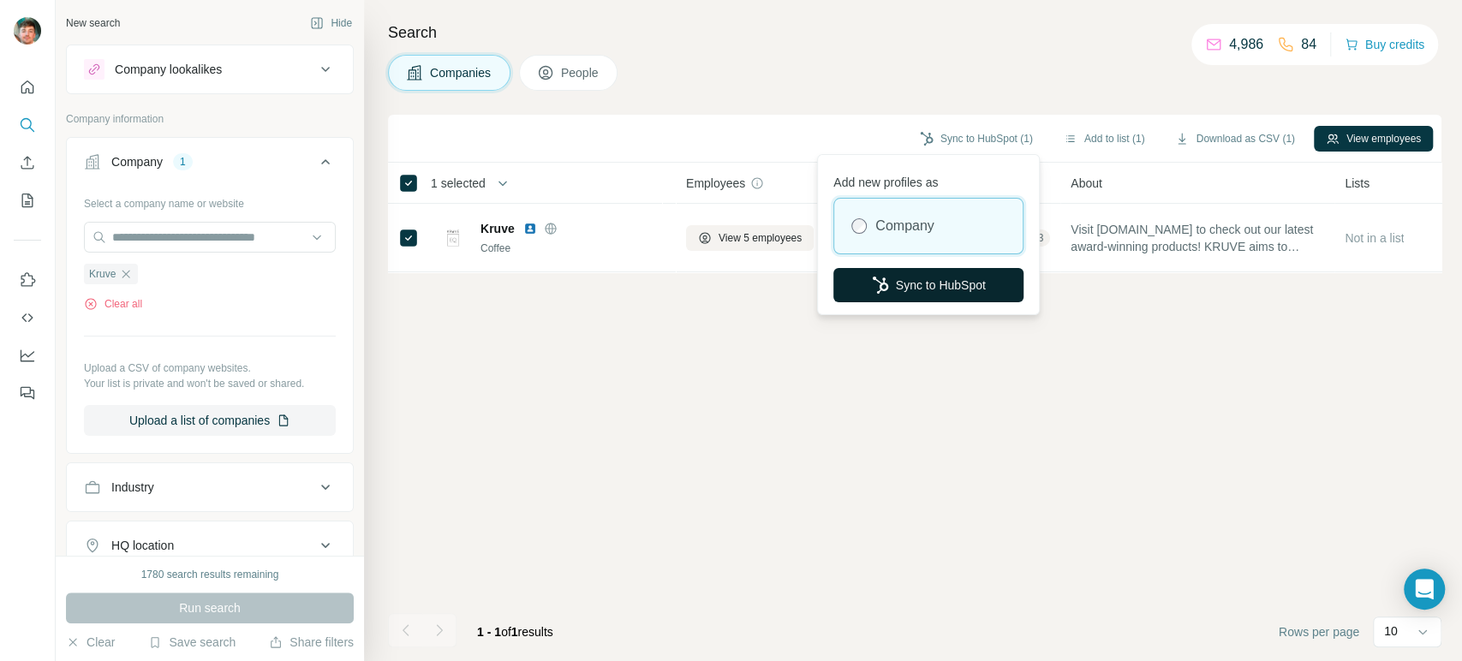
click at [897, 280] on button "Sync to HubSpot" at bounding box center [928, 285] width 190 height 34
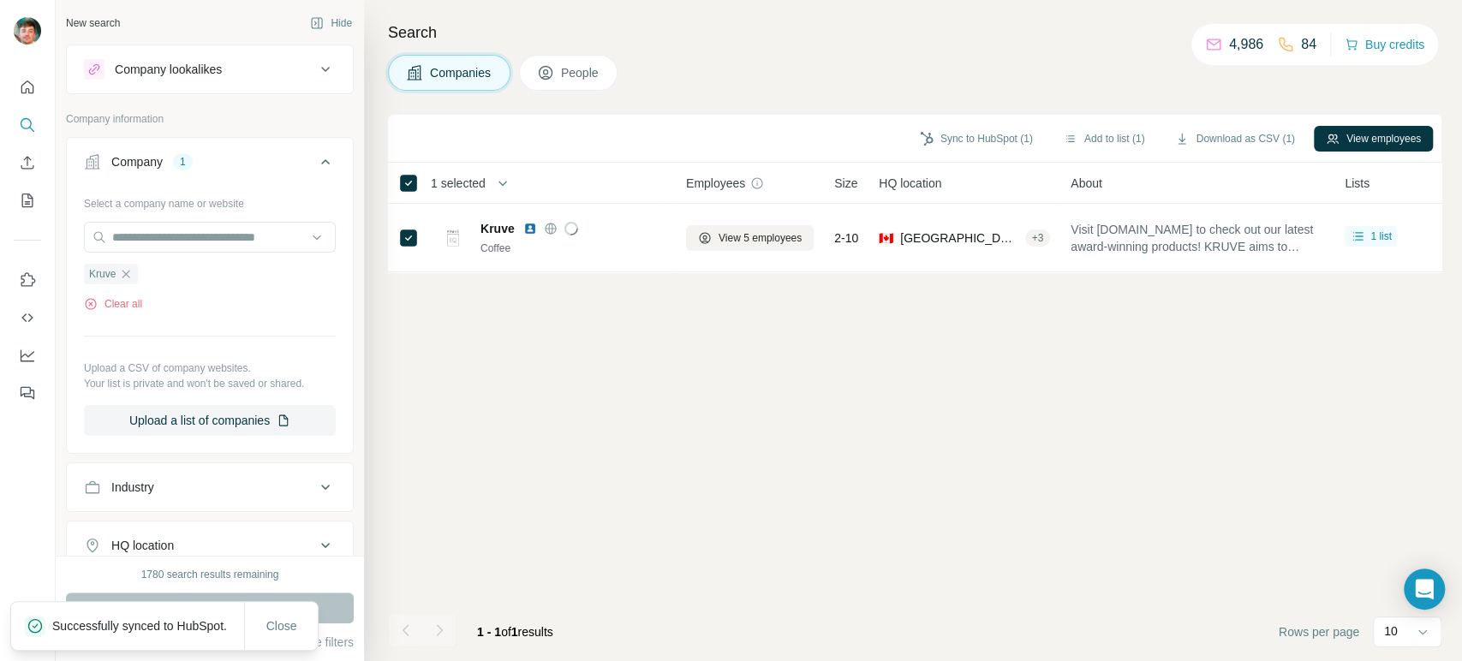
click at [567, 83] on button "People" at bounding box center [568, 73] width 99 height 36
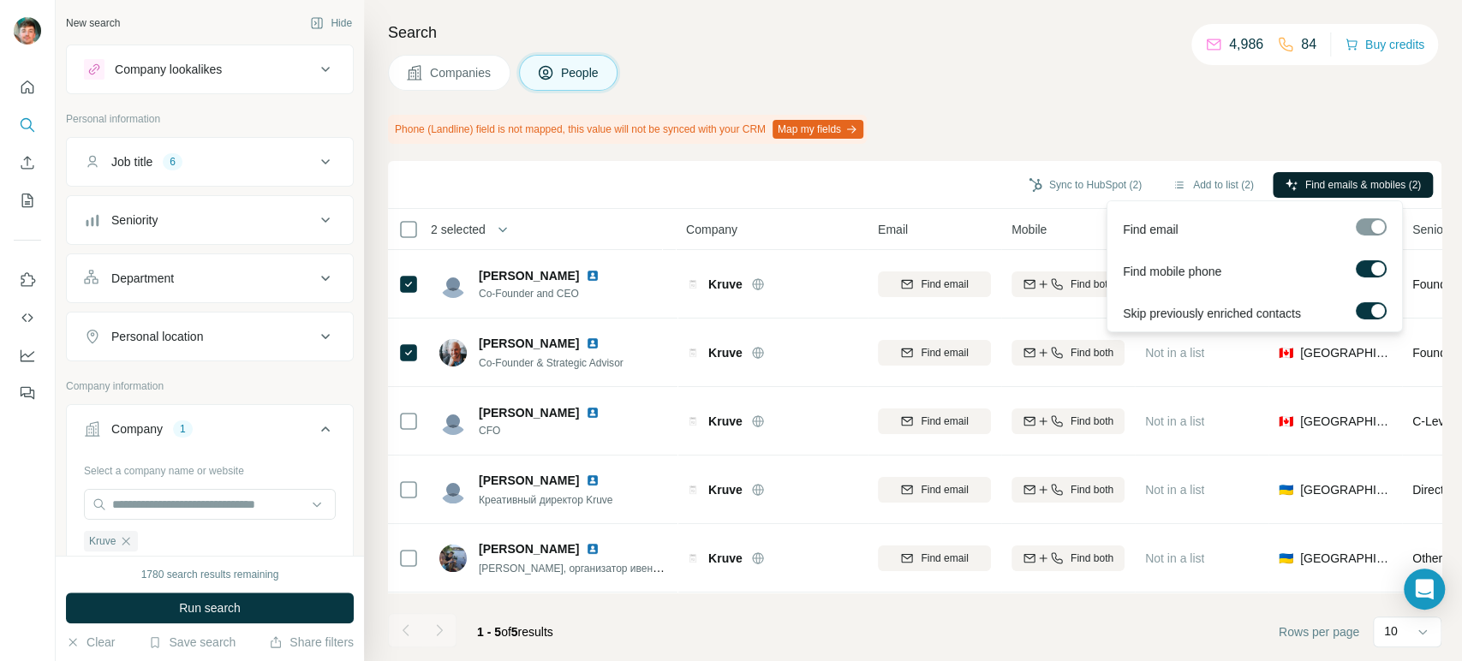
click at [1290, 188] on icon "button" at bounding box center [1291, 185] width 14 height 14
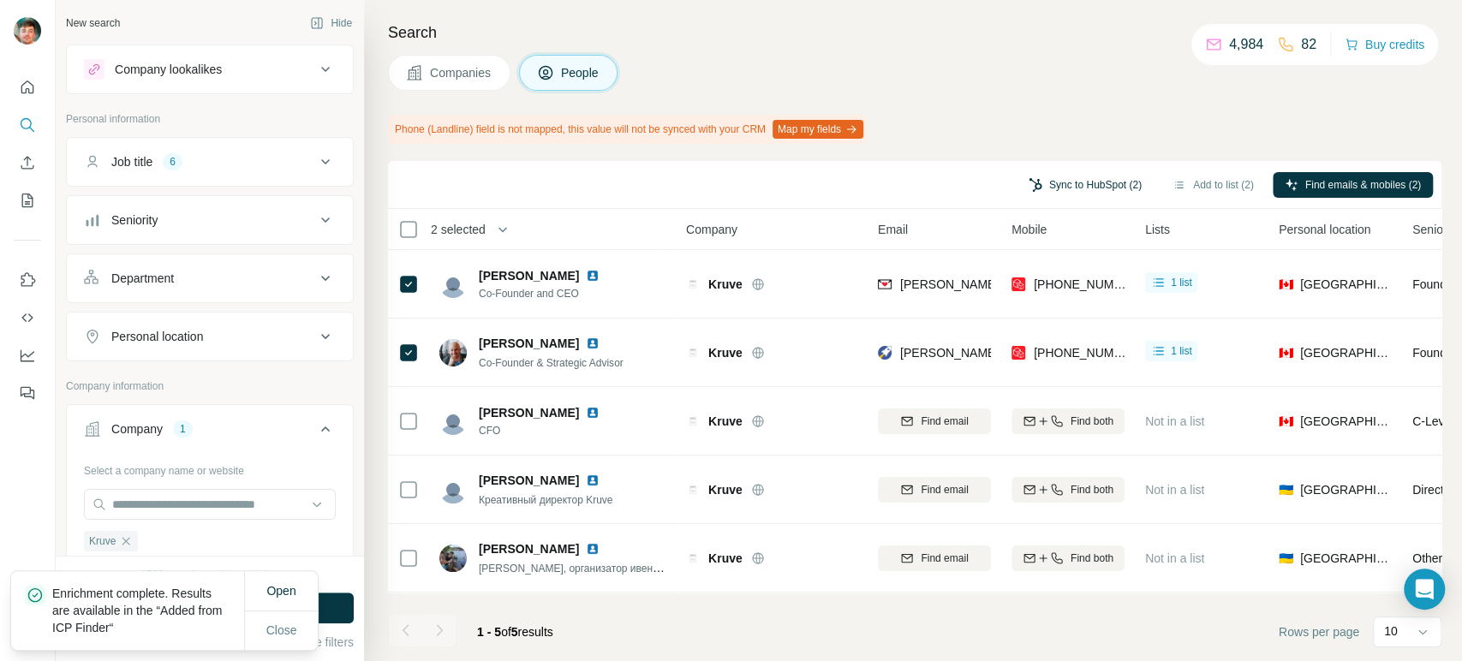
click at [1067, 180] on button "Sync to HubSpot (2)" at bounding box center [1084, 185] width 137 height 26
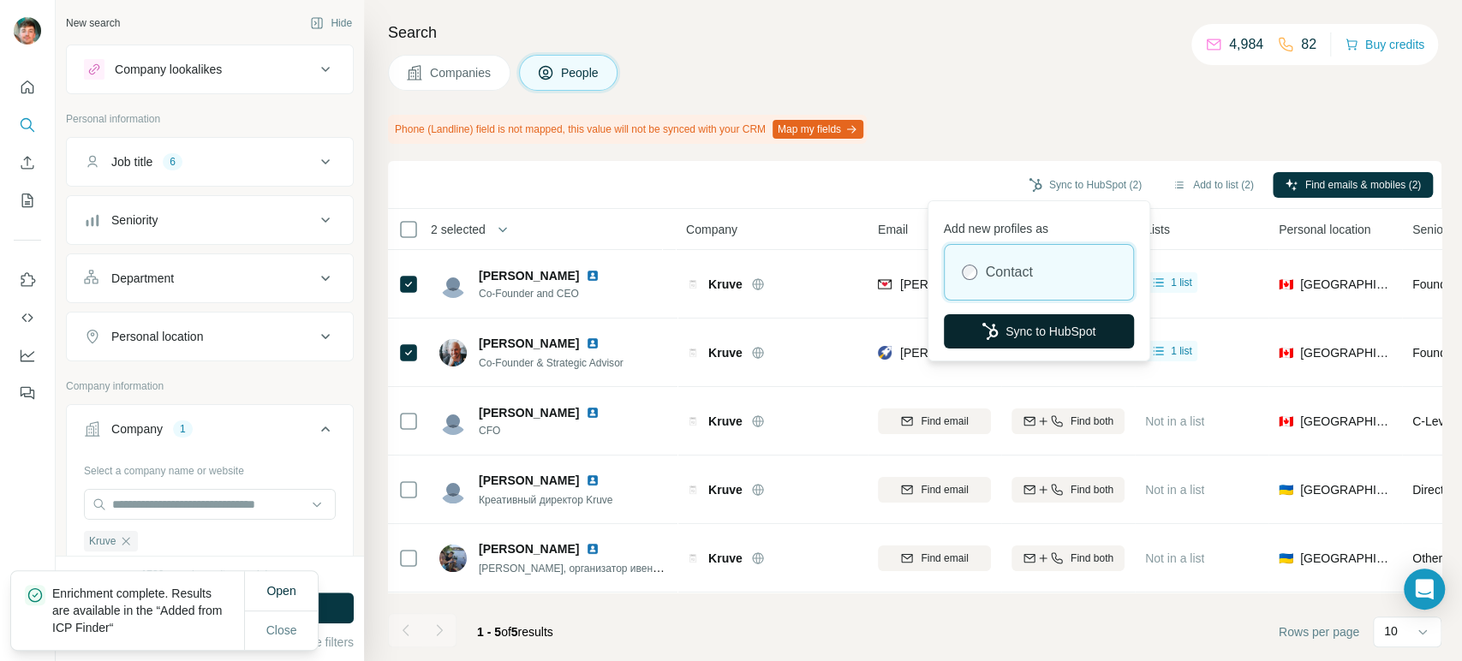
click at [982, 329] on icon "button" at bounding box center [989, 331] width 17 height 17
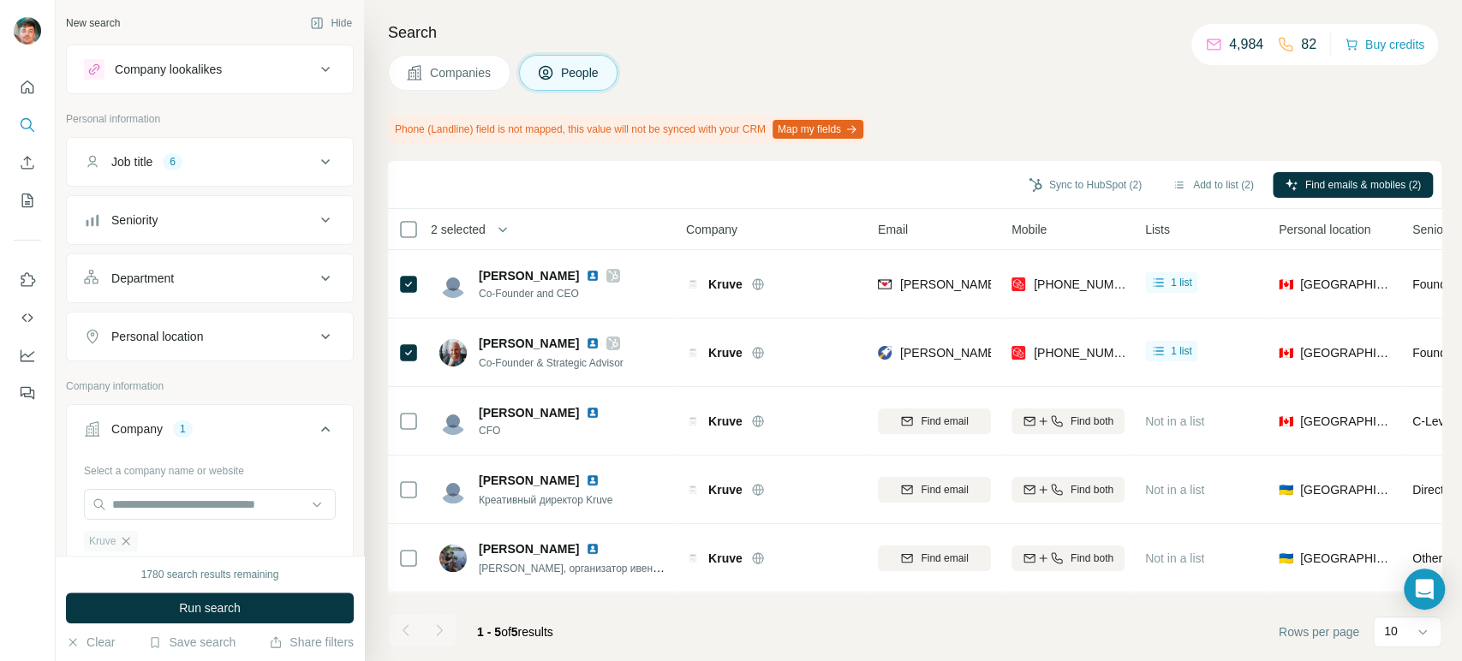
click at [126, 542] on icon "button" at bounding box center [126, 541] width 14 height 14
click at [171, 507] on input "text" at bounding box center [210, 504] width 252 height 31
type input "**********"
click at [444, 78] on span "Companies" at bounding box center [461, 72] width 63 height 17
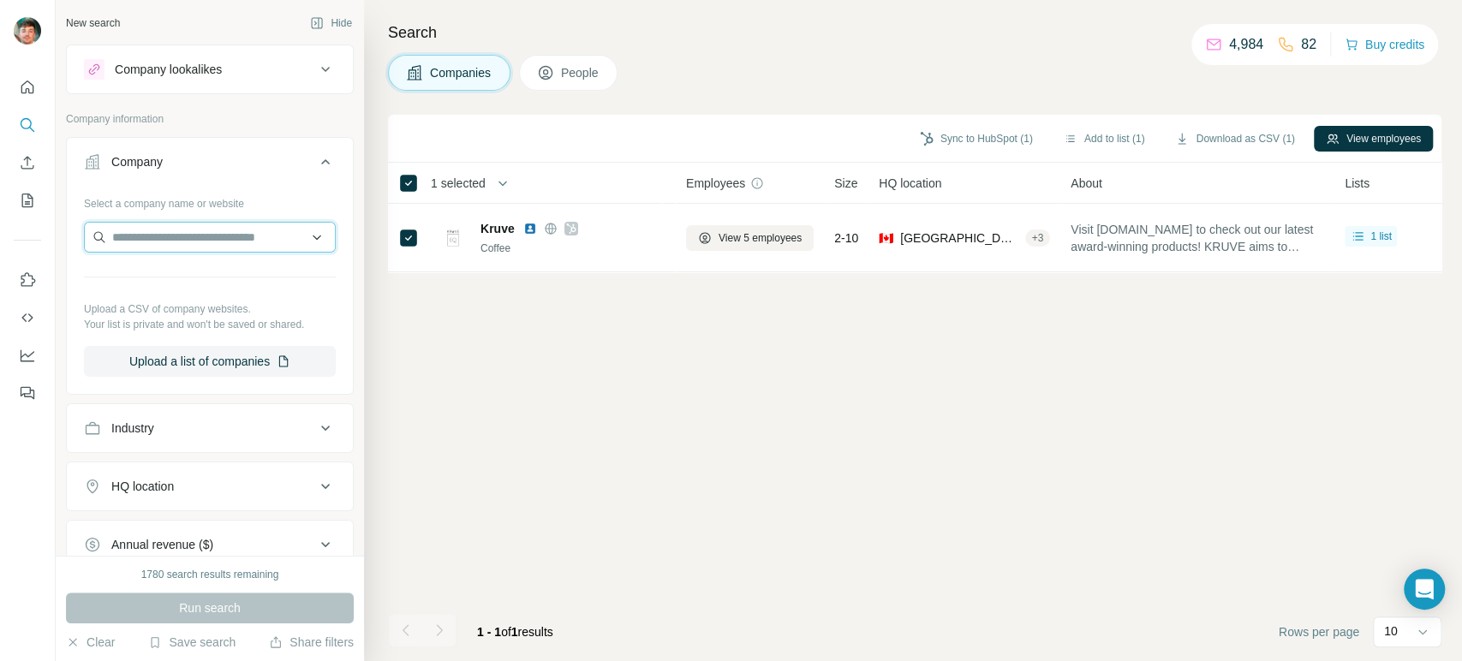
click at [199, 247] on input "text" at bounding box center [210, 237] width 252 height 31
paste input "**********"
type input "**********"
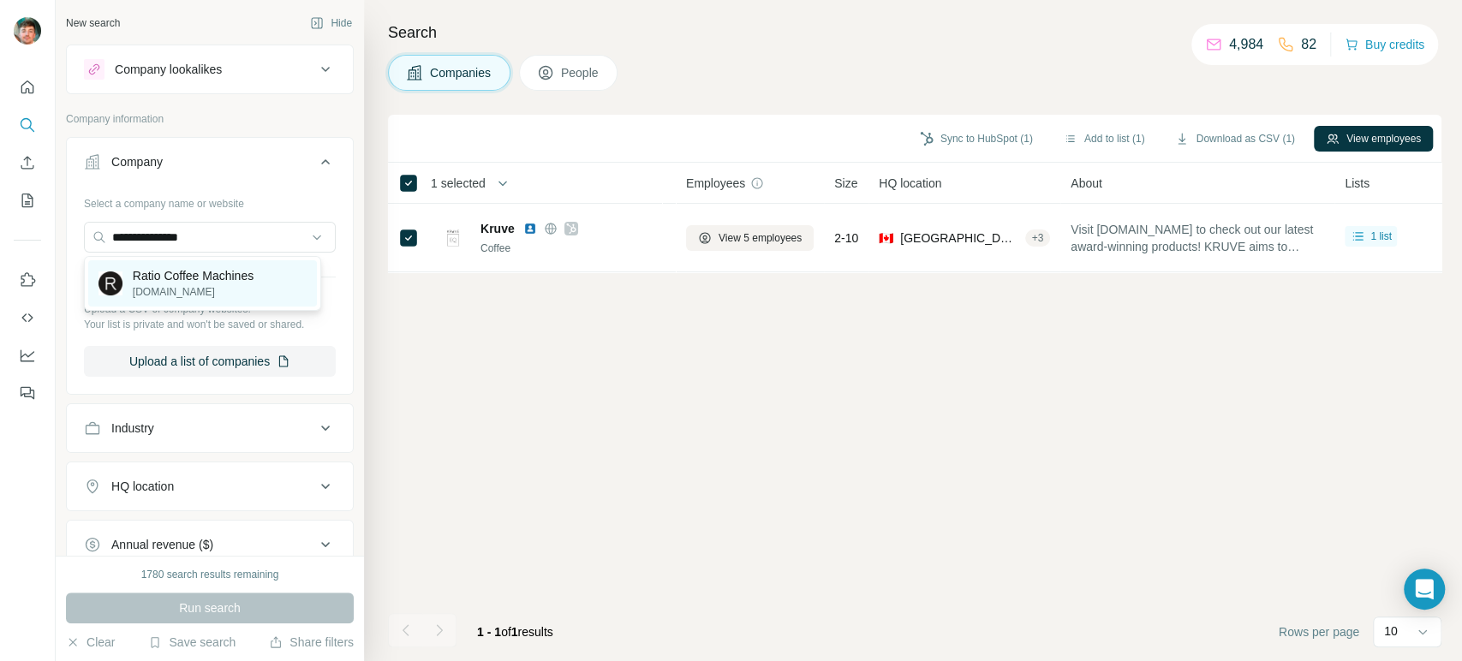
click at [192, 274] on p "Ratio Coffee Machines" at bounding box center [193, 275] width 121 height 17
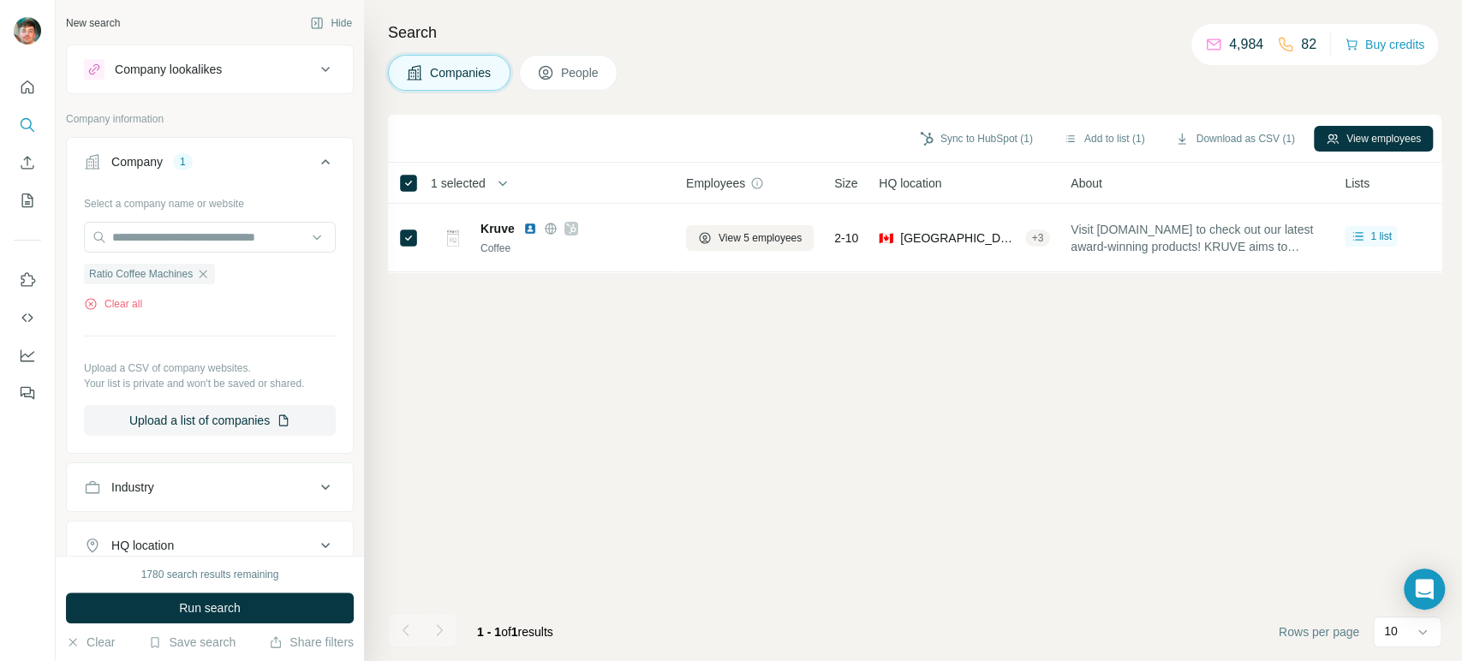
click at [129, 590] on div "1780 search results remaining Run search Clear Save search Share filters" at bounding box center [210, 608] width 308 height 105
click at [116, 611] on button "Run search" at bounding box center [210, 608] width 288 height 31
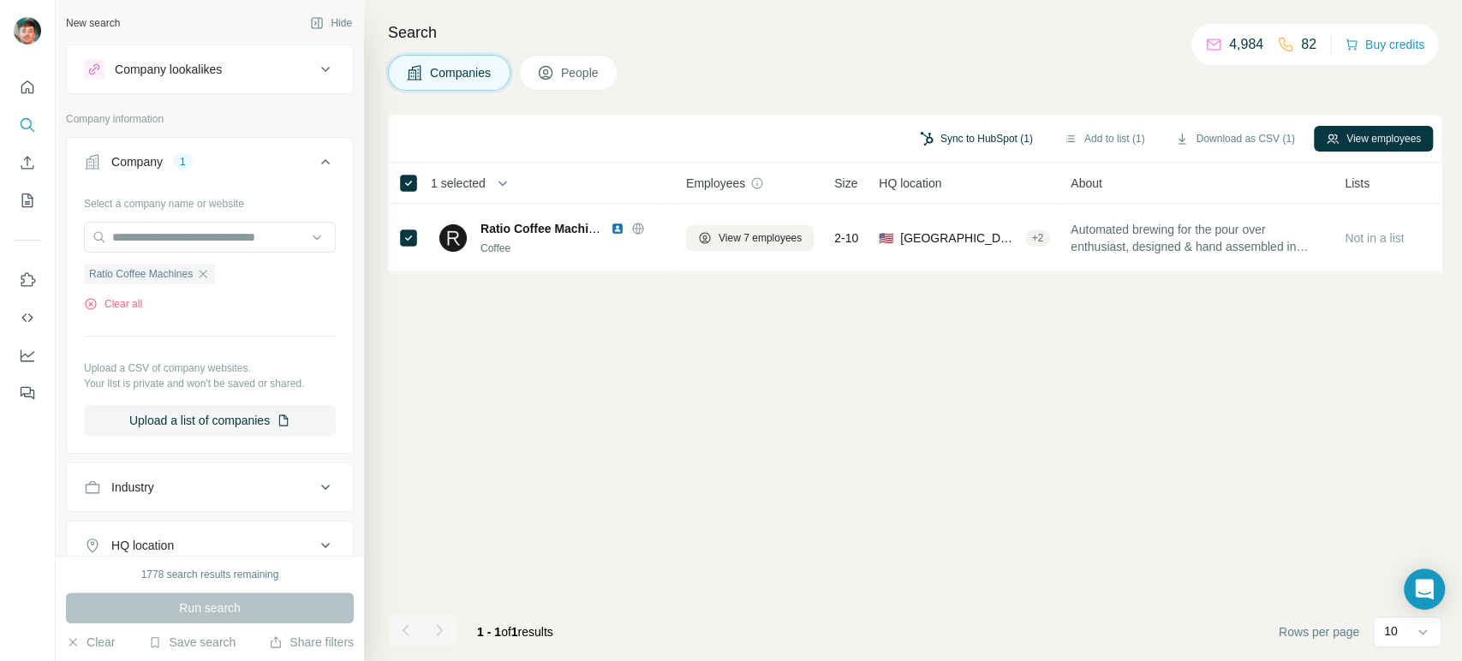
click at [945, 136] on button "Sync to HubSpot (1)" at bounding box center [976, 139] width 137 height 26
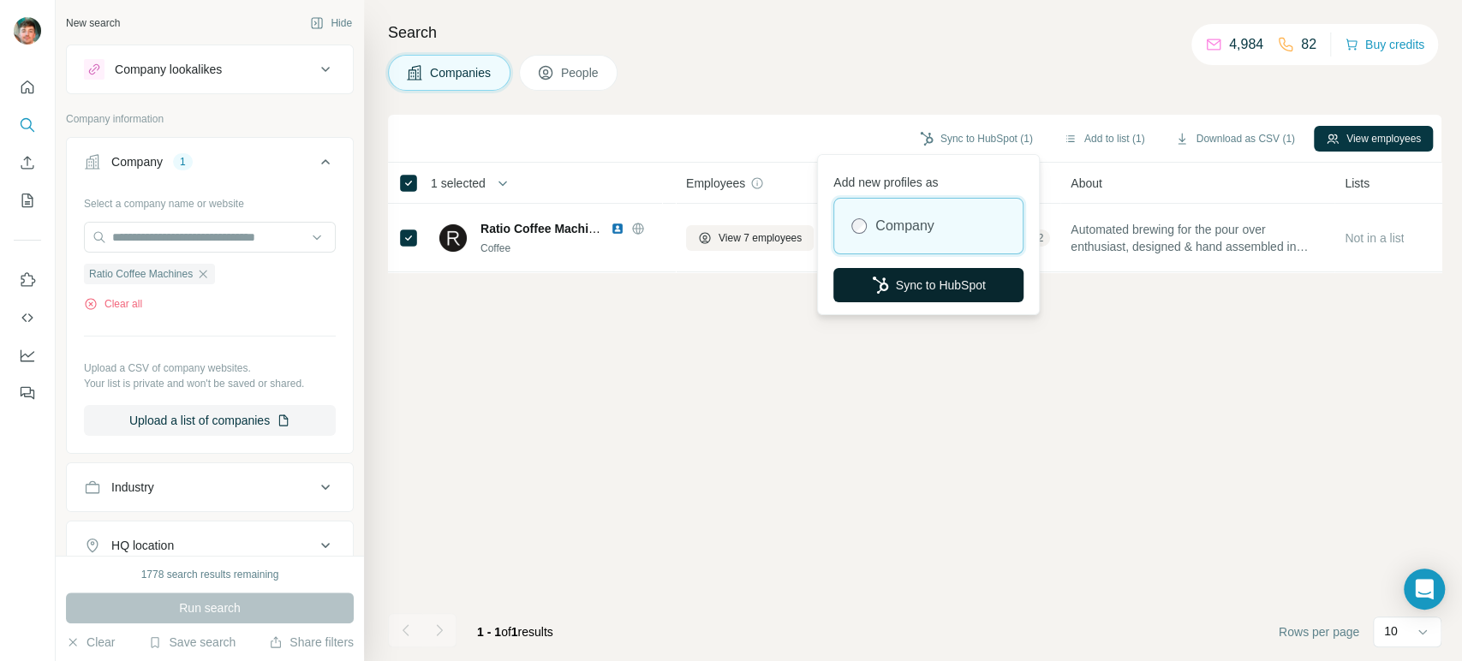
click at [901, 272] on button "Sync to HubSpot" at bounding box center [928, 285] width 190 height 34
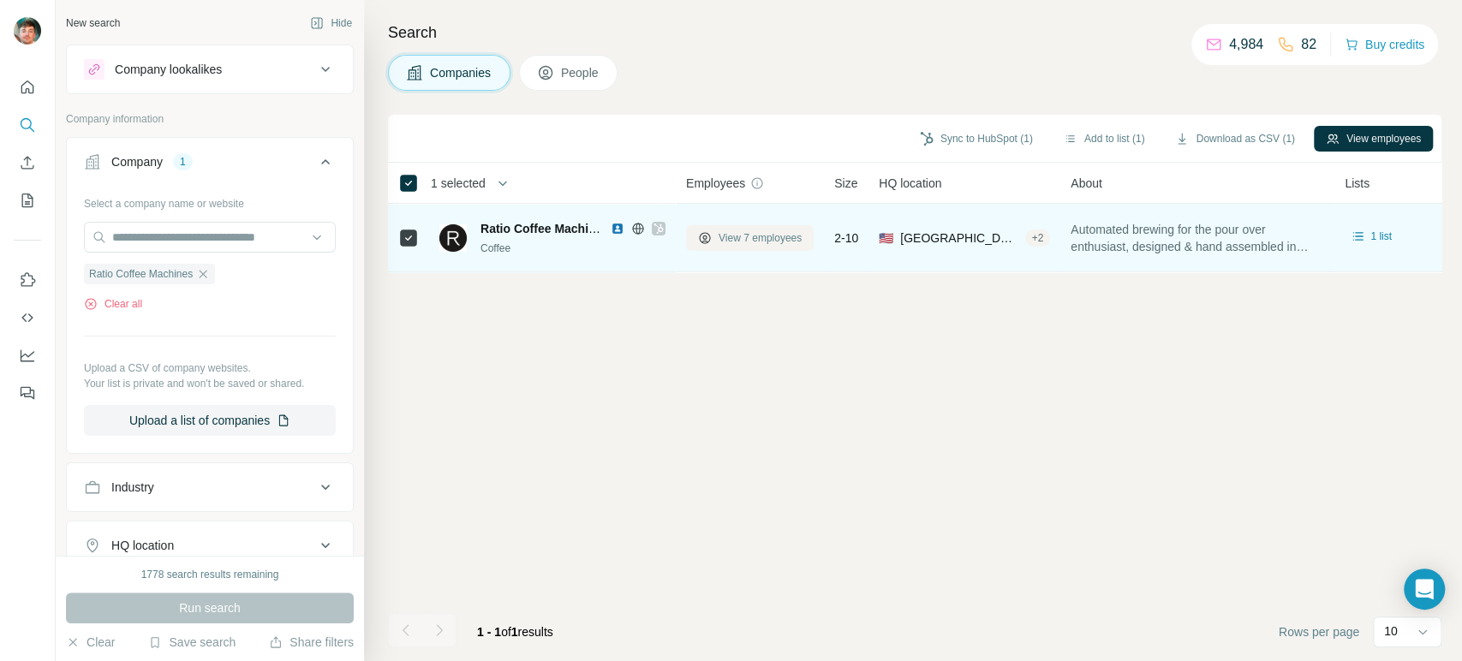
click at [752, 242] on span "View 7 employees" at bounding box center [759, 237] width 83 height 15
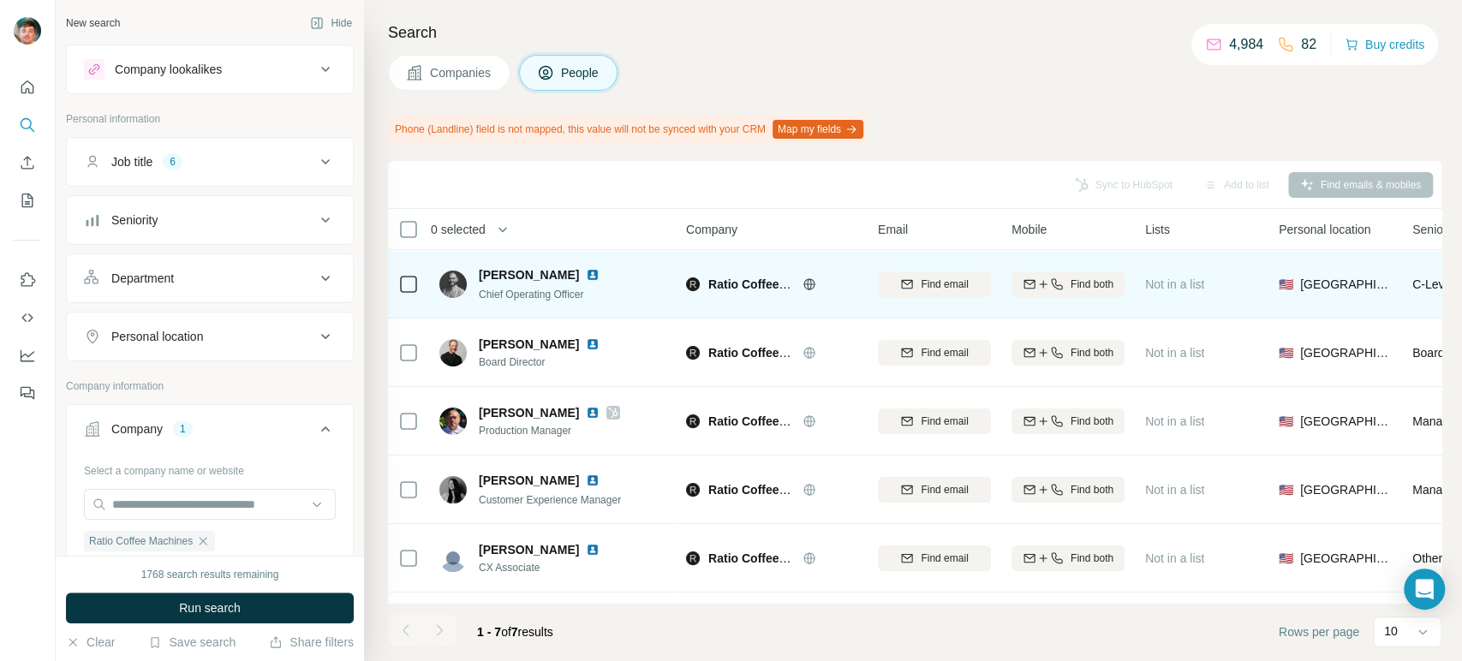
click at [398, 285] on icon at bounding box center [408, 284] width 21 height 21
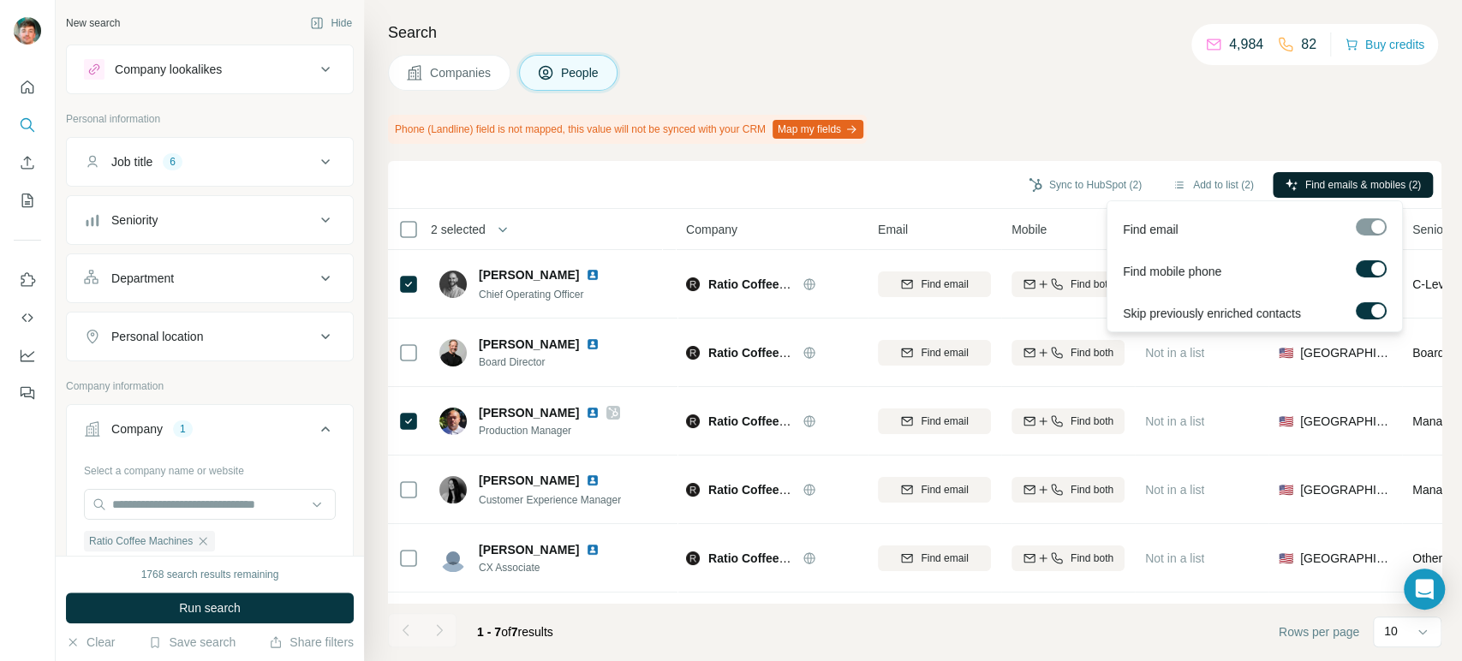
click at [1314, 191] on span "Find emails & mobiles (2)" at bounding box center [1363, 184] width 116 height 15
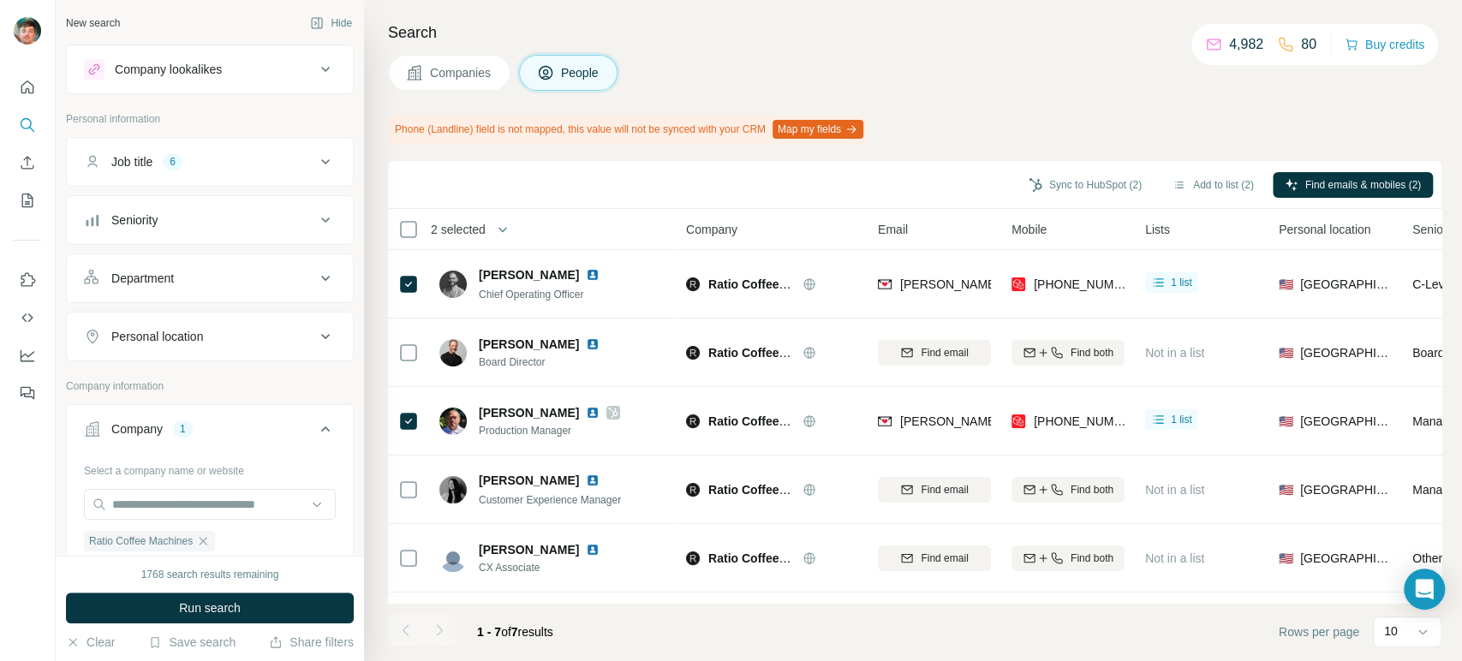
click at [1048, 200] on div "Sync to HubSpot (2)" at bounding box center [1084, 186] width 137 height 29
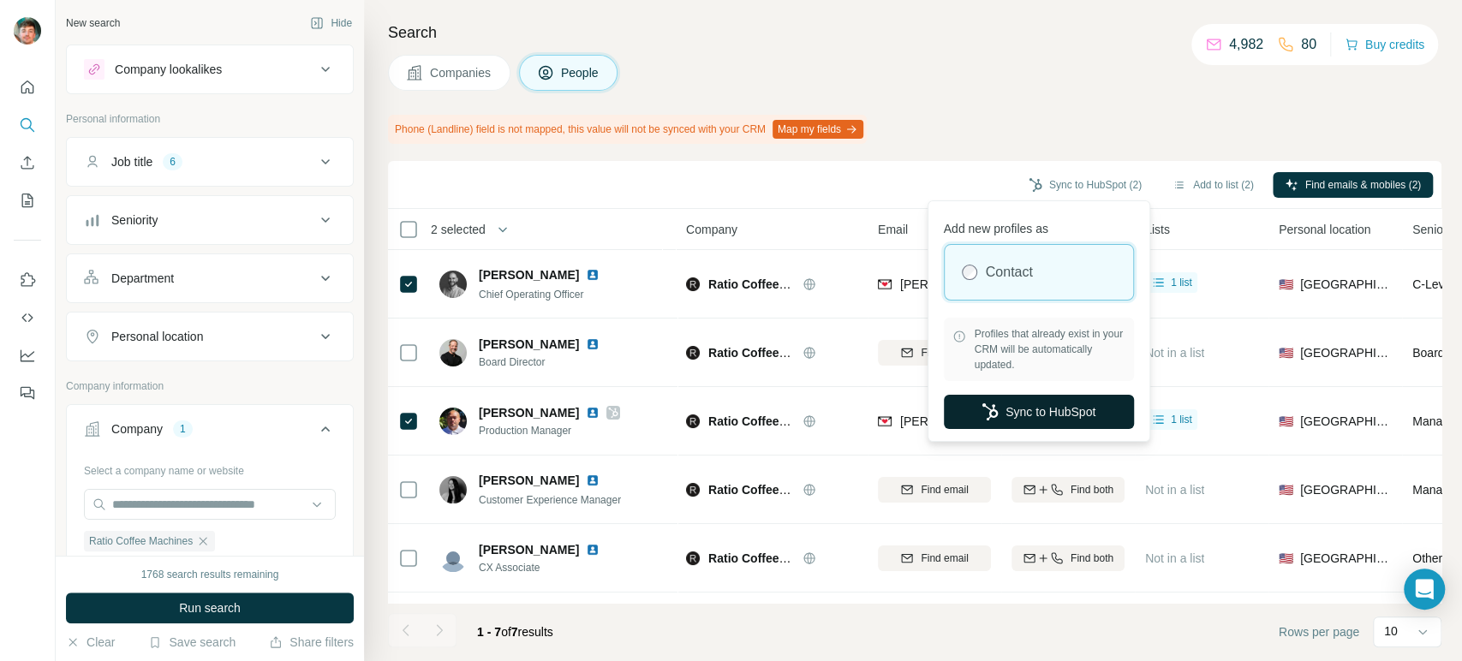
click at [982, 420] on icon "button" at bounding box center [989, 411] width 17 height 17
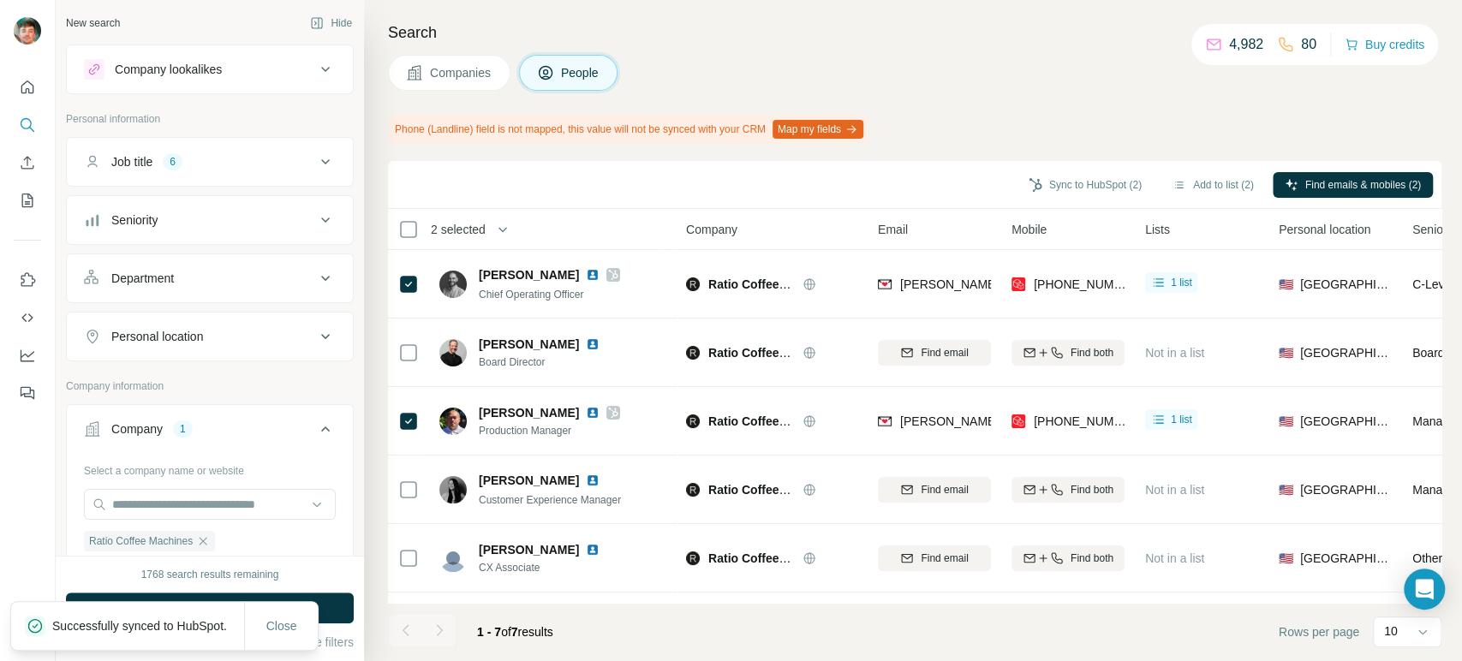
click at [459, 86] on button "Companies" at bounding box center [449, 73] width 122 height 36
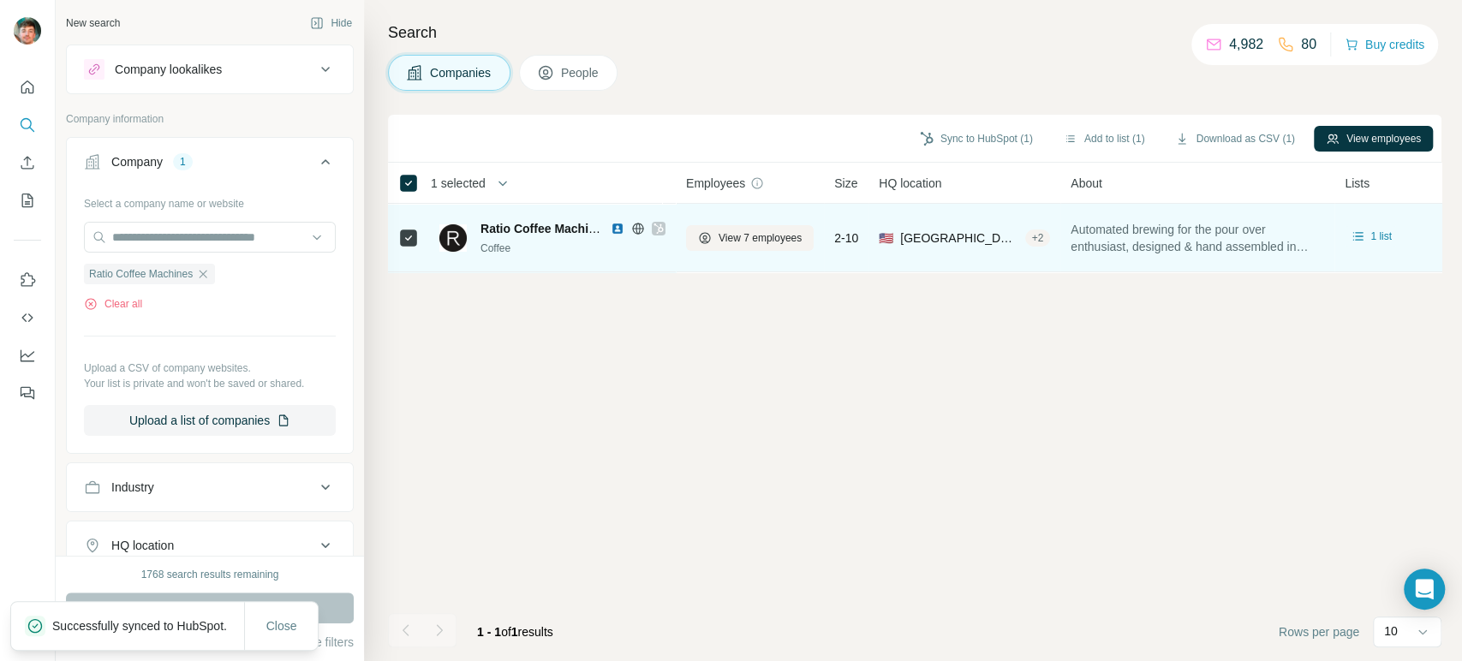
click at [652, 222] on div at bounding box center [659, 229] width 14 height 14
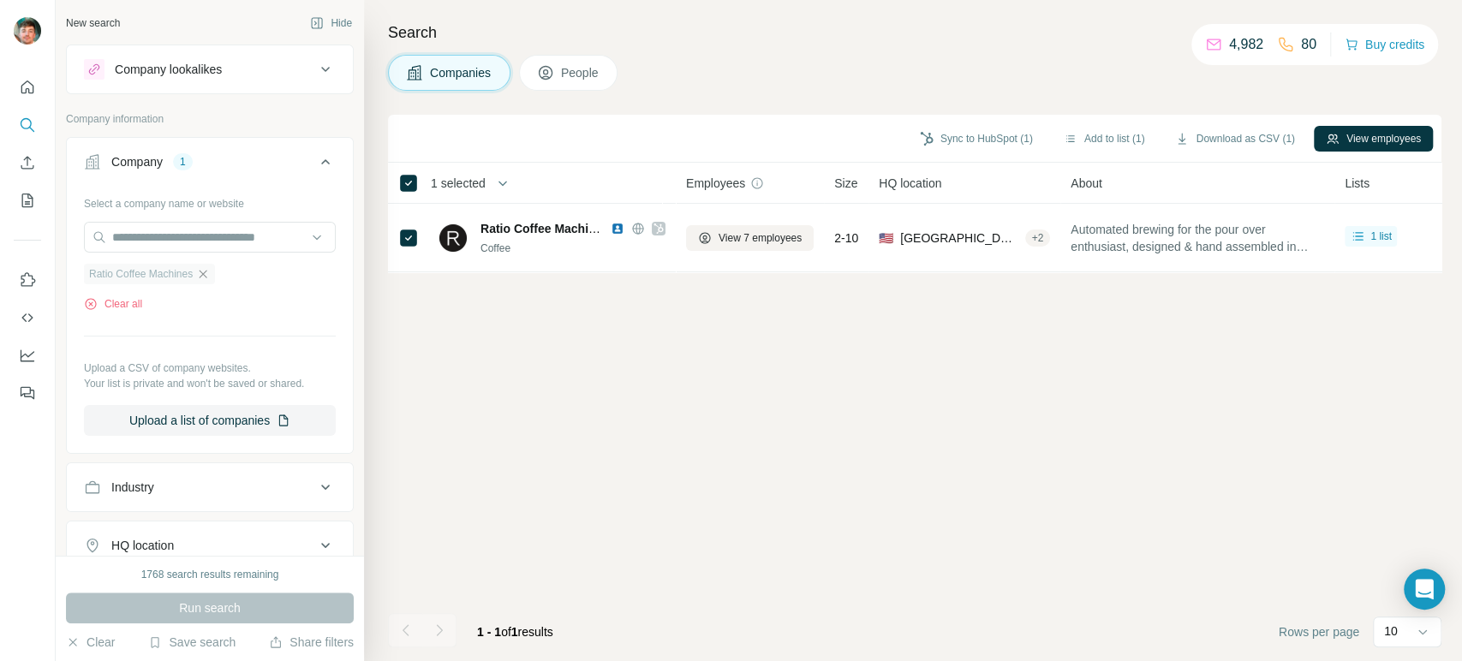
click at [206, 272] on icon "button" at bounding box center [203, 274] width 14 height 14
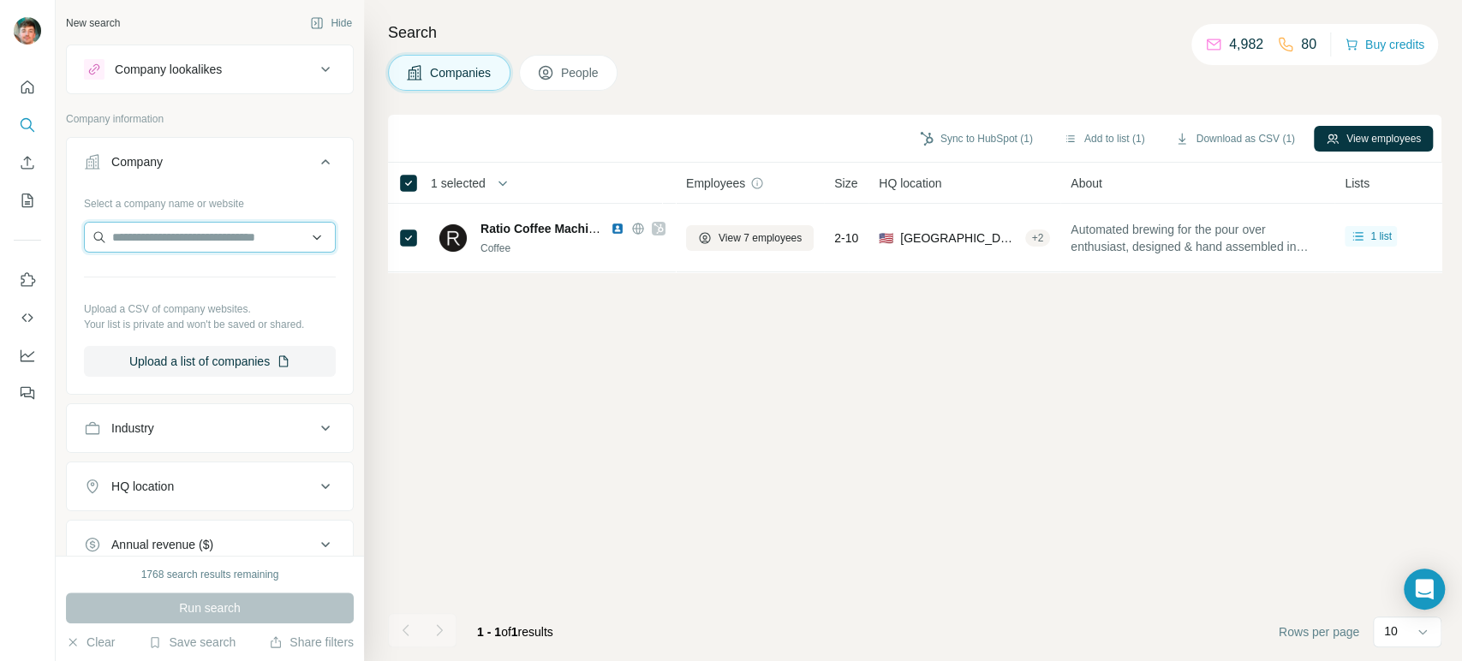
click at [228, 238] on input "text" at bounding box center [210, 237] width 252 height 31
type input "**********"
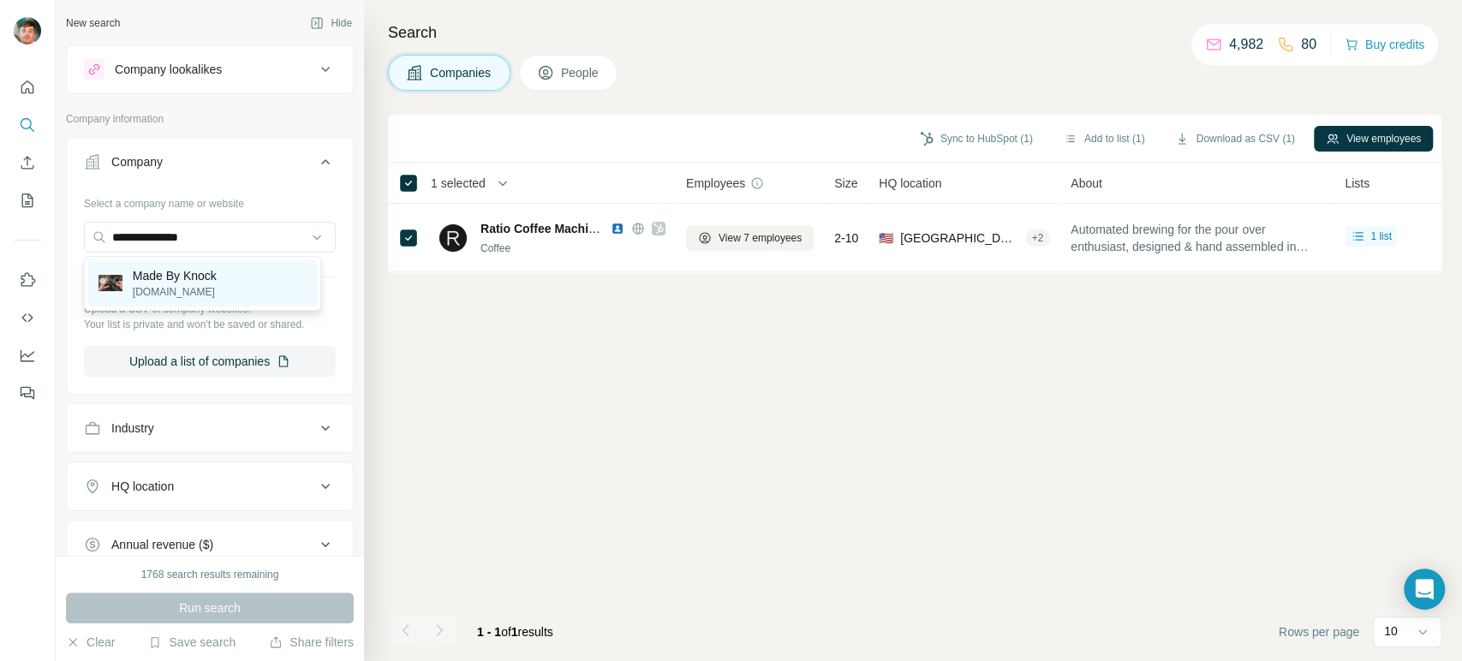
click at [191, 279] on p "Made By Knock" at bounding box center [175, 275] width 84 height 17
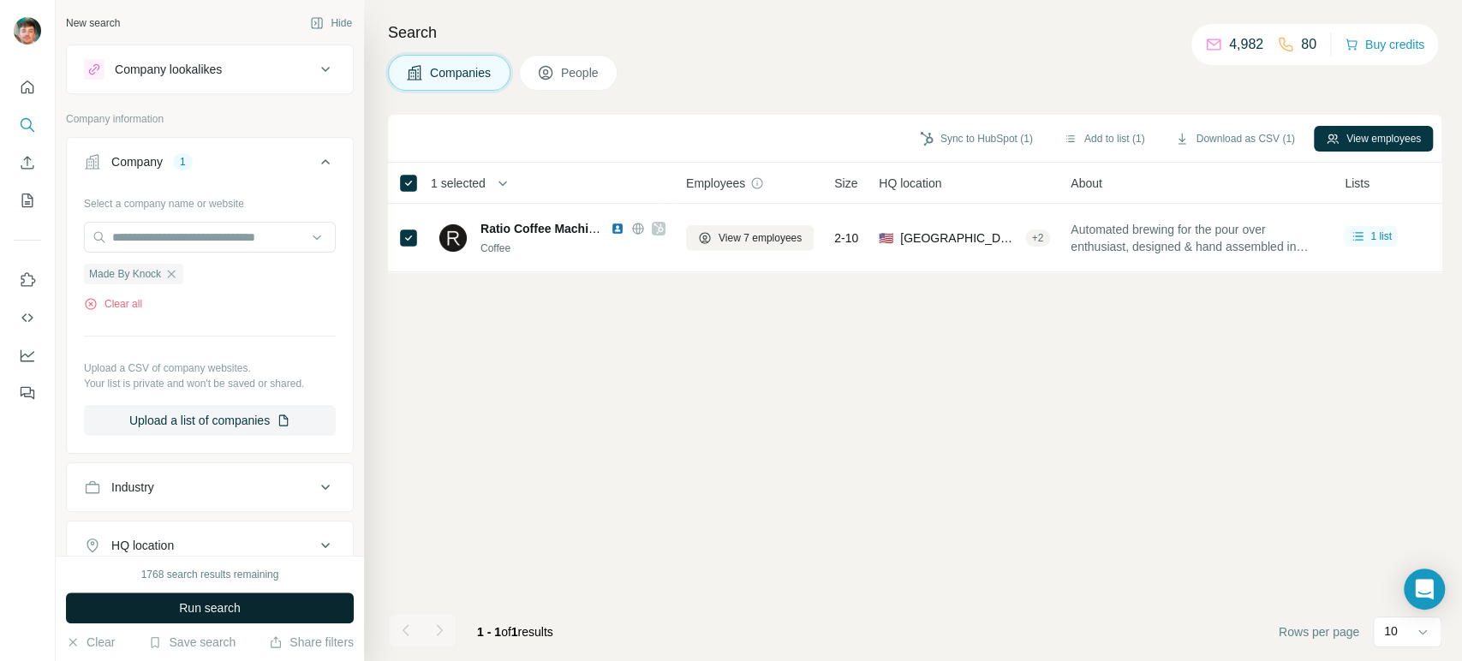
click at [170, 605] on button "Run search" at bounding box center [210, 608] width 288 height 31
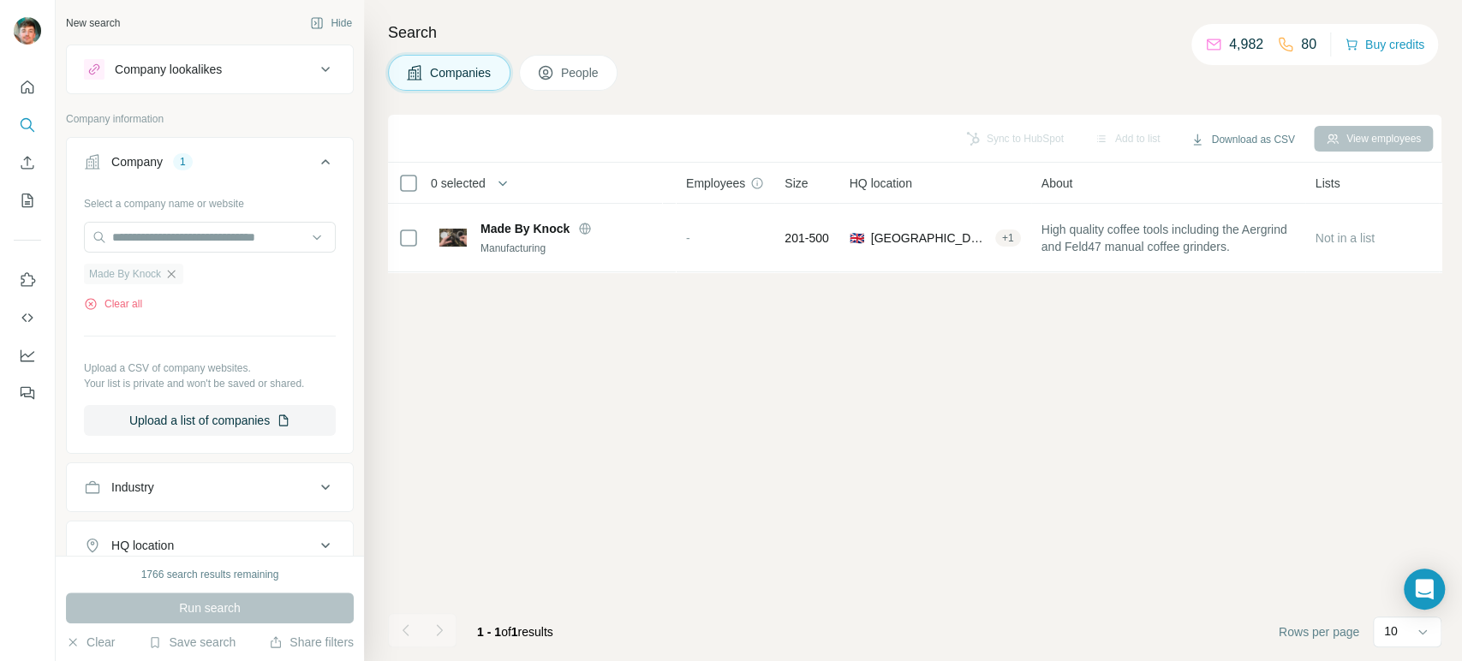
click at [177, 275] on icon "button" at bounding box center [171, 274] width 14 height 14
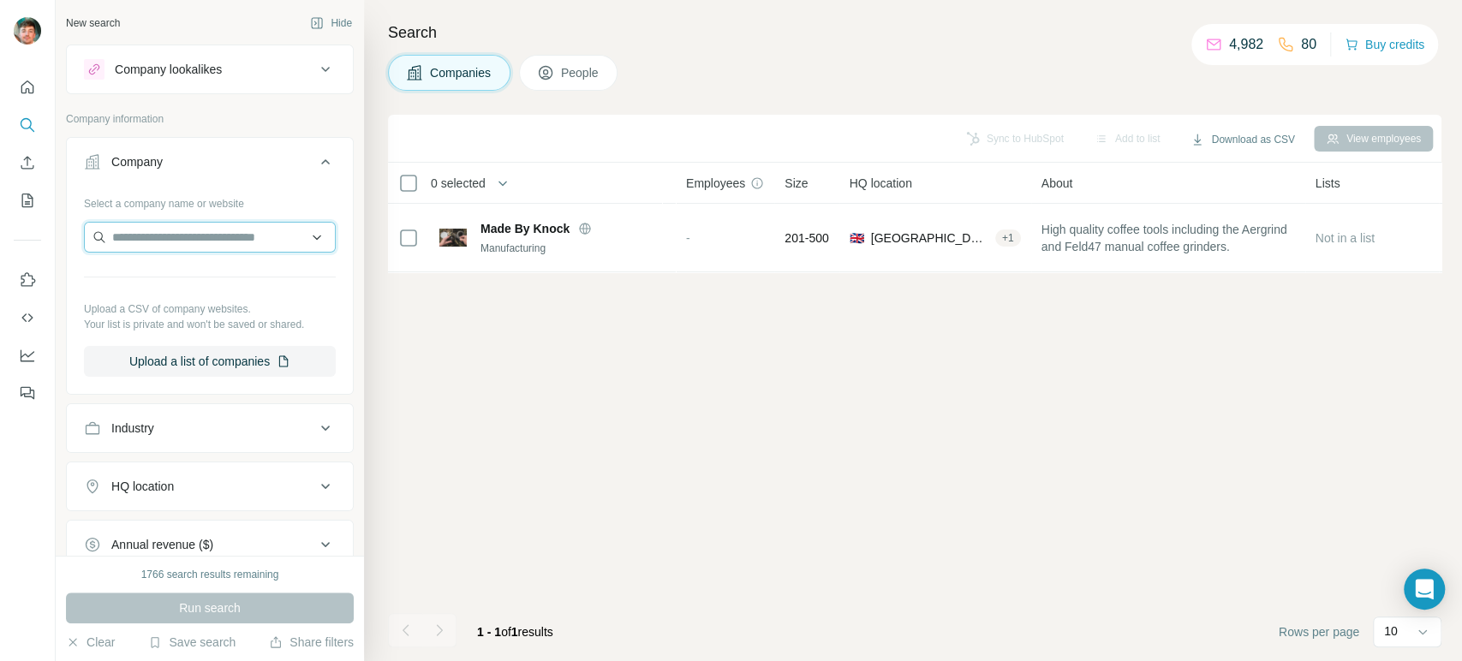
click at [206, 240] on input "text" at bounding box center [210, 237] width 252 height 31
type input "**********"
click at [206, 240] on input "**********" at bounding box center [202, 237] width 237 height 31
click at [213, 237] on input "**********" at bounding box center [202, 237] width 237 height 31
paste input "*********"
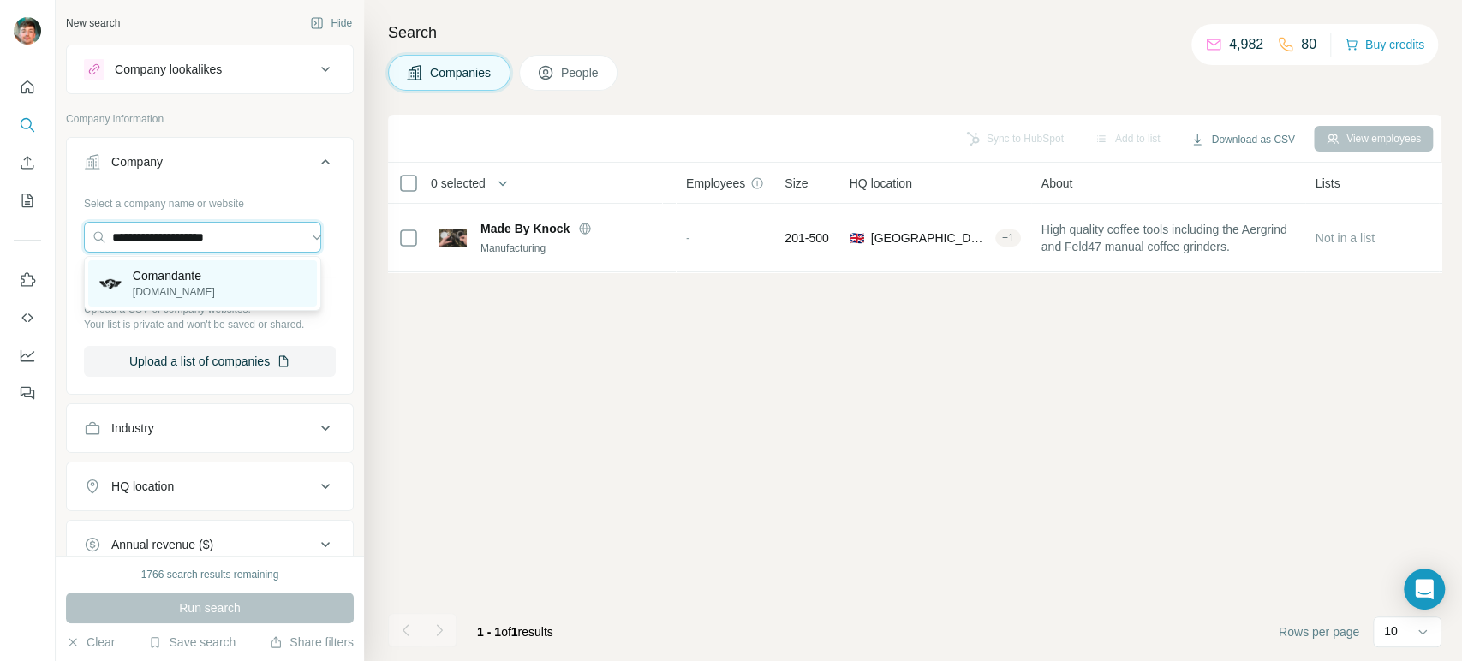
type input "**********"
click at [206, 283] on div "Comandante [DOMAIN_NAME]" at bounding box center [174, 283] width 82 height 33
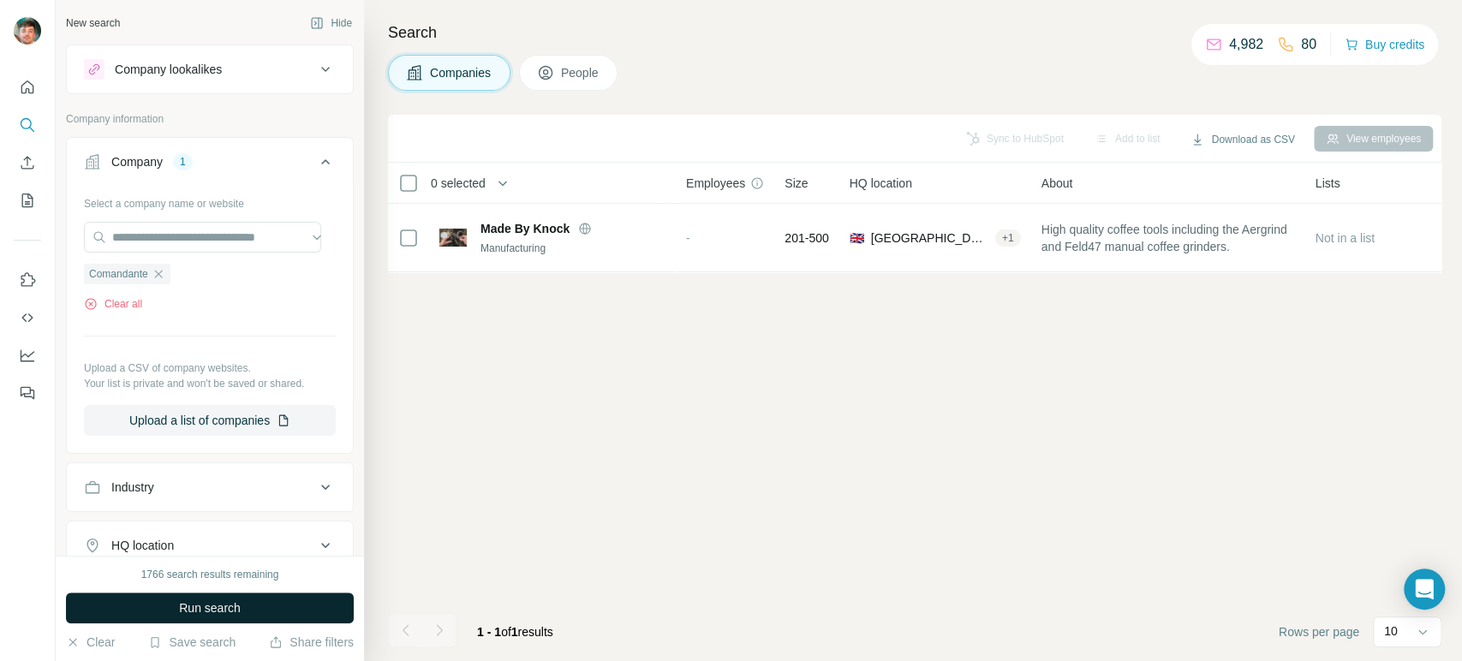
click at [178, 595] on button "Run search" at bounding box center [210, 608] width 288 height 31
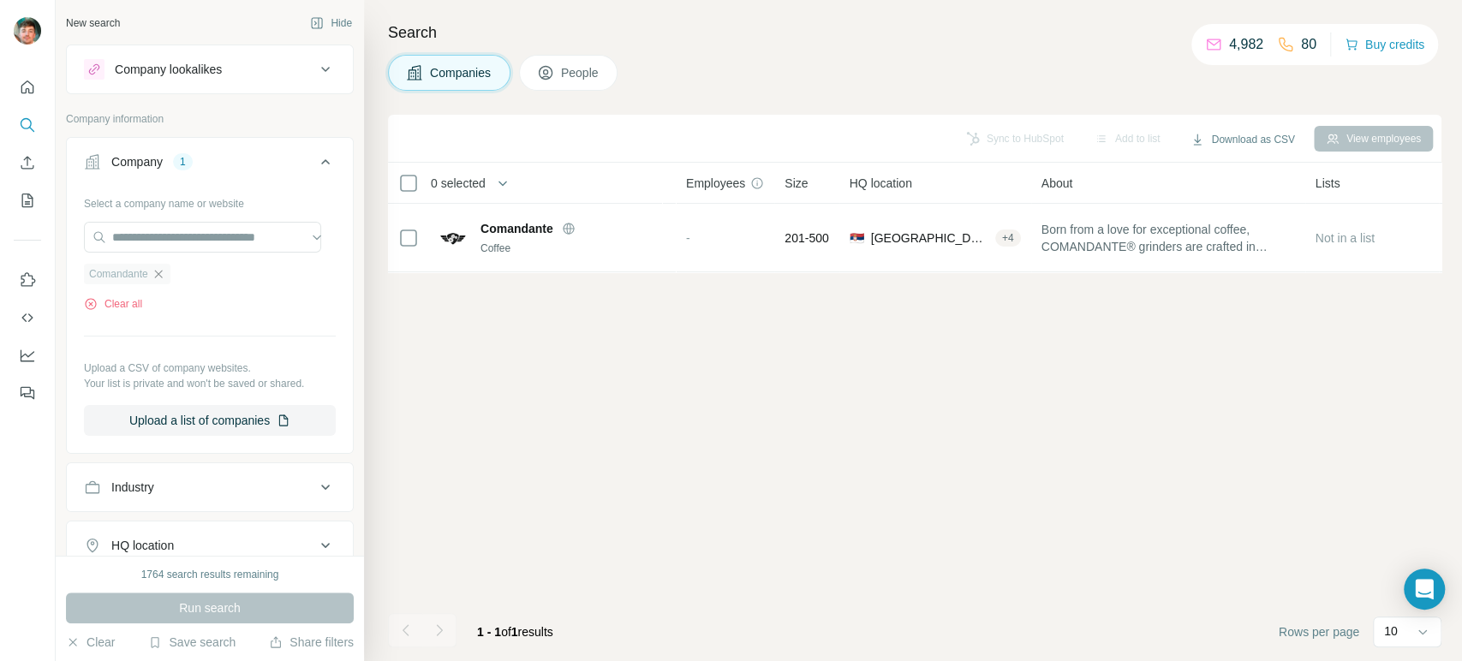
click at [163, 270] on icon "button" at bounding box center [159, 274] width 14 height 14
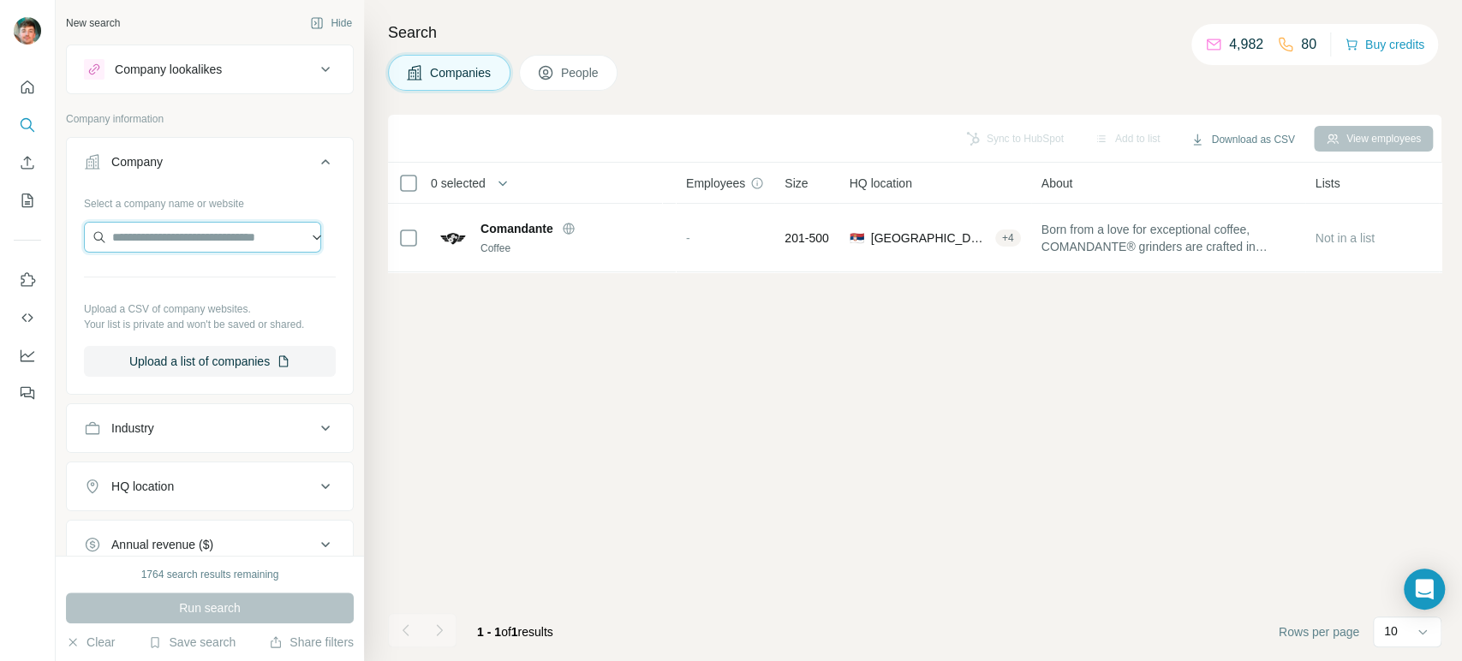
click at [181, 239] on input "text" at bounding box center [202, 237] width 237 height 31
type input "**********"
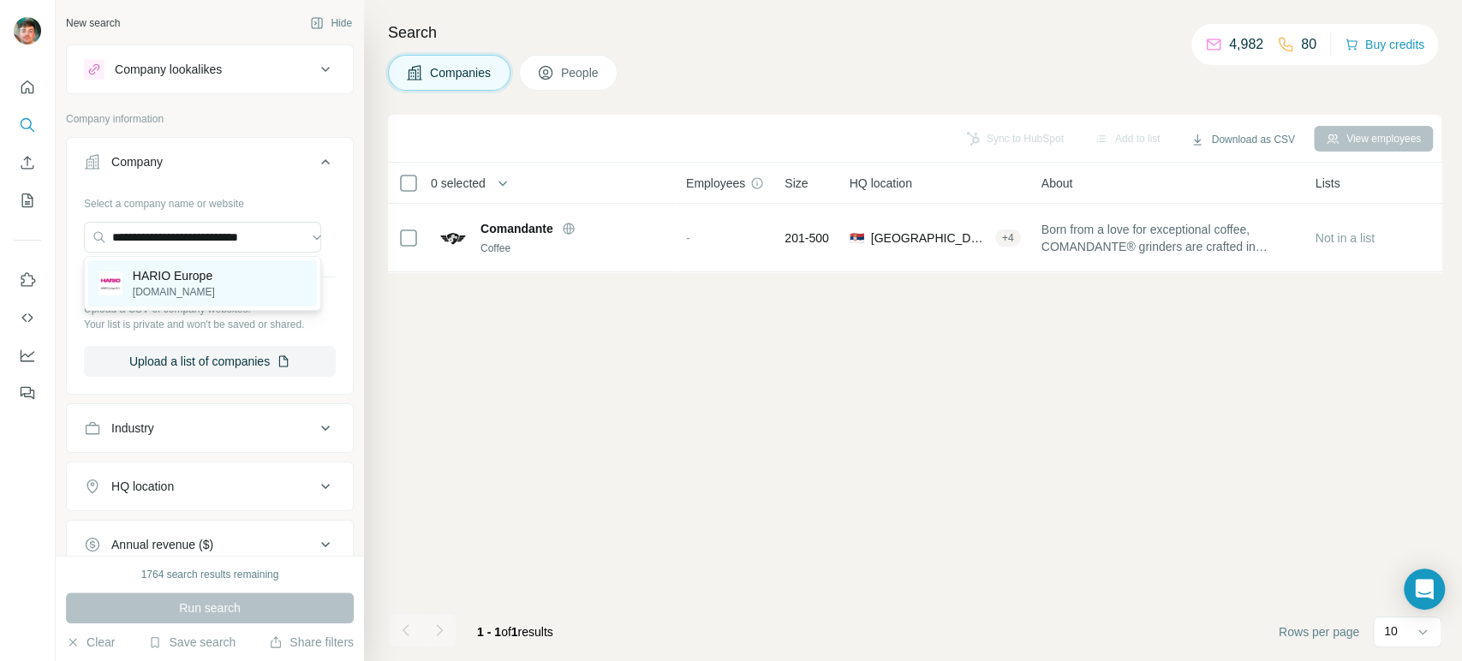
click at [180, 267] on p "HARIO Europe" at bounding box center [174, 275] width 82 height 17
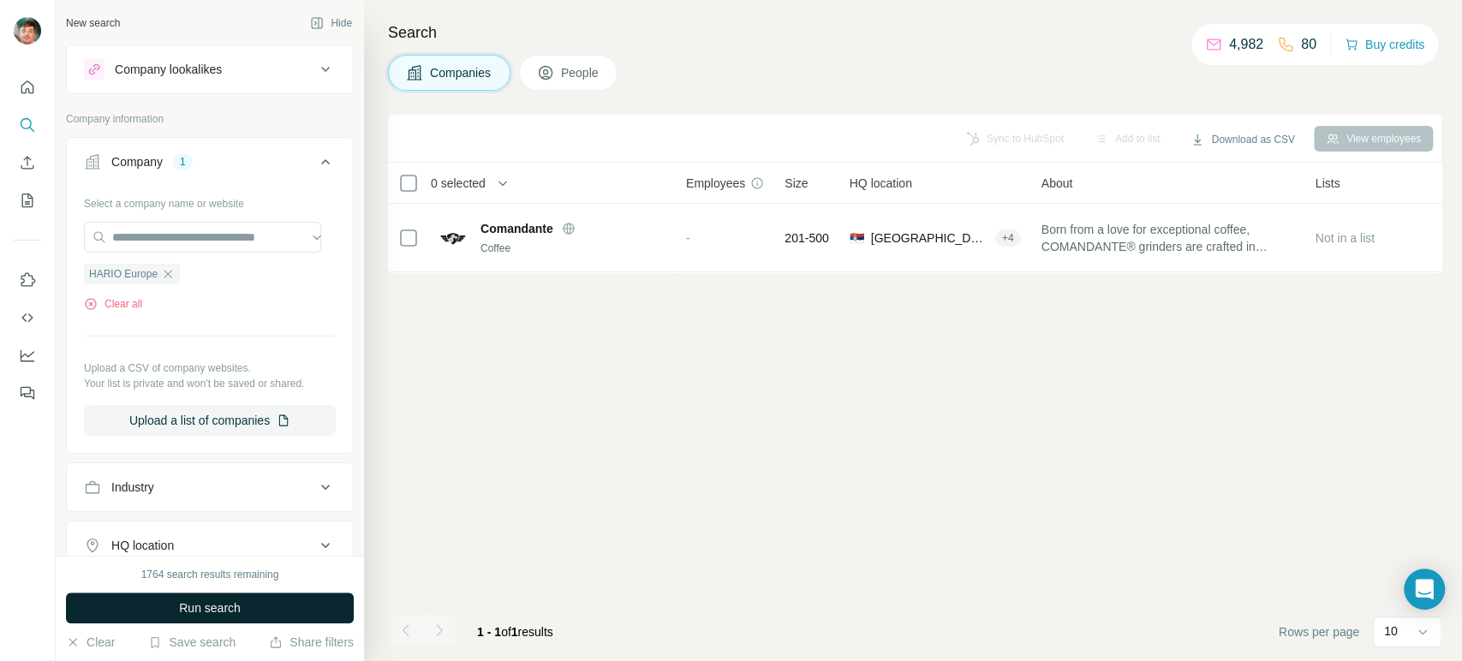
click at [140, 605] on button "Run search" at bounding box center [210, 608] width 288 height 31
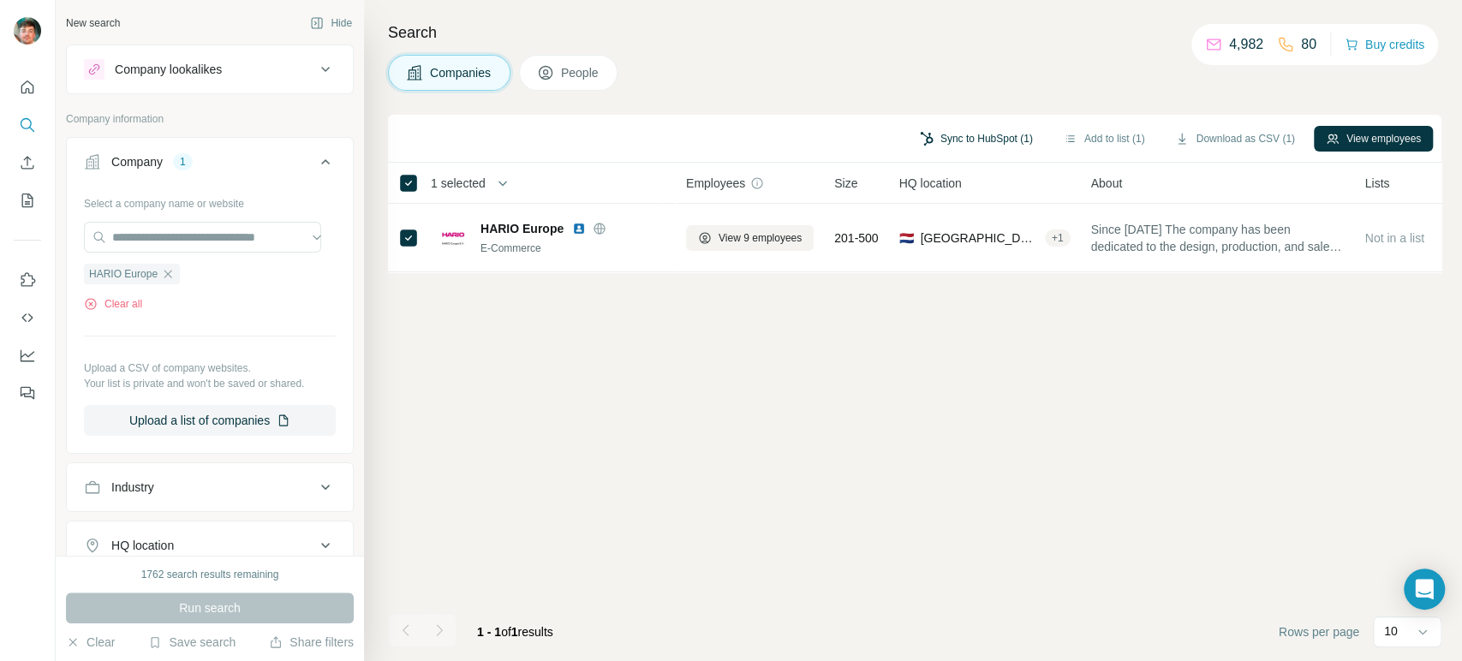
click at [957, 137] on button "Sync to HubSpot (1)" at bounding box center [976, 139] width 137 height 26
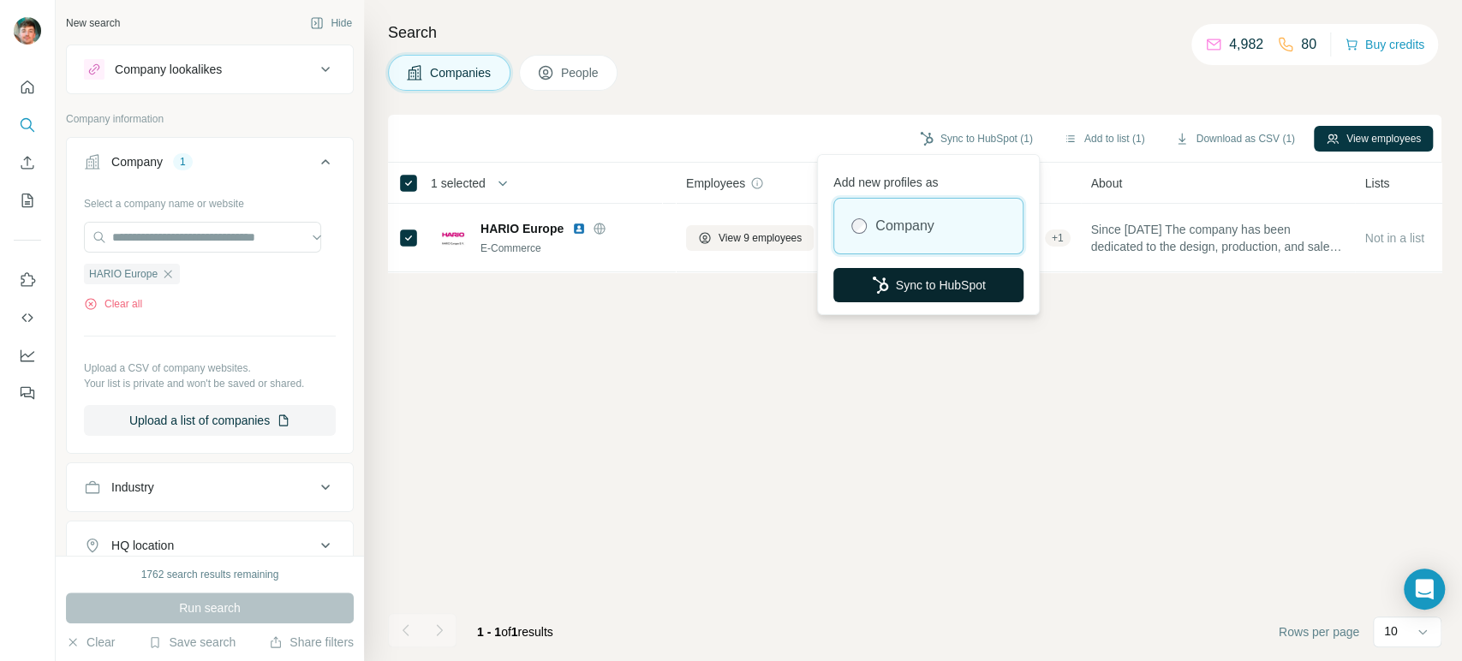
click at [885, 272] on button "Sync to HubSpot" at bounding box center [928, 285] width 190 height 34
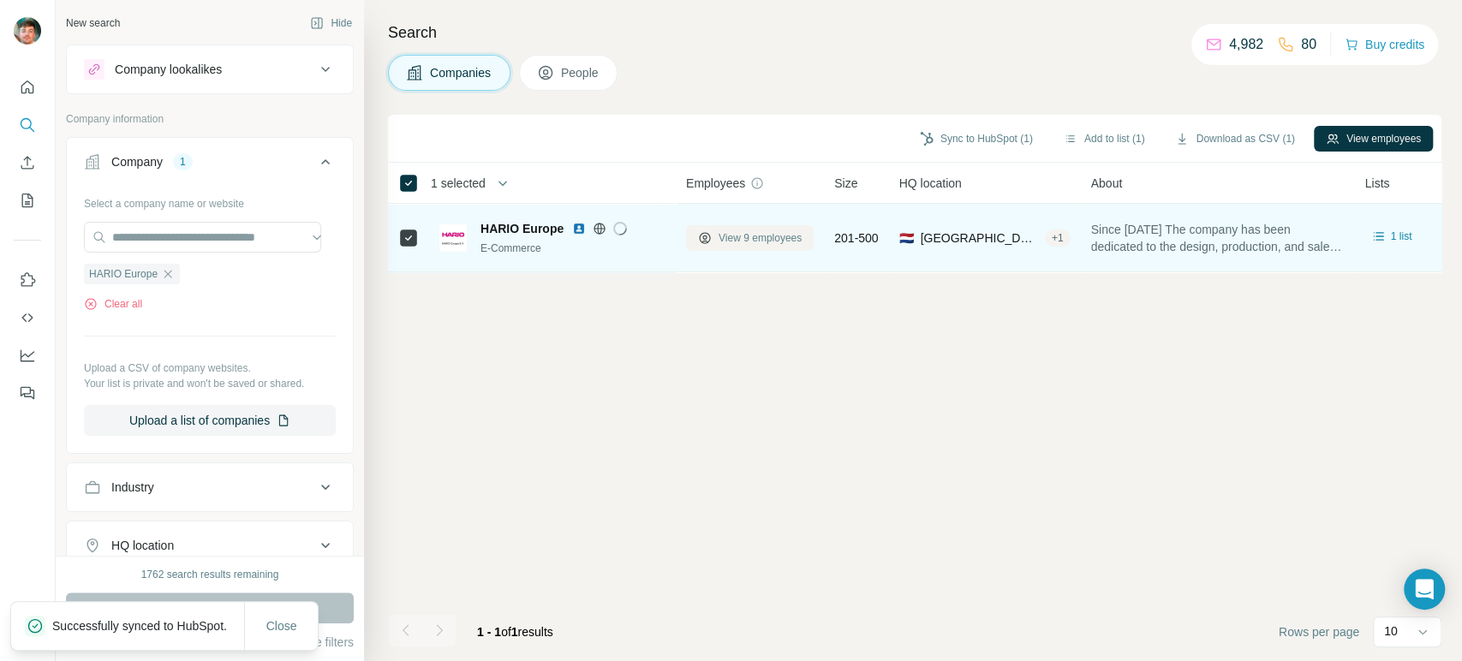
click at [731, 237] on span "View 9 employees" at bounding box center [759, 237] width 83 height 15
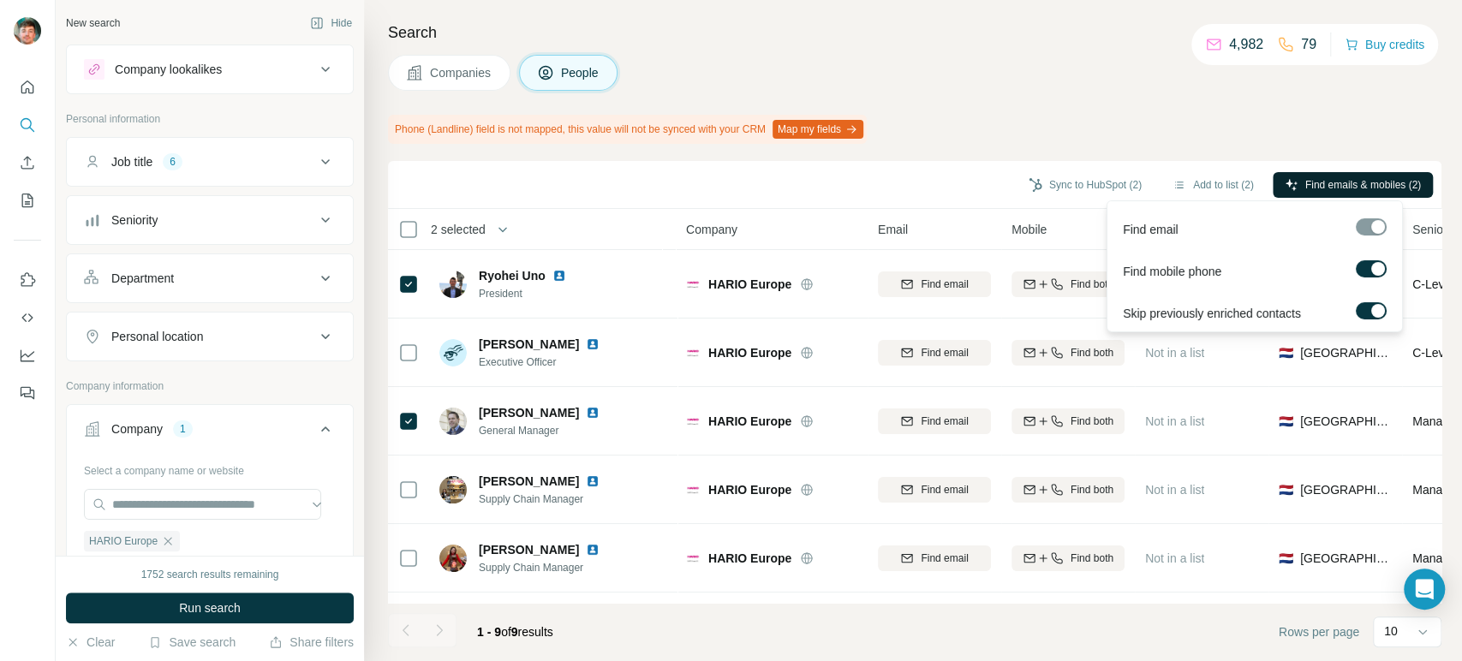
click at [1312, 188] on span "Find emails & mobiles (2)" at bounding box center [1363, 184] width 116 height 15
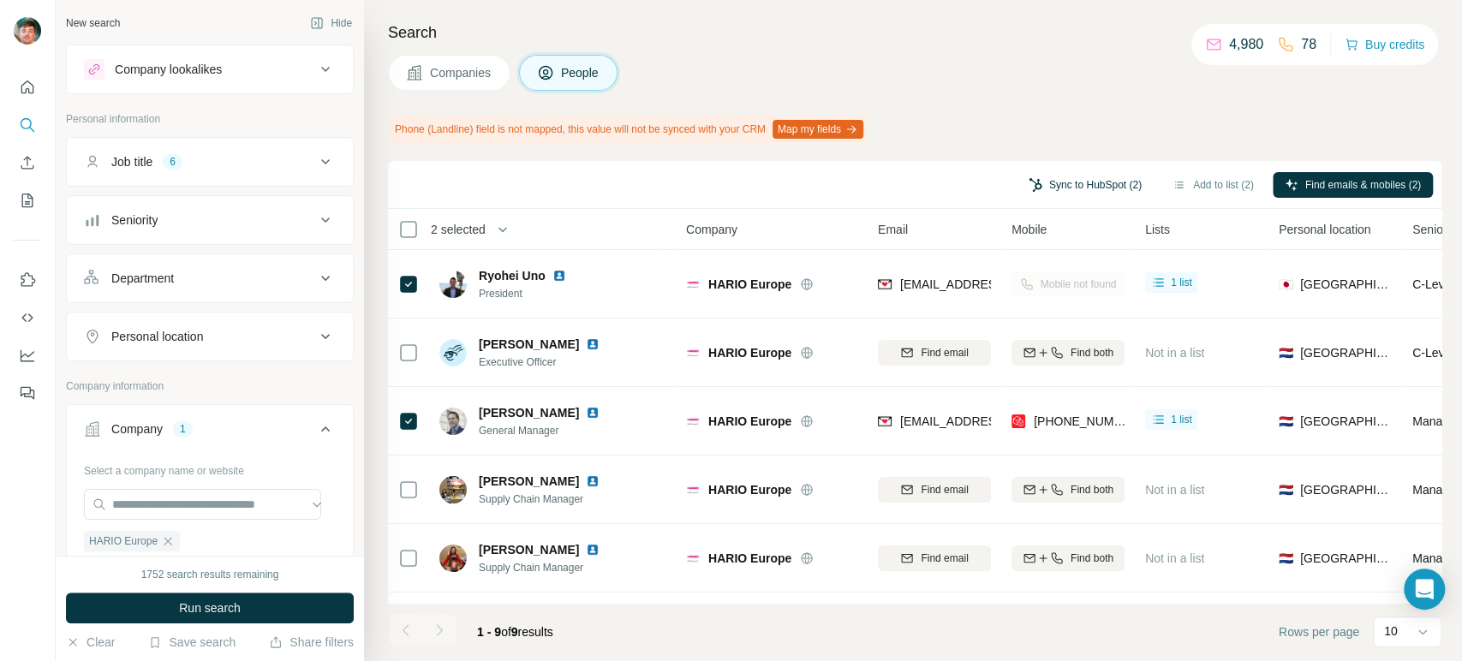
click at [1082, 185] on button "Sync to HubSpot (2)" at bounding box center [1084, 185] width 137 height 26
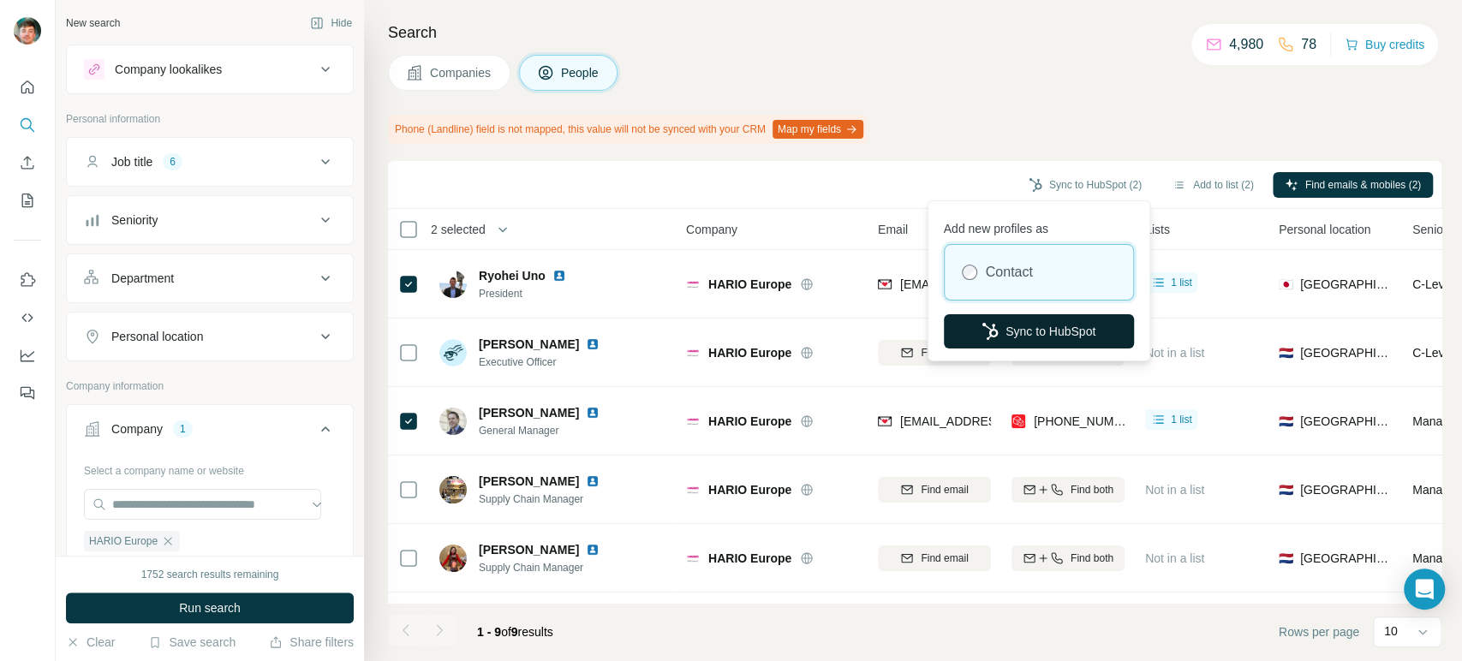
click at [993, 326] on icon "button" at bounding box center [989, 331] width 17 height 17
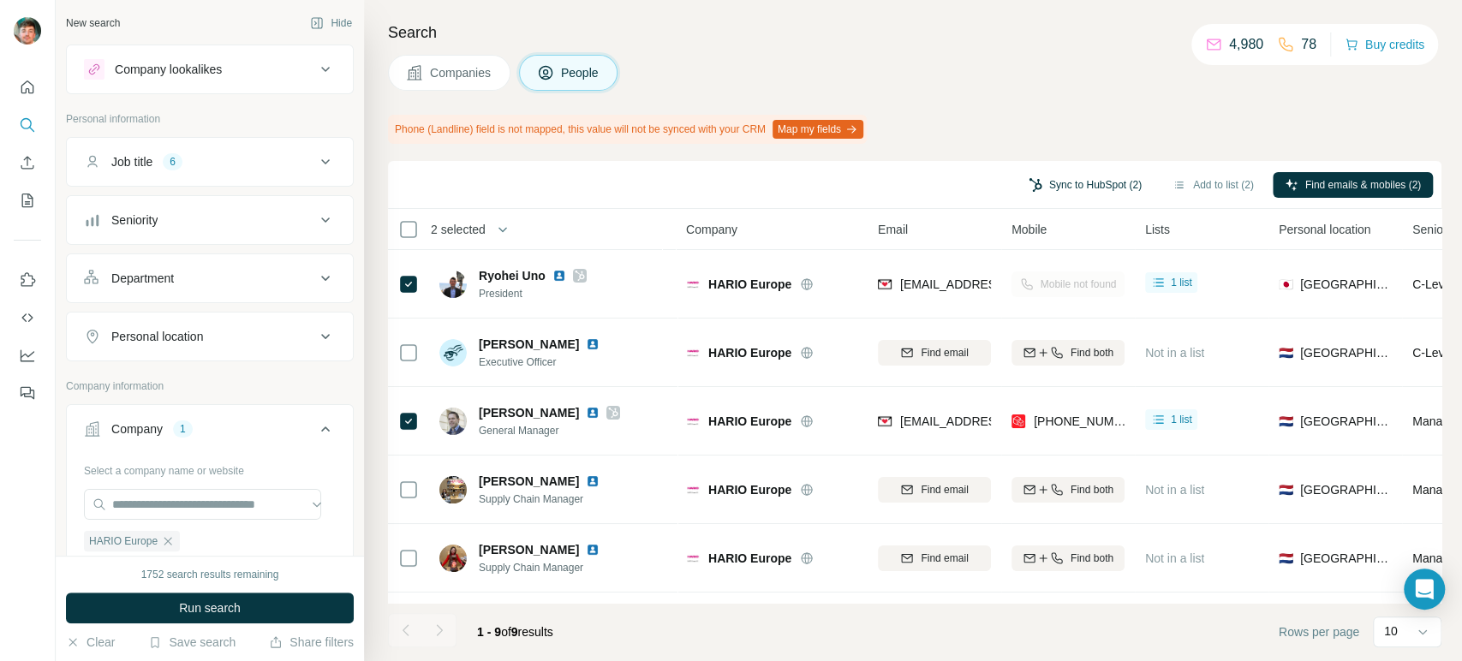
click at [1028, 182] on button "Sync to HubSpot (2)" at bounding box center [1084, 185] width 137 height 26
click at [946, 188] on div "Sync to HubSpot (2) Add to list (2) Find emails & mobiles (2)" at bounding box center [914, 185] width 1036 height 30
click at [166, 539] on icon "button" at bounding box center [168, 541] width 8 height 8
click at [199, 498] on input "text" at bounding box center [202, 504] width 237 height 31
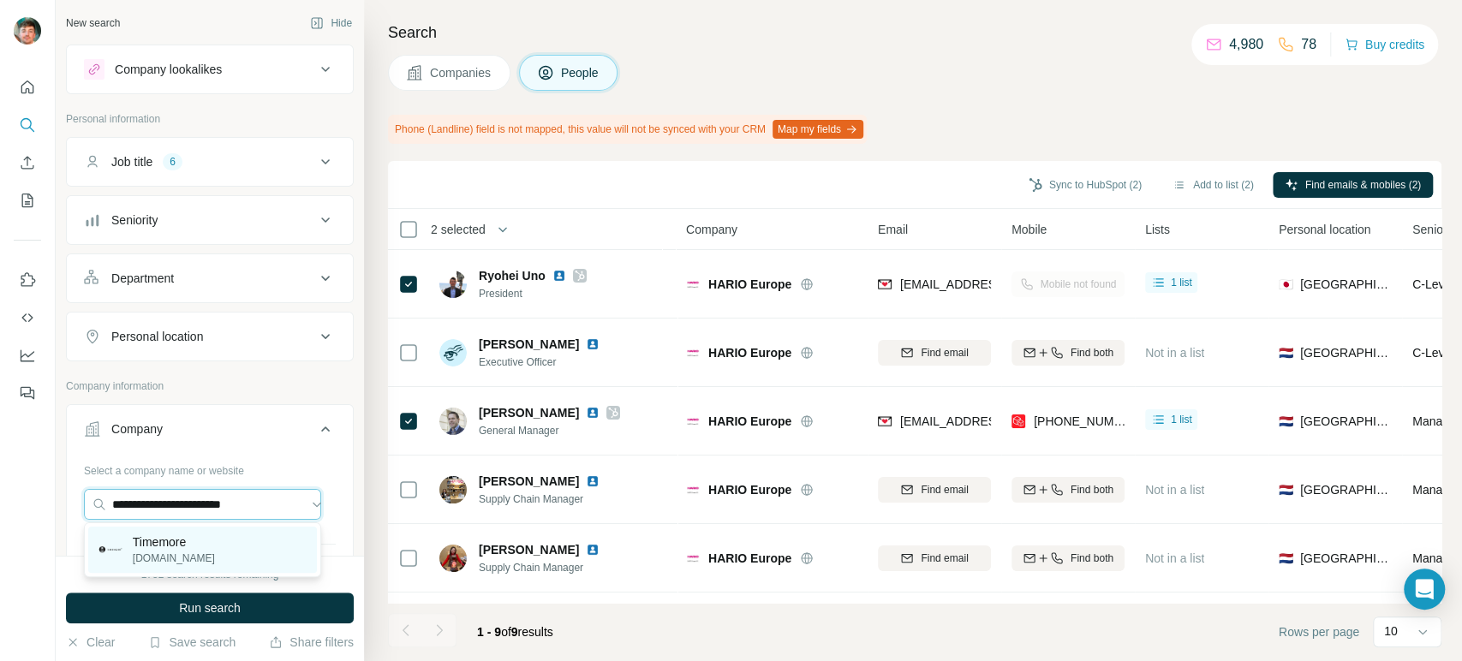
type input "**********"
click at [188, 551] on p "[DOMAIN_NAME]" at bounding box center [174, 558] width 82 height 15
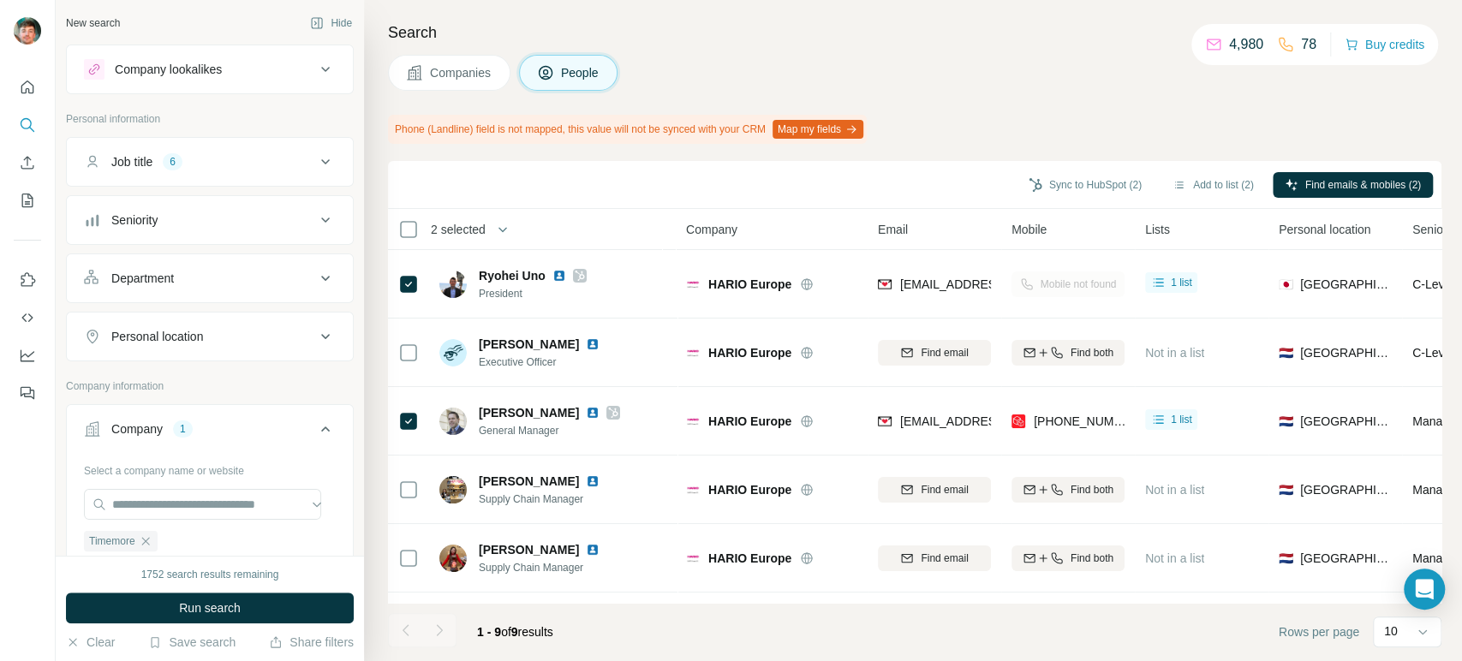
click at [178, 625] on div "1752 search results remaining Run search Clear Save search Share filters" at bounding box center [210, 608] width 308 height 105
click at [178, 617] on button "Run search" at bounding box center [210, 608] width 288 height 31
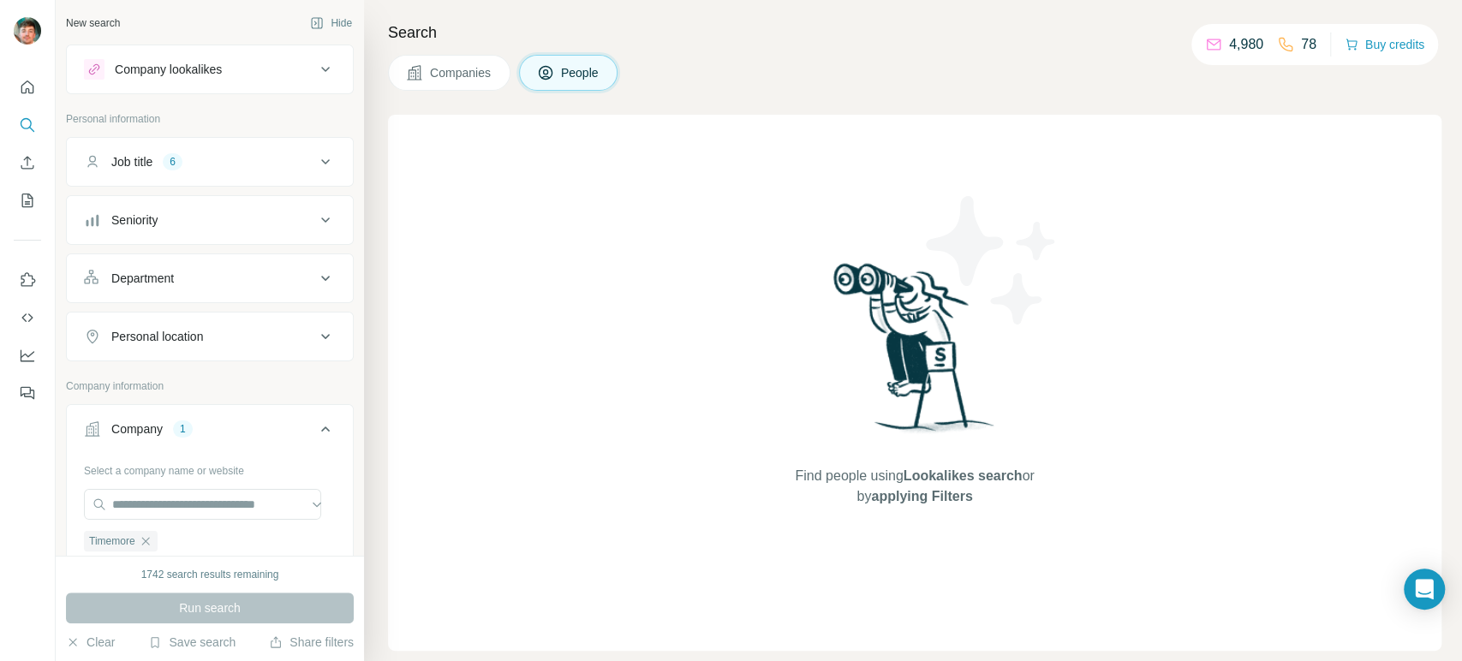
click at [439, 92] on div "Search Companies People Find people using Lookalikes search or by applying Filt…" at bounding box center [913, 330] width 1098 height 661
click at [431, 73] on span "Companies" at bounding box center [461, 72] width 63 height 17
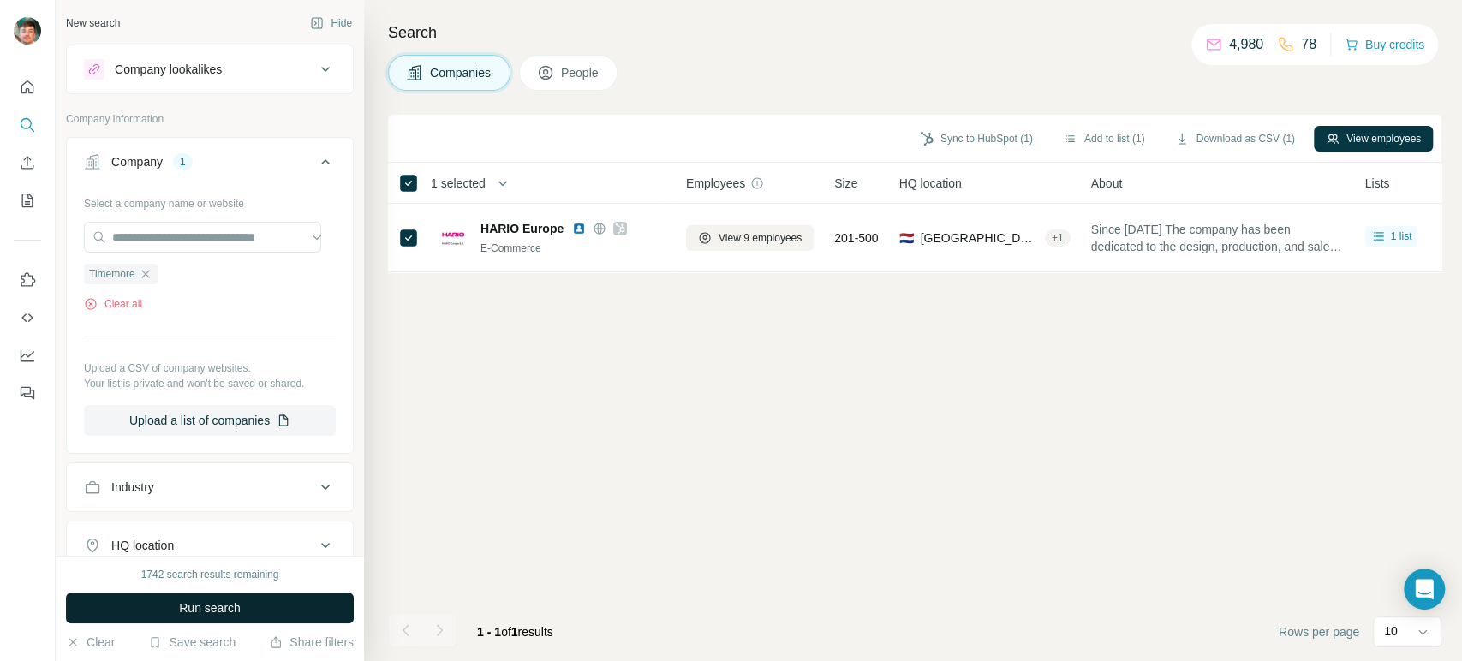
click at [197, 594] on button "Run search" at bounding box center [210, 608] width 288 height 31
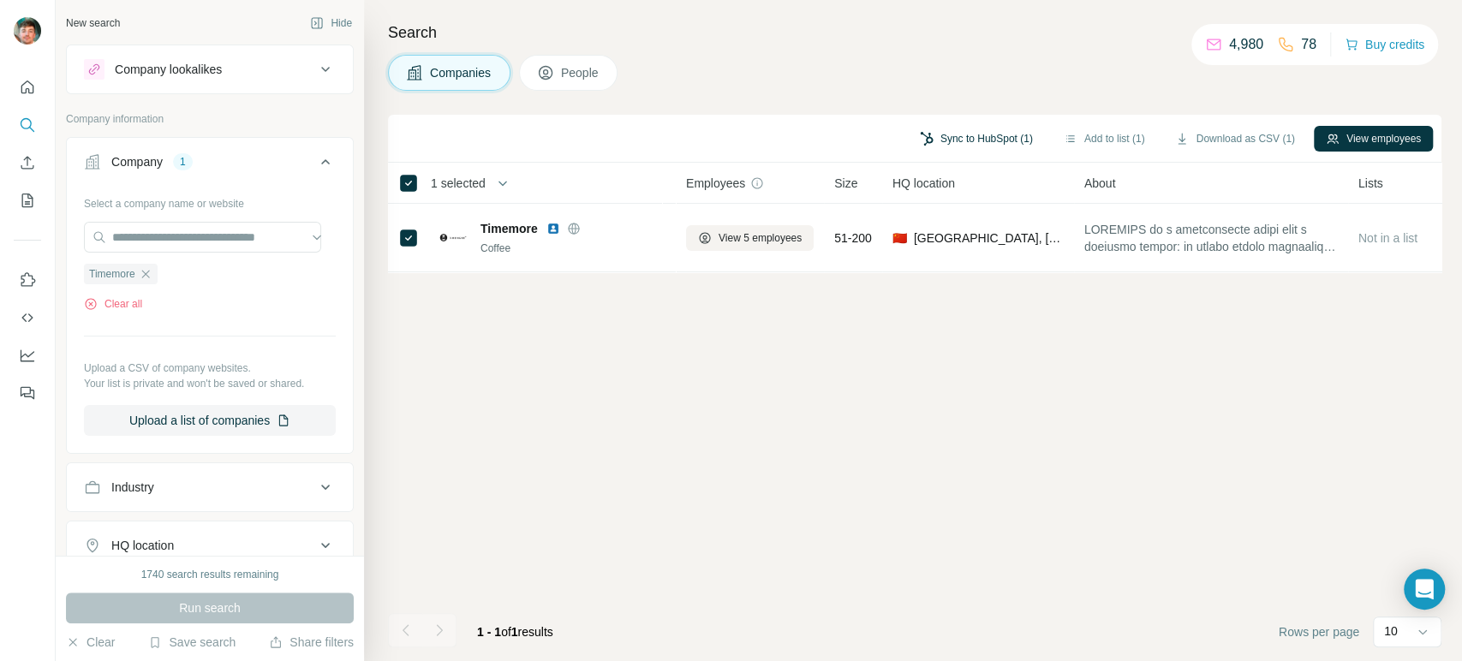
click at [939, 126] on button "Sync to HubSpot (1)" at bounding box center [976, 139] width 137 height 26
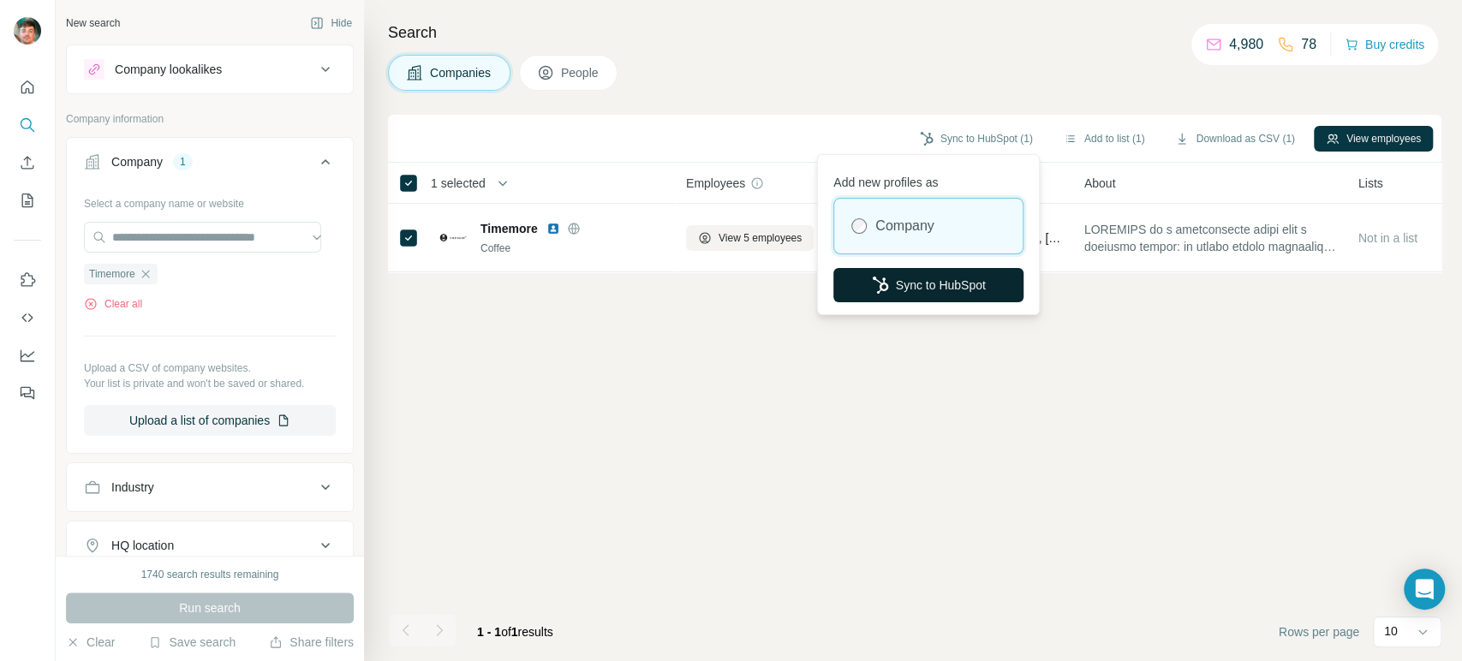
click at [879, 285] on icon "button" at bounding box center [880, 285] width 17 height 17
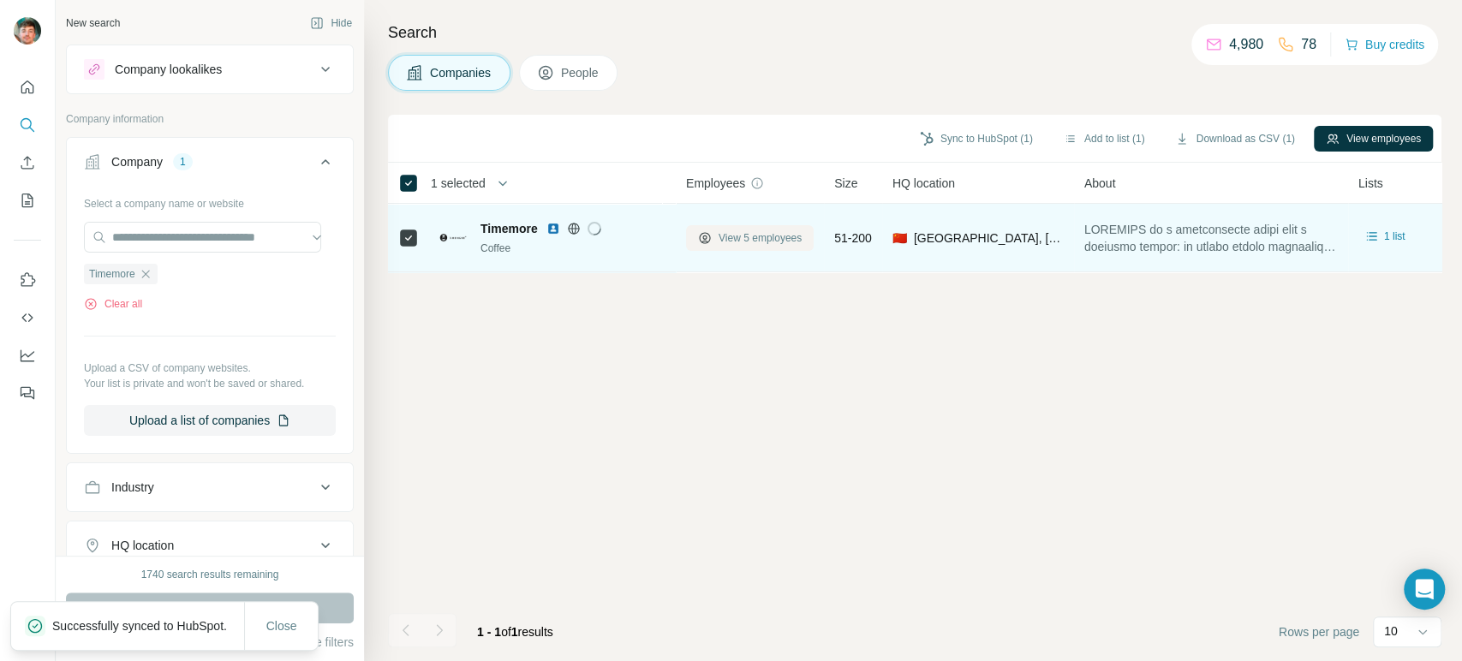
click at [733, 231] on span "View 5 employees" at bounding box center [759, 237] width 83 height 15
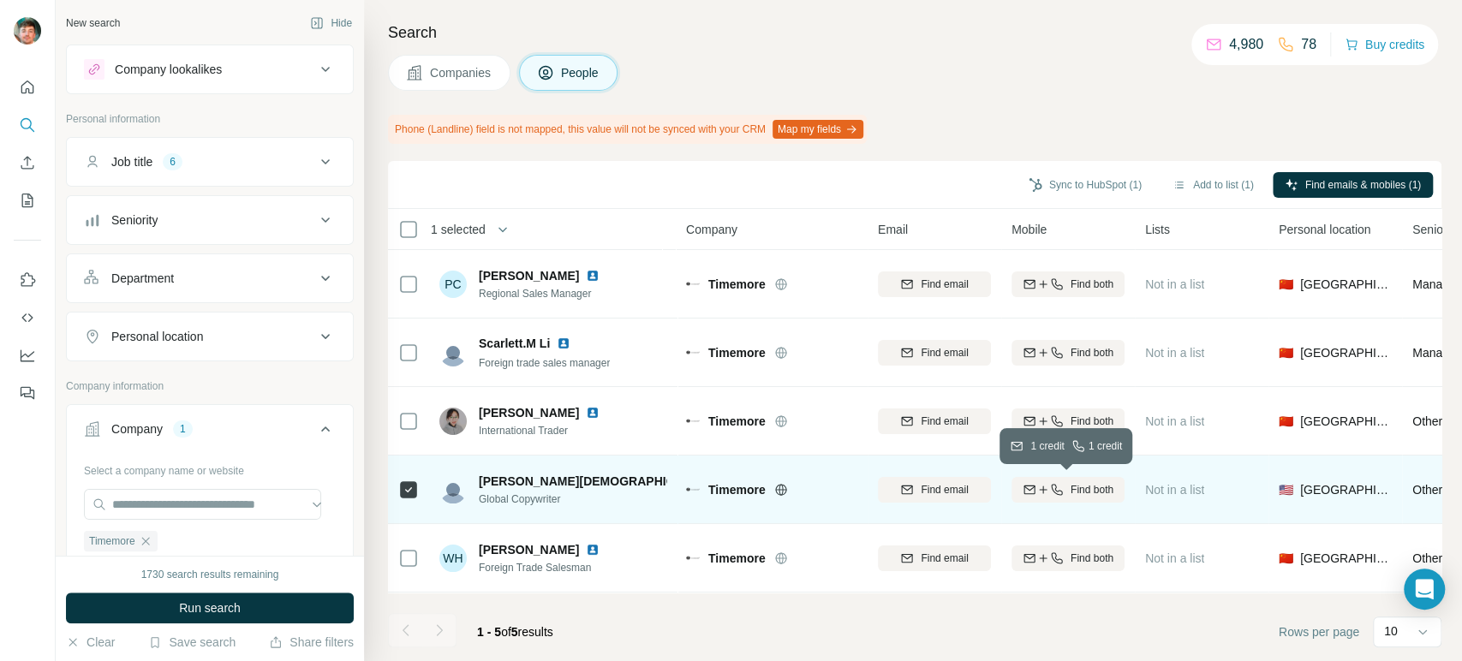
click at [1046, 486] on icon "button" at bounding box center [1043, 490] width 14 height 14
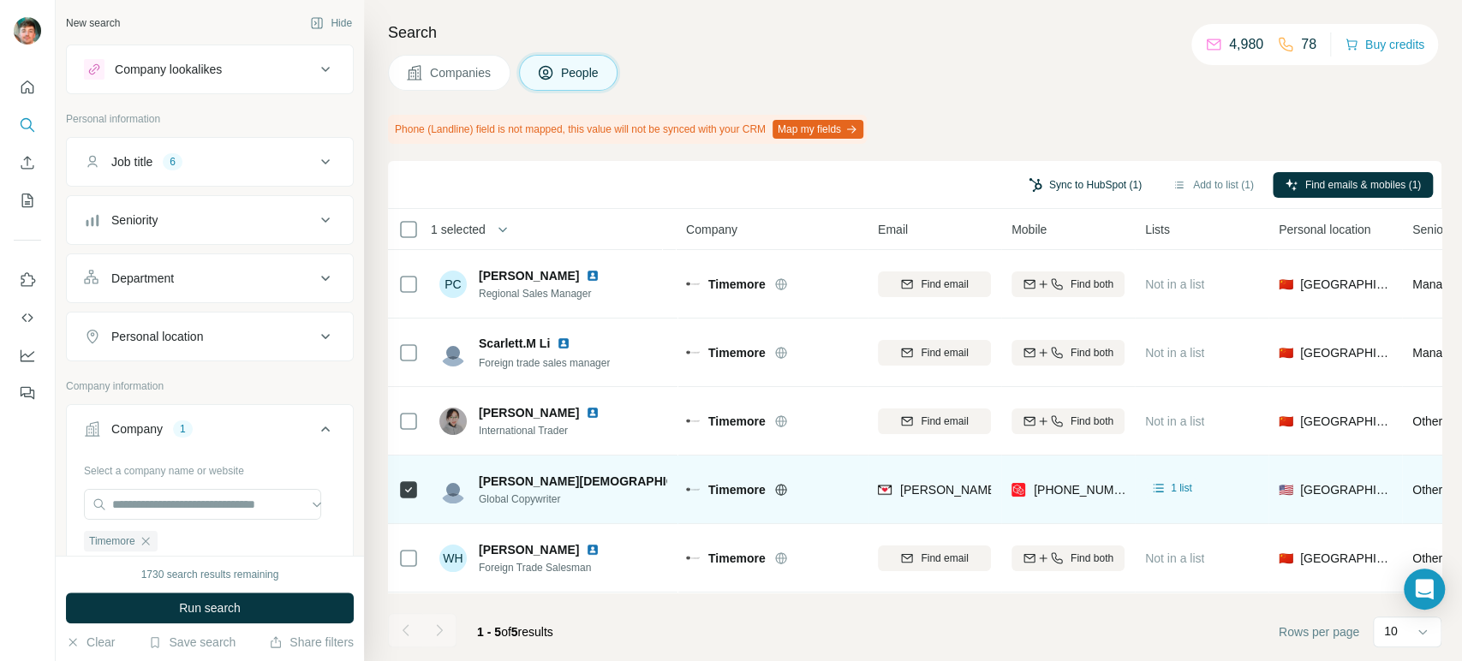
click at [1075, 172] on button "Sync to HubSpot (1)" at bounding box center [1084, 185] width 137 height 26
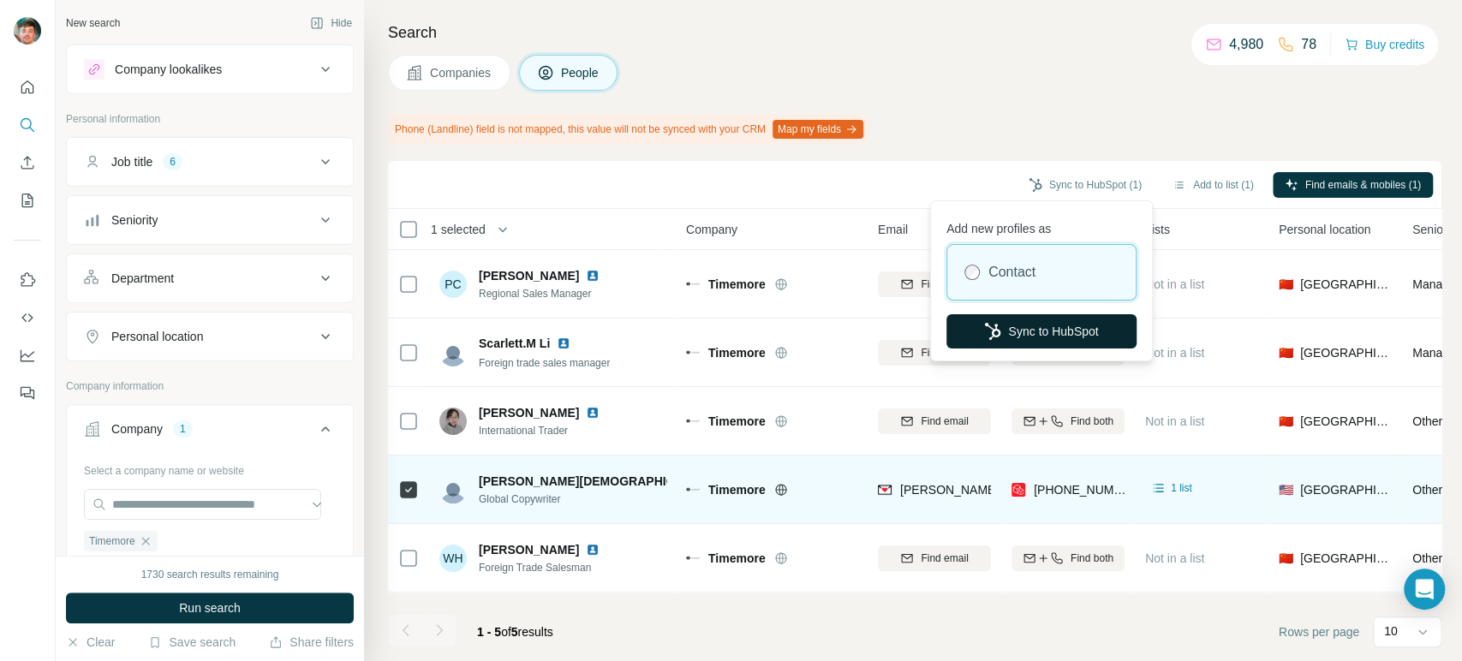
click at [984, 327] on icon "button" at bounding box center [992, 331] width 17 height 17
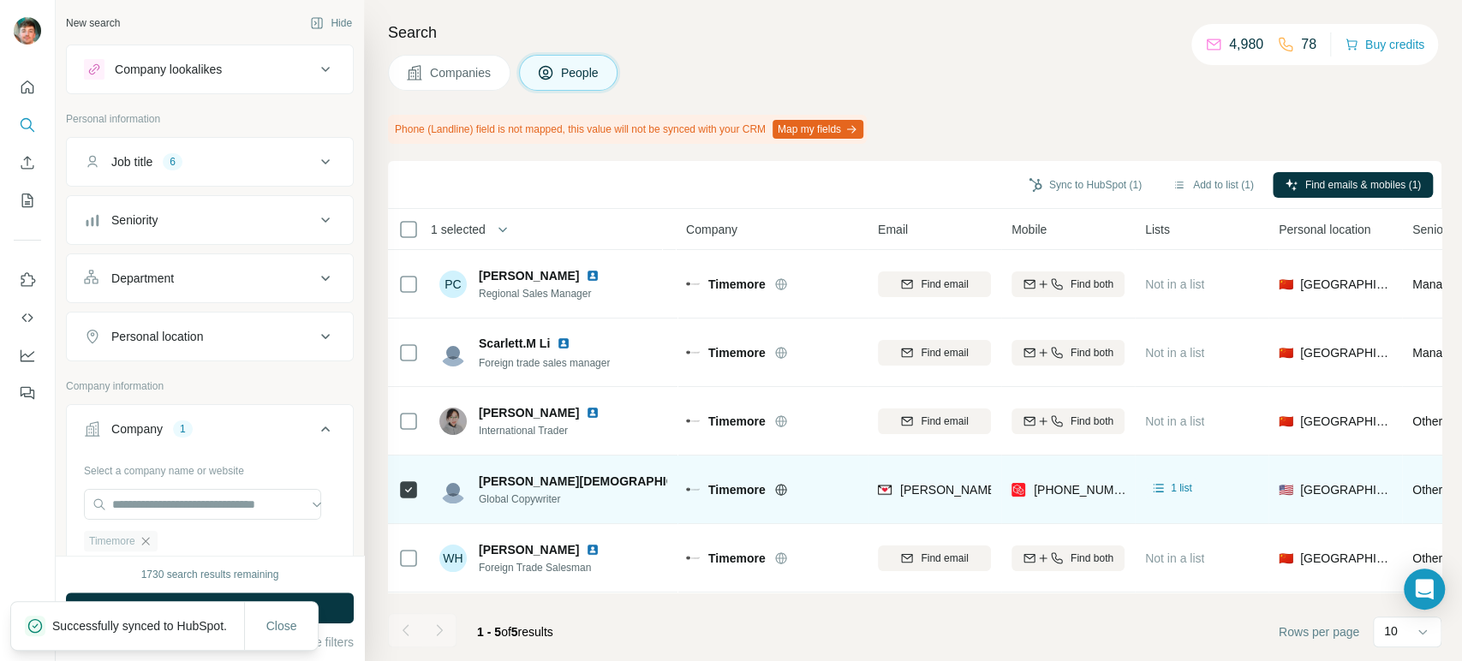
click at [149, 537] on icon "button" at bounding box center [145, 541] width 8 height 8
click at [174, 506] on input "text" at bounding box center [202, 504] width 237 height 31
paste input "**********"
type input "**********"
click at [217, 544] on p "Moccamaster Sales" at bounding box center [185, 541] width 105 height 17
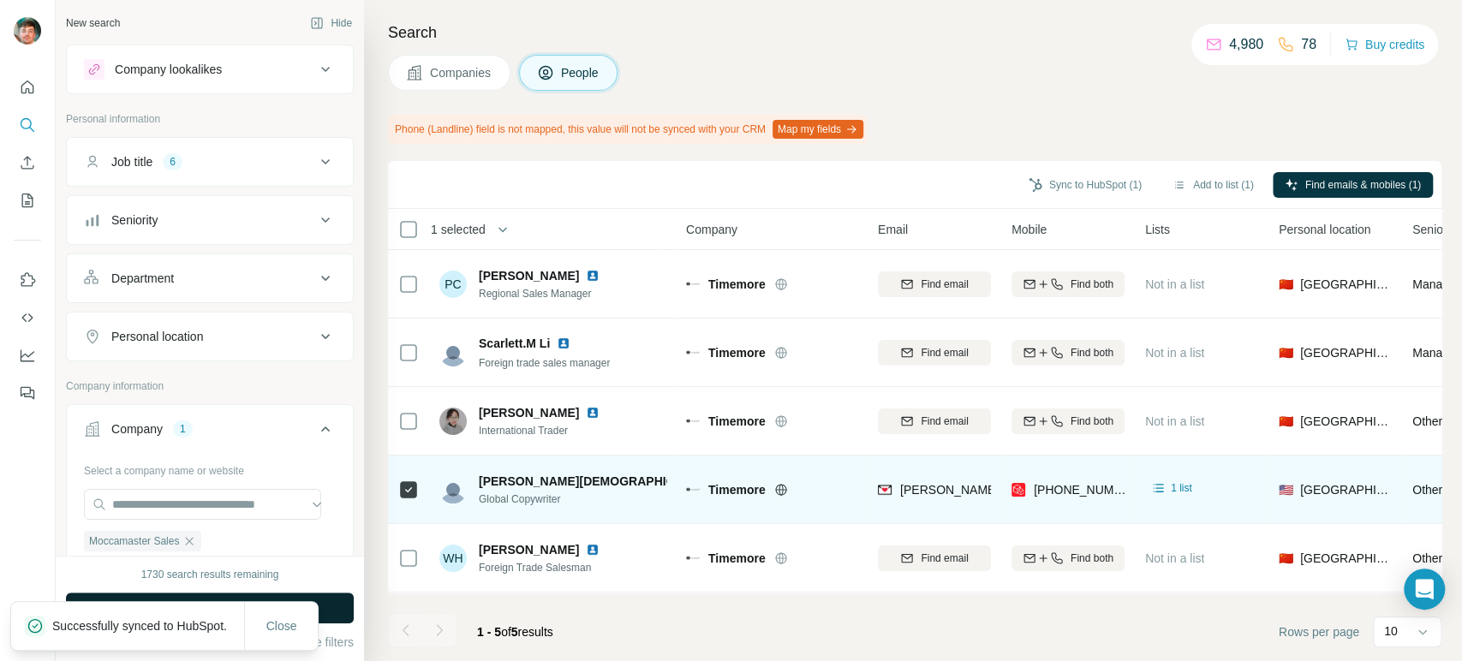
click at [336, 607] on button "Run search" at bounding box center [210, 608] width 288 height 31
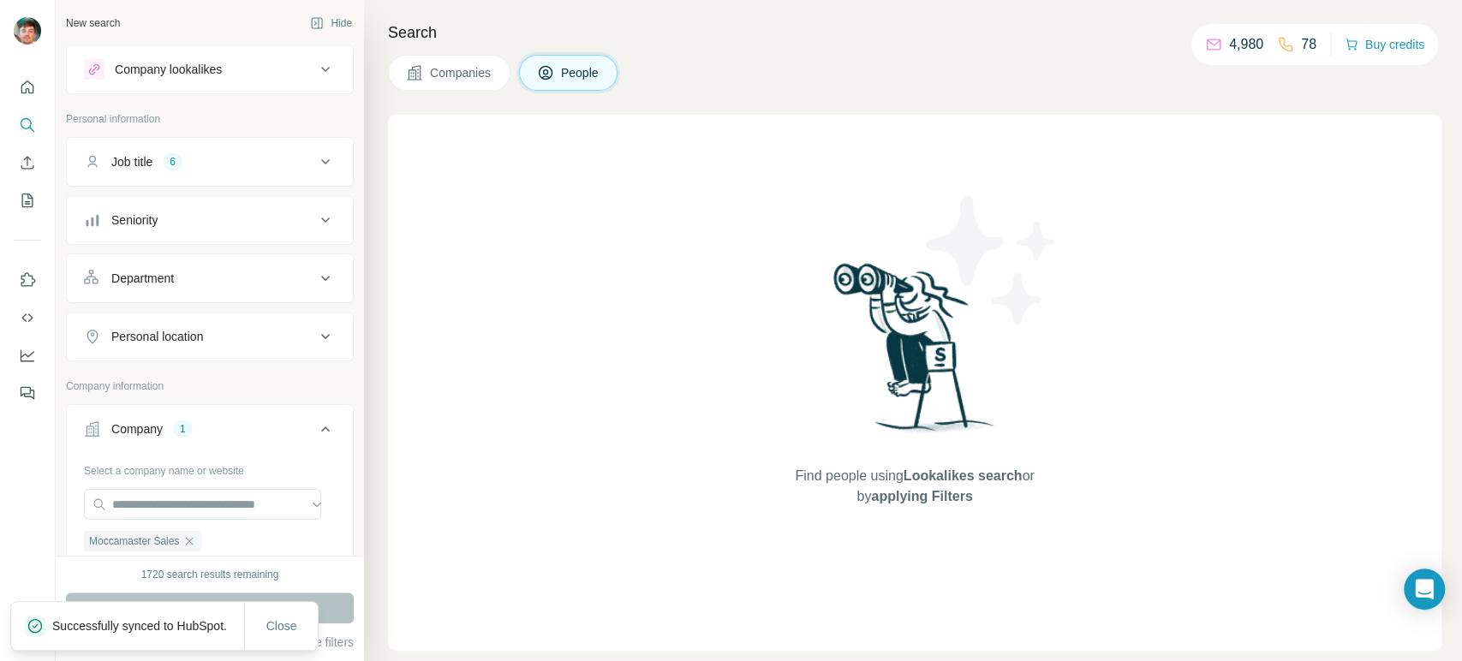
click at [483, 78] on span "Companies" at bounding box center [461, 72] width 63 height 17
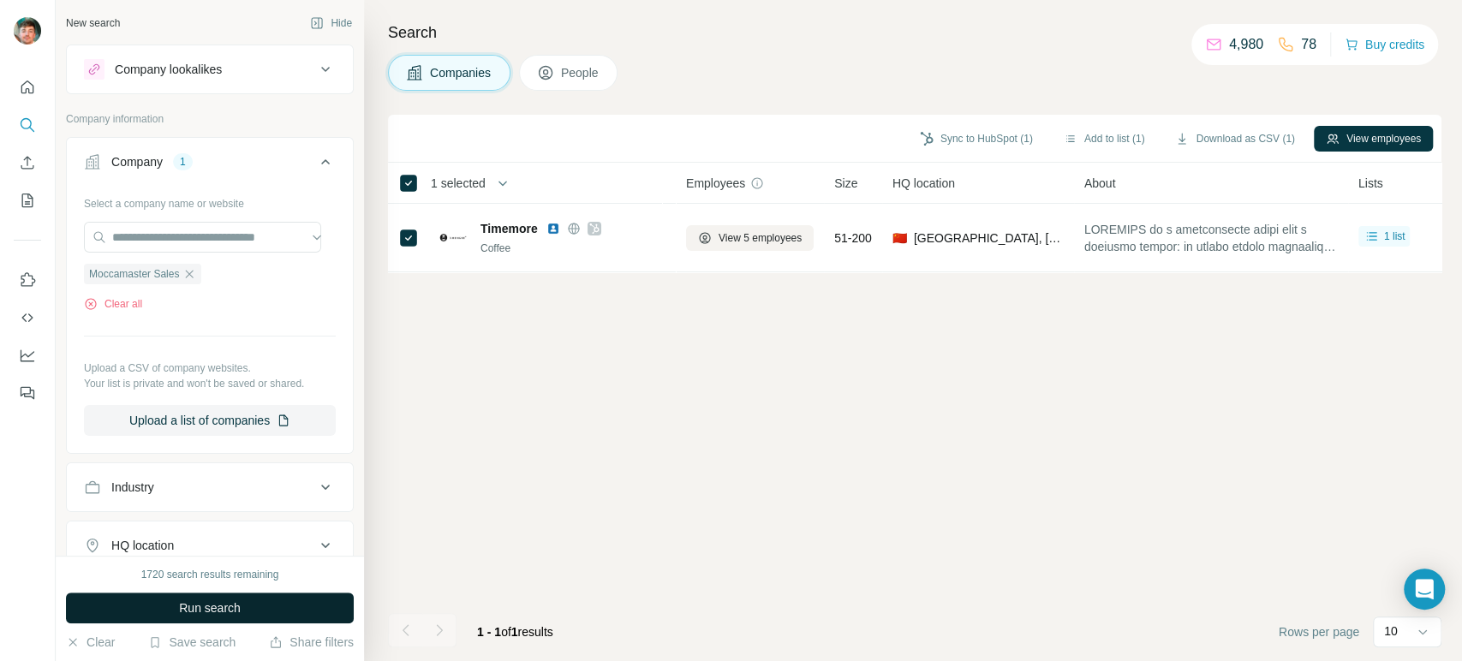
click at [346, 602] on button "Run search" at bounding box center [210, 608] width 288 height 31
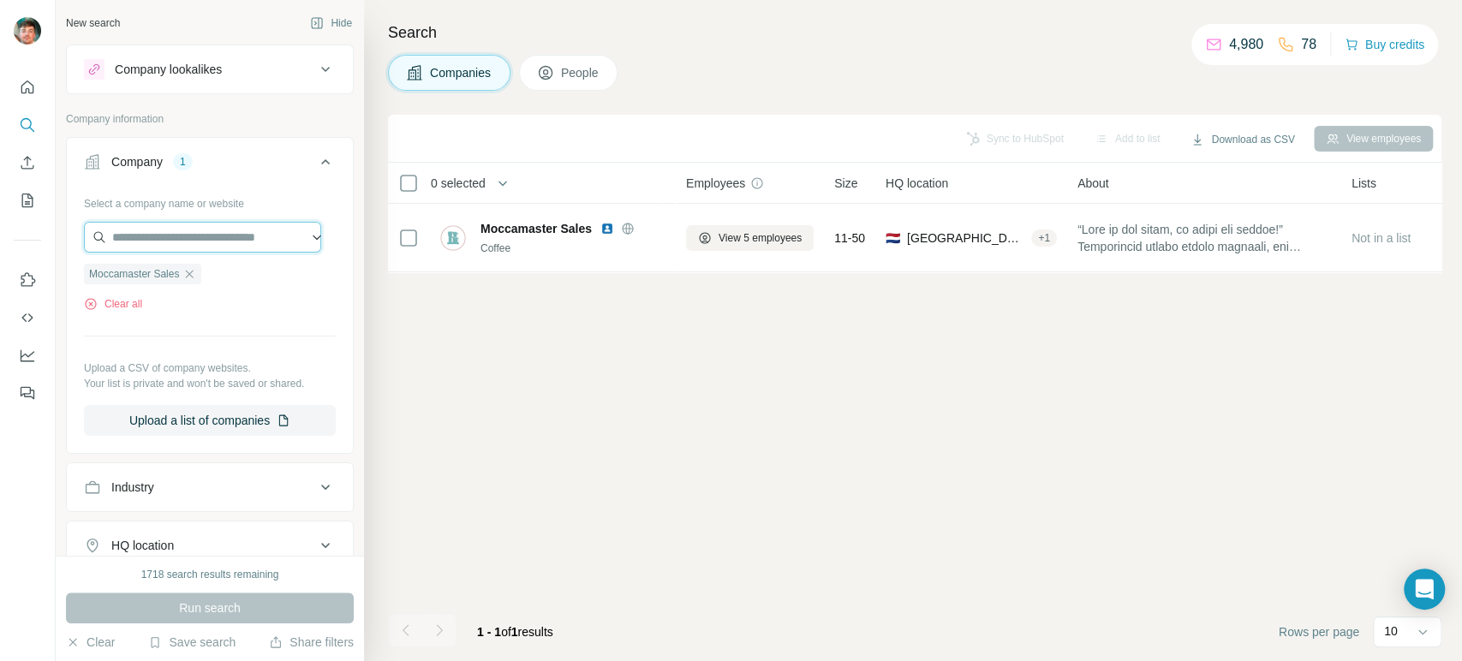
click at [170, 232] on input "text" at bounding box center [202, 237] width 237 height 31
type input "**********"
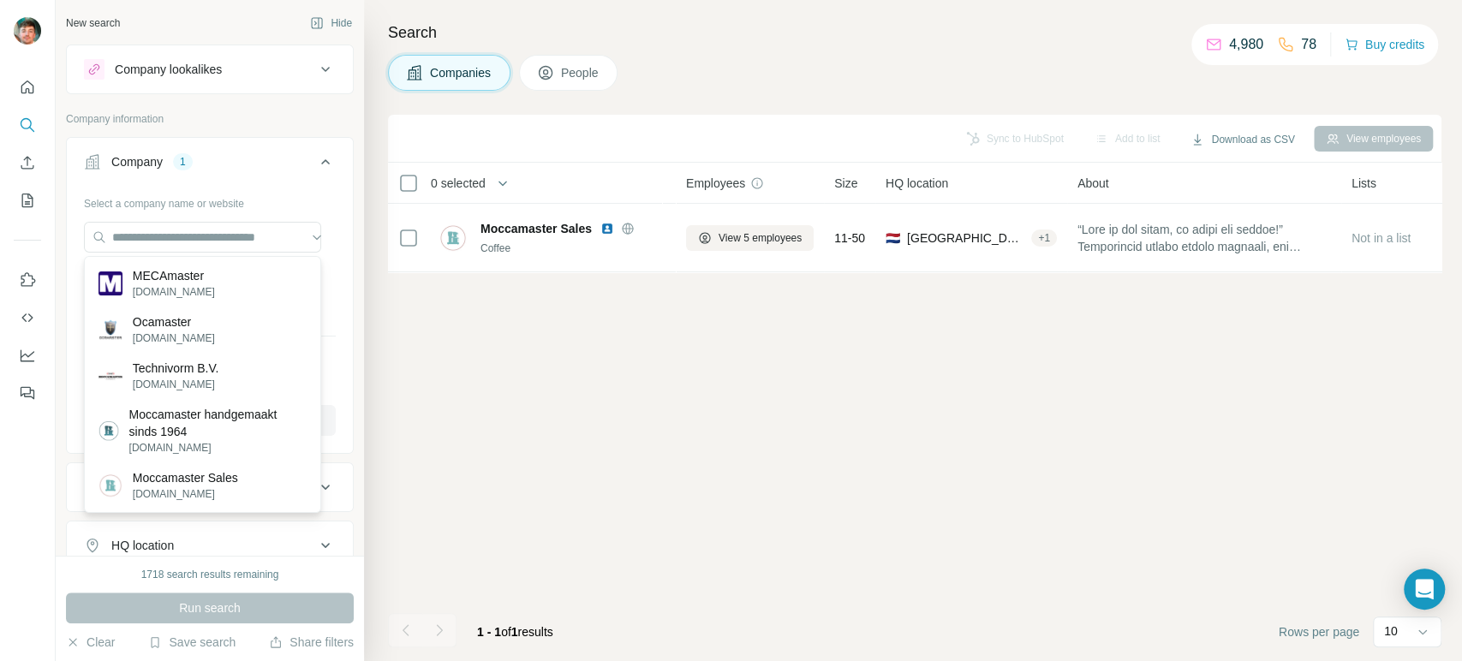
click at [447, 488] on div "Sync to HubSpot Add to list Download as CSV View employees 0 selected Companies…" at bounding box center [914, 388] width 1053 height 546
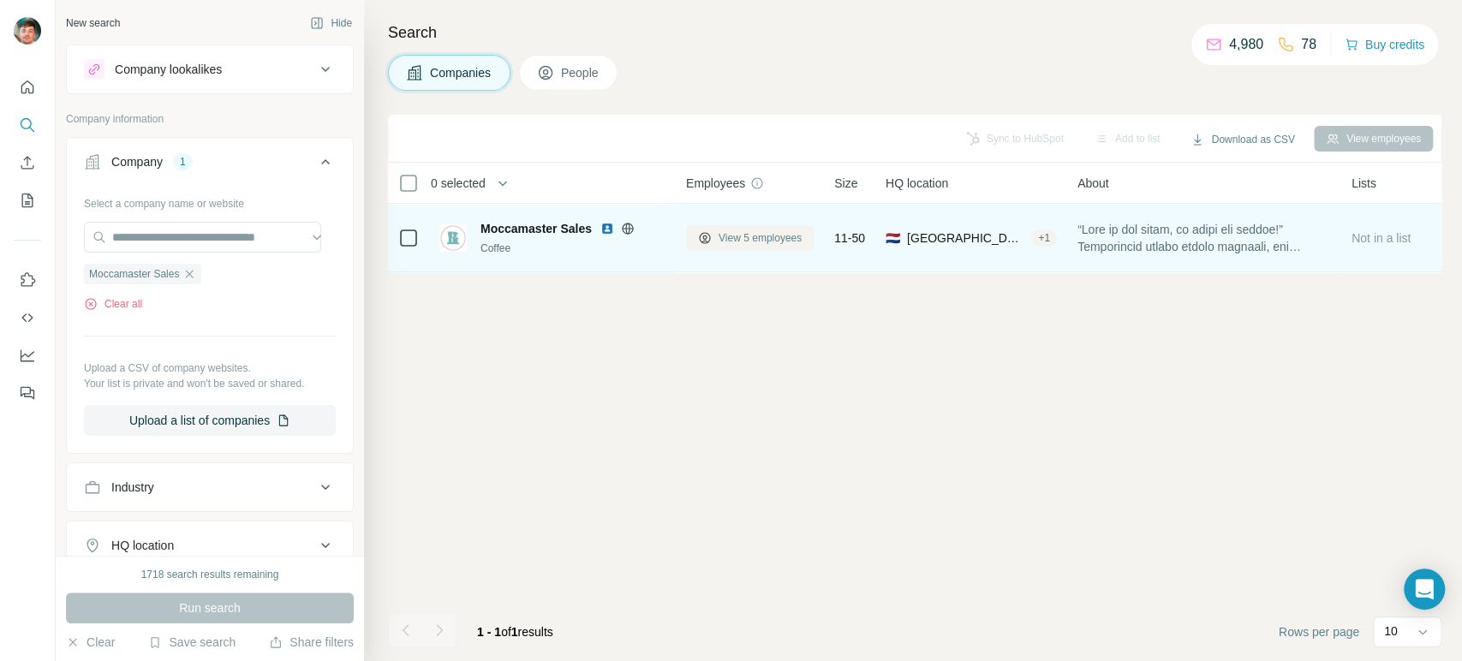
click at [729, 239] on span "View 5 employees" at bounding box center [759, 237] width 83 height 15
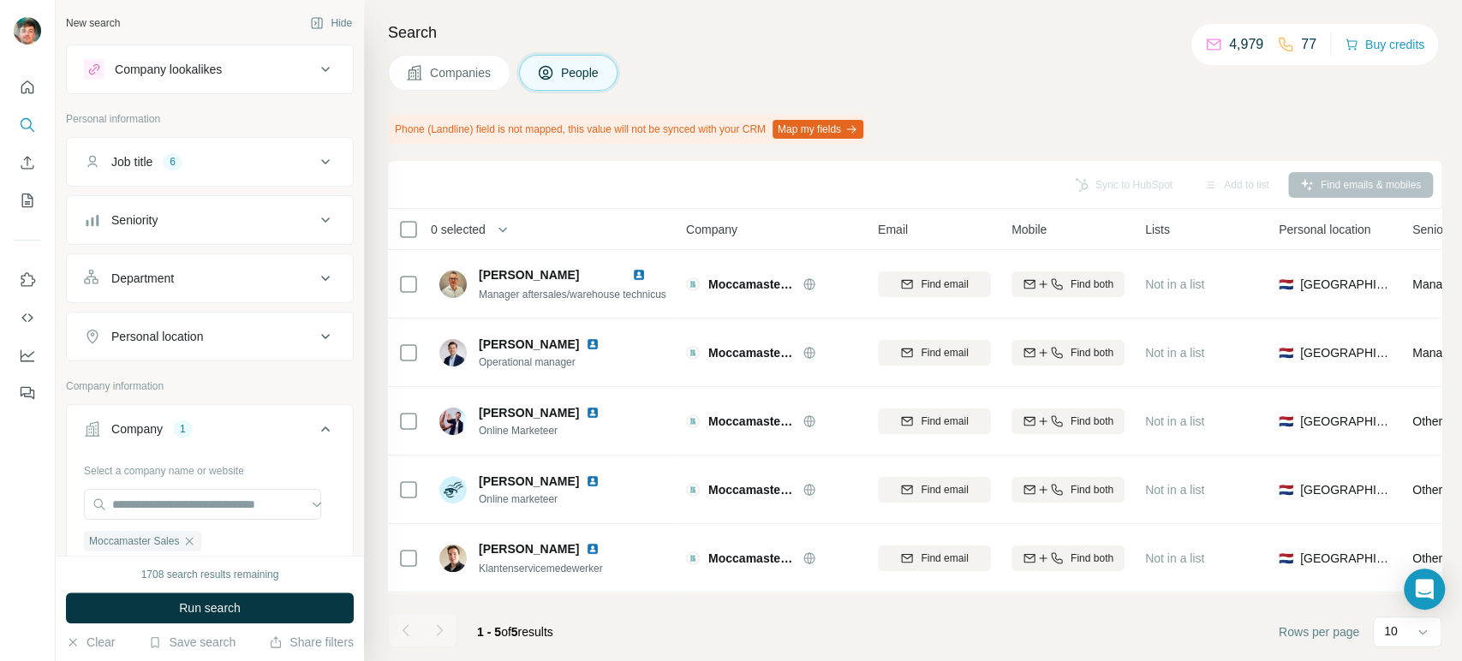
click at [467, 79] on span "Companies" at bounding box center [461, 72] width 63 height 17
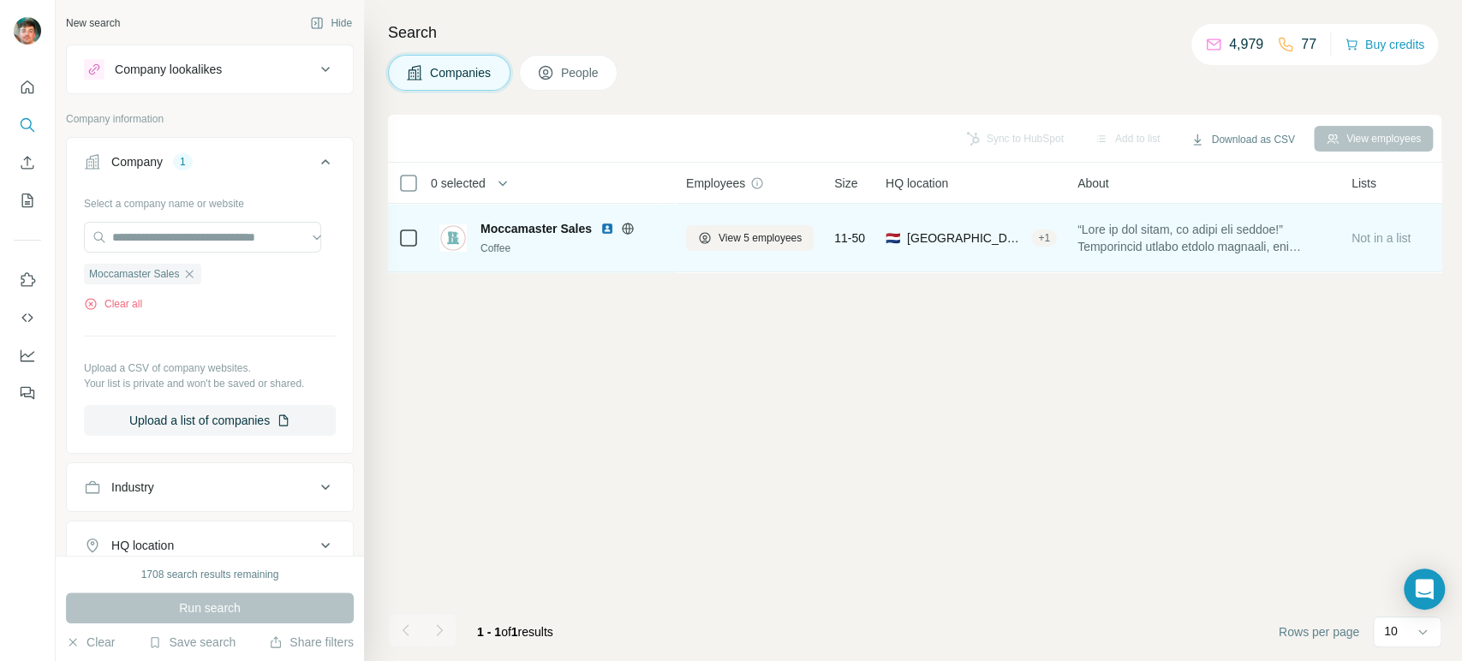
click at [408, 225] on div at bounding box center [408, 237] width 21 height 47
click at [404, 229] on div at bounding box center [408, 238] width 21 height 21
click at [418, 238] on td at bounding box center [408, 238] width 41 height 69
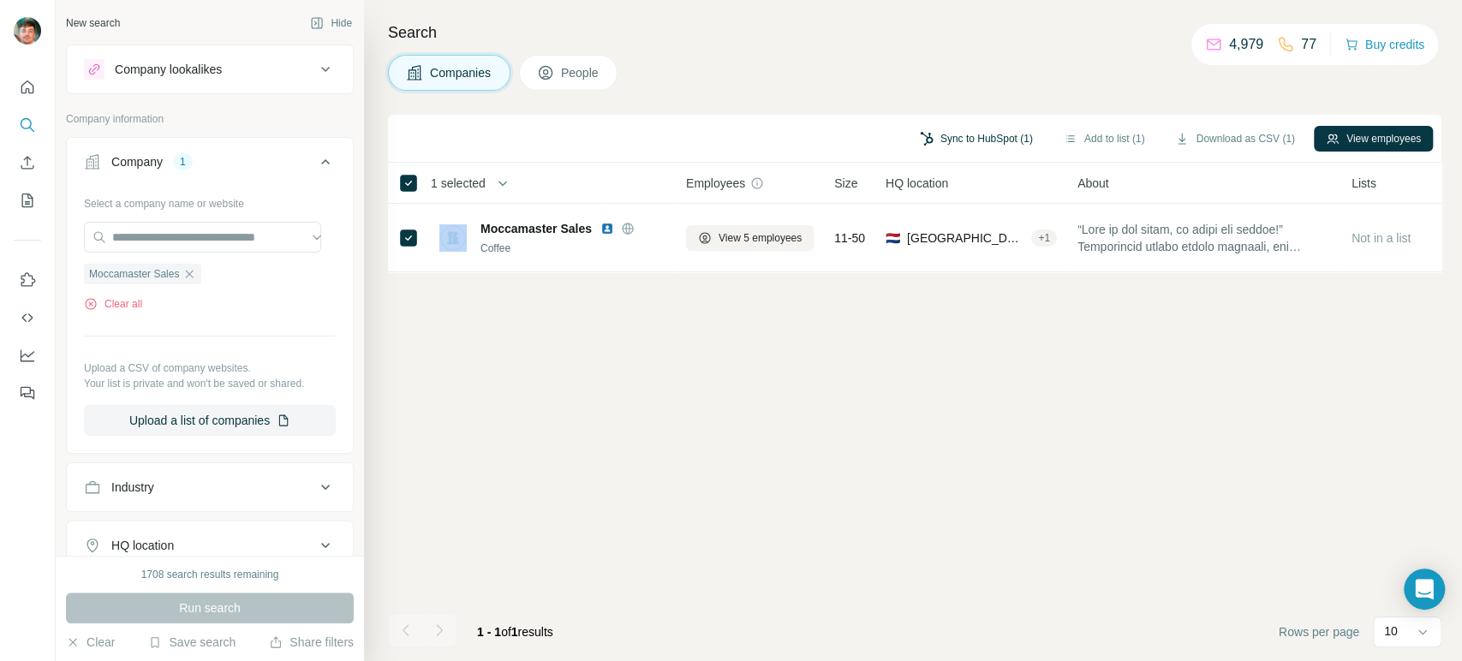
click at [939, 132] on button "Sync to HubSpot (1)" at bounding box center [976, 139] width 137 height 26
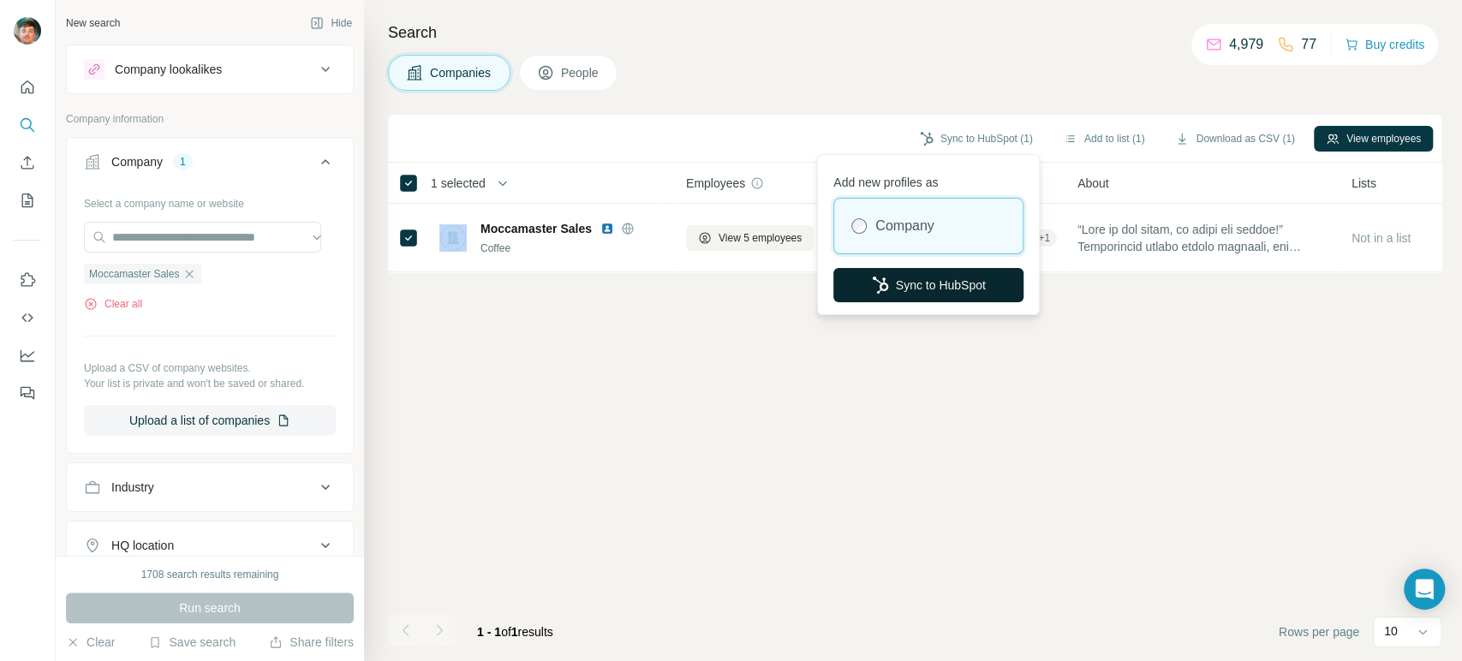
click at [913, 280] on button "Sync to HubSpot" at bounding box center [928, 285] width 190 height 34
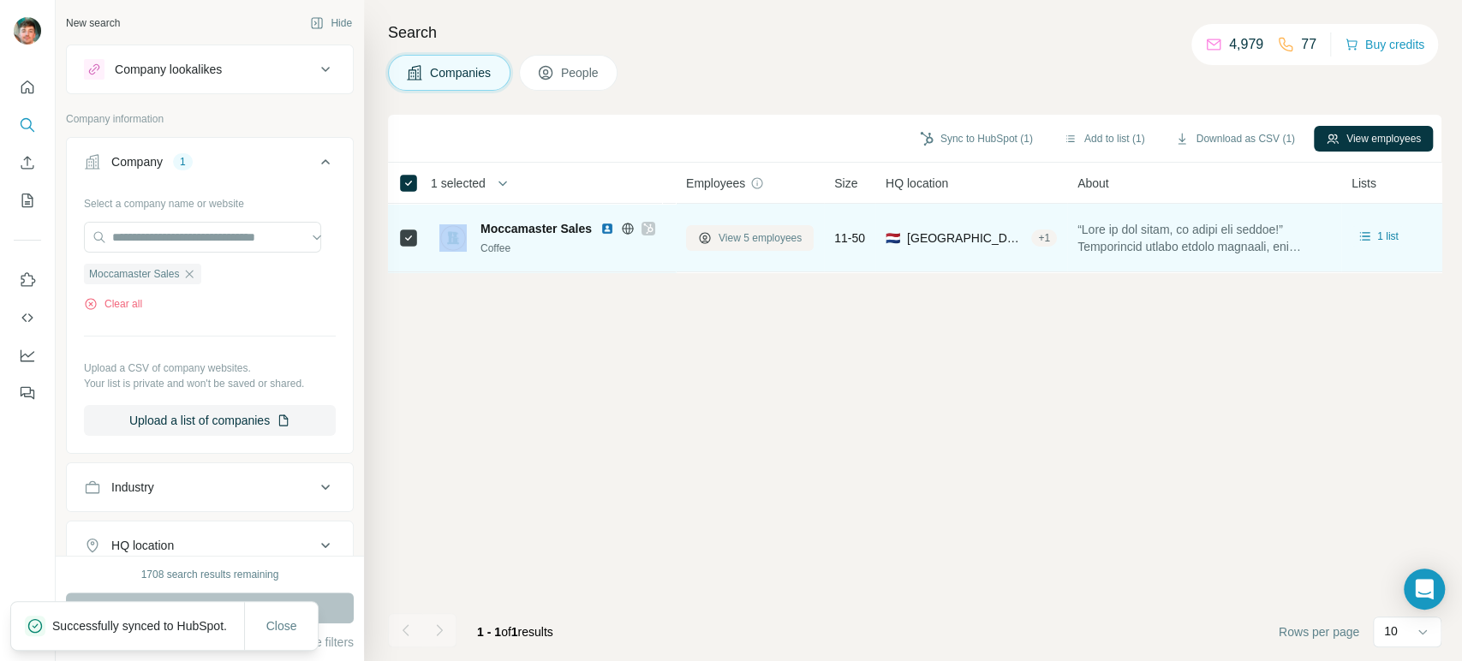
click at [732, 242] on span "View 5 employees" at bounding box center [759, 237] width 83 height 15
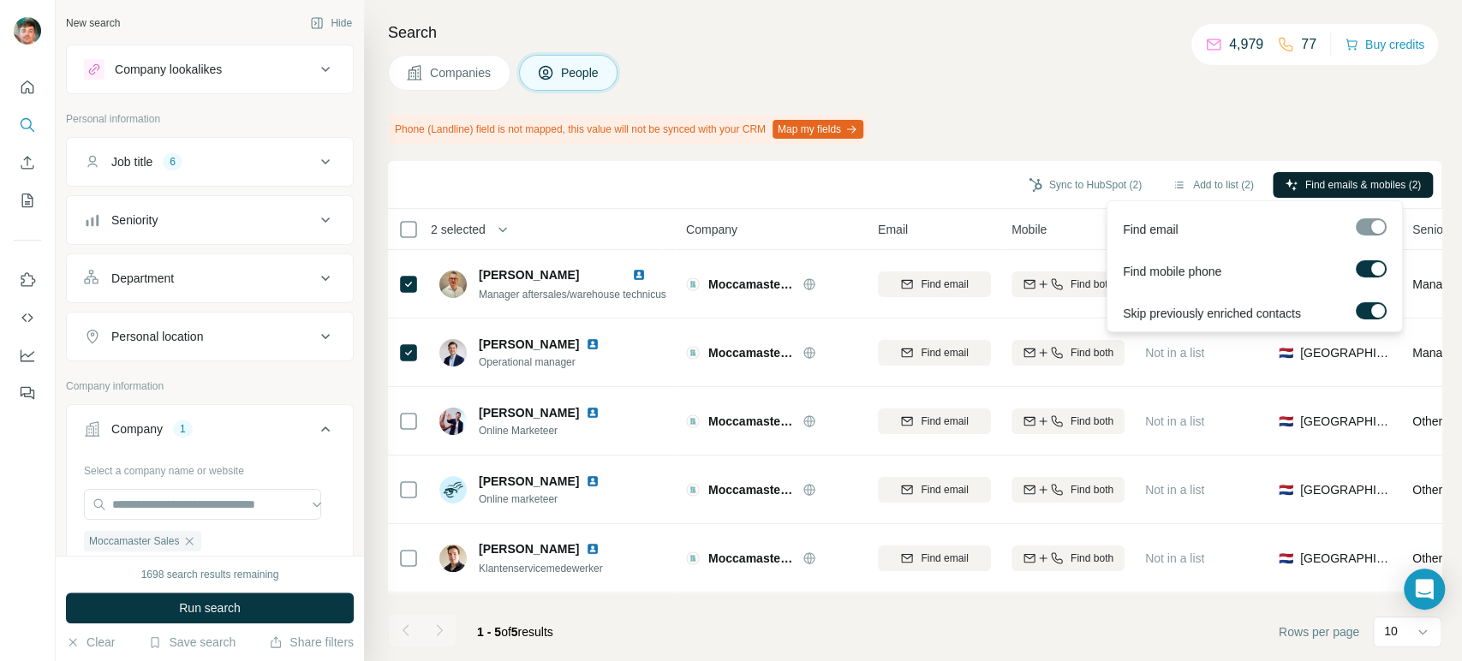
click at [1317, 173] on button "Find emails & mobiles (2)" at bounding box center [1352, 185] width 160 height 26
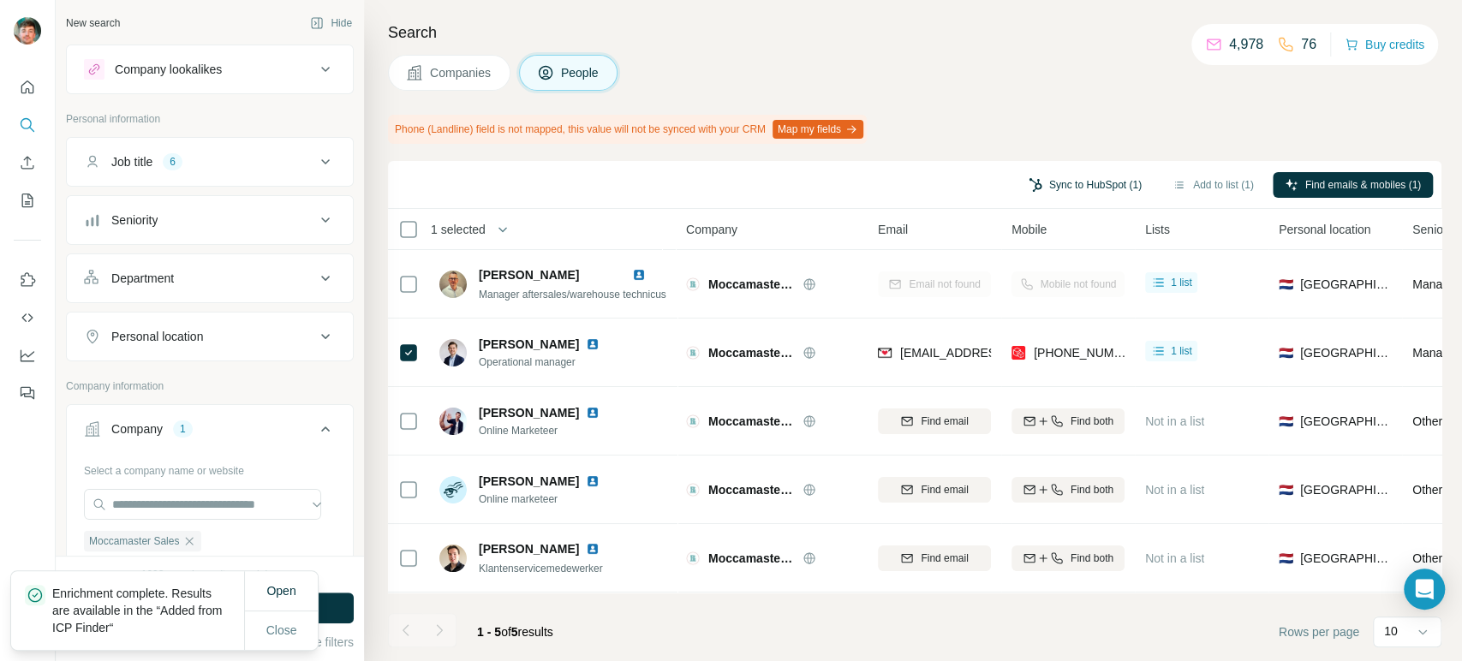
click at [1035, 182] on button "Sync to HubSpot (1)" at bounding box center [1084, 185] width 137 height 26
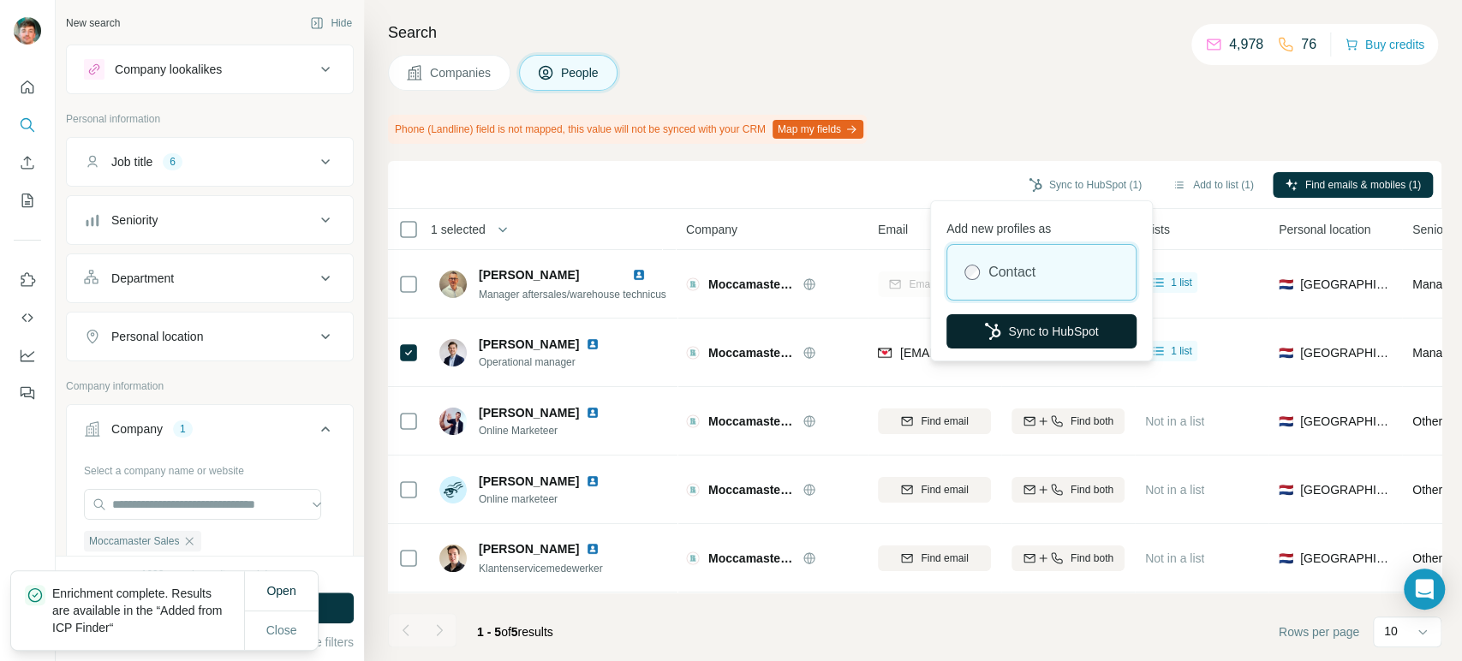
click at [1023, 321] on button "Sync to HubSpot" at bounding box center [1041, 331] width 190 height 34
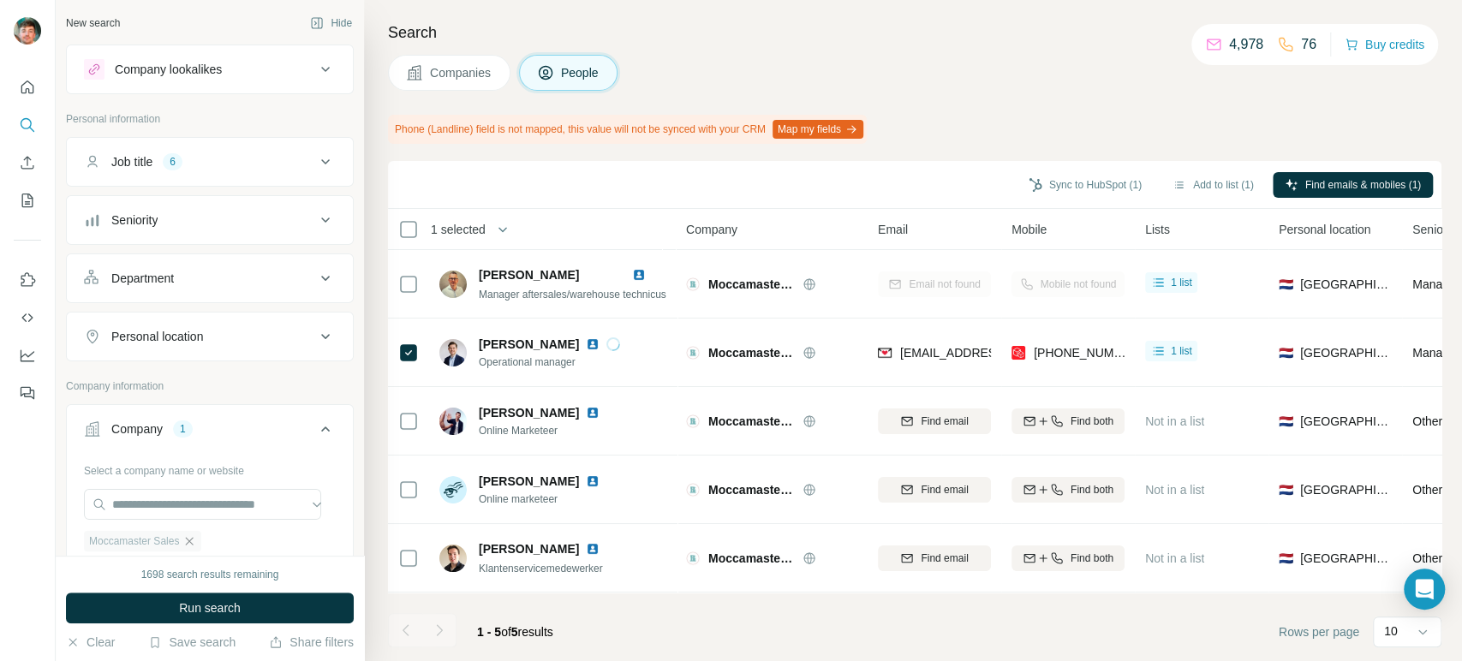
click at [189, 534] on icon "button" at bounding box center [189, 541] width 14 height 14
click at [214, 504] on input "text" at bounding box center [202, 504] width 237 height 31
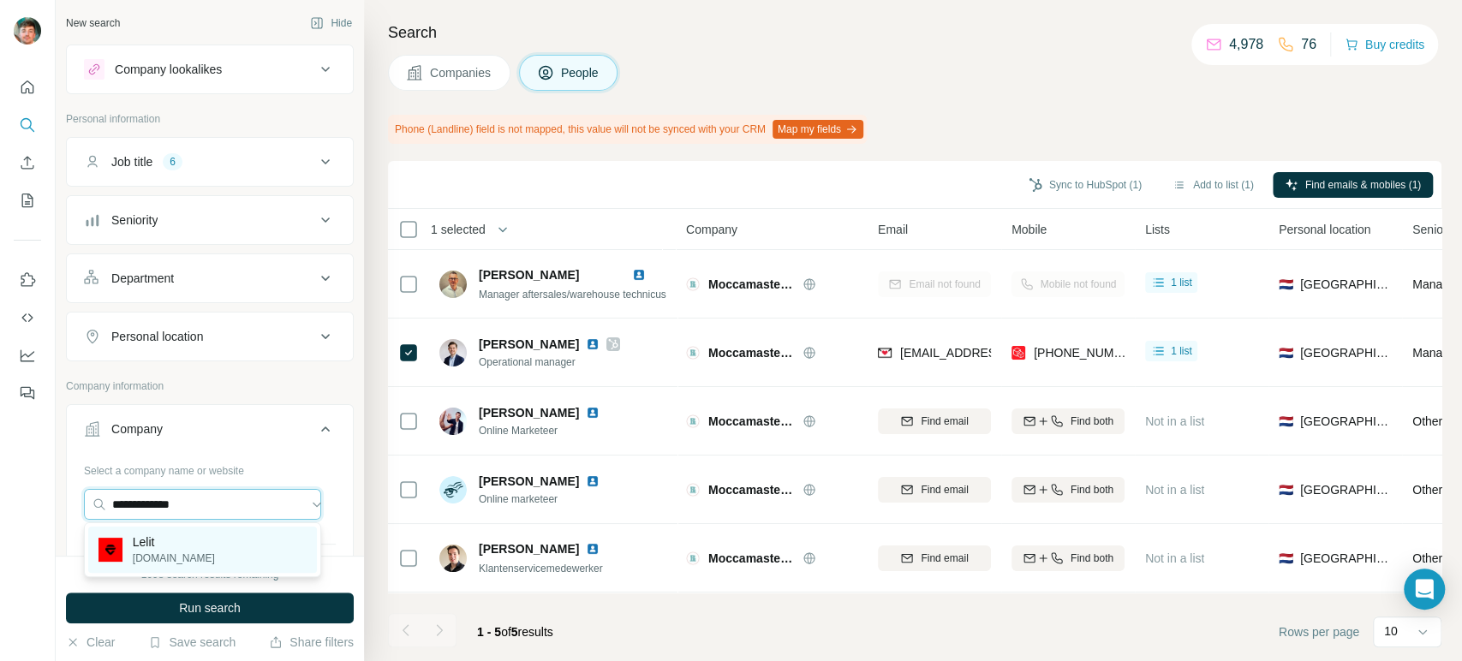
type input "**********"
click at [206, 536] on div "Lelit [DOMAIN_NAME]" at bounding box center [202, 550] width 229 height 46
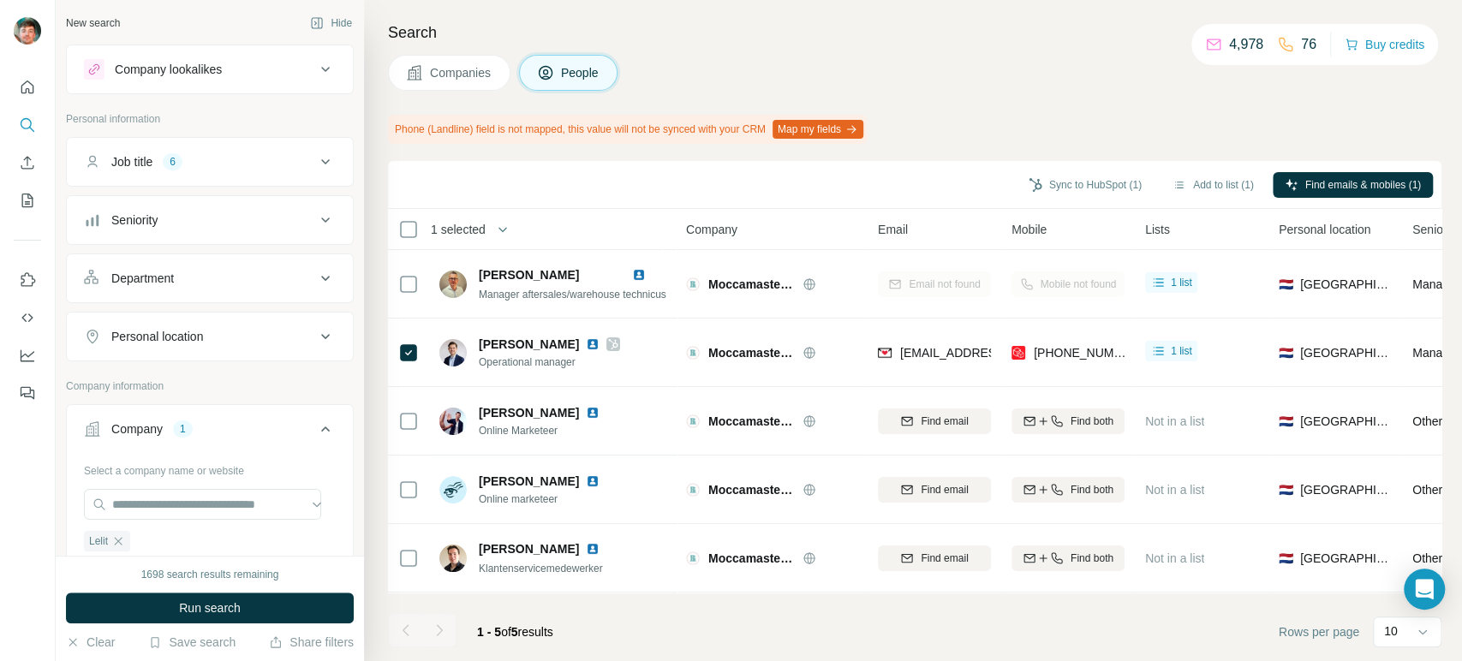
click at [176, 599] on button "Run search" at bounding box center [210, 608] width 288 height 31
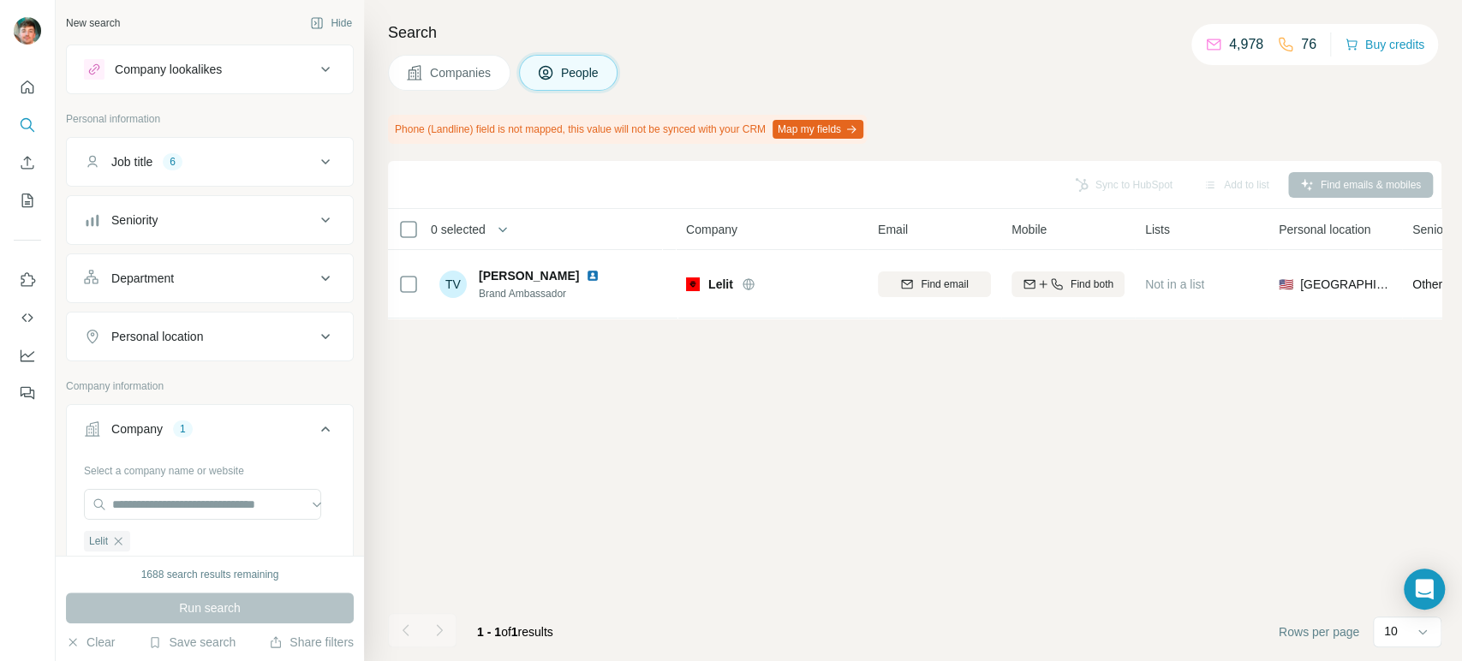
click at [457, 86] on button "Companies" at bounding box center [449, 73] width 122 height 36
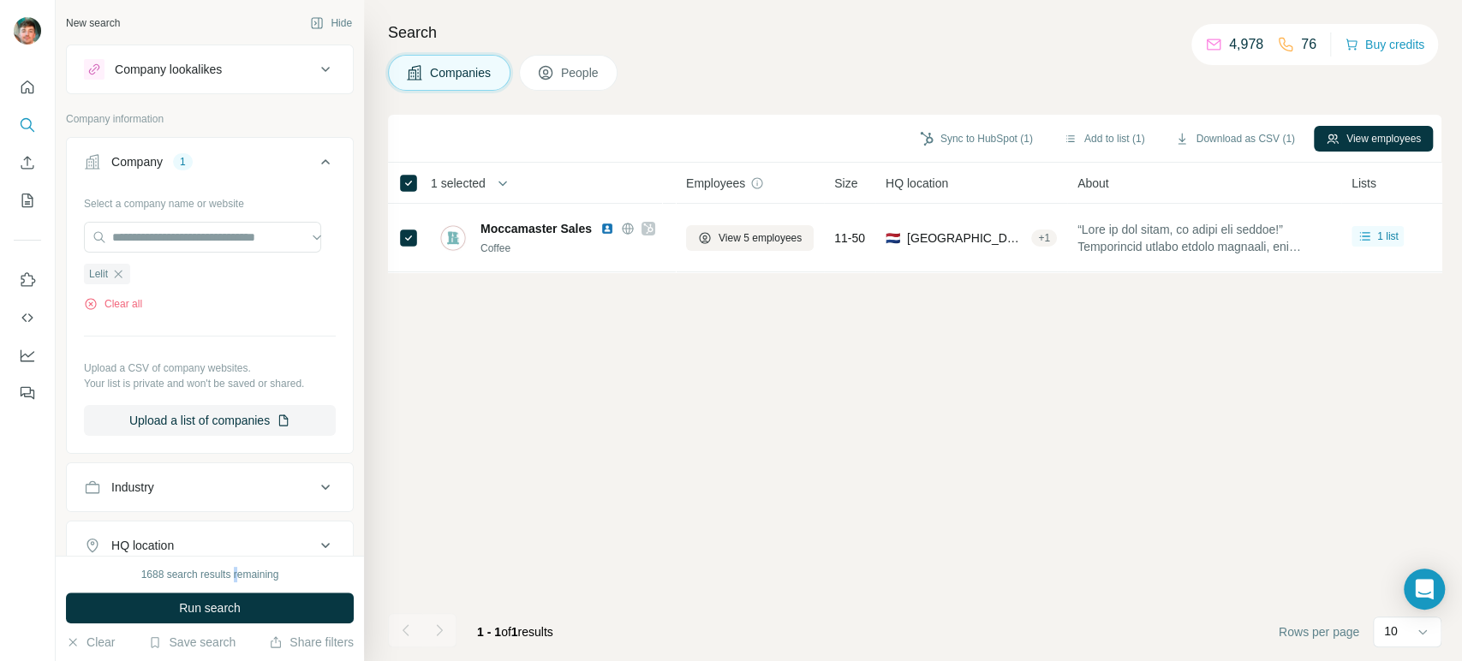
click at [235, 586] on div "1688 search results remaining Run search Clear Save search Share filters" at bounding box center [210, 608] width 308 height 105
click at [214, 614] on span "Run search" at bounding box center [210, 607] width 62 height 17
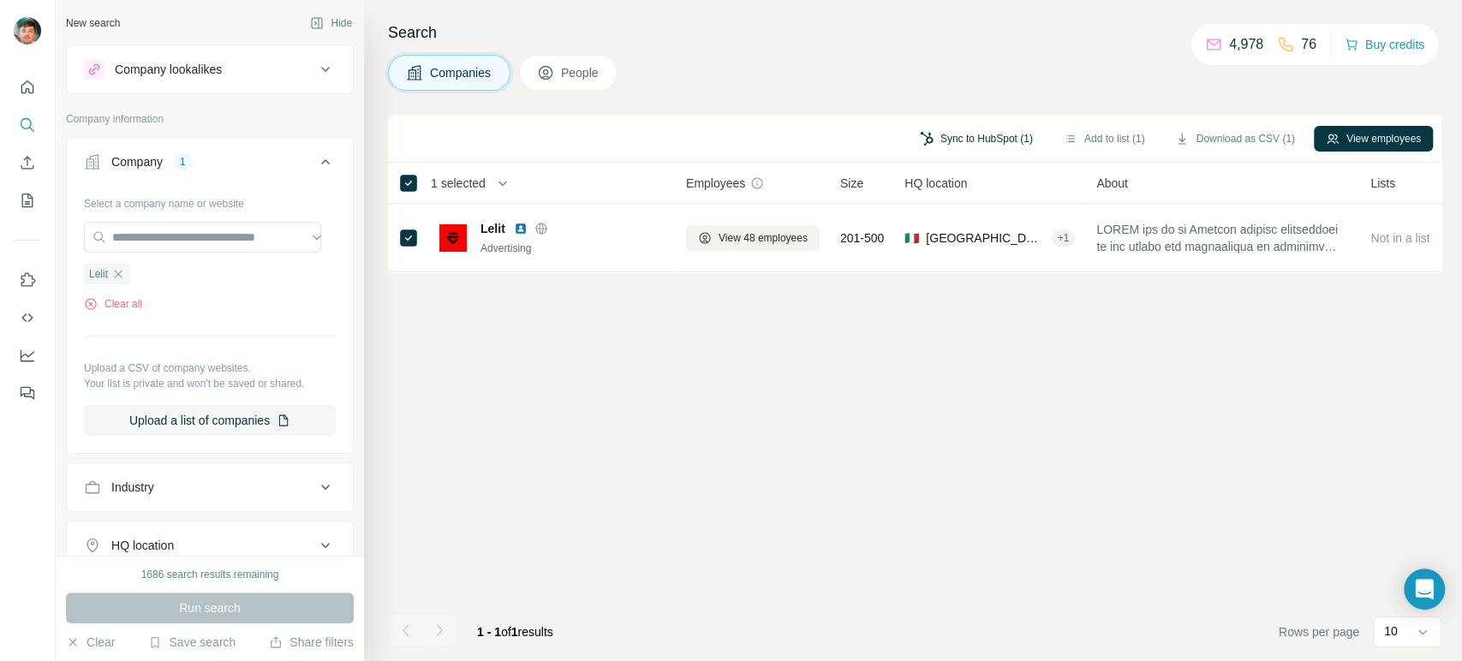
click at [973, 140] on button "Sync to HubSpot (1)" at bounding box center [976, 139] width 137 height 26
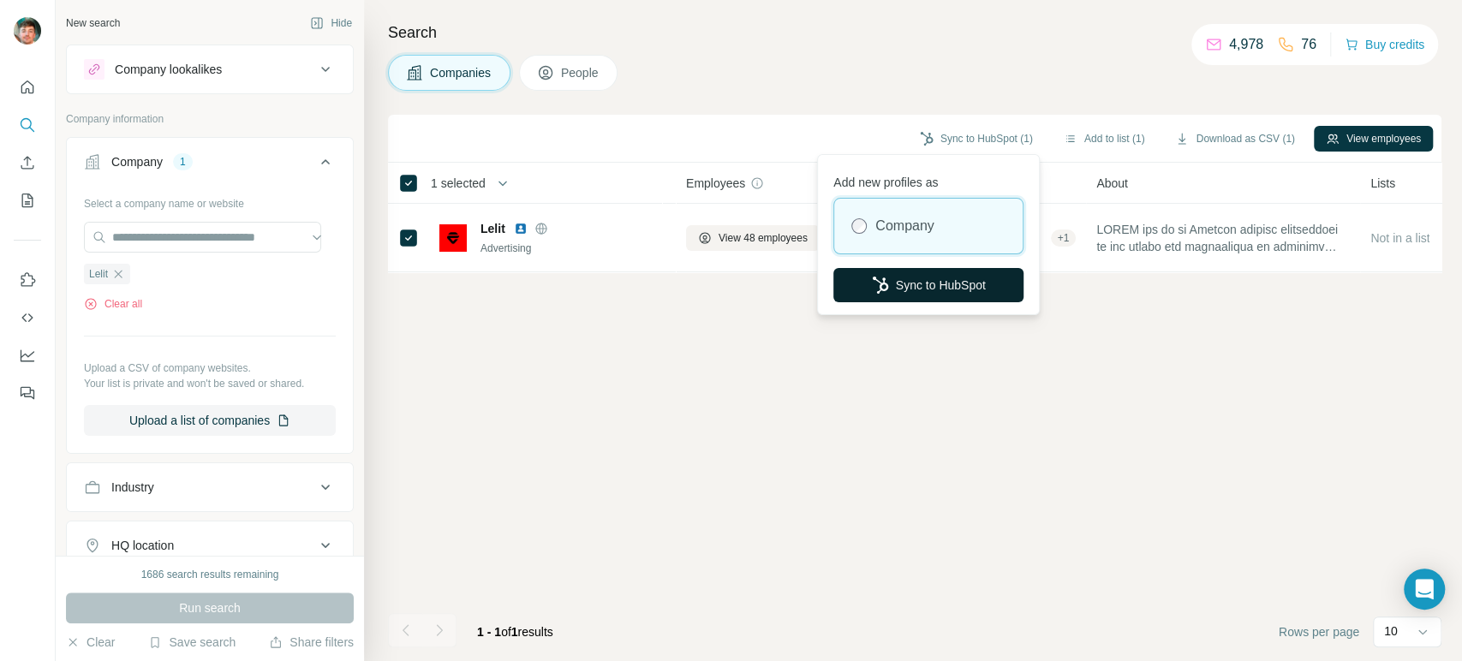
click at [901, 295] on button "Sync to HubSpot" at bounding box center [928, 285] width 190 height 34
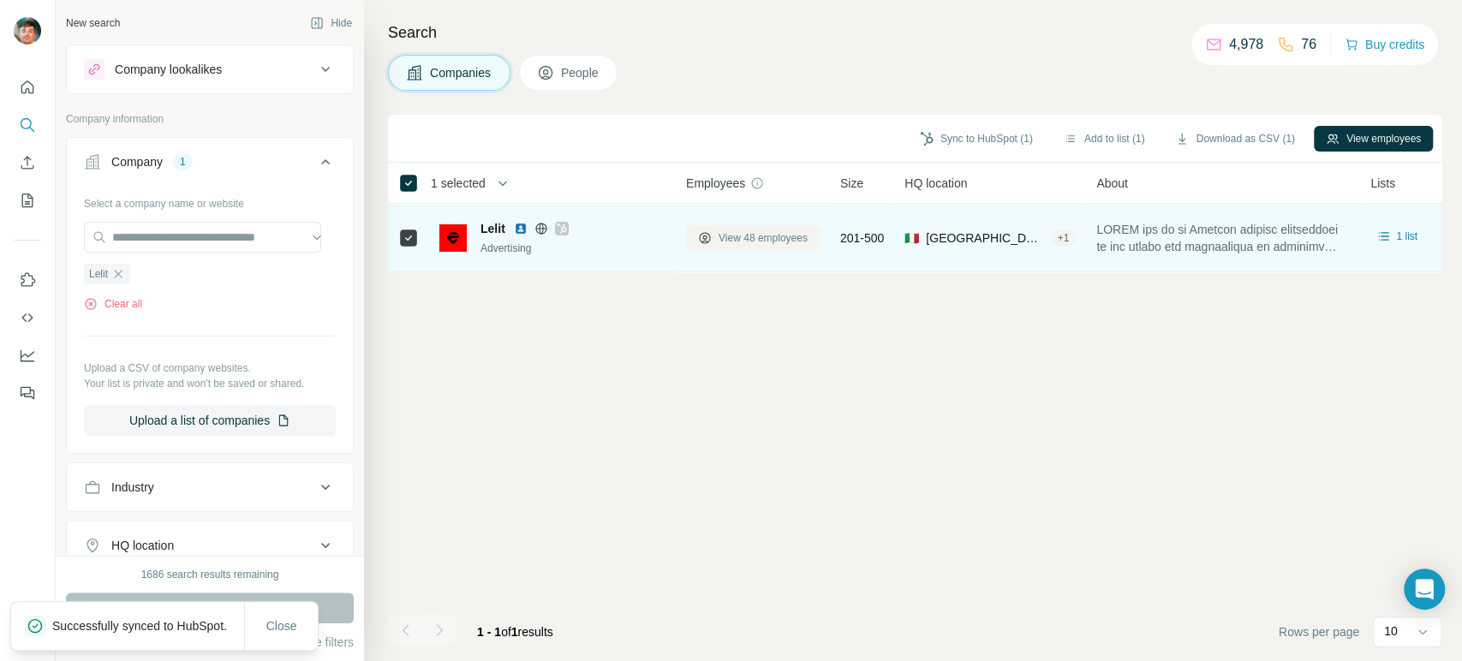
click at [743, 240] on span "View 48 employees" at bounding box center [762, 237] width 89 height 15
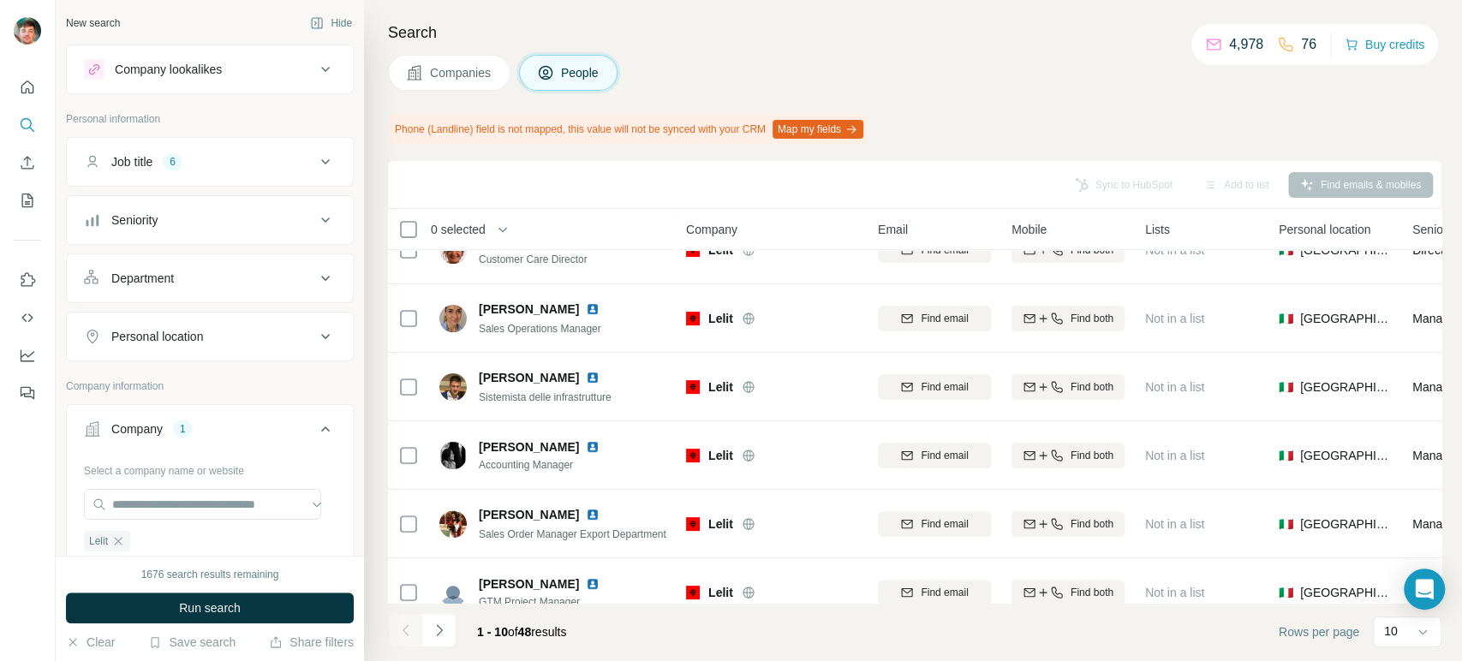
scroll to position [341, 0]
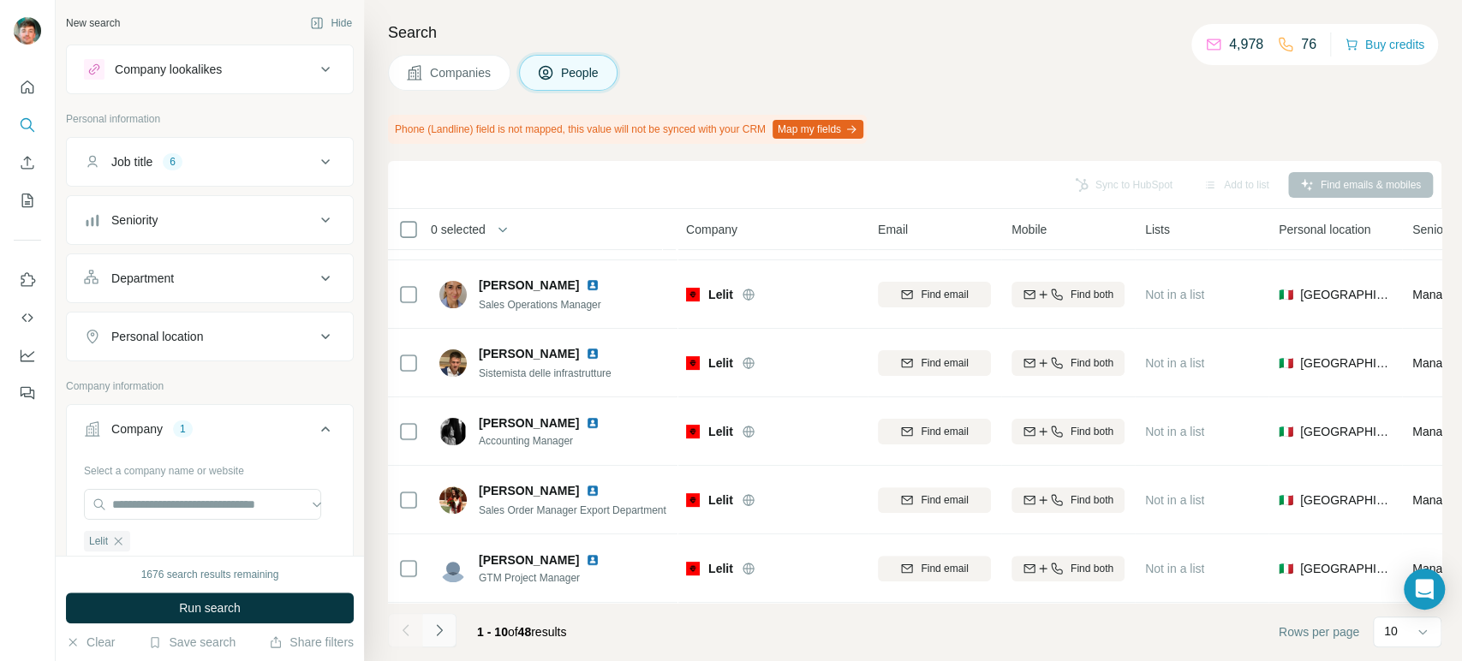
click at [442, 626] on icon "Navigate to next page" at bounding box center [439, 630] width 17 height 17
click at [443, 619] on button "Navigate to next page" at bounding box center [439, 630] width 34 height 34
click at [411, 622] on icon "Navigate to previous page" at bounding box center [405, 630] width 17 height 17
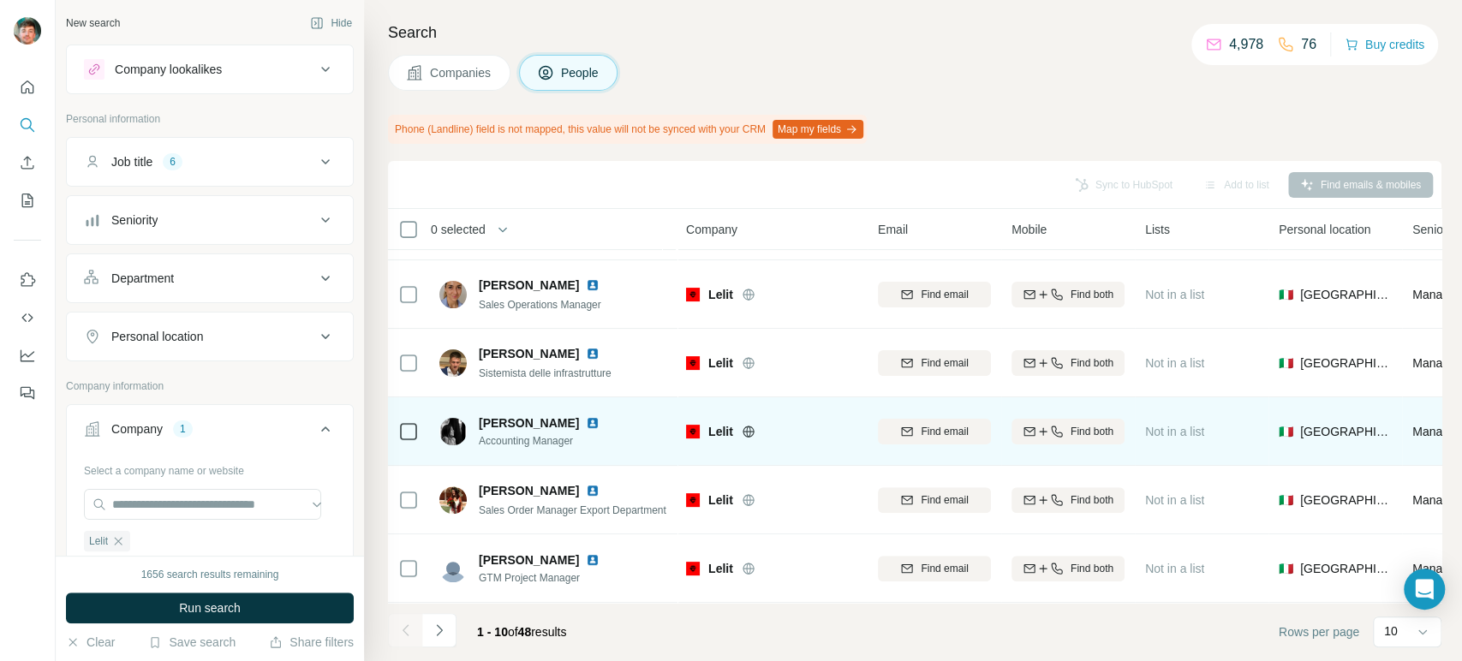
scroll to position [0, 0]
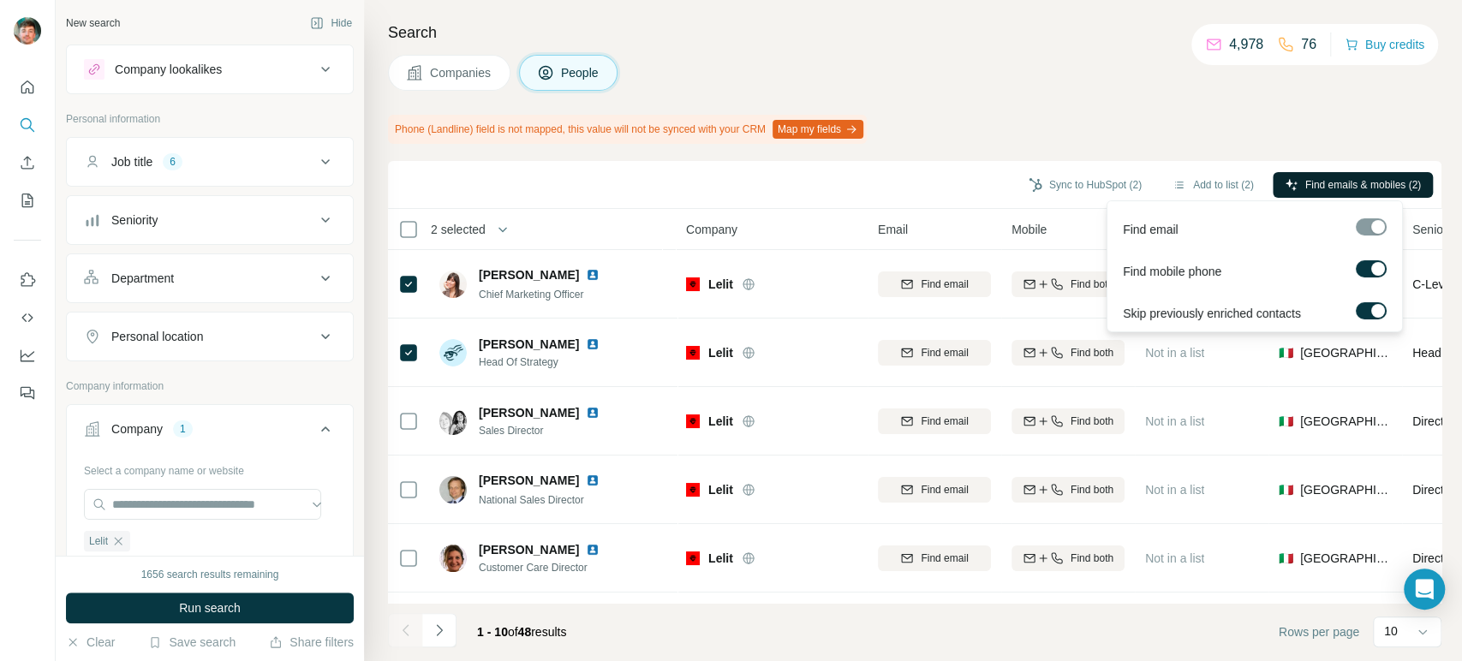
click at [1305, 183] on span "Find emails & mobiles (2)" at bounding box center [1363, 184] width 116 height 15
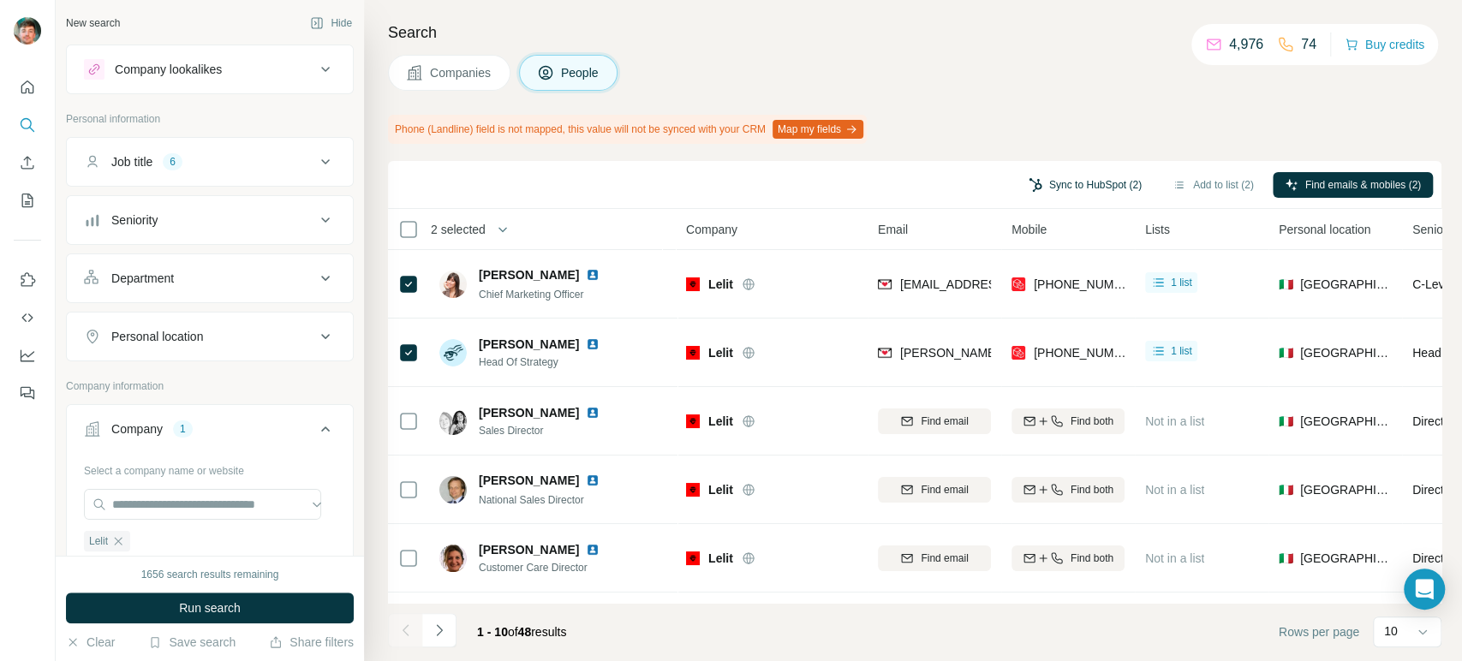
click at [1046, 185] on button "Sync to HubSpot (2)" at bounding box center [1084, 185] width 137 height 26
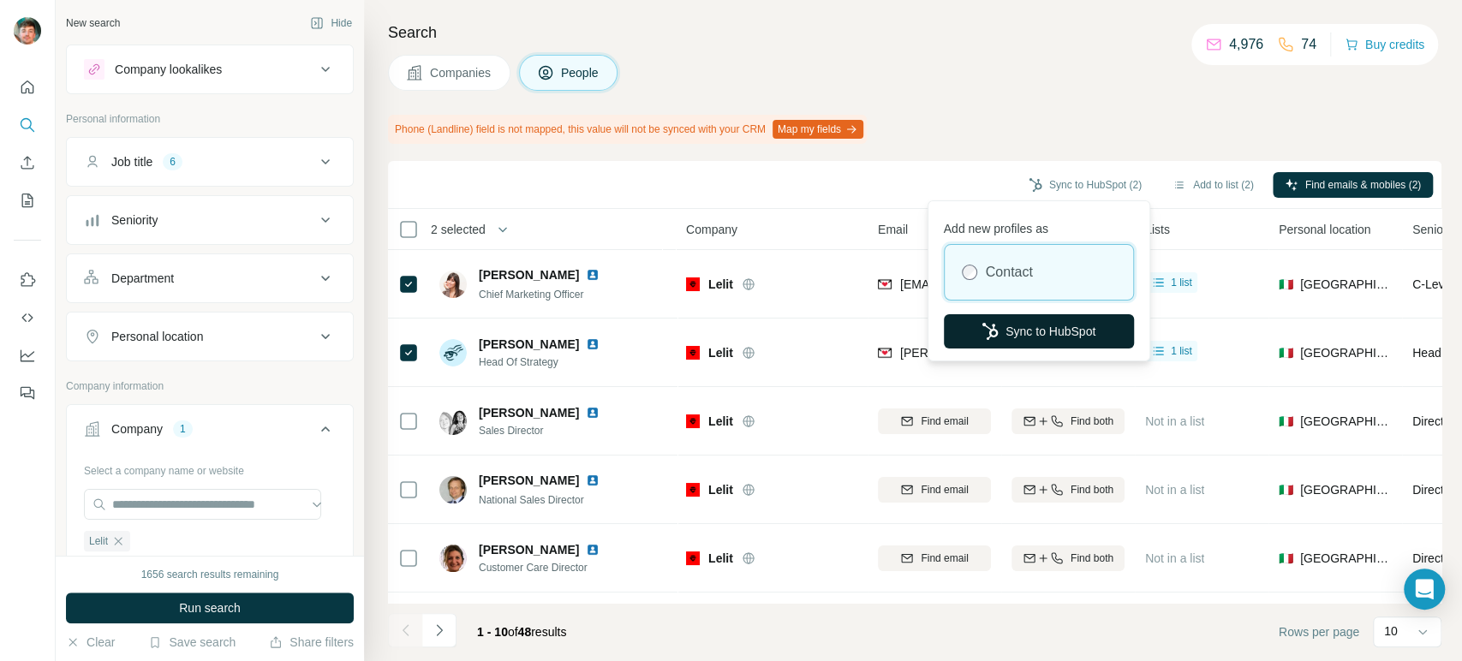
click at [998, 323] on button "Sync to HubSpot" at bounding box center [1039, 331] width 190 height 34
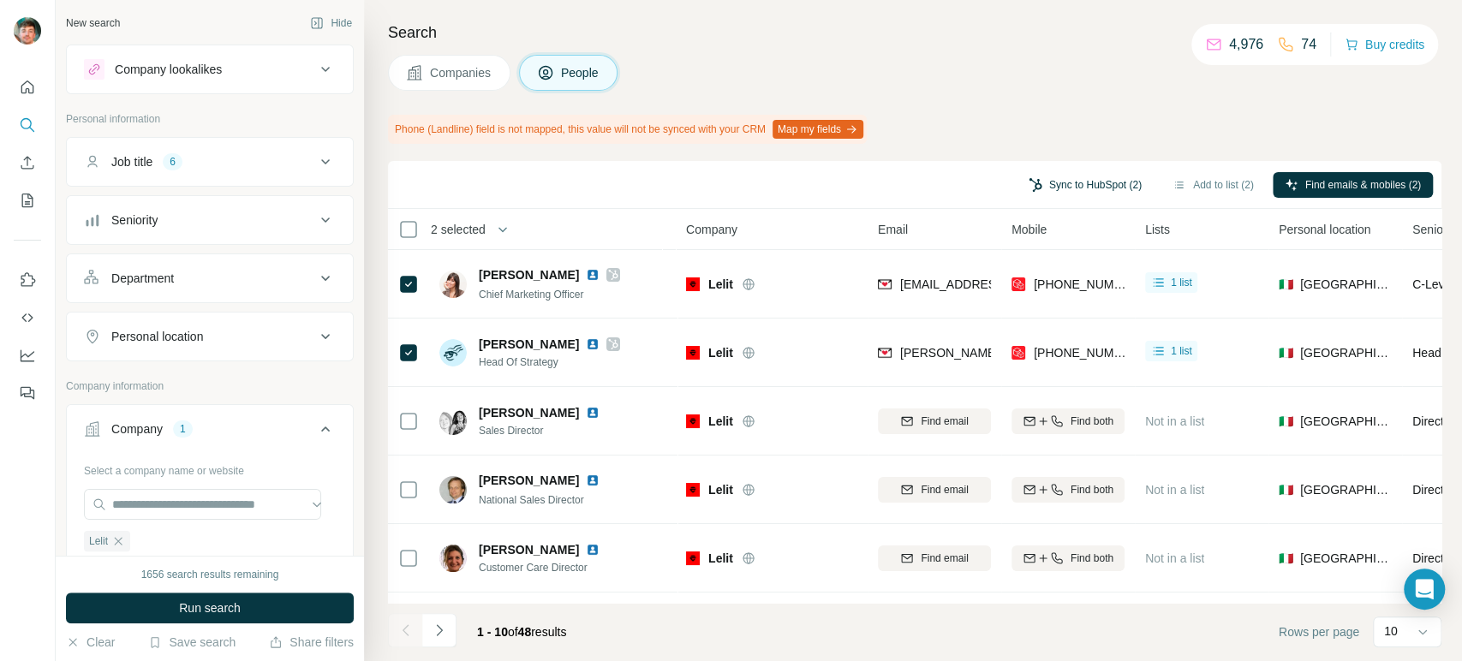
click at [1028, 182] on button "Sync to HubSpot (2)" at bounding box center [1084, 185] width 137 height 26
click at [904, 185] on div "Sync to HubSpot (2) Add to list (2) Find emails & mobiles (2)" at bounding box center [914, 185] width 1036 height 30
click at [120, 537] on icon "button" at bounding box center [118, 541] width 14 height 14
click at [140, 512] on input "text" at bounding box center [202, 504] width 237 height 31
paste input "**********"
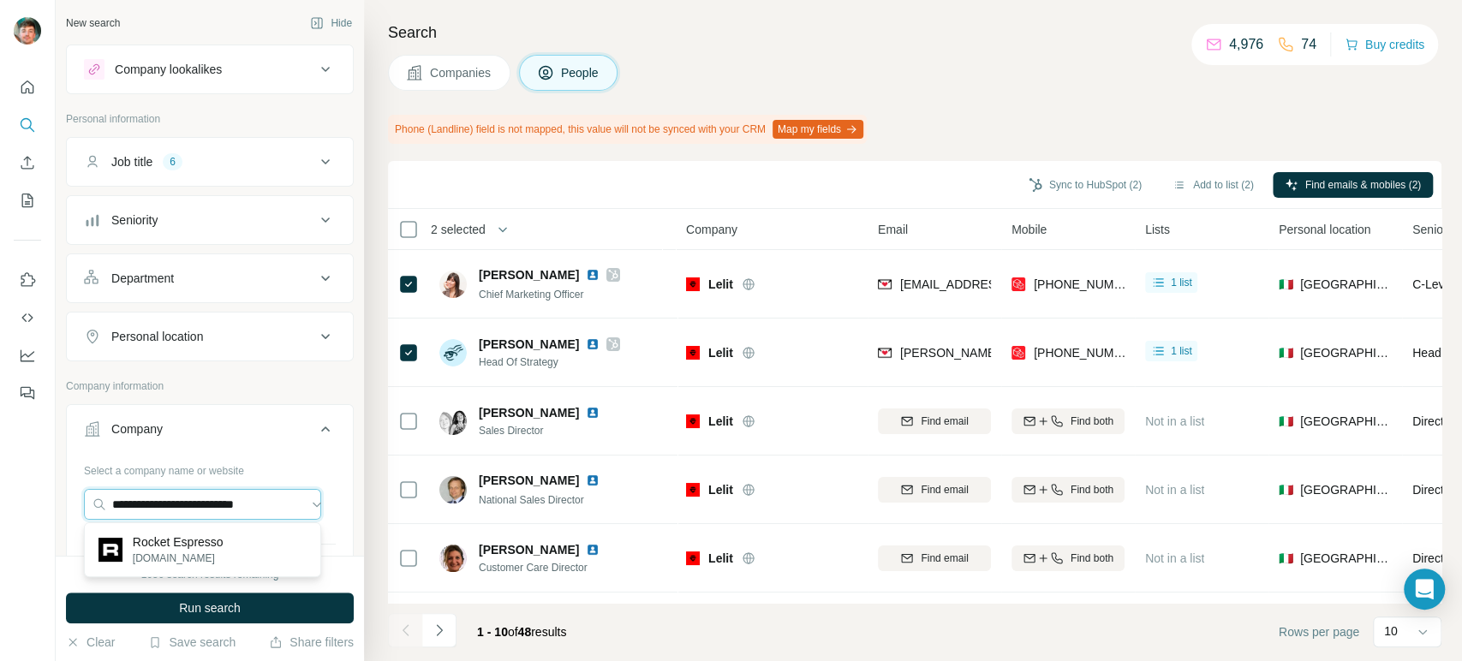
type input "**********"
click at [176, 543] on p "Rocket Espresso" at bounding box center [178, 541] width 91 height 17
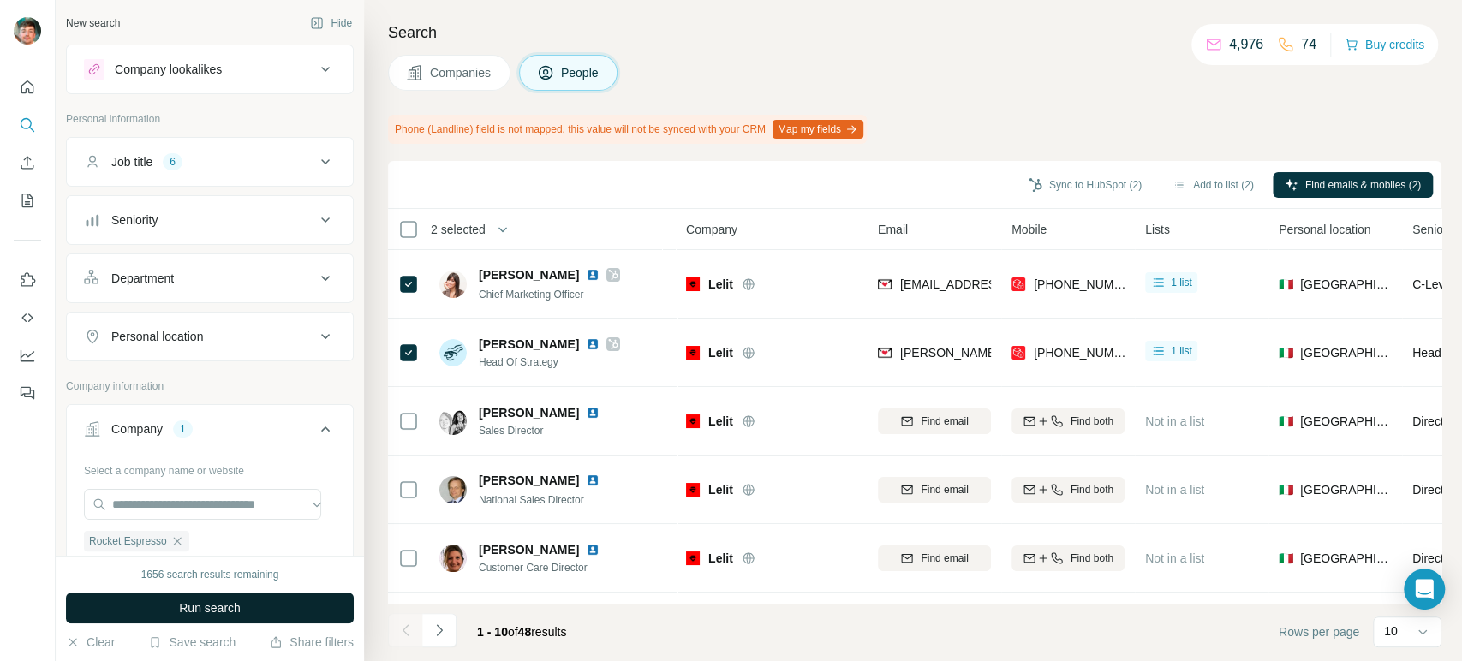
click at [165, 610] on button "Run search" at bounding box center [210, 608] width 288 height 31
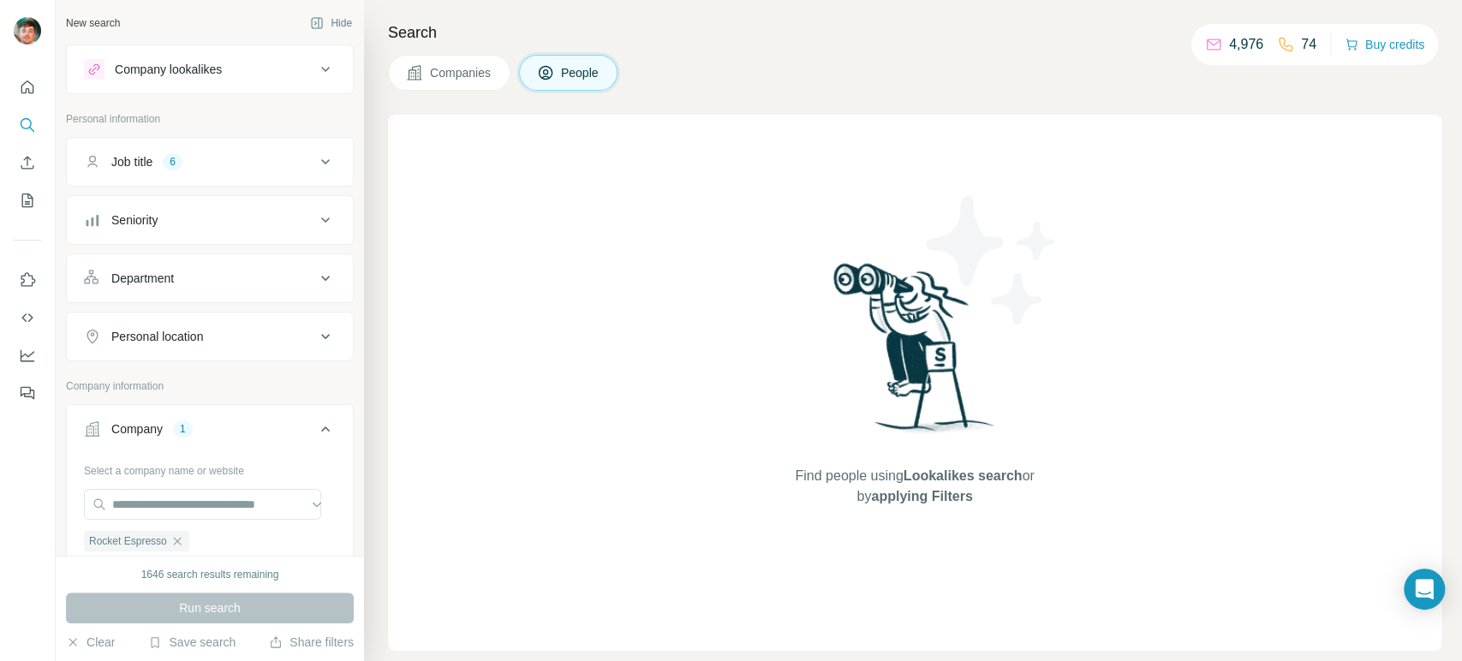
click at [450, 67] on span "Companies" at bounding box center [461, 72] width 63 height 17
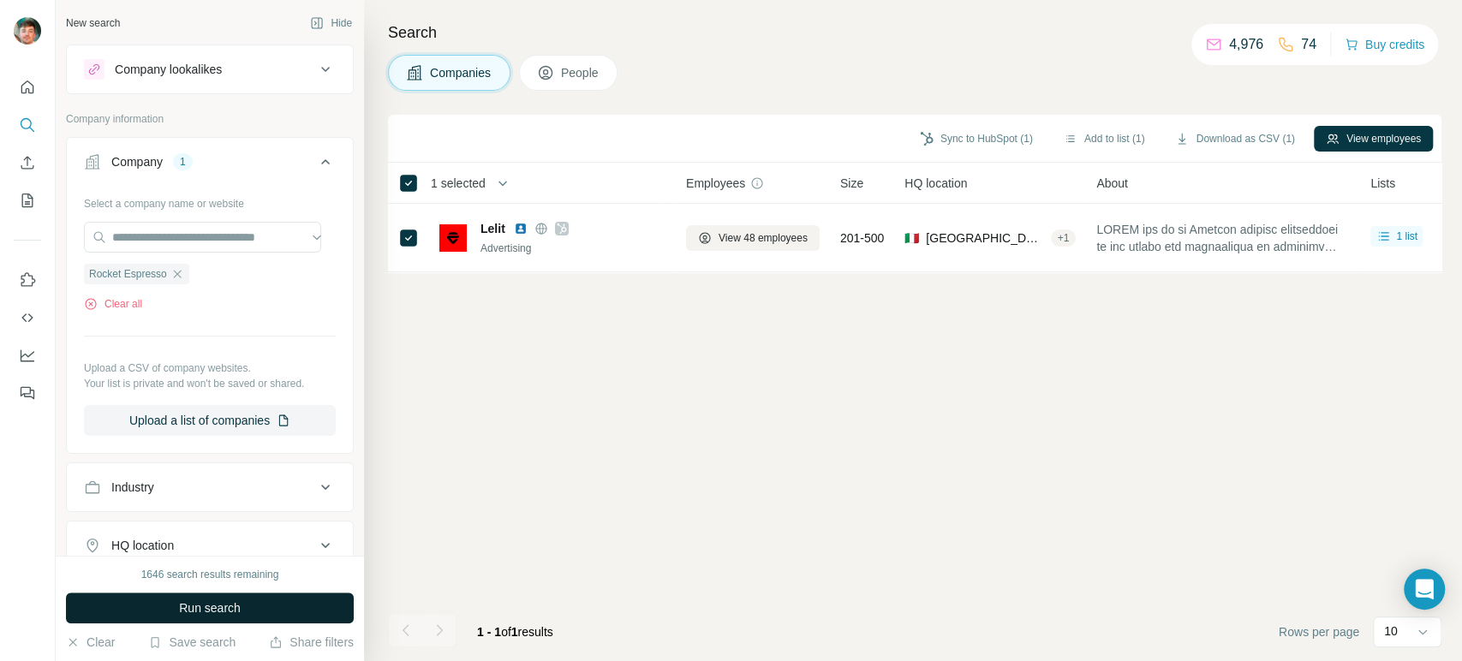
click at [154, 598] on button "Run search" at bounding box center [210, 608] width 288 height 31
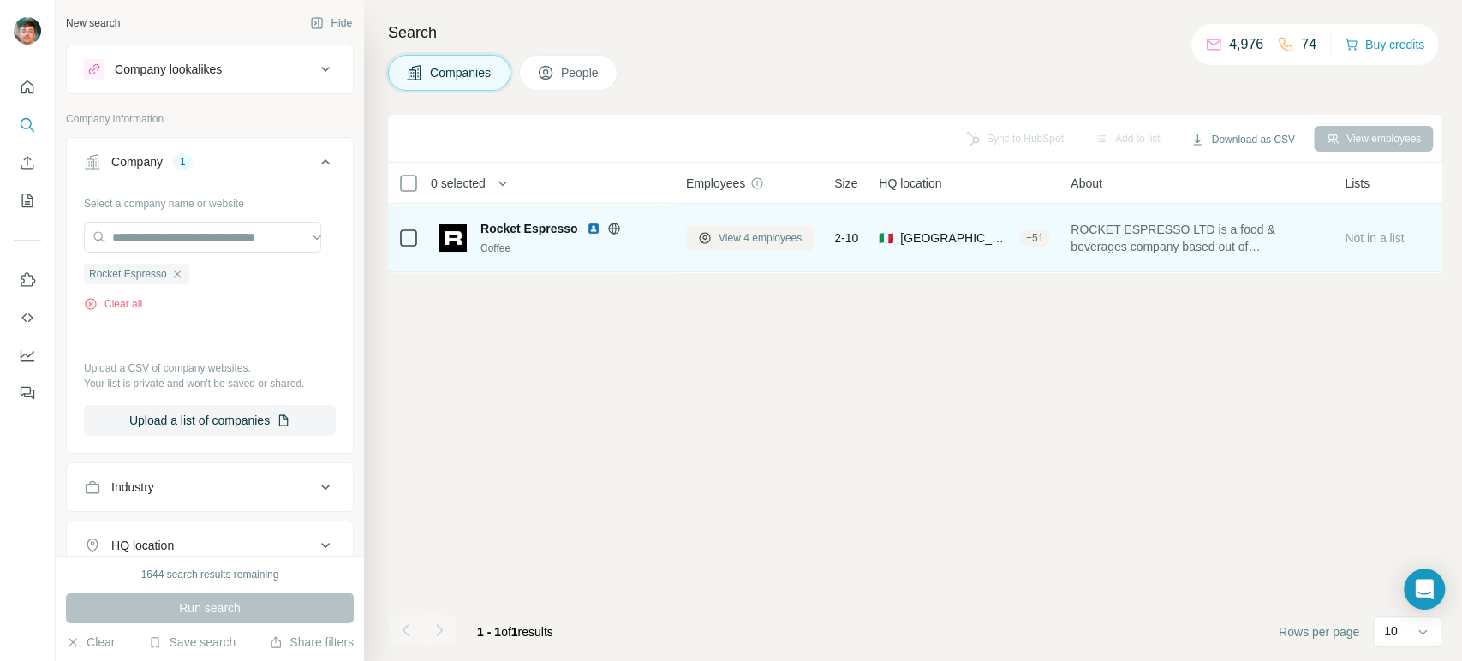
click at [740, 243] on span "View 4 employees" at bounding box center [759, 237] width 83 height 15
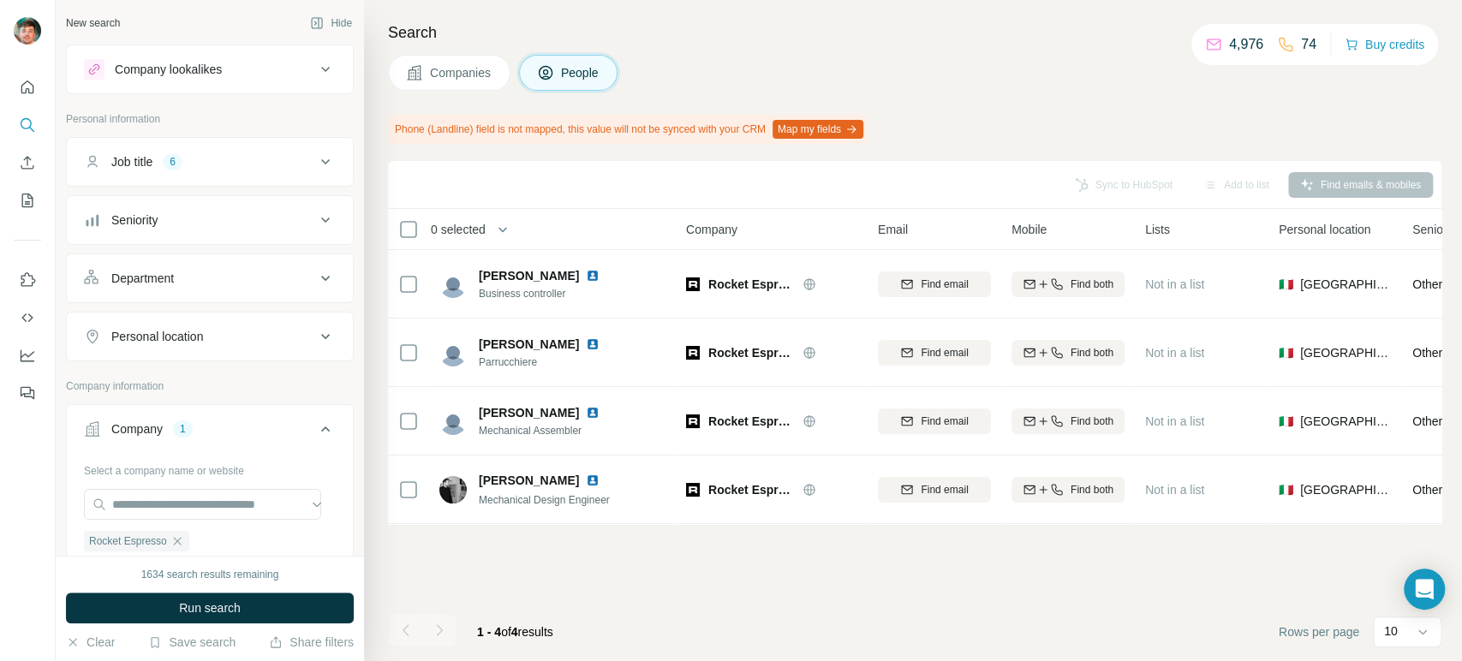
click at [443, 69] on span "Companies" at bounding box center [461, 72] width 63 height 17
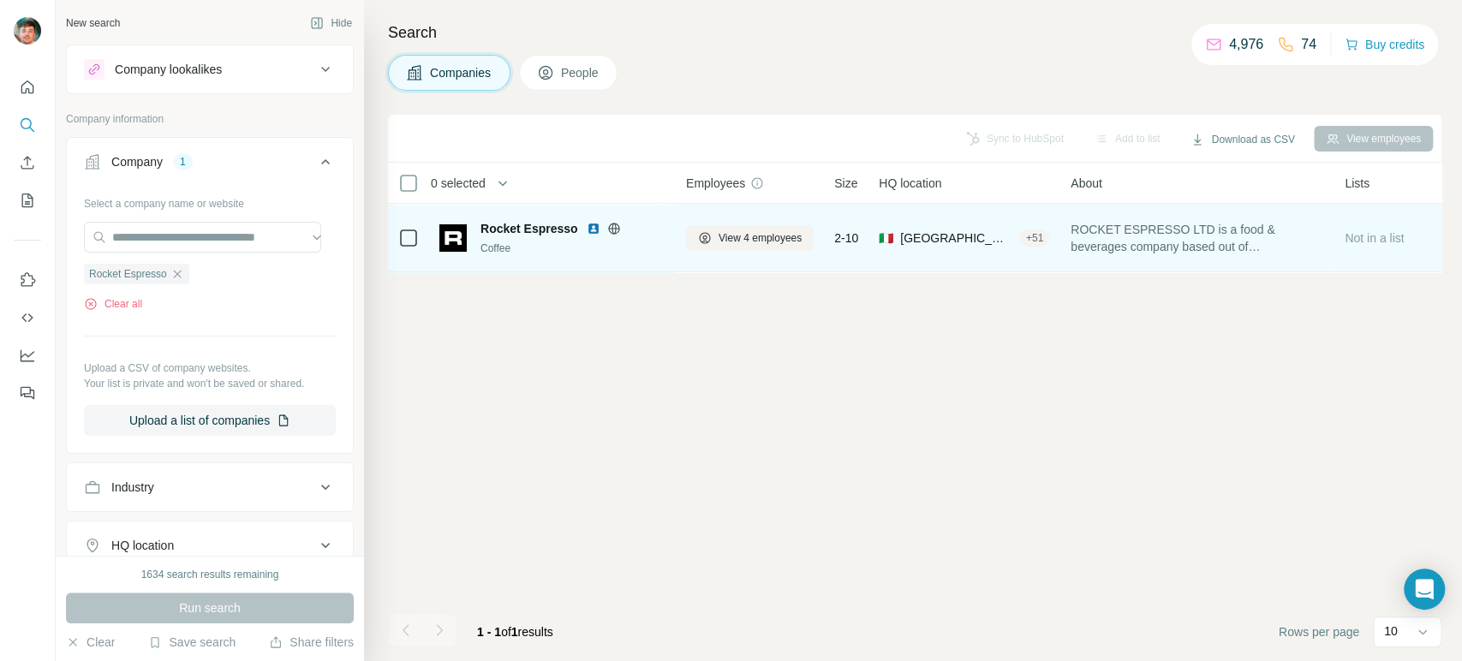
click at [587, 231] on img at bounding box center [594, 229] width 14 height 14
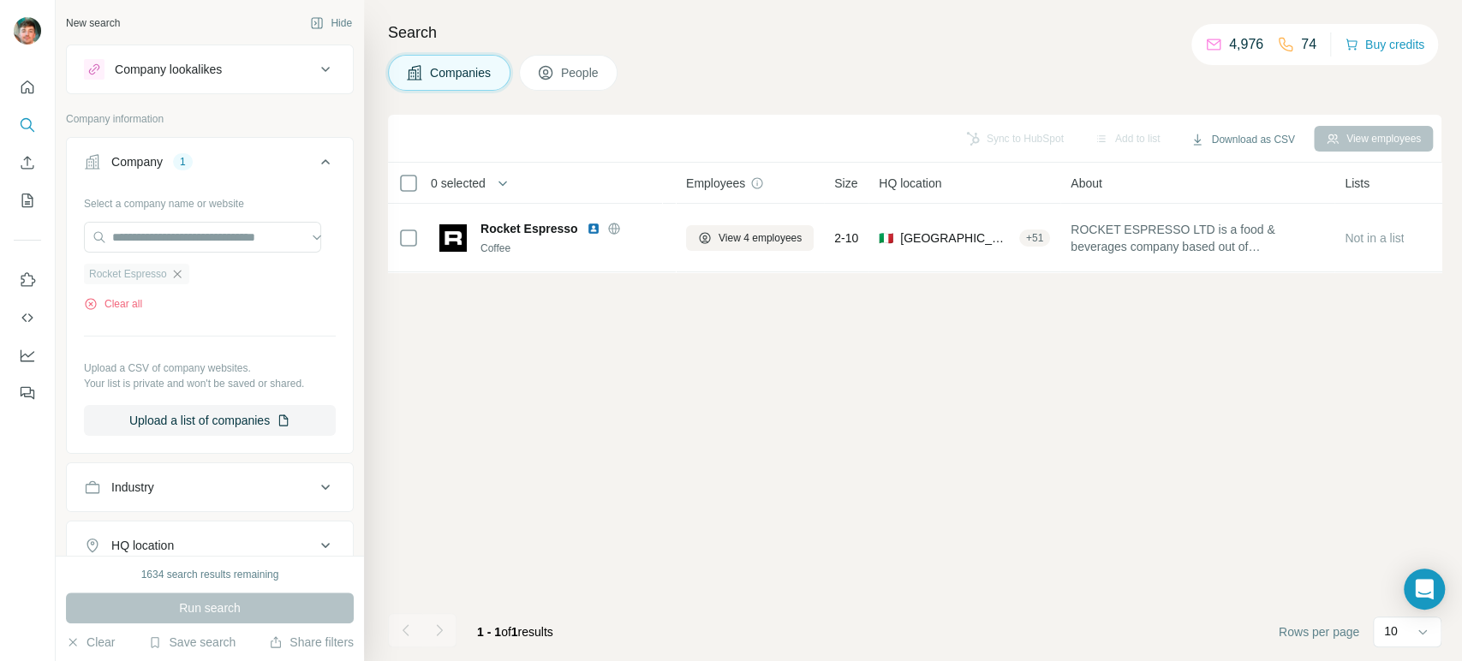
click at [178, 272] on icon "button" at bounding box center [177, 274] width 14 height 14
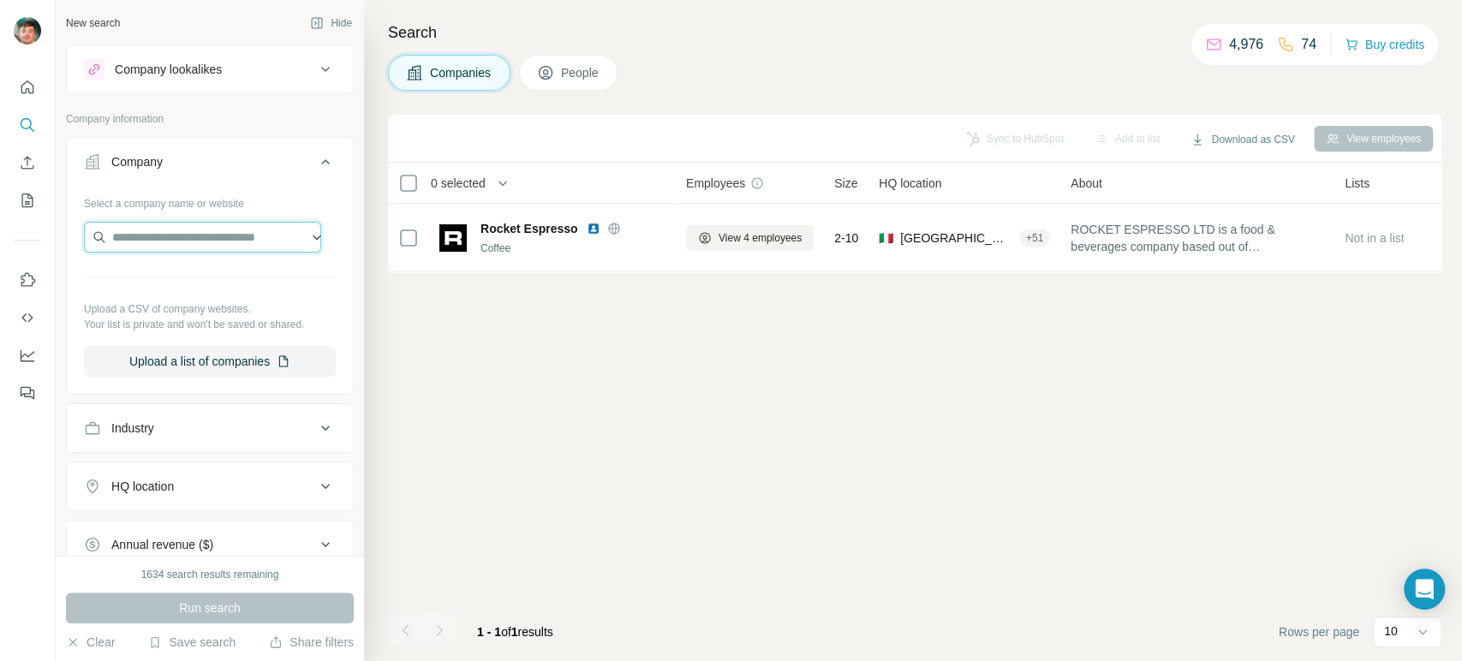
click at [204, 236] on input "text" at bounding box center [202, 237] width 237 height 31
type input "**********"
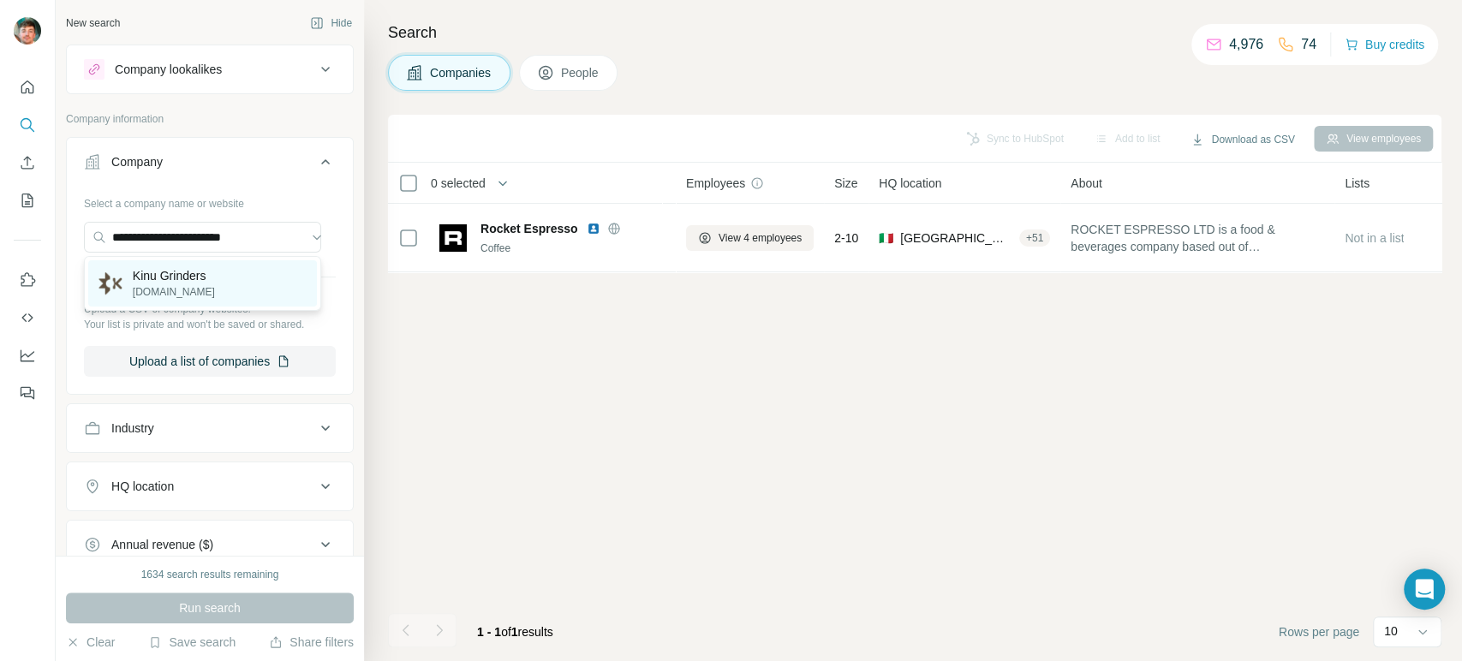
click at [176, 277] on p "Kinu Grinders" at bounding box center [174, 275] width 82 height 17
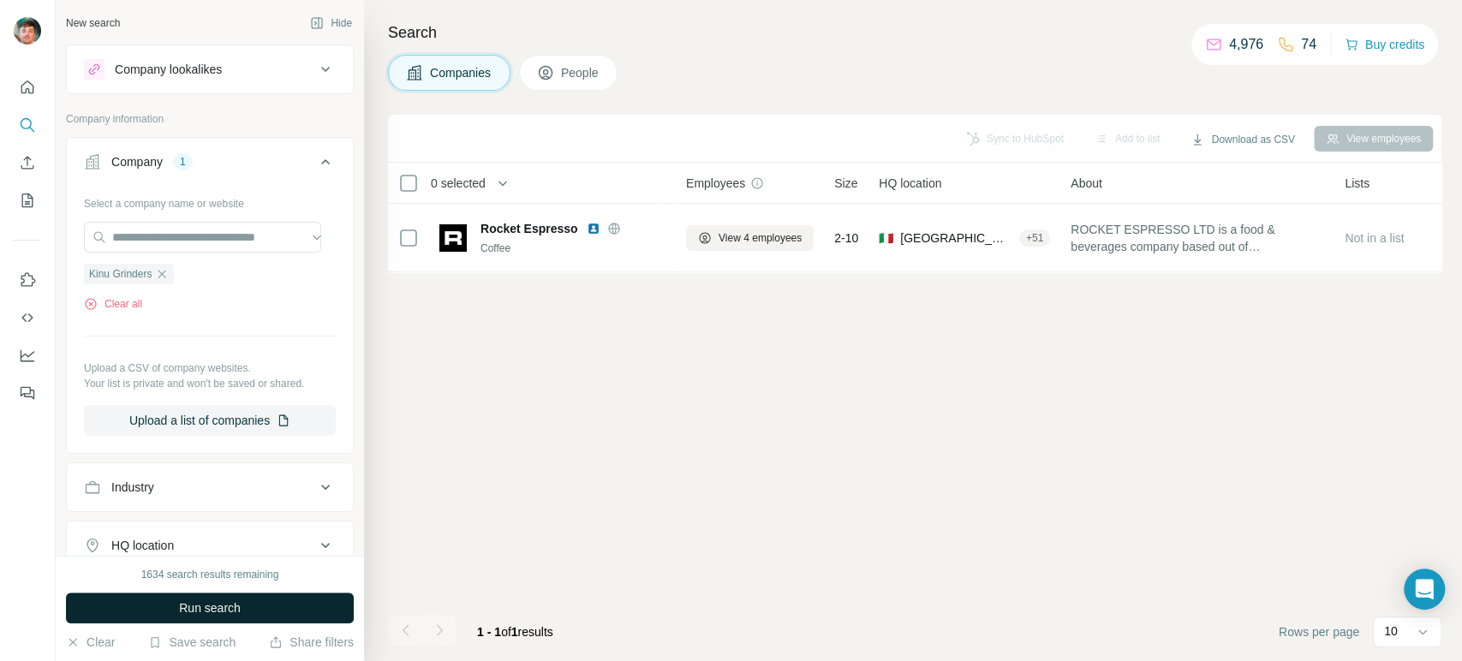
click at [168, 617] on button "Run search" at bounding box center [210, 608] width 288 height 31
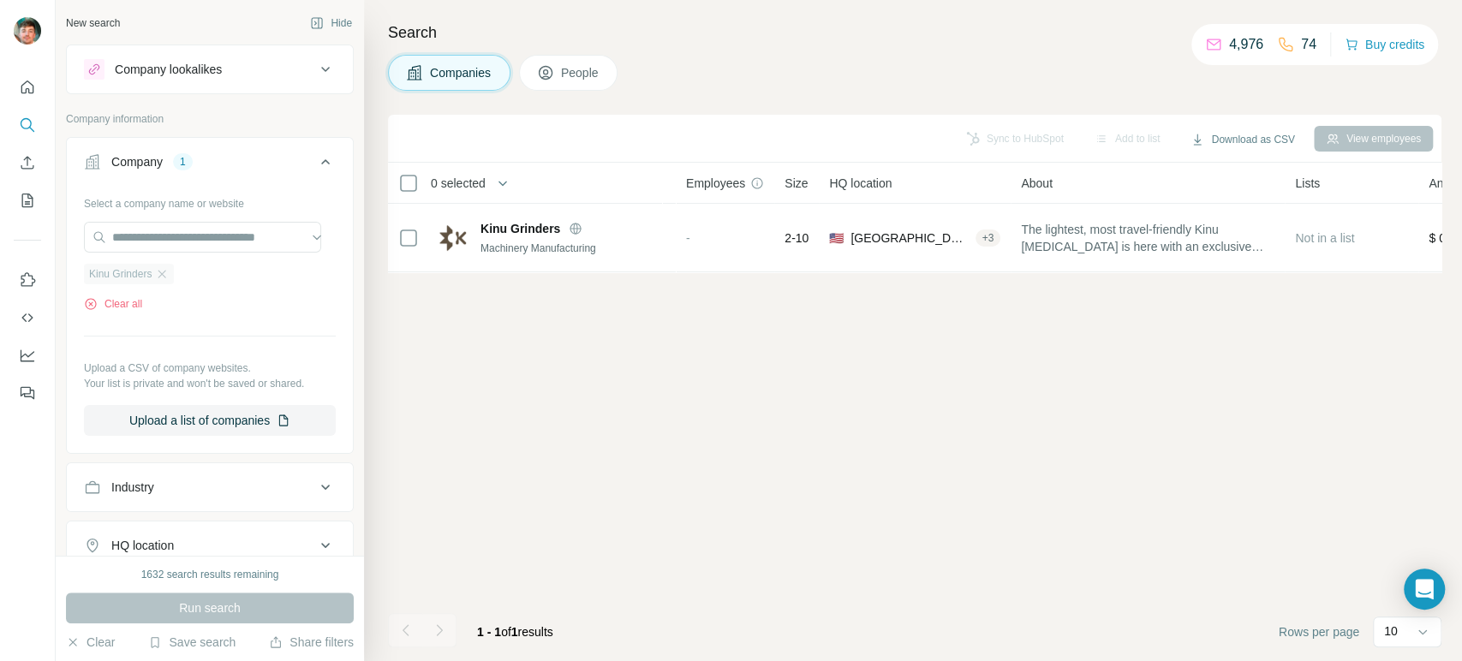
click at [164, 265] on div "Kinu Grinders" at bounding box center [129, 274] width 90 height 21
click at [182, 238] on input "text" at bounding box center [202, 237] width 237 height 31
paste input "**********"
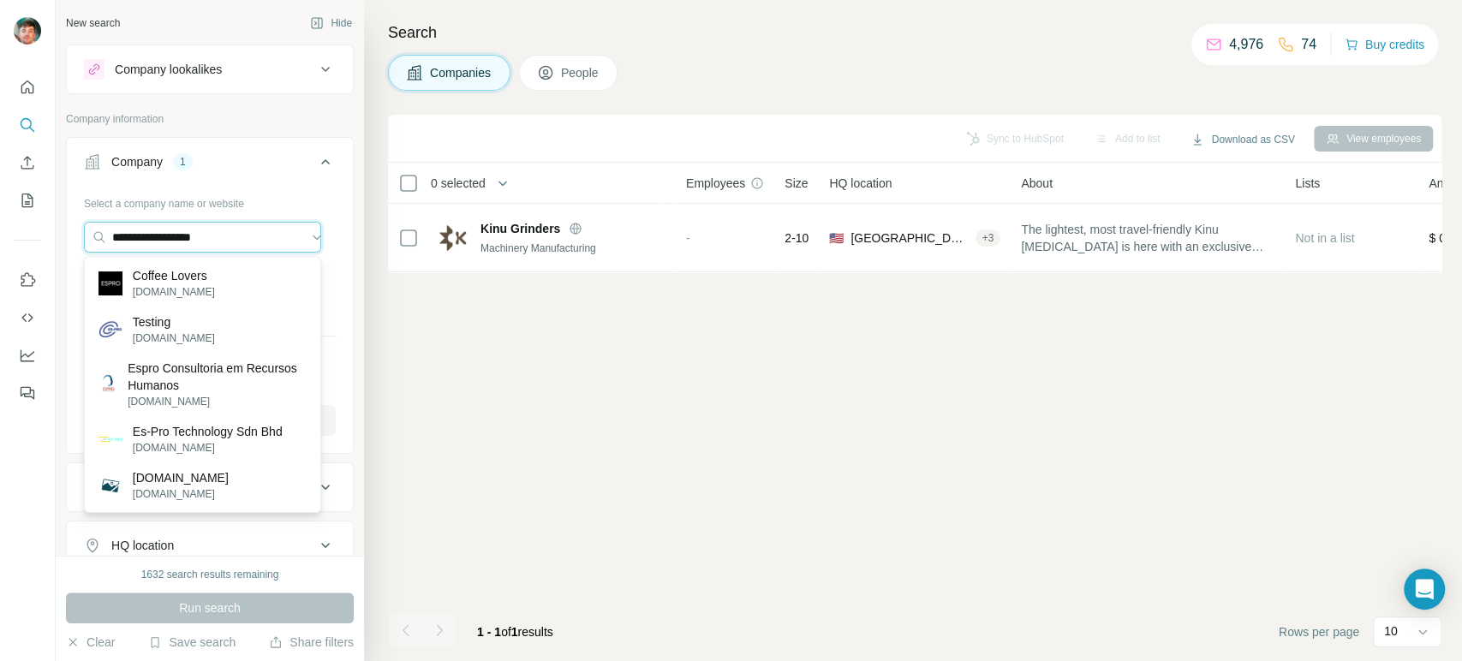
type input "**********"
